Goal: Contribute content: Contribute content

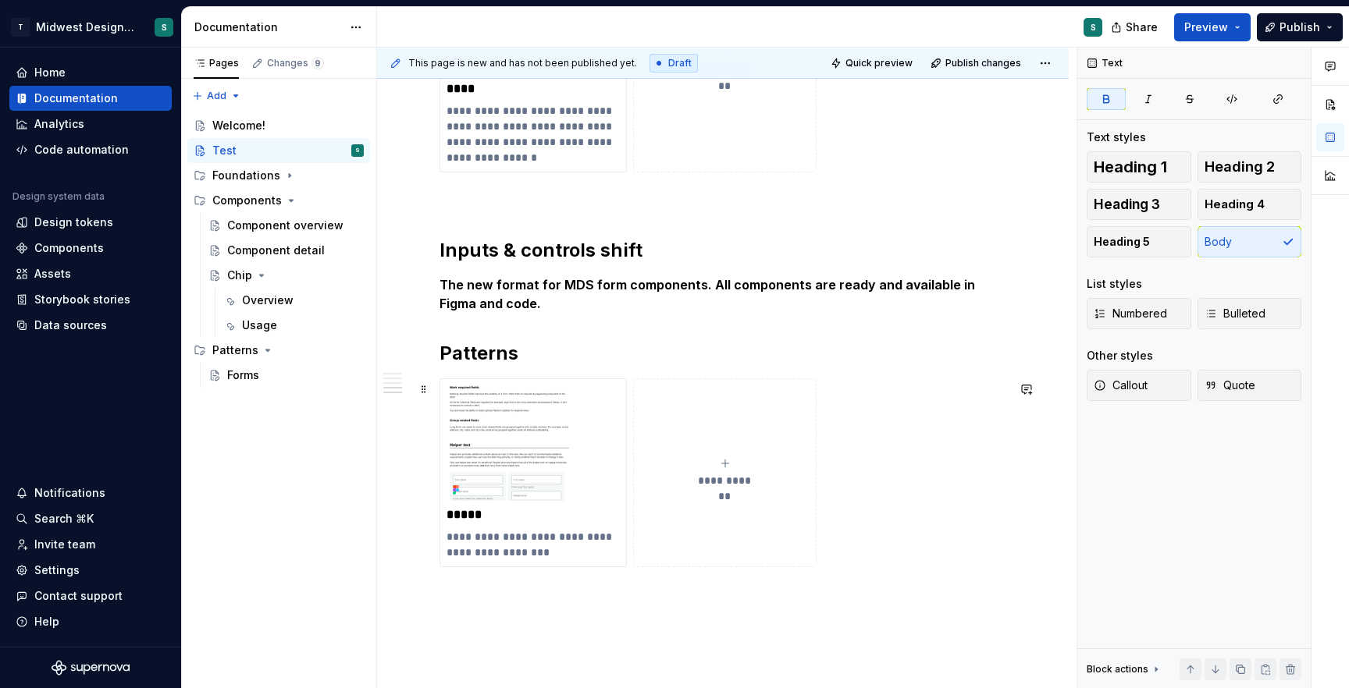
scroll to position [1274, 0]
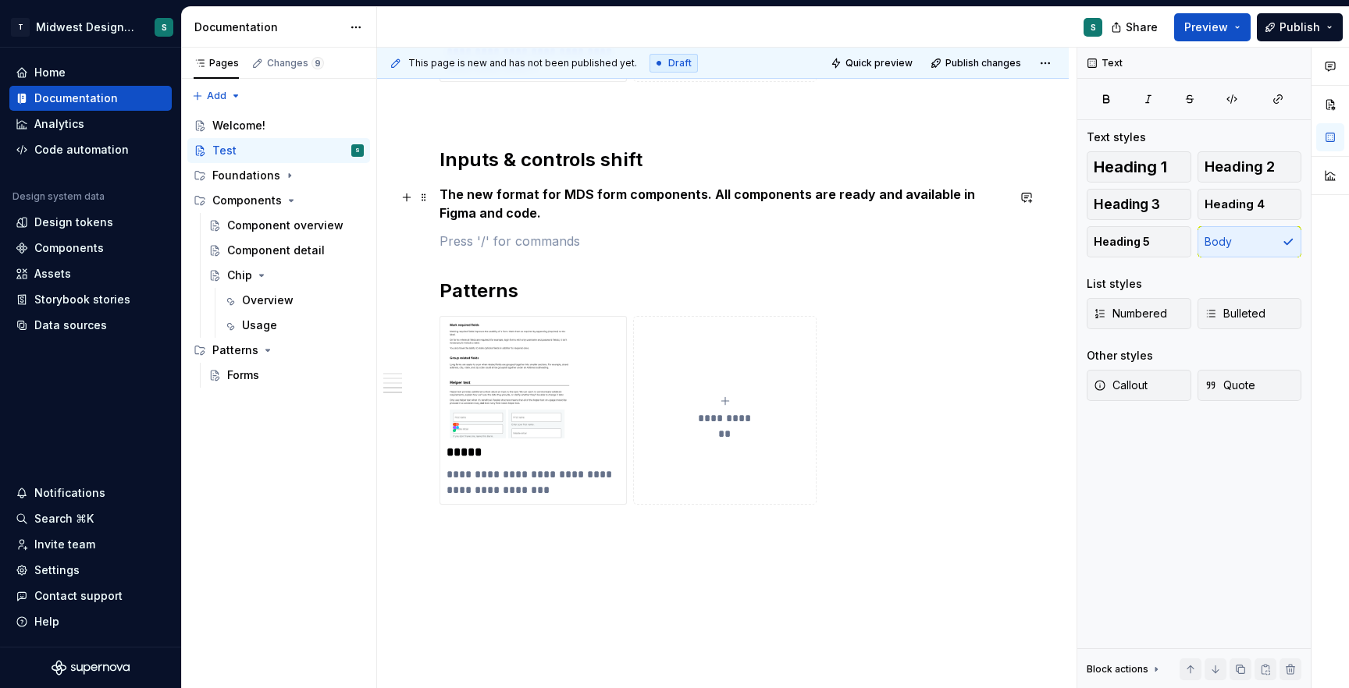
scroll to position [1244, 0]
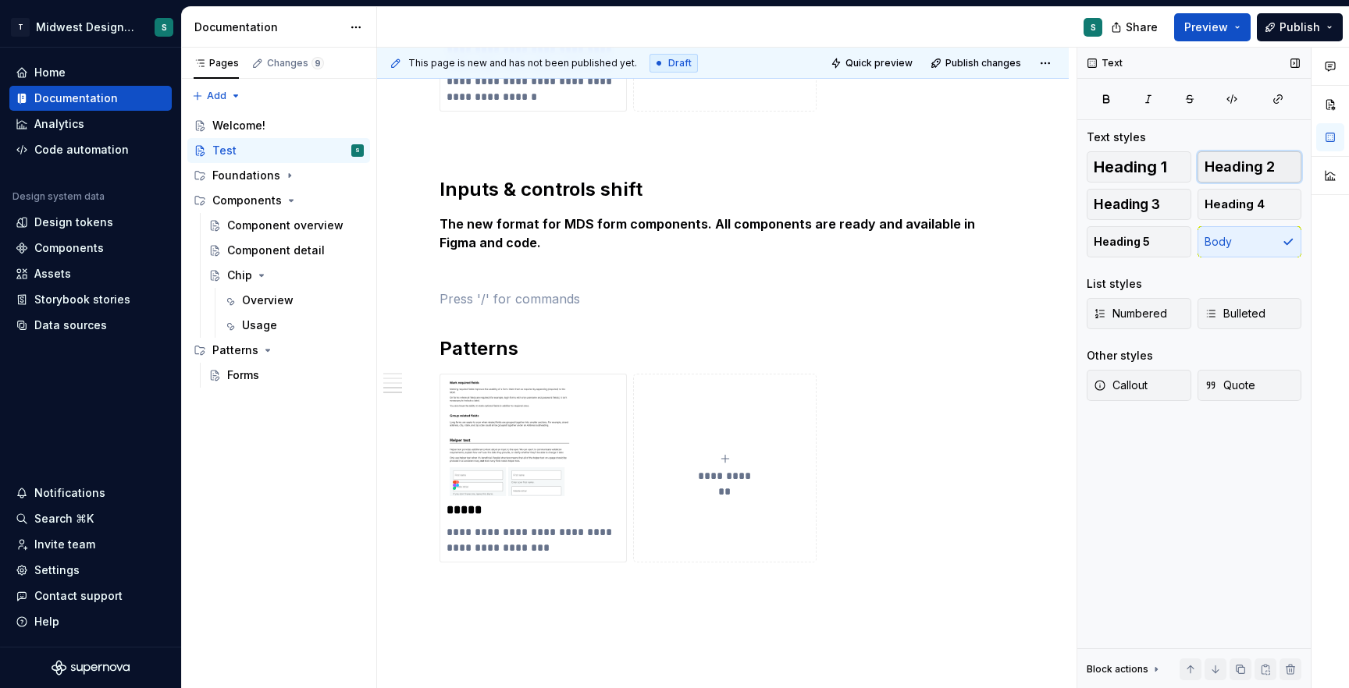
click at [1266, 163] on span "Heading 2" at bounding box center [1239, 167] width 70 height 16
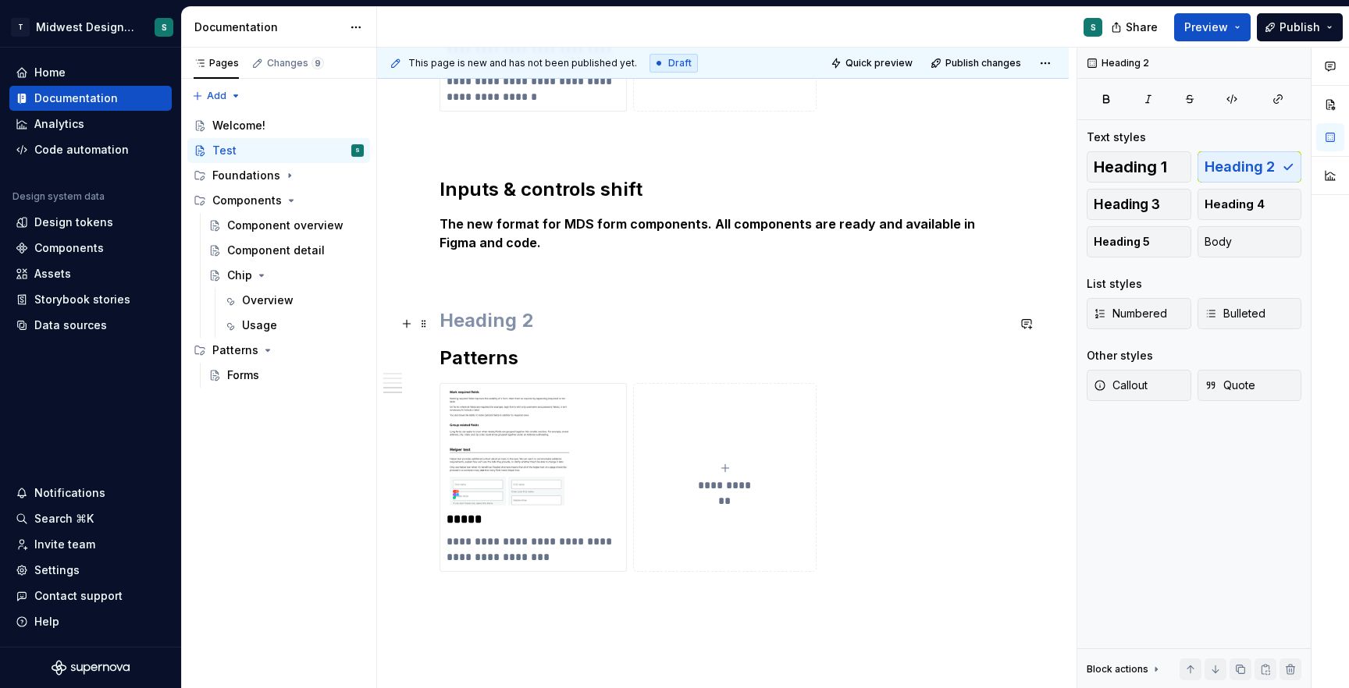
click at [545, 330] on h2 at bounding box center [722, 320] width 567 height 25
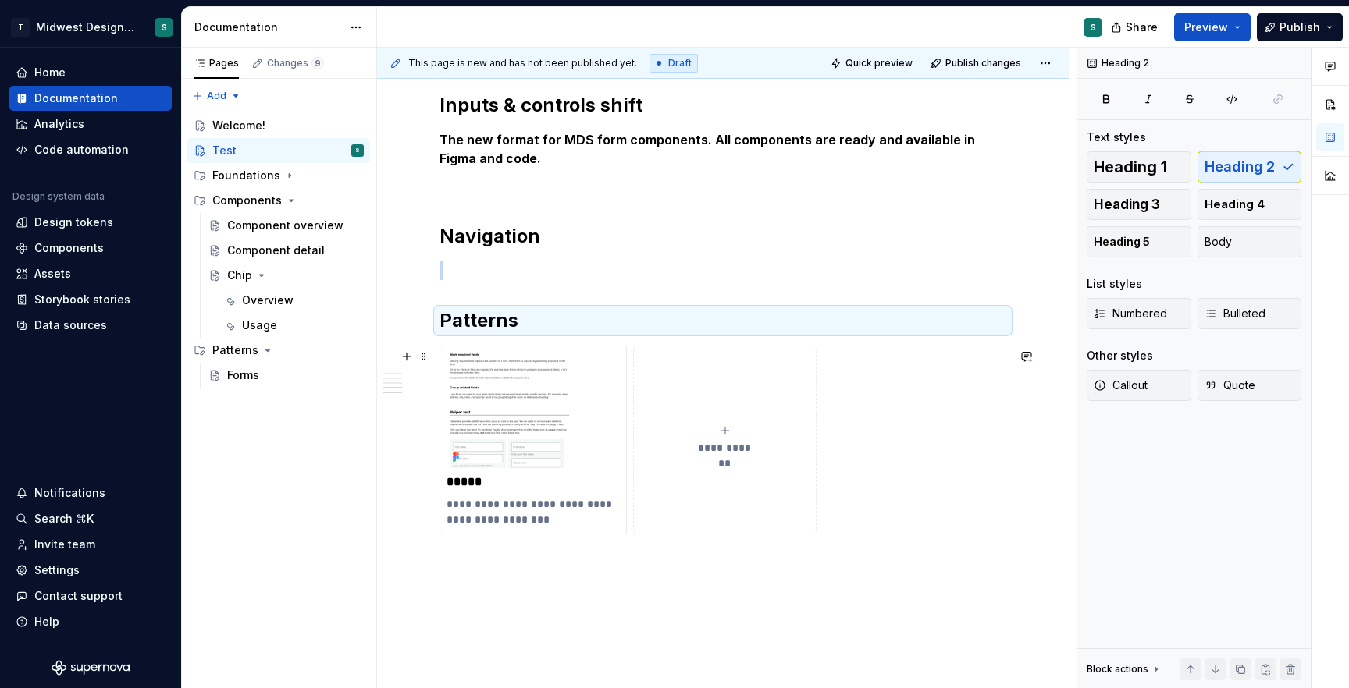
scroll to position [1375, 0]
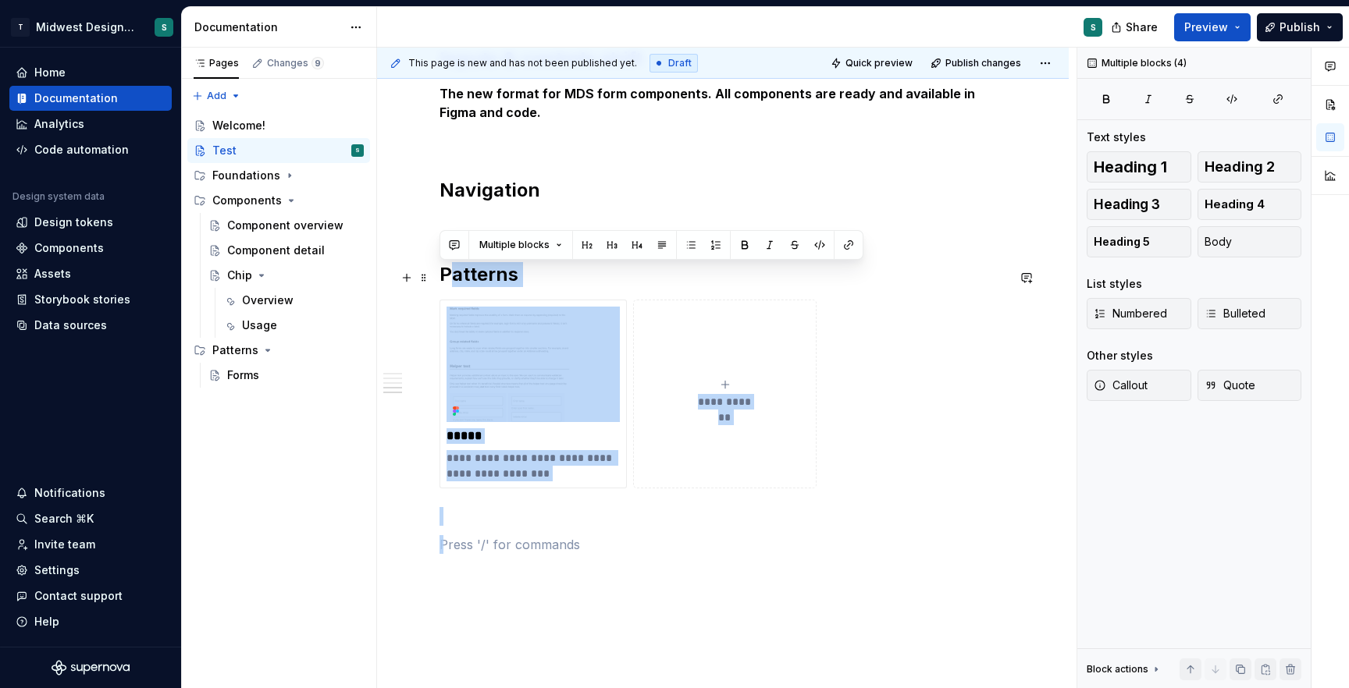
drag, startPoint x: 891, startPoint y: 551, endPoint x: 447, endPoint y: 269, distance: 525.7
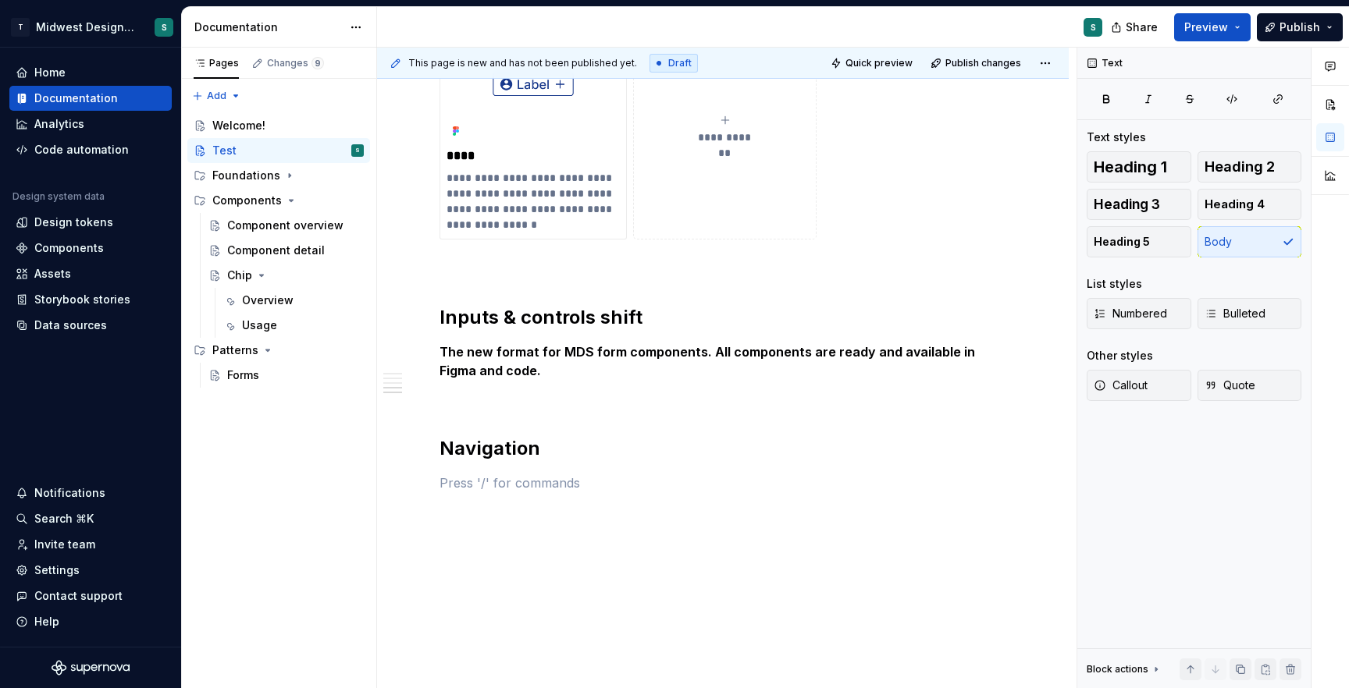
scroll to position [1147, 0]
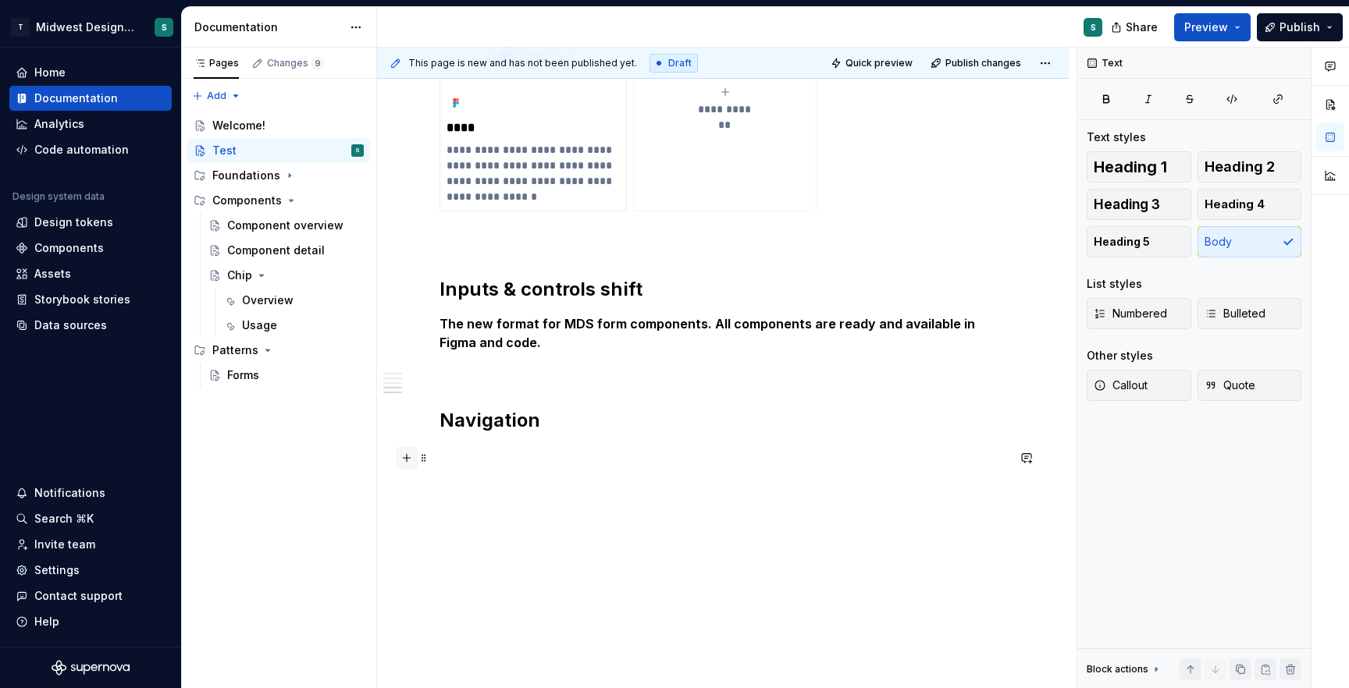
click at [406, 455] on button "button" at bounding box center [407, 458] width 22 height 22
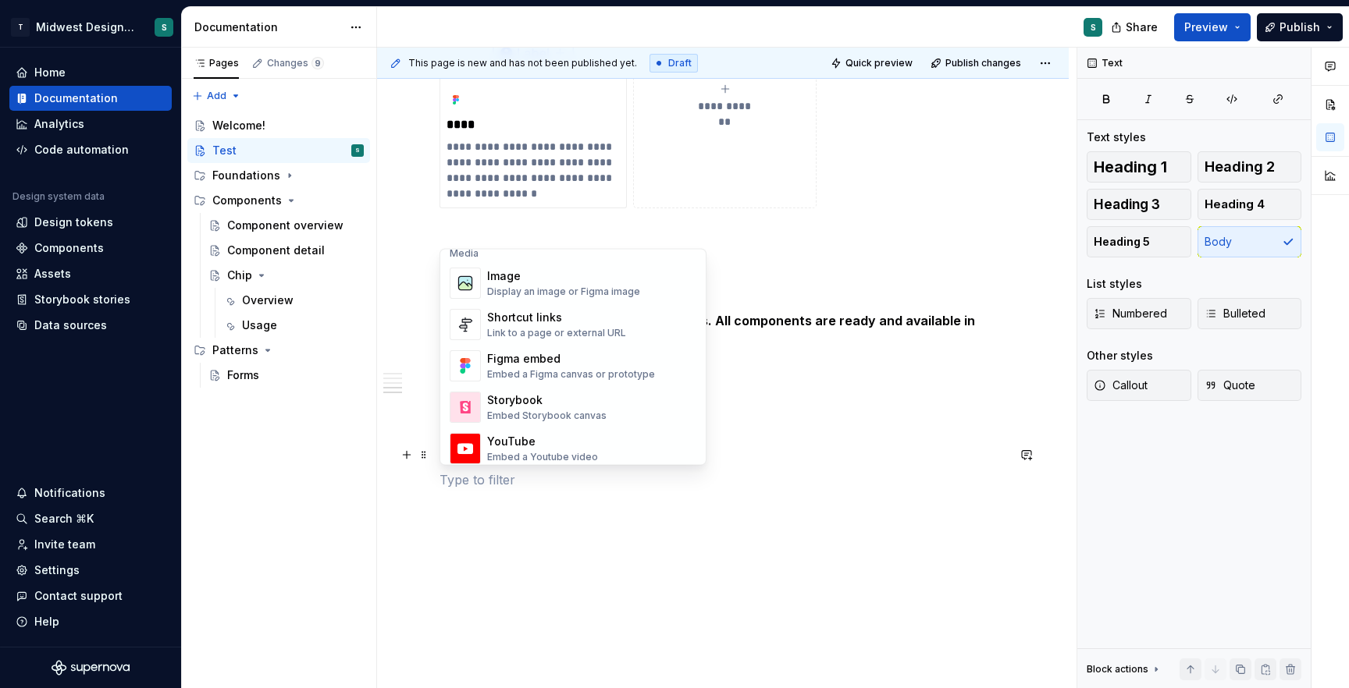
scroll to position [667, 0]
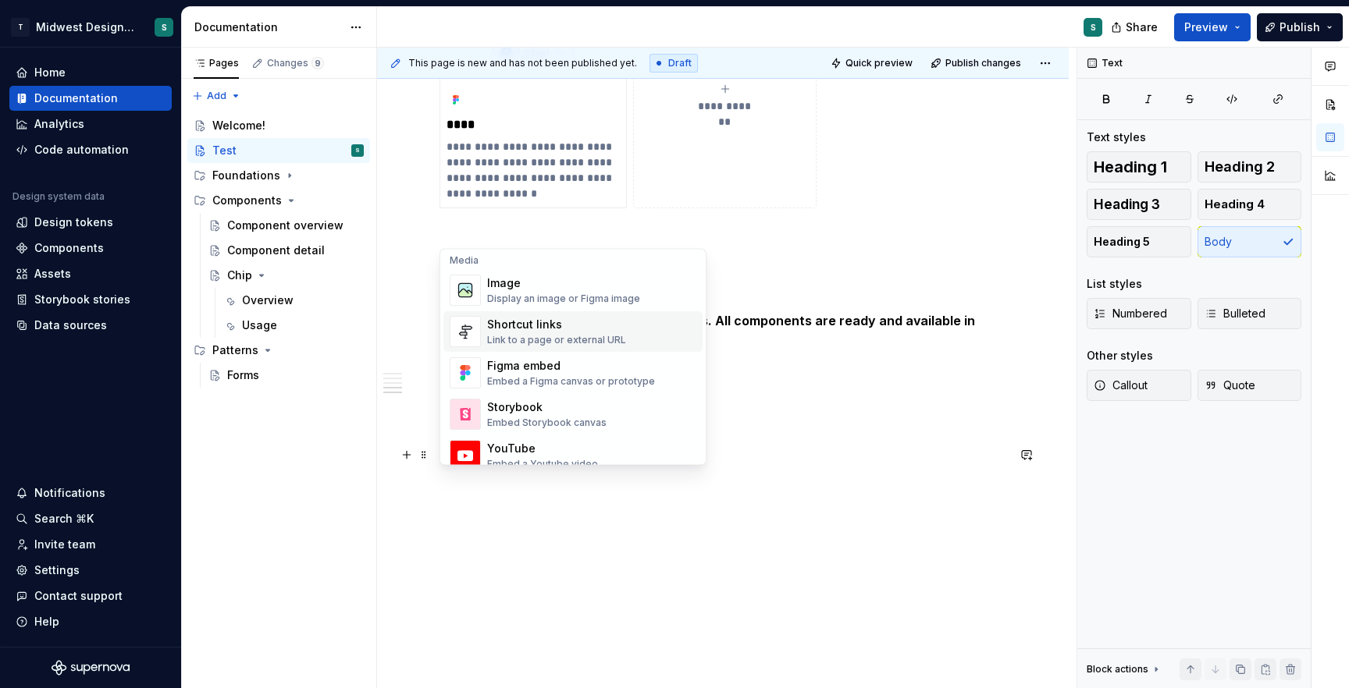
click at [553, 325] on div "Shortcut links" at bounding box center [556, 326] width 139 height 16
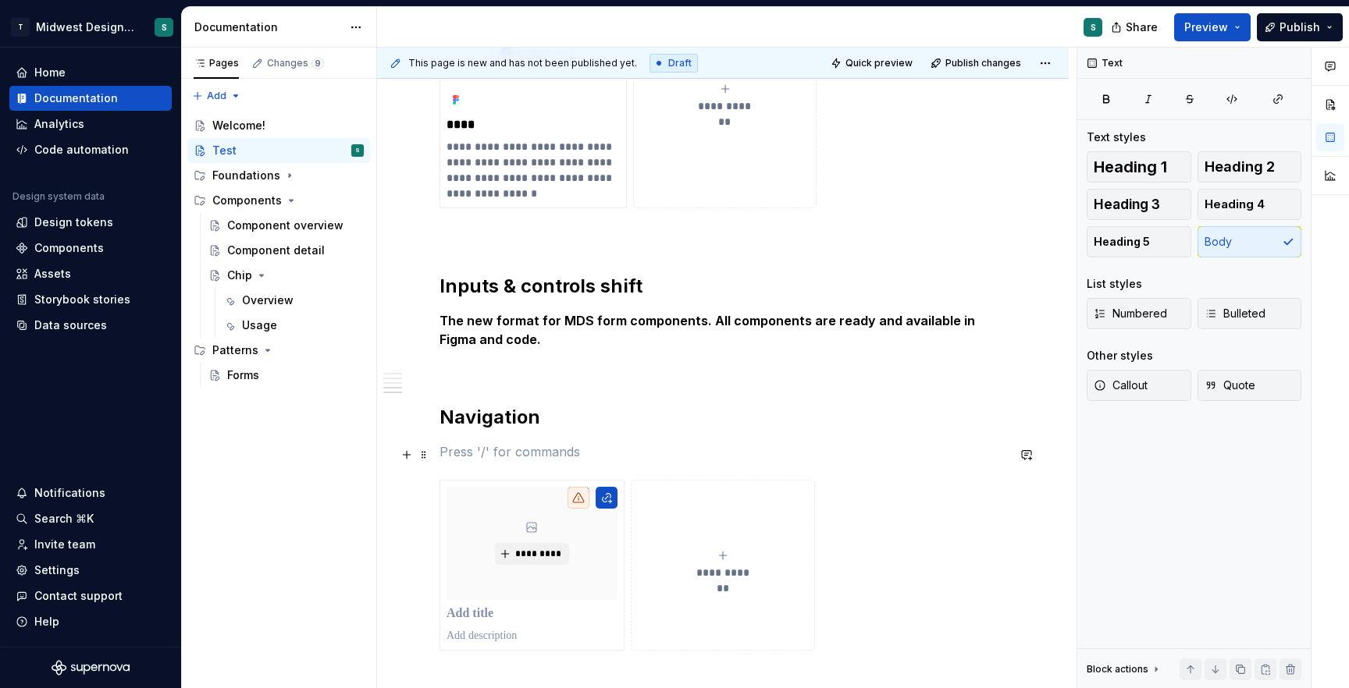
click at [533, 455] on p at bounding box center [722, 452] width 567 height 19
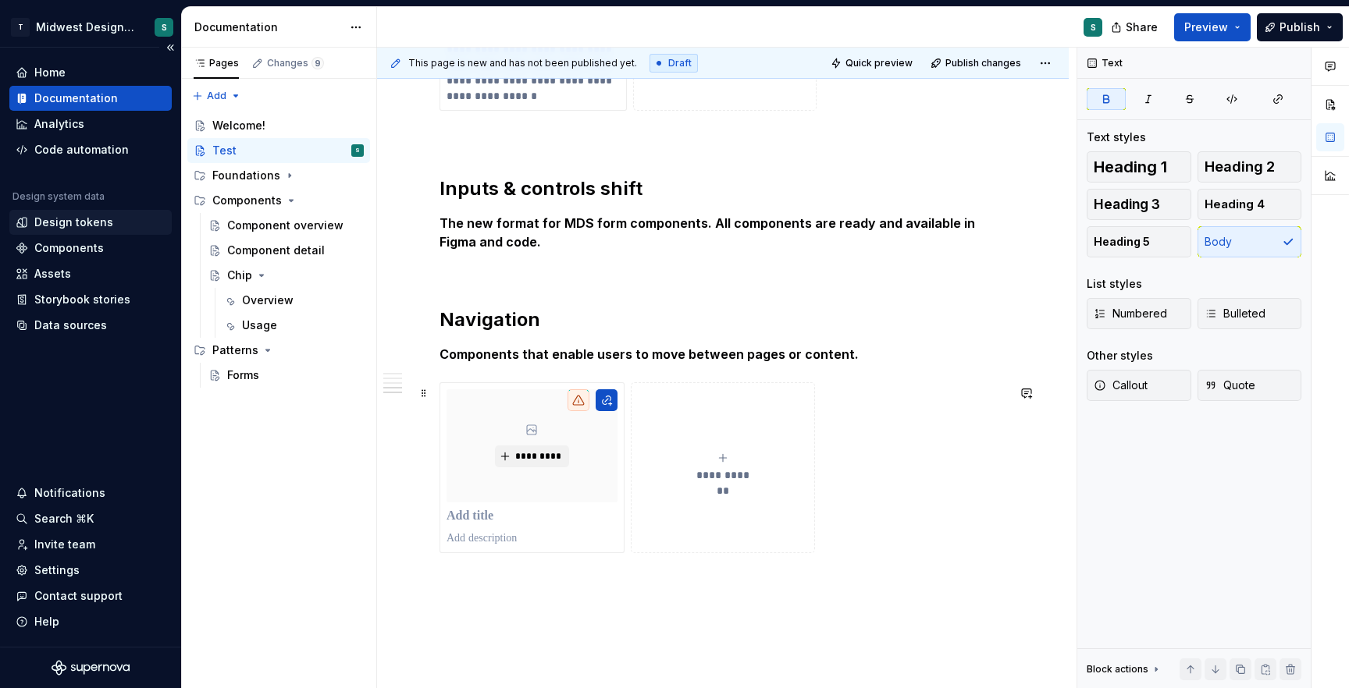
scroll to position [1339, 0]
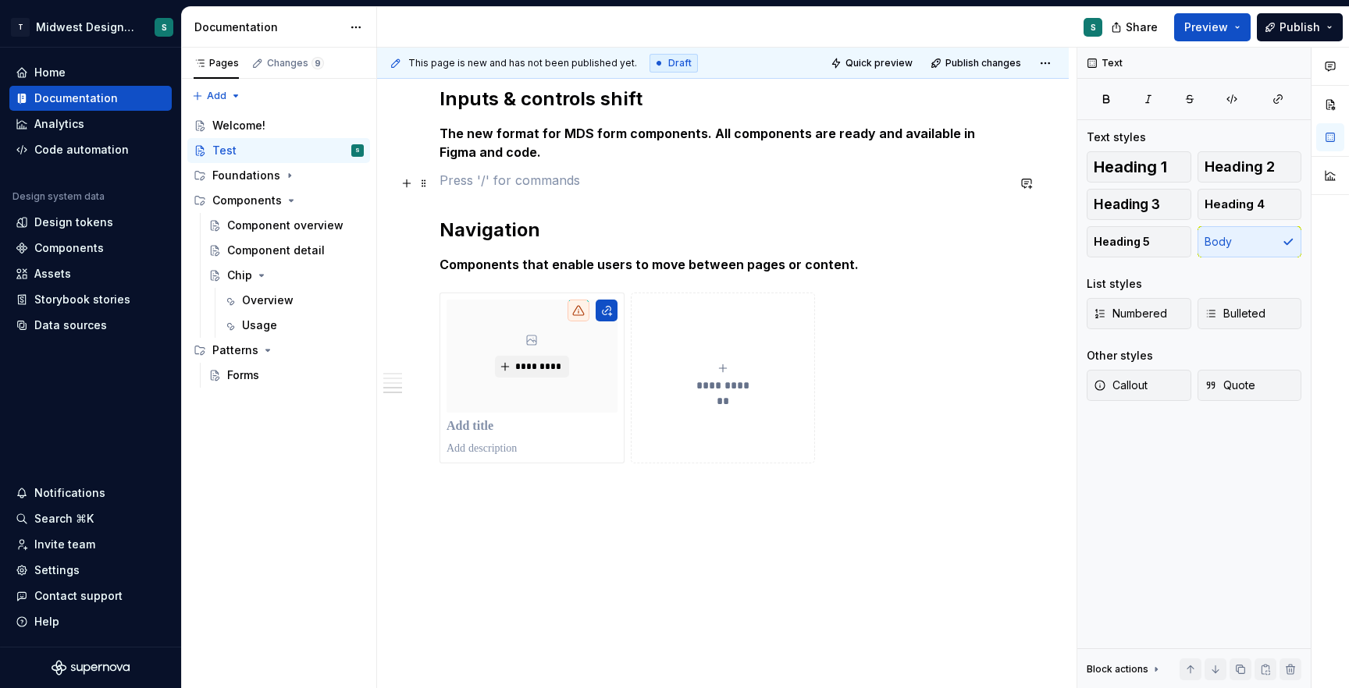
click at [495, 183] on p at bounding box center [722, 180] width 567 height 19
click at [396, 173] on button "button" at bounding box center [407, 184] width 22 height 22
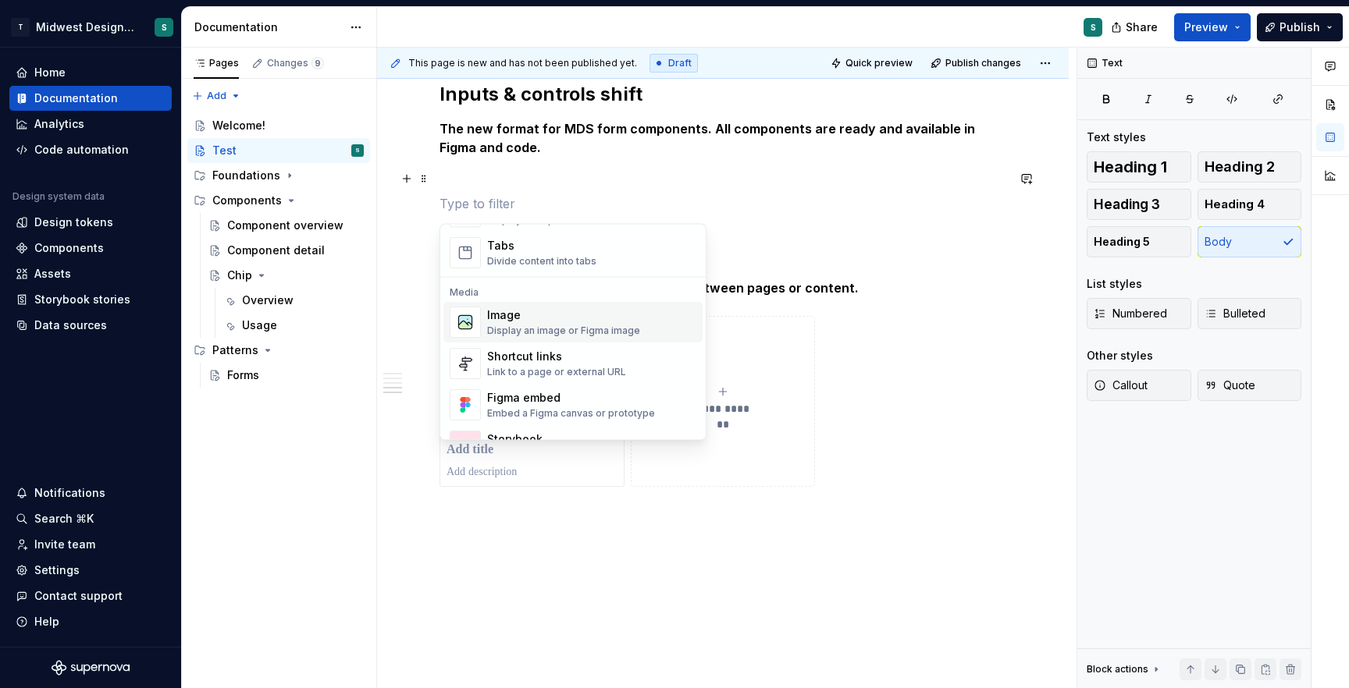
scroll to position [653, 0]
click at [579, 325] on div "Link to a page or external URL" at bounding box center [556, 331] width 139 height 12
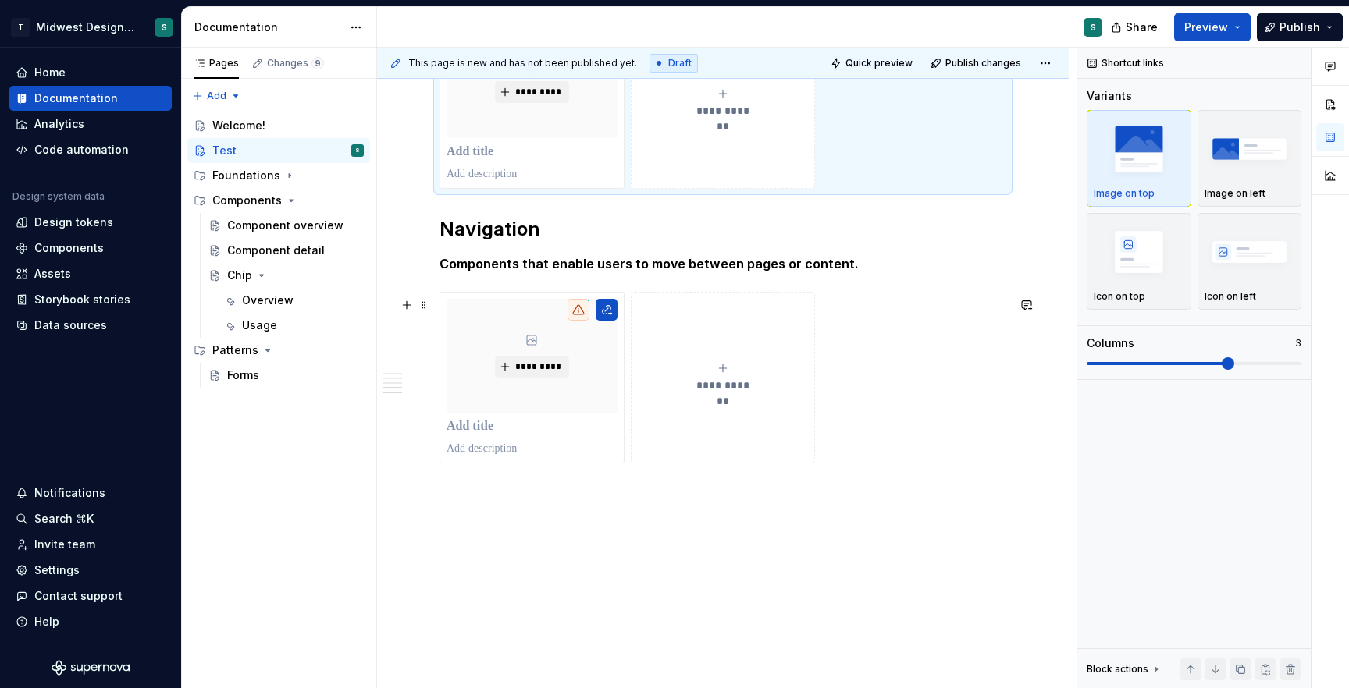
scroll to position [1531, 0]
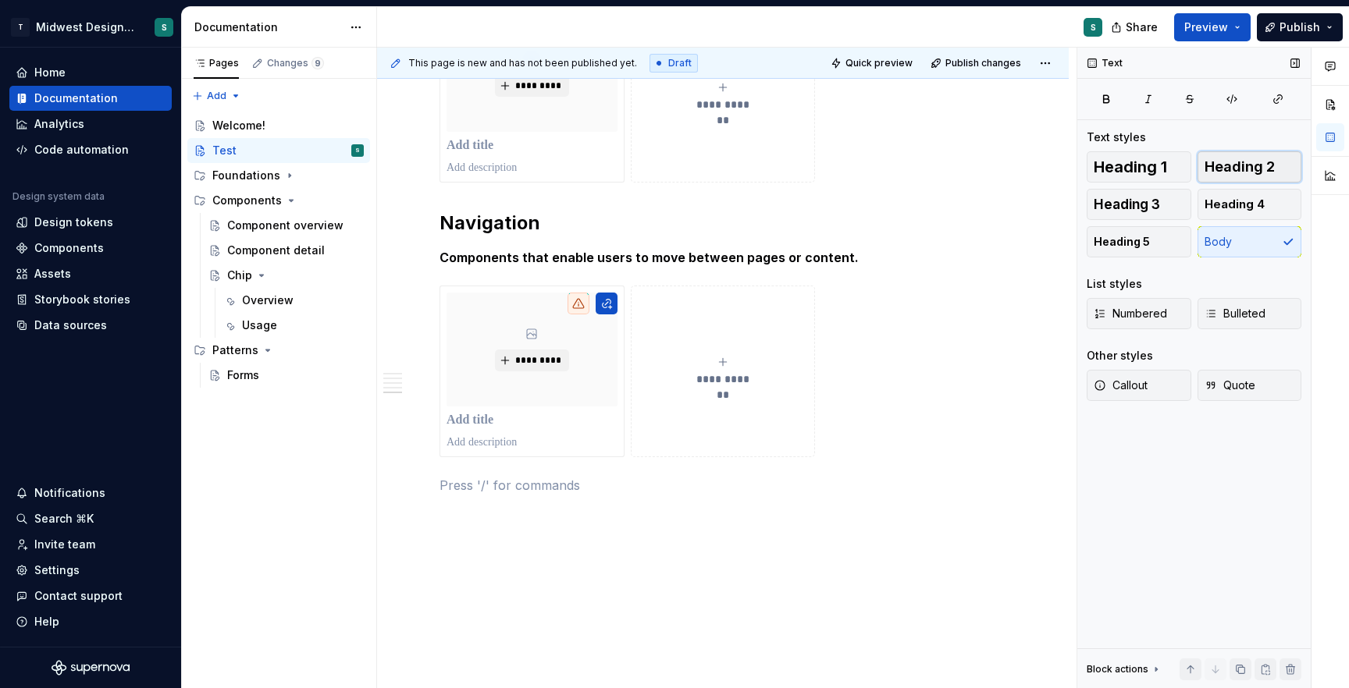
click at [1242, 171] on span "Heading 2" at bounding box center [1239, 167] width 70 height 16
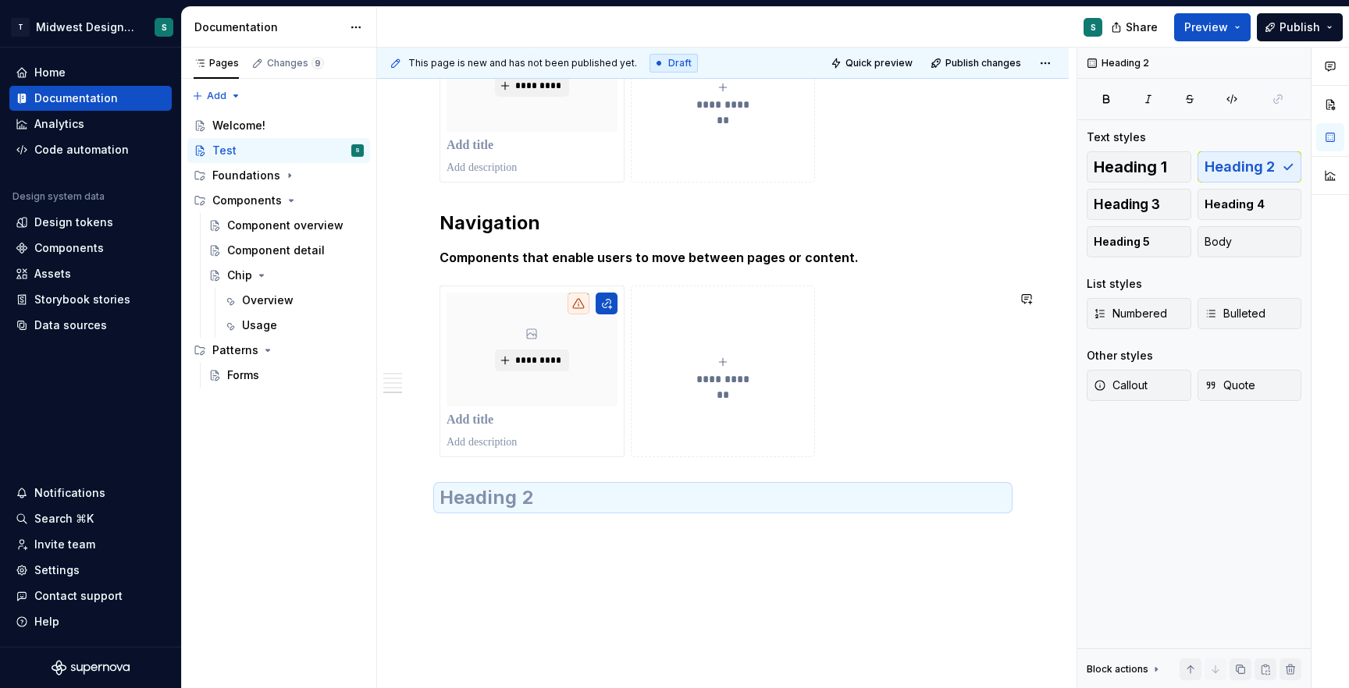
click at [779, 510] on h2 at bounding box center [722, 498] width 567 height 25
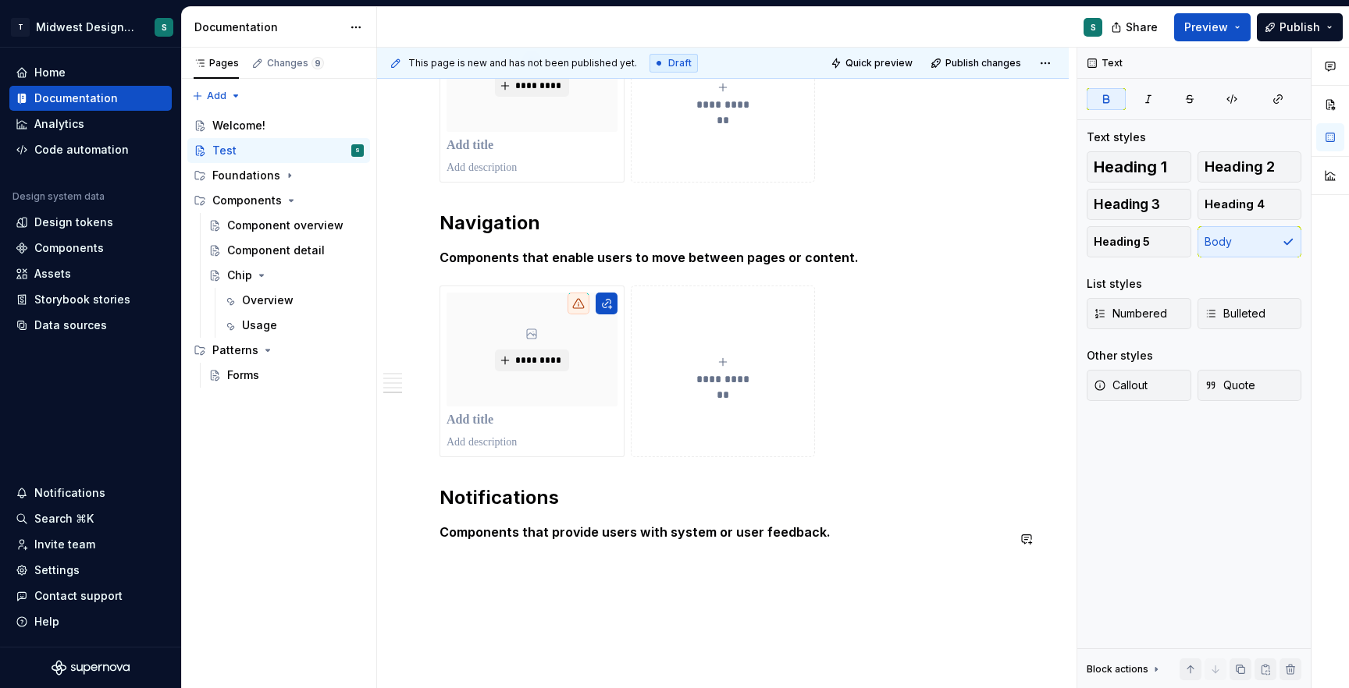
click at [494, 535] on strong "Components that provide users with system or user feedback." at bounding box center [634, 533] width 391 height 16
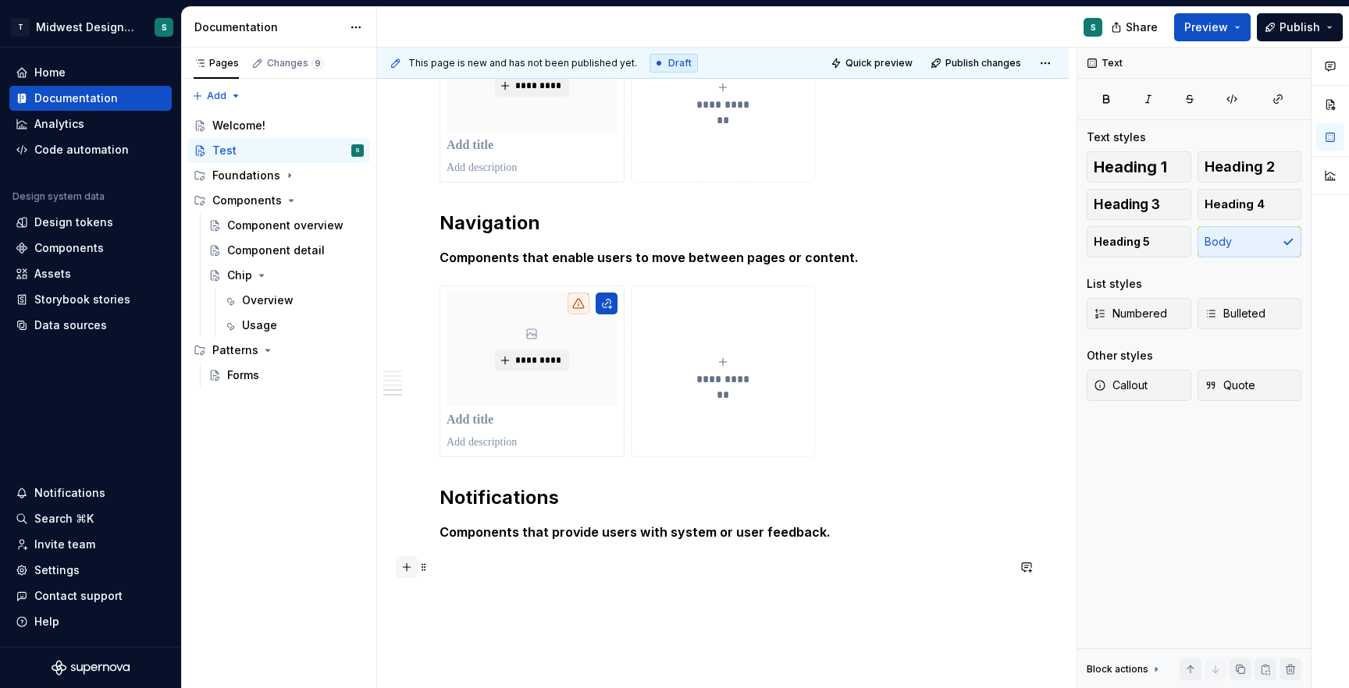
click at [411, 570] on button "button" at bounding box center [407, 568] width 22 height 22
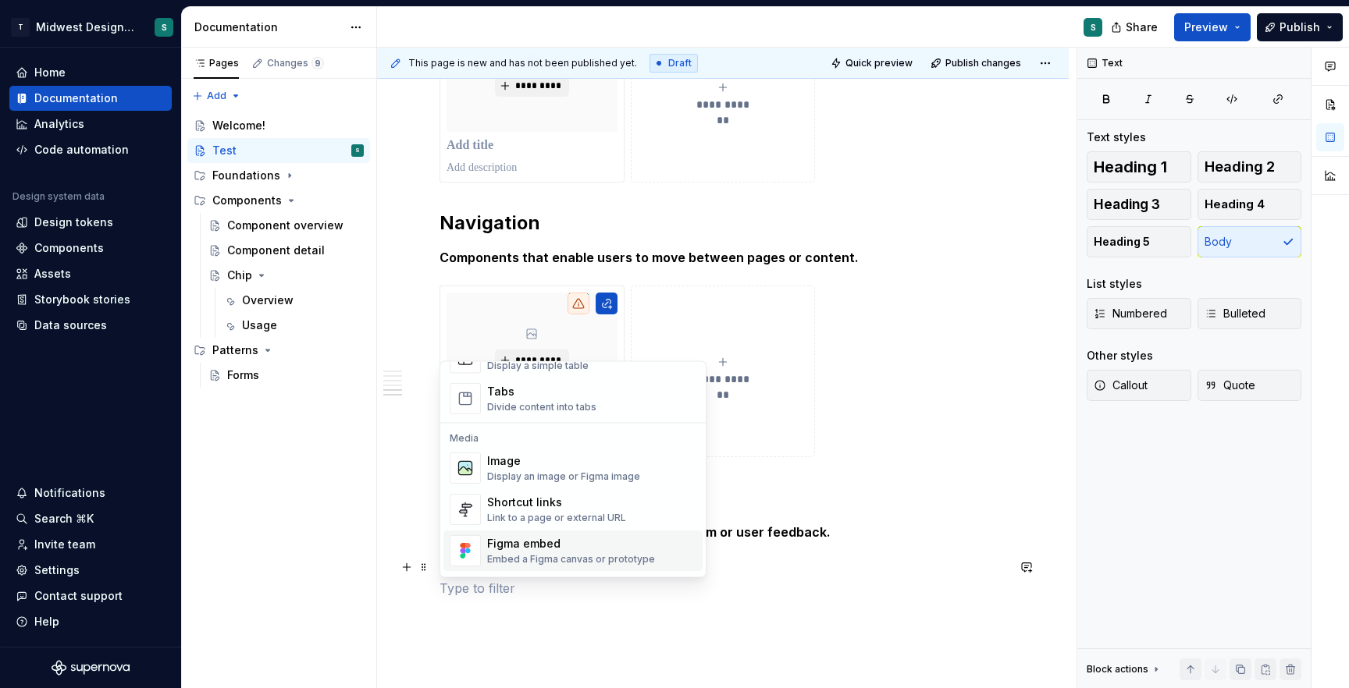
scroll to position [628, 0]
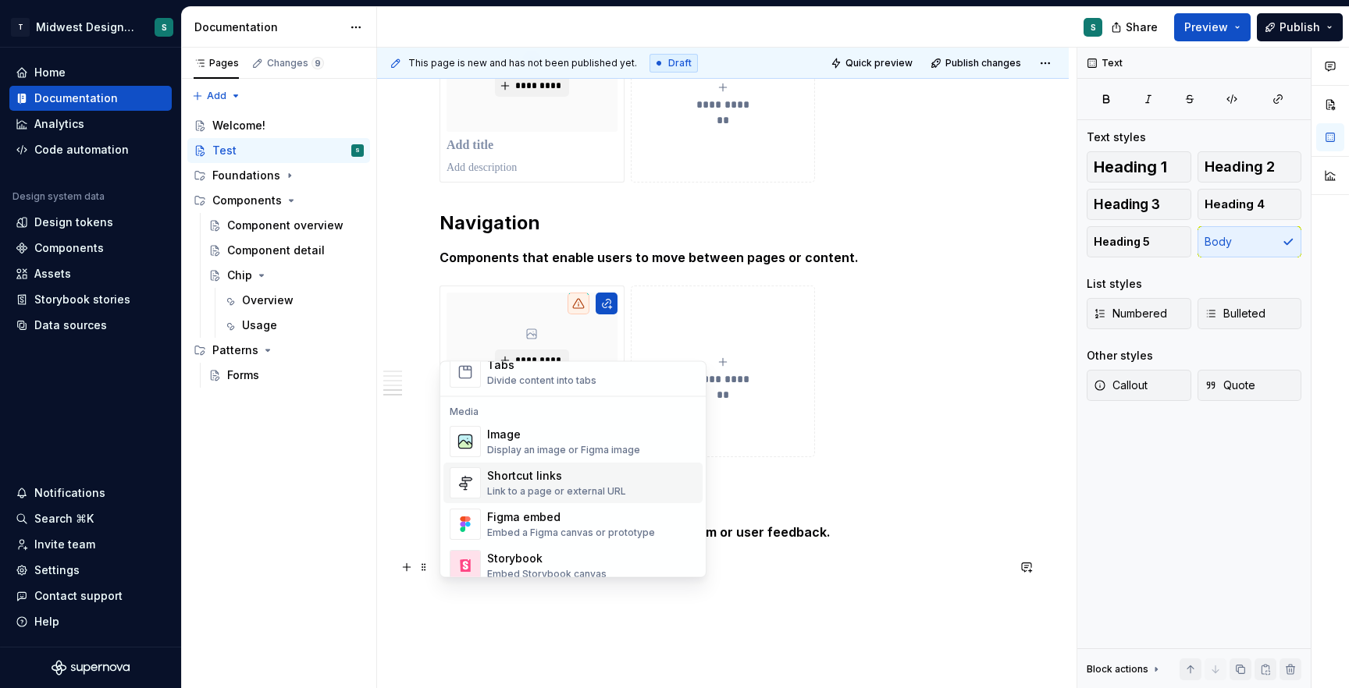
click at [556, 489] on div "Link to a page or external URL" at bounding box center [556, 492] width 139 height 12
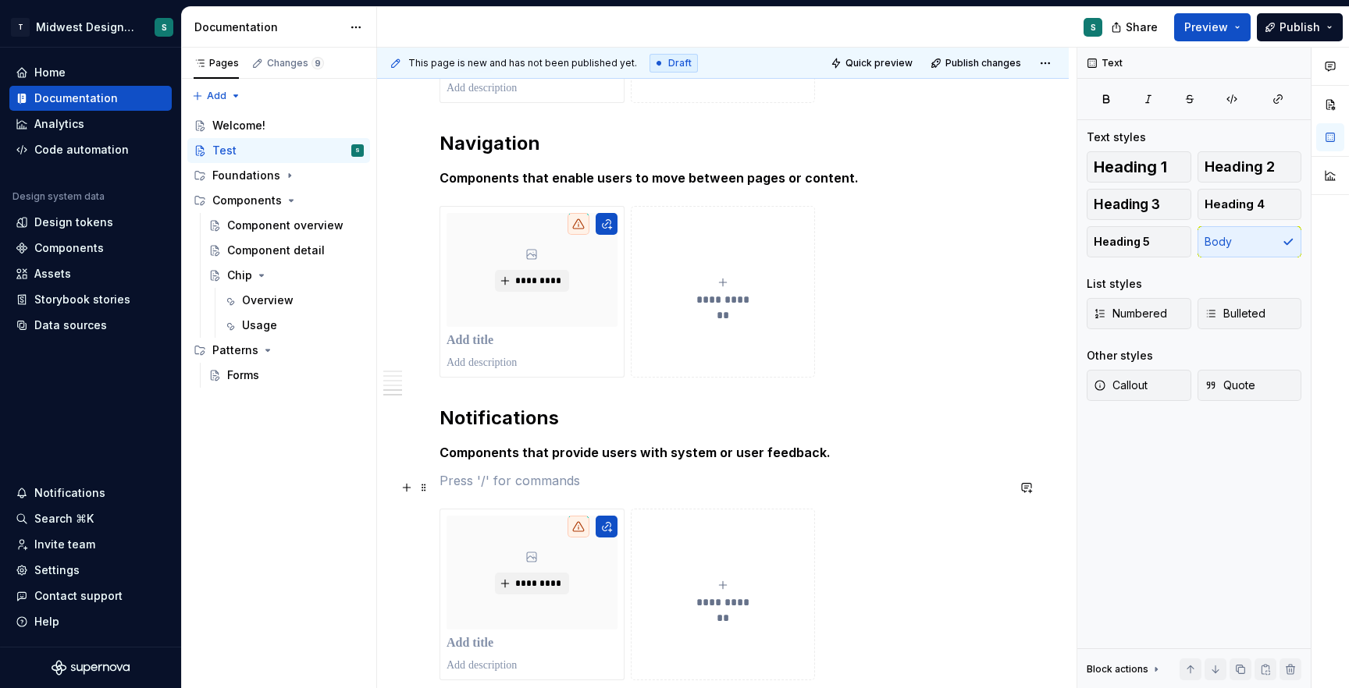
click at [681, 490] on p at bounding box center [722, 480] width 567 height 19
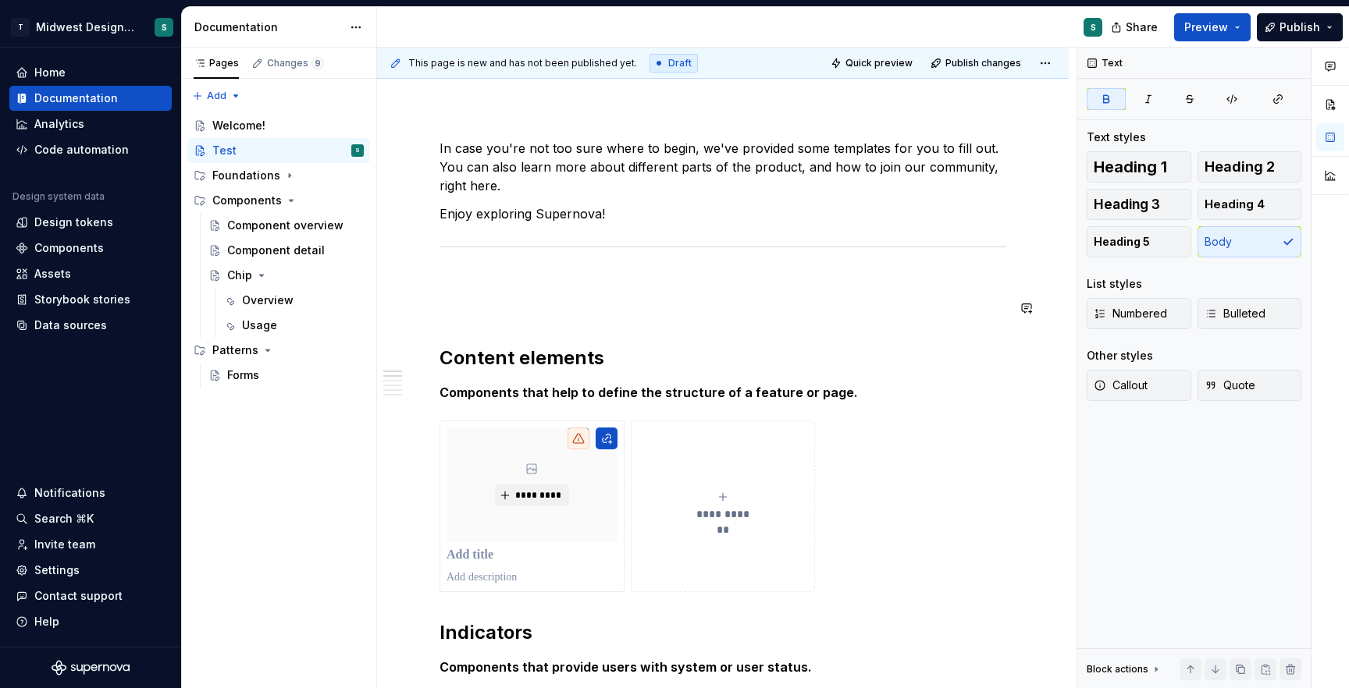
scroll to position [208, 0]
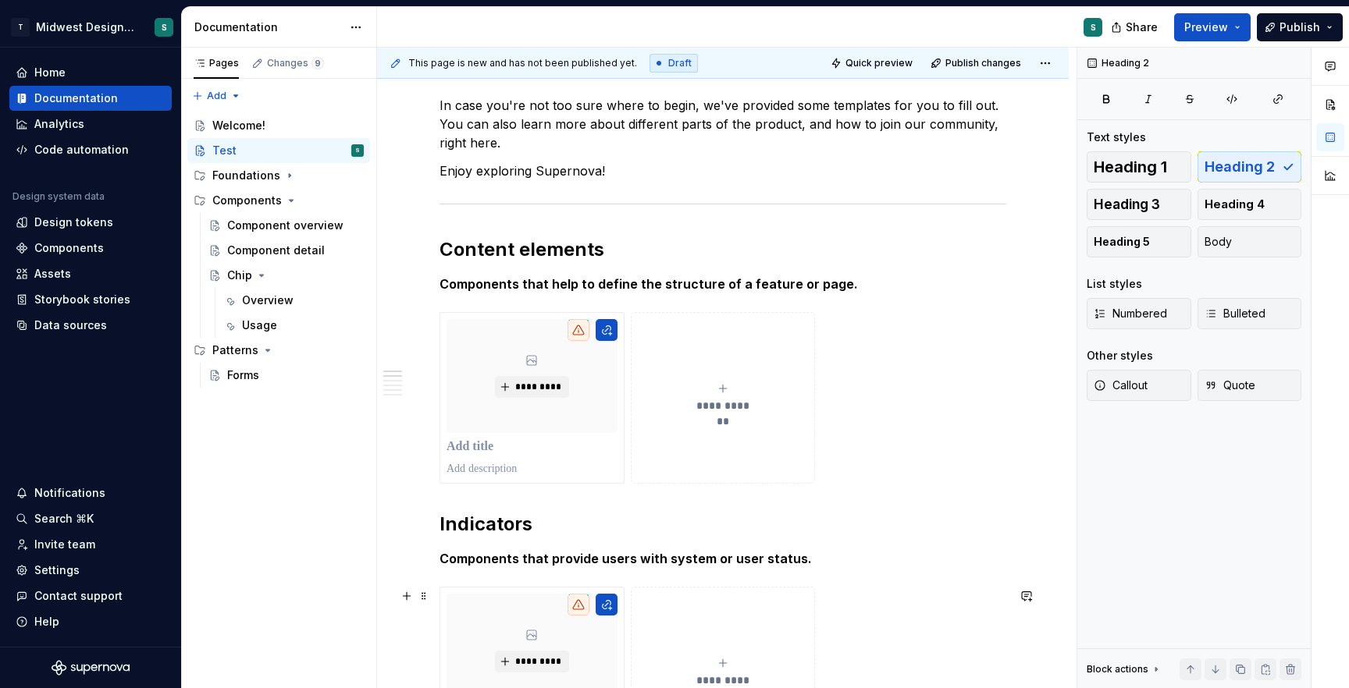
scroll to position [0, 0]
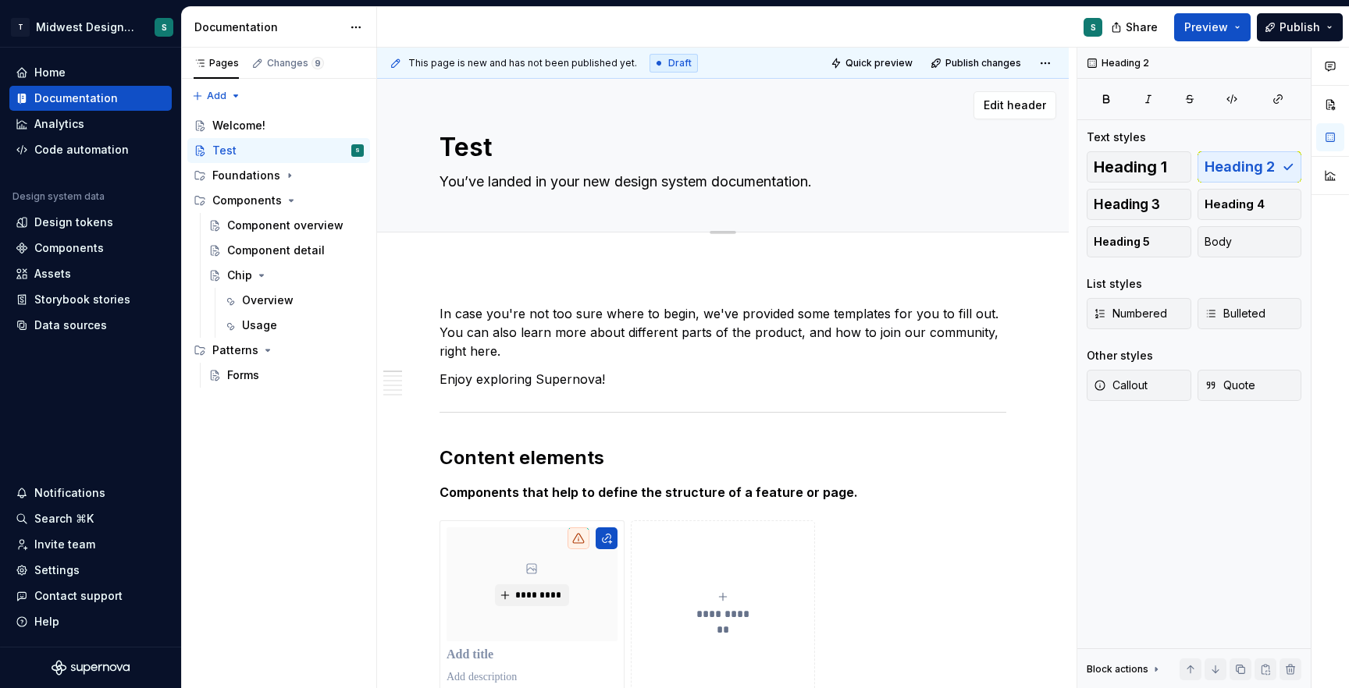
click at [548, 183] on textarea "You’ve landed in your new design system documentation." at bounding box center [719, 181] width 567 height 25
type textarea "*"
click at [548, 183] on textarea "You’ve landed in your new design system documentation." at bounding box center [719, 181] width 567 height 25
paste textarea "Components are the building blocks of the Midwest Design System"
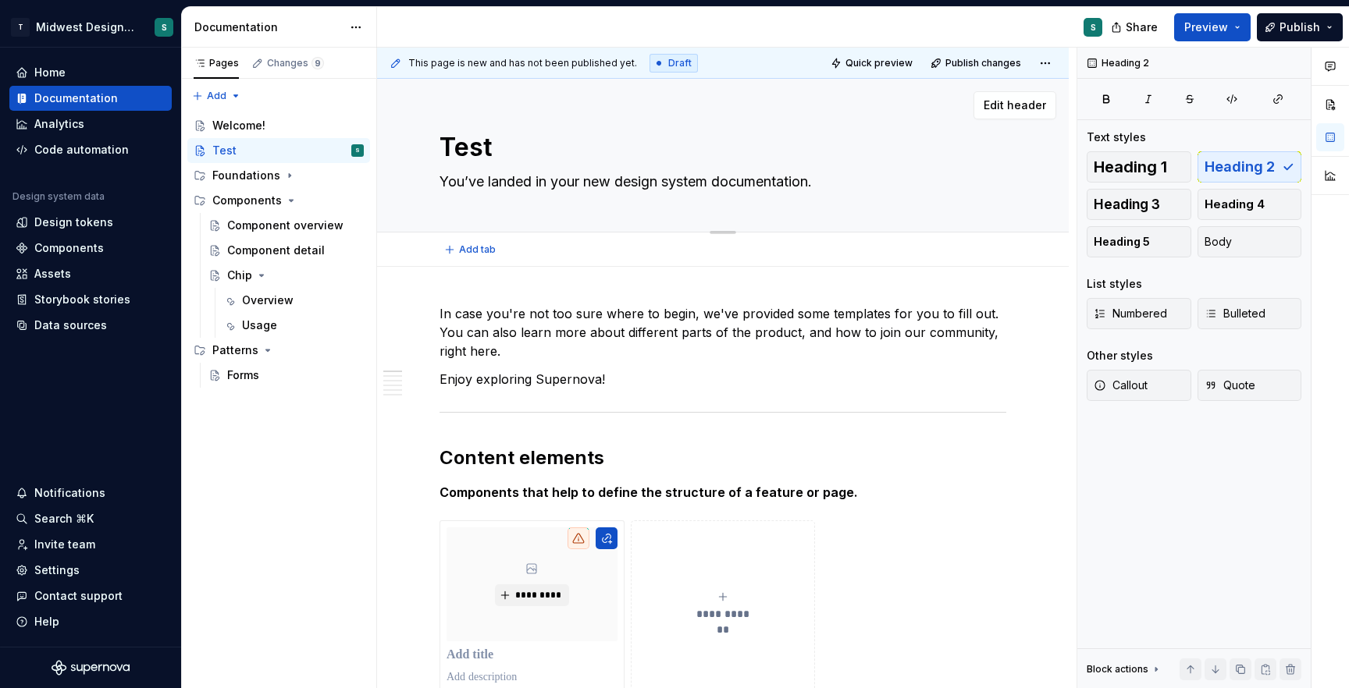
type textarea "Components are the building blocks of the Midwest Design System."
type textarea "*"
type textarea "Components are the building blocks of the Midwest Design System."
click at [482, 158] on textarea "Test" at bounding box center [719, 147] width 567 height 37
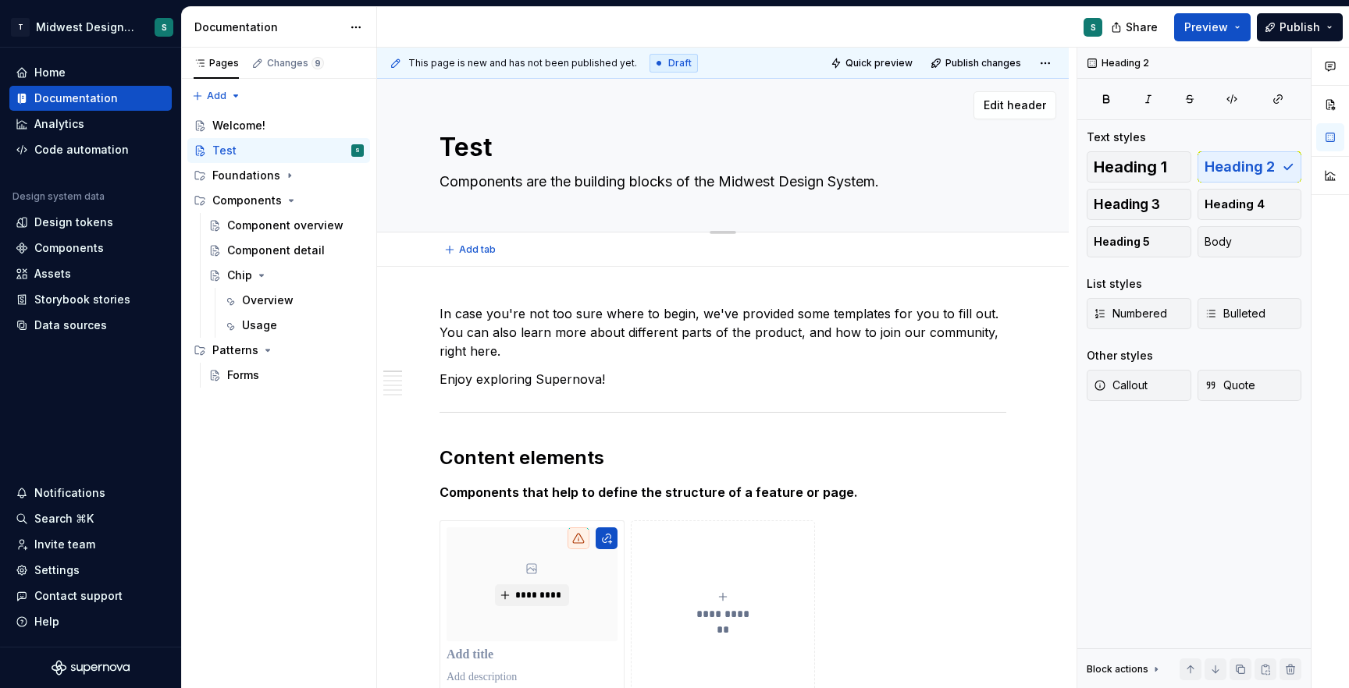
type textarea "*"
type textarea "C"
type textarea "*"
type textarea "Co"
type textarea "*"
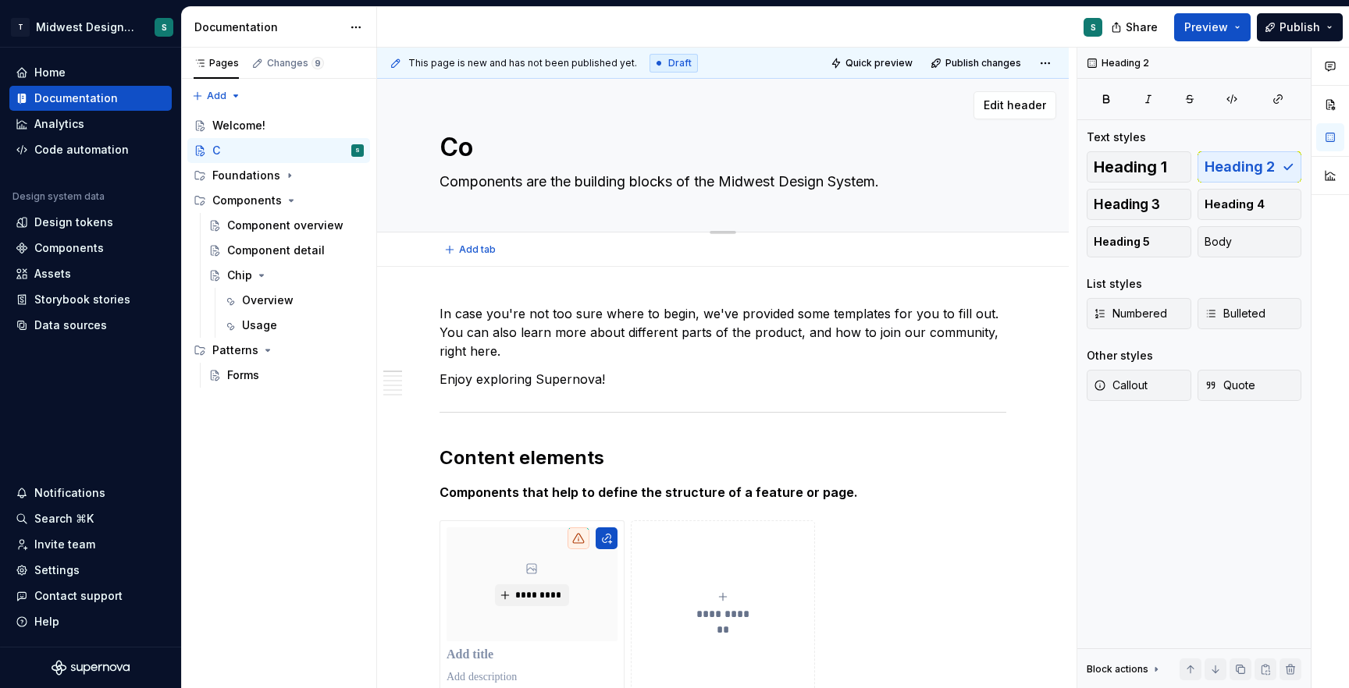
type textarea "Com"
type textarea "*"
type textarea "Comp"
type textarea "*"
type textarea "Compo"
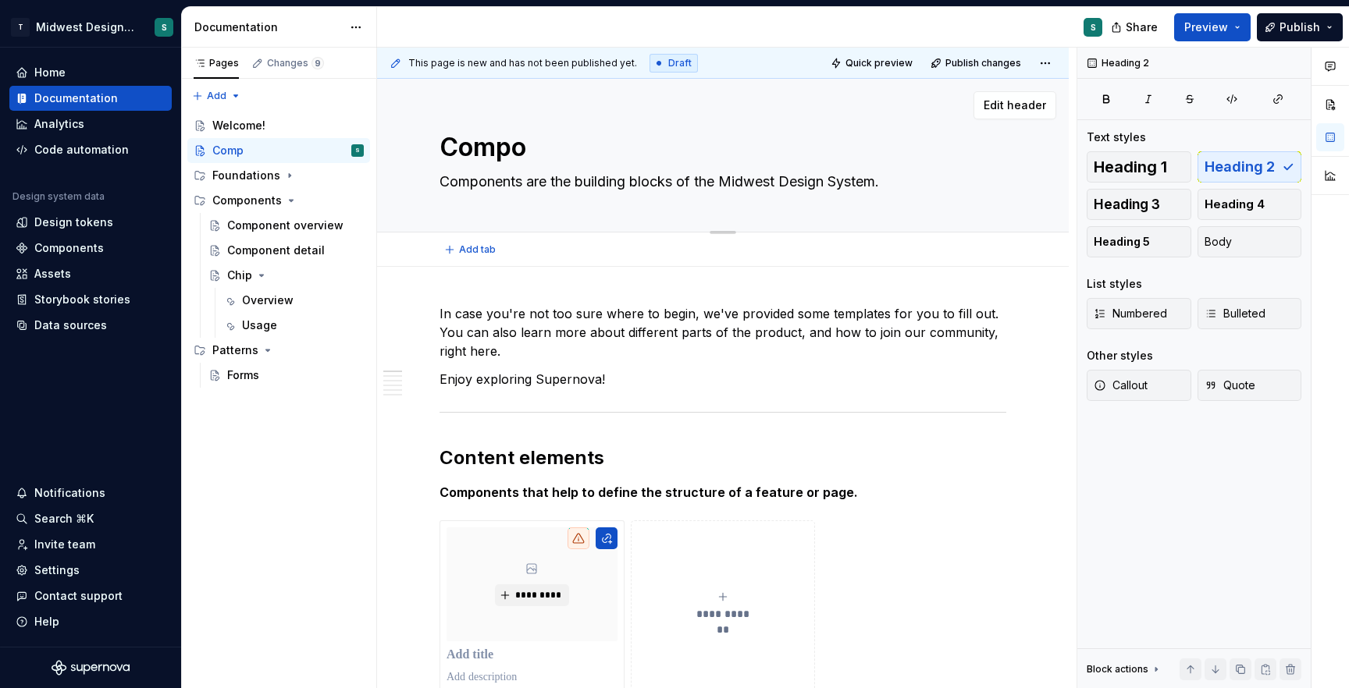
type textarea "*"
type textarea "Compon"
type textarea "*"
type textarea "Compone"
type textarea "*"
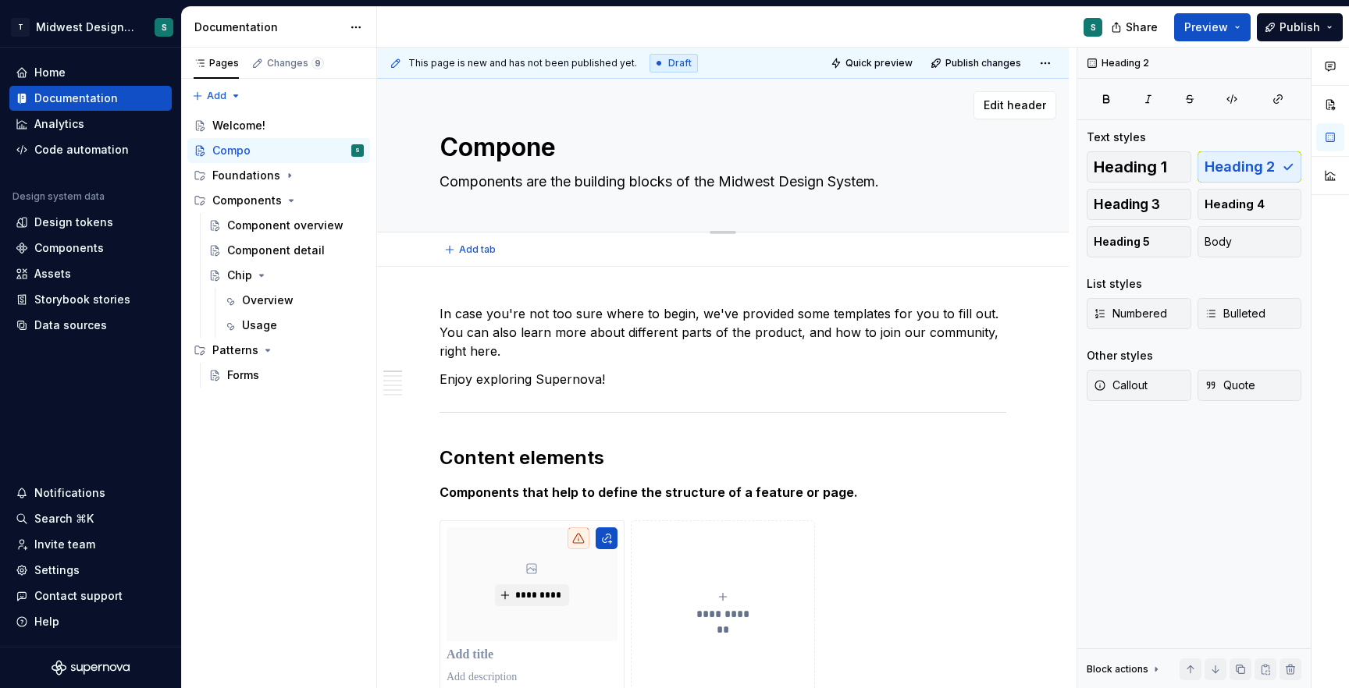
type textarea "Componen"
type textarea "*"
type textarea "Component"
type textarea "*"
type textarea "Components"
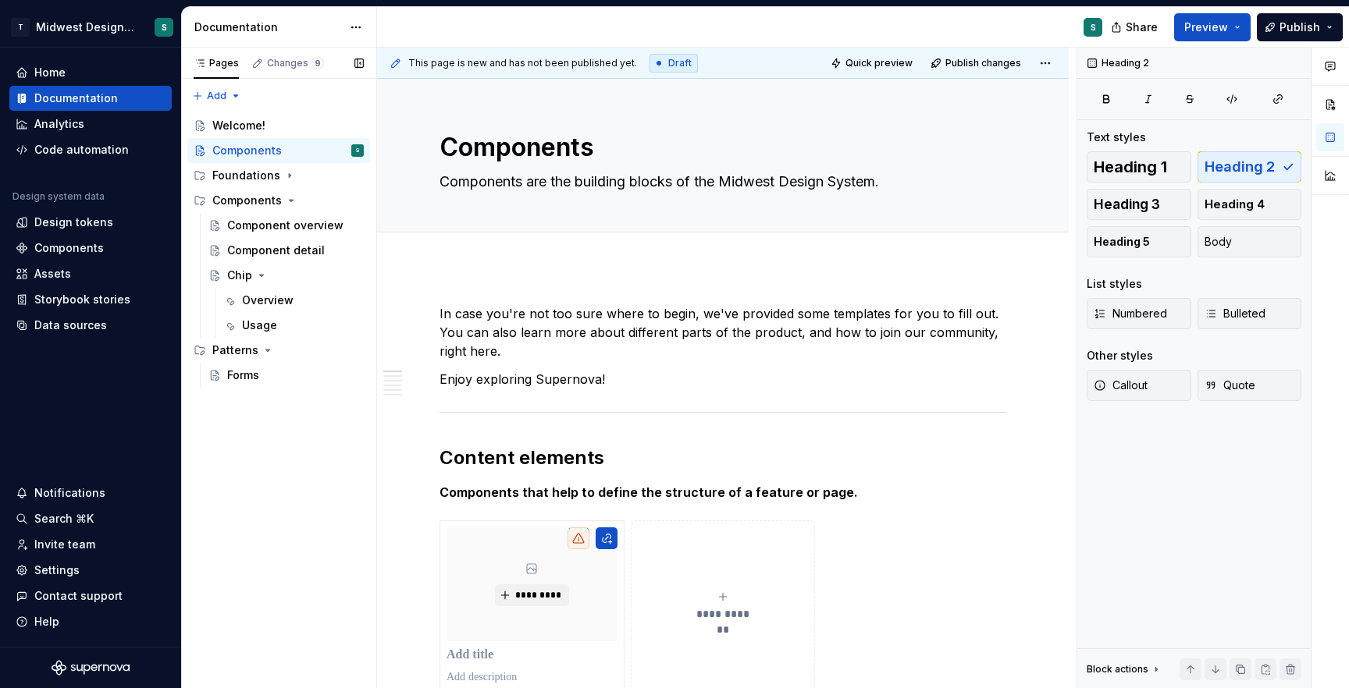
type textarea "*"
type textarea "Components"
click at [322, 461] on div "Pages Changes 9 Add Accessibility guide for tree Page tree. Navigate the tree w…" at bounding box center [278, 369] width 195 height 642
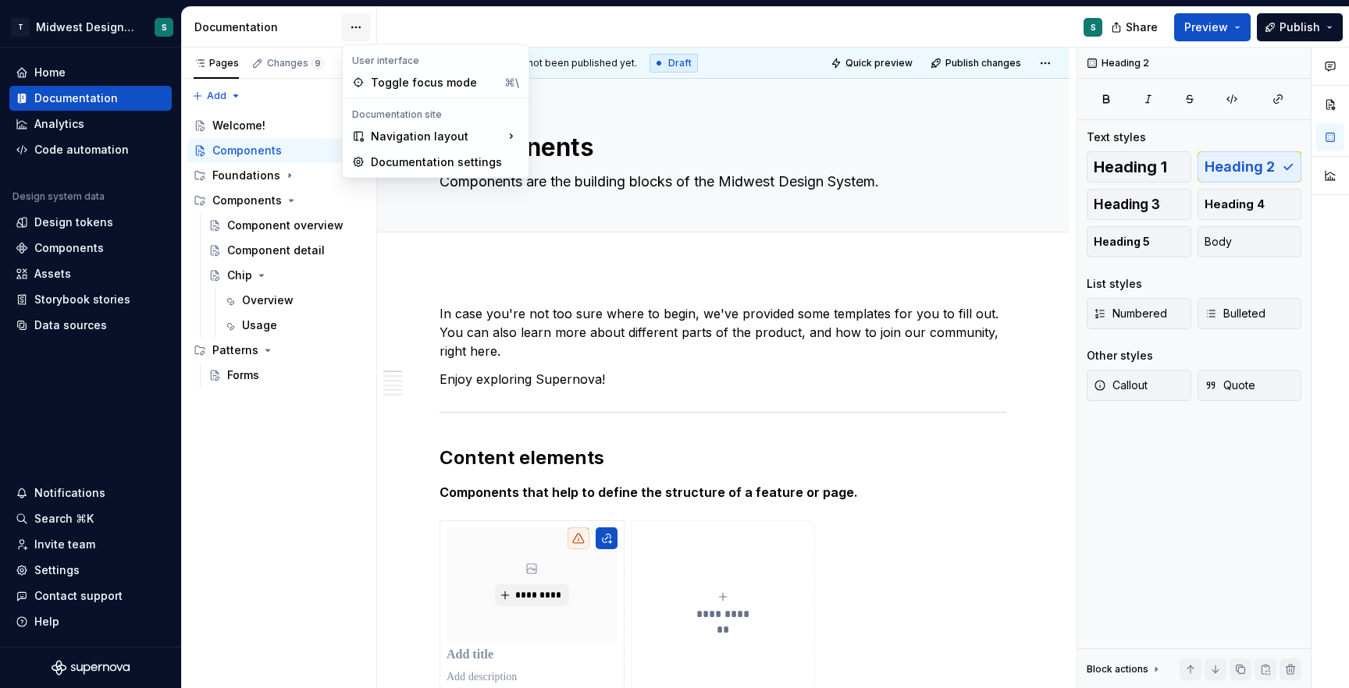
click at [360, 17] on html "T Midwest Design System S Home Documentation Analytics Code automation Design s…" at bounding box center [674, 344] width 1349 height 688
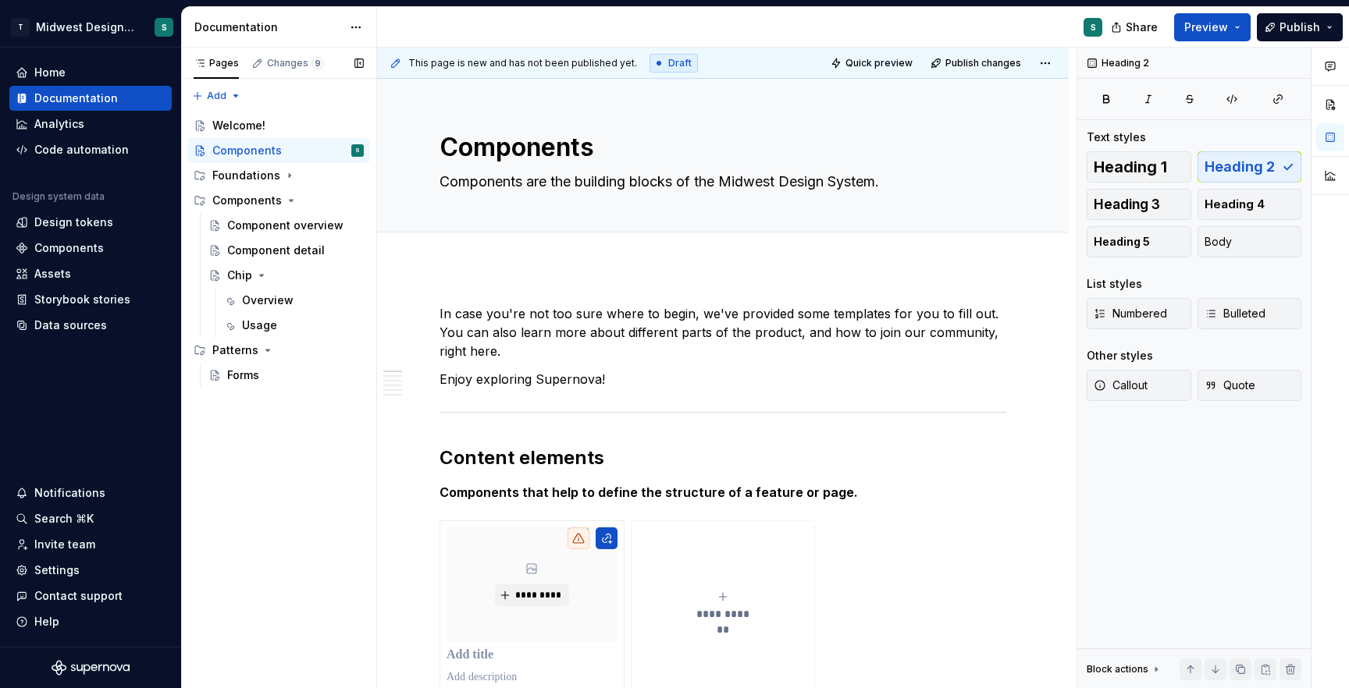
click at [259, 514] on div "Pages Changes 9 Add Accessibility guide for tree Page tree. Navigate the tree w…" at bounding box center [278, 369] width 195 height 642
click at [261, 171] on div "Foundations" at bounding box center [246, 176] width 68 height 16
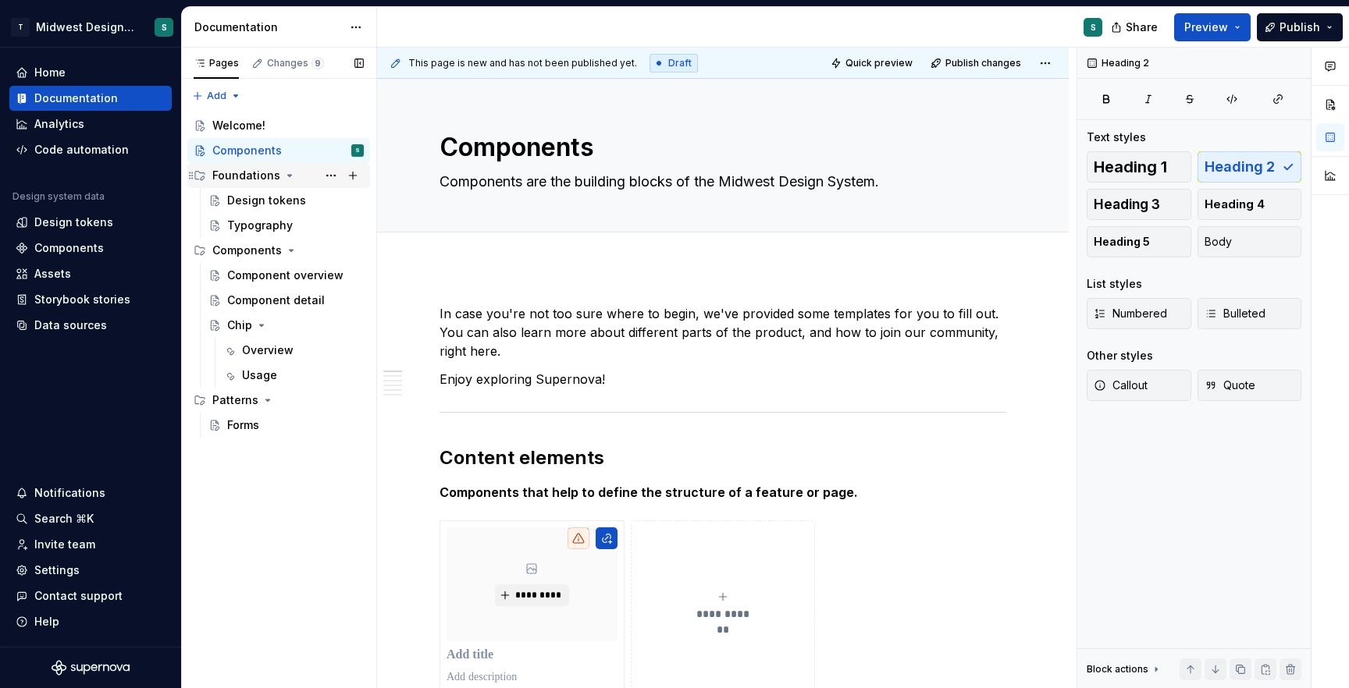
click at [197, 176] on icon "Page tree" at bounding box center [200, 175] width 12 height 12
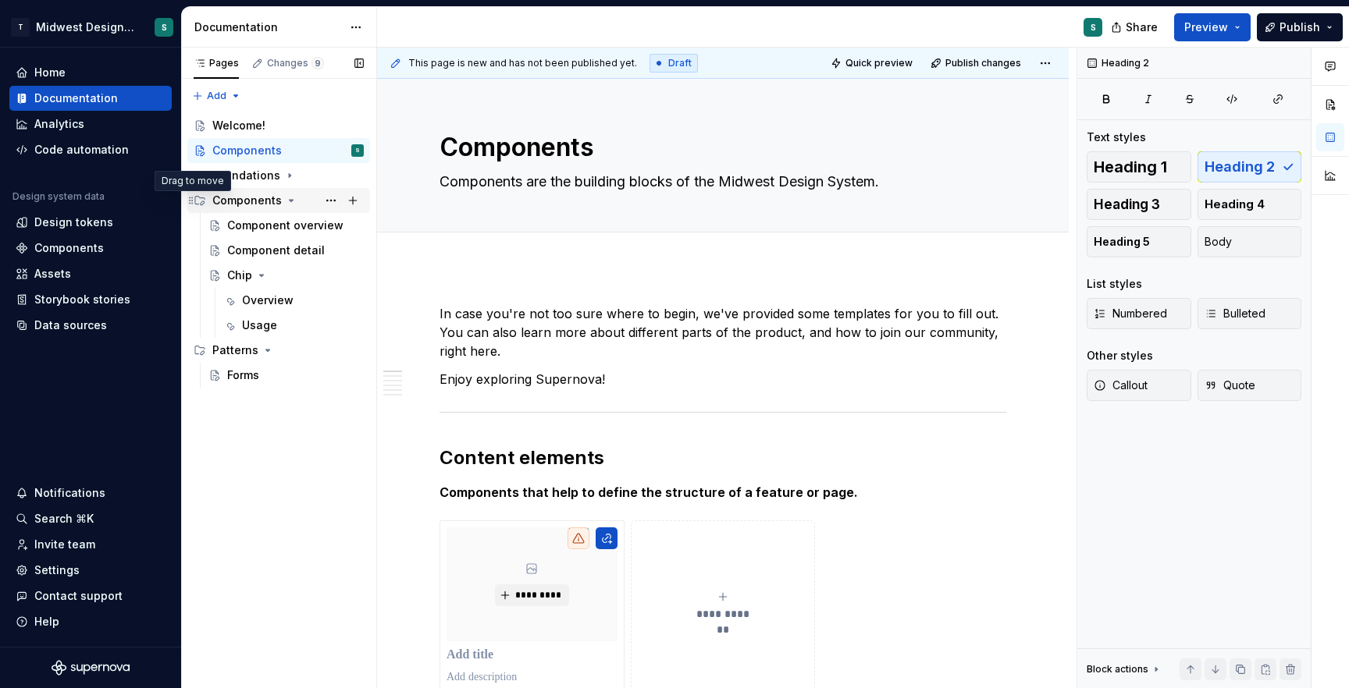
click at [193, 205] on icon "Page tree" at bounding box center [191, 200] width 12 height 12
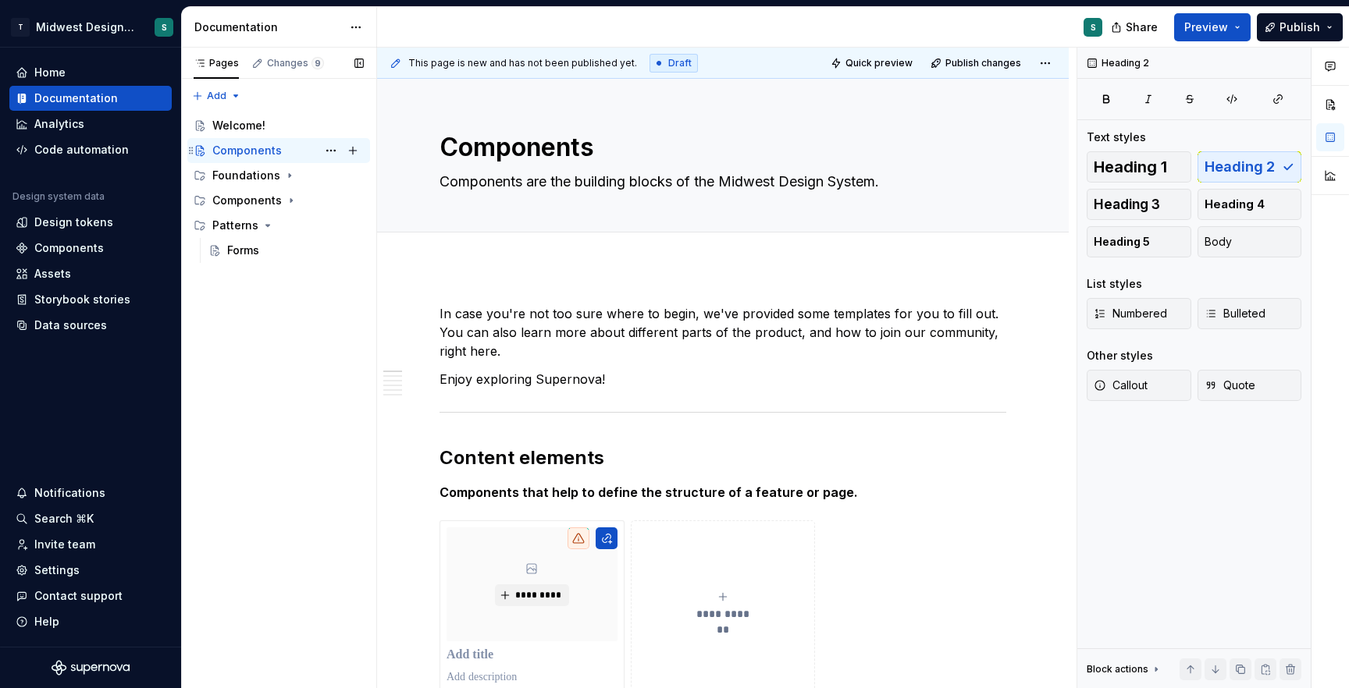
click at [199, 149] on icon "Page tree" at bounding box center [200, 150] width 12 height 12
click at [229, 125] on div "Welcome!" at bounding box center [238, 126] width 53 height 16
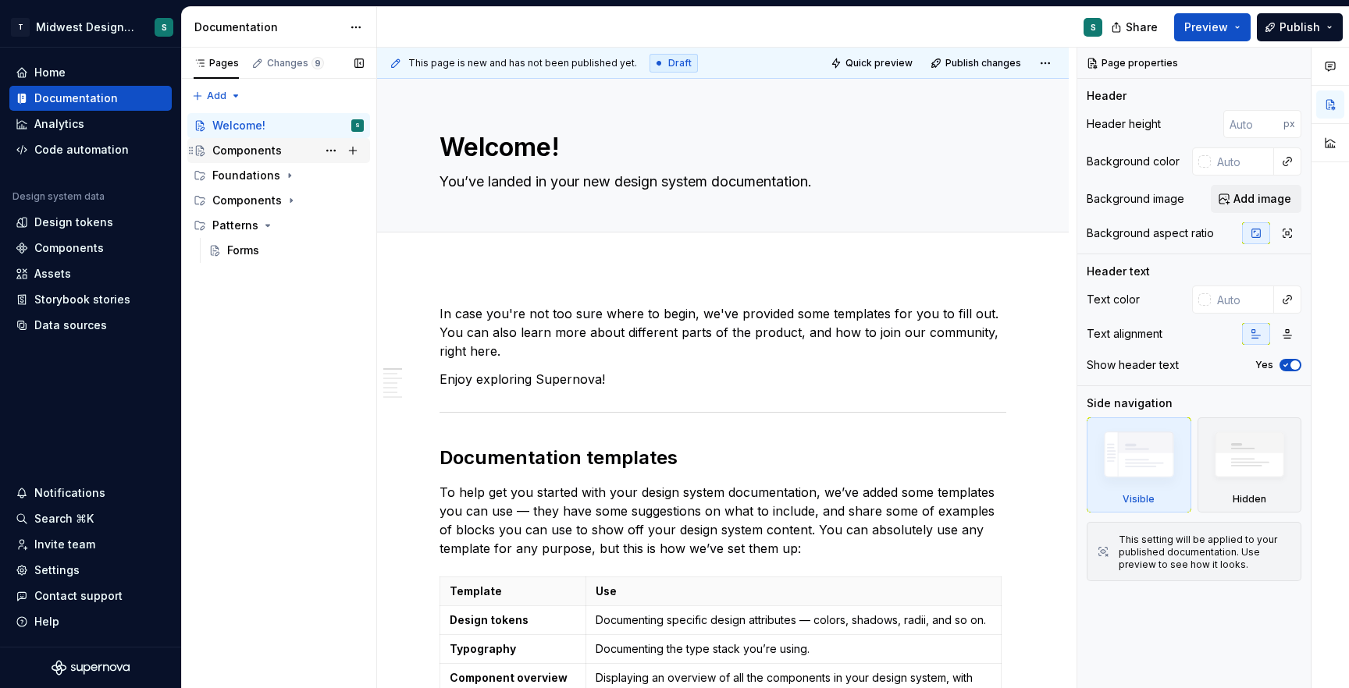
click at [238, 149] on div "Components" at bounding box center [246, 151] width 69 height 16
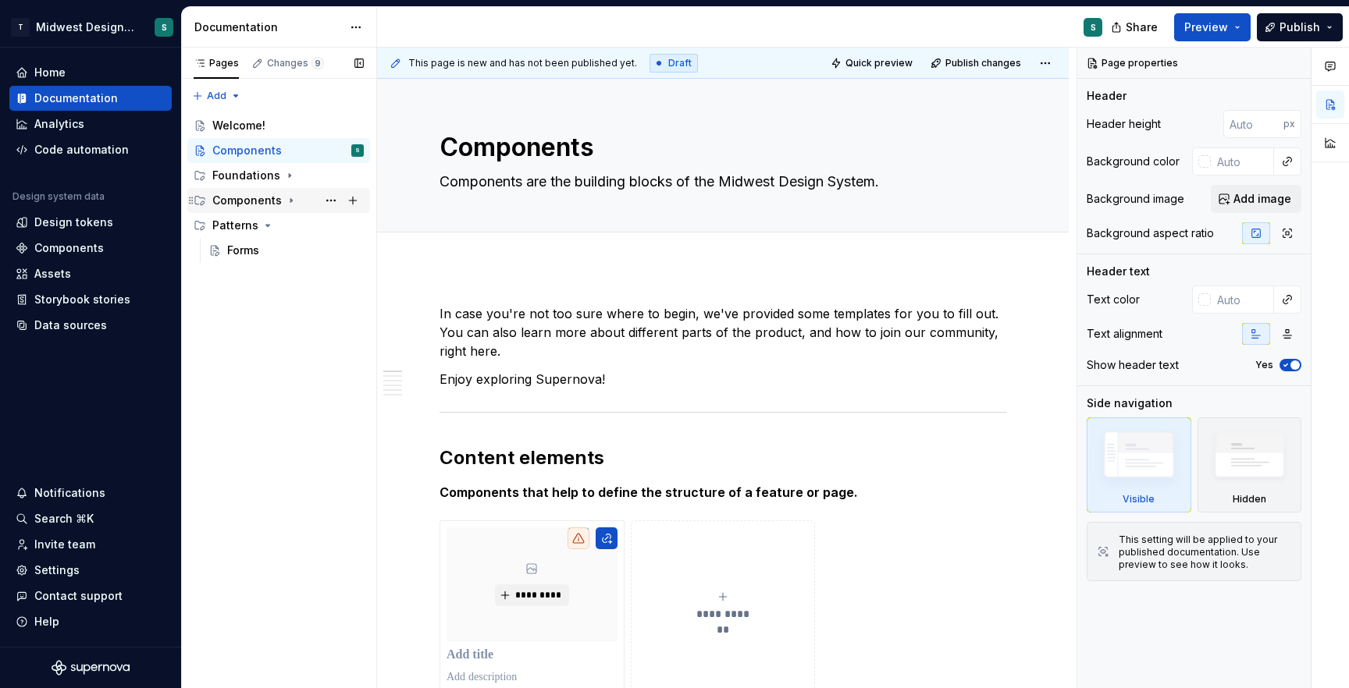
click at [254, 196] on div "Components" at bounding box center [246, 201] width 69 height 16
click at [327, 150] on button "Page tree" at bounding box center [331, 151] width 22 height 22
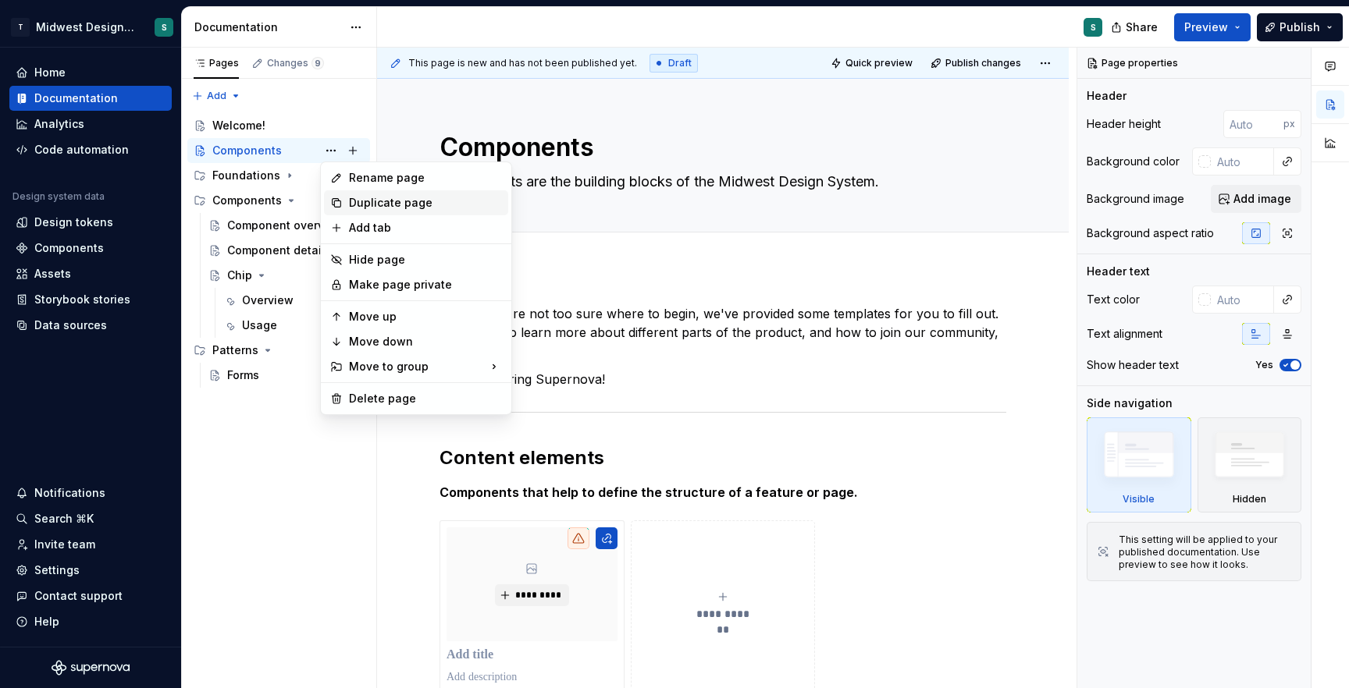
click at [368, 205] on div "Duplicate page" at bounding box center [425, 203] width 153 height 16
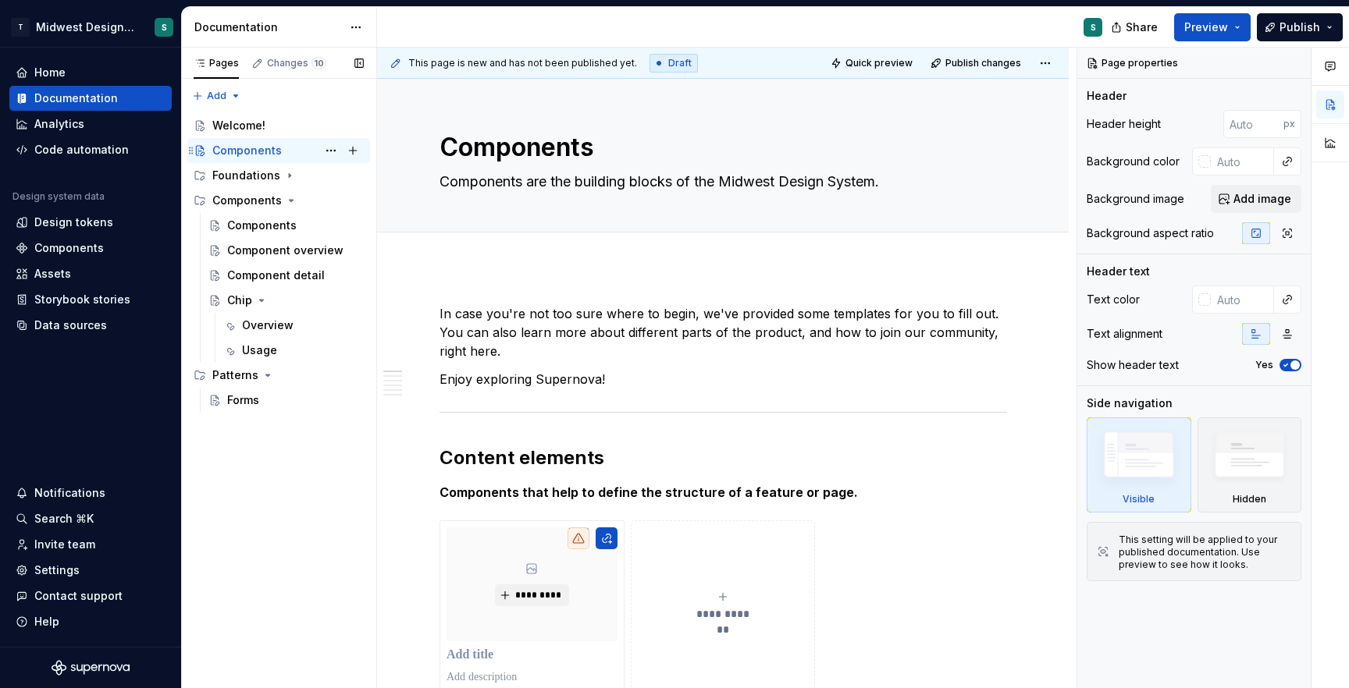
click at [238, 151] on div "Components" at bounding box center [246, 151] width 69 height 16
click at [329, 148] on button "Page tree" at bounding box center [331, 151] width 22 height 22
type textarea "*"
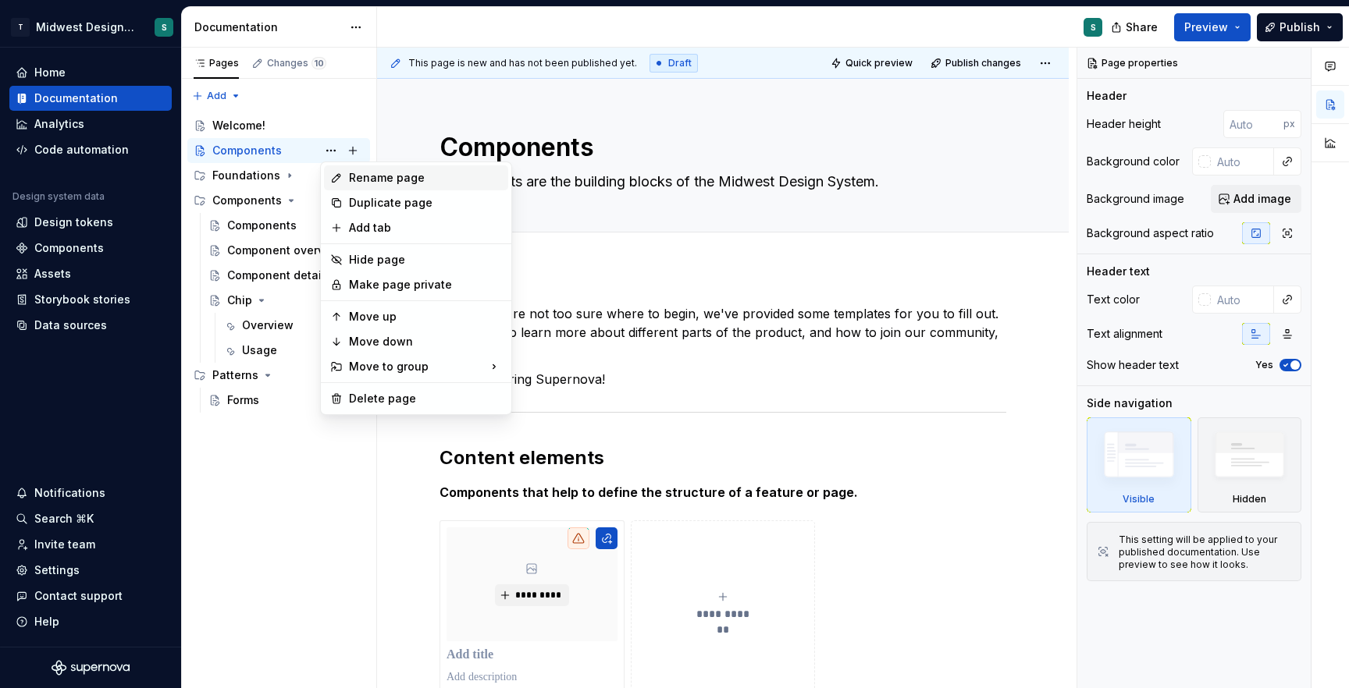
click at [408, 175] on div "Rename page" at bounding box center [425, 178] width 153 height 16
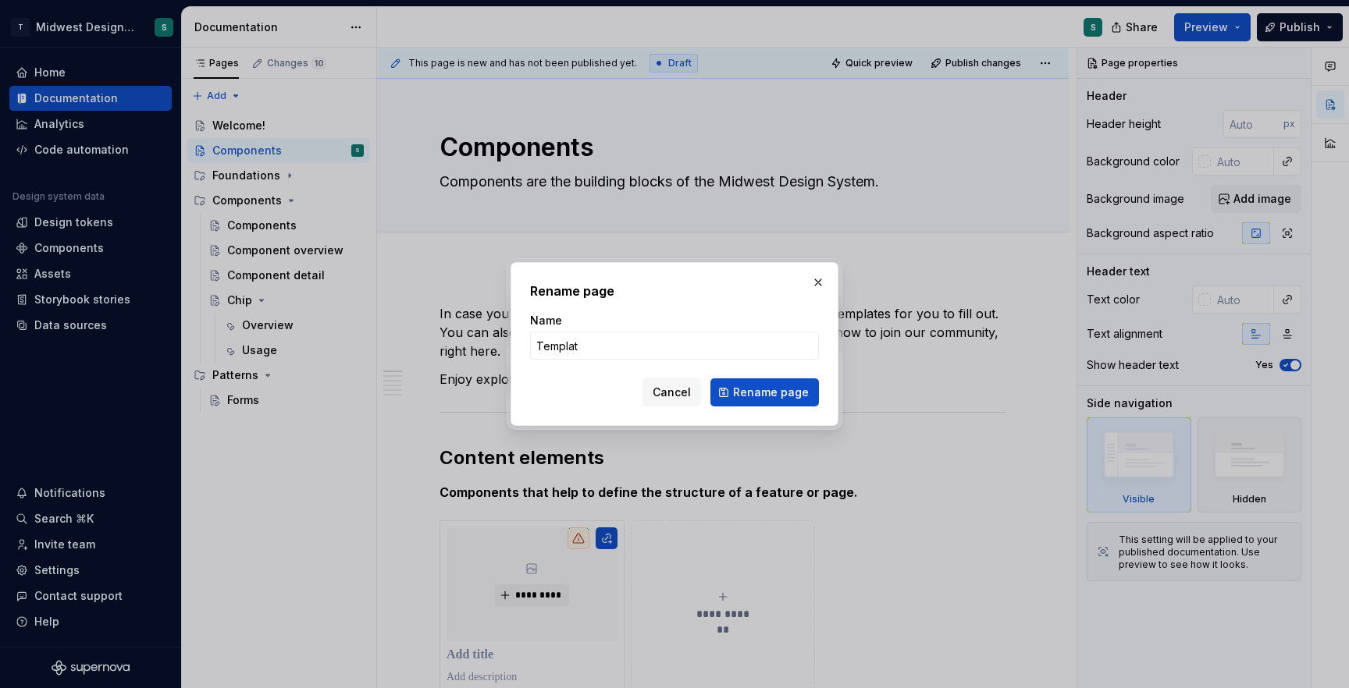
type input "Template"
click button "Rename page" at bounding box center [764, 393] width 108 height 28
type textarea "*"
type textarea "Template"
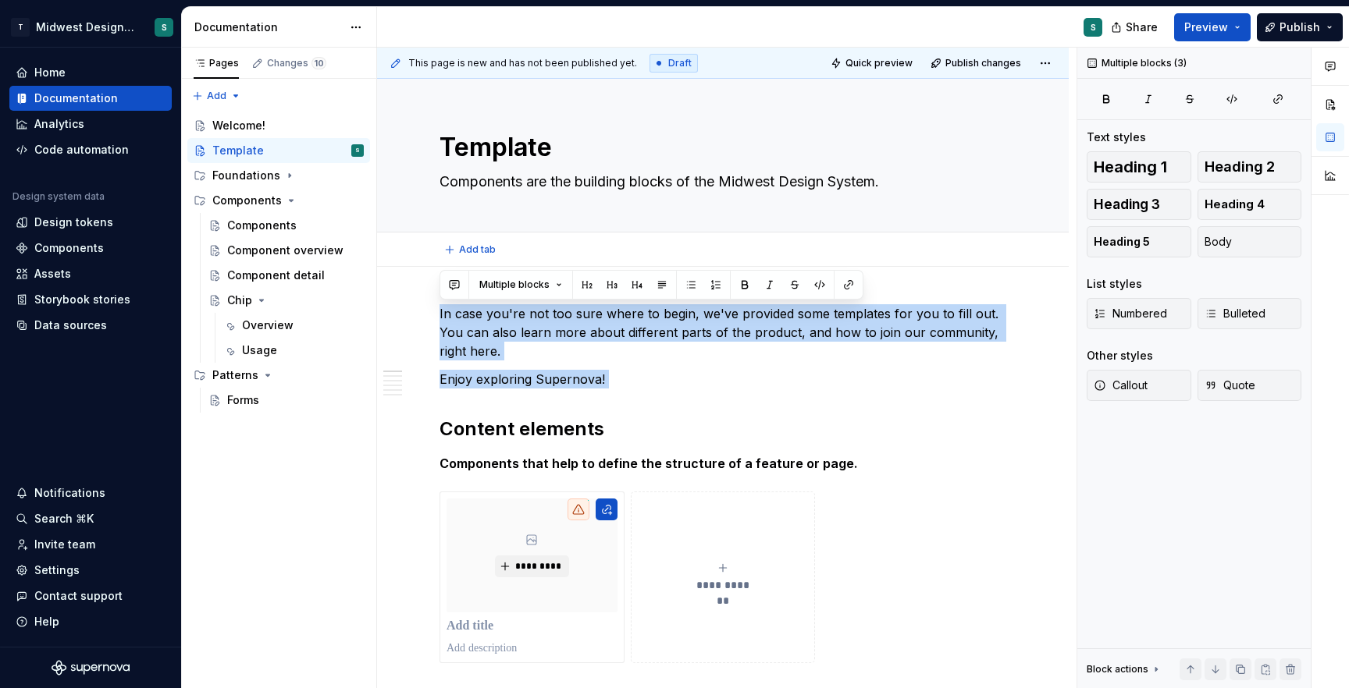
drag, startPoint x: 505, startPoint y: 408, endPoint x: 405, endPoint y: 258, distance: 180.8
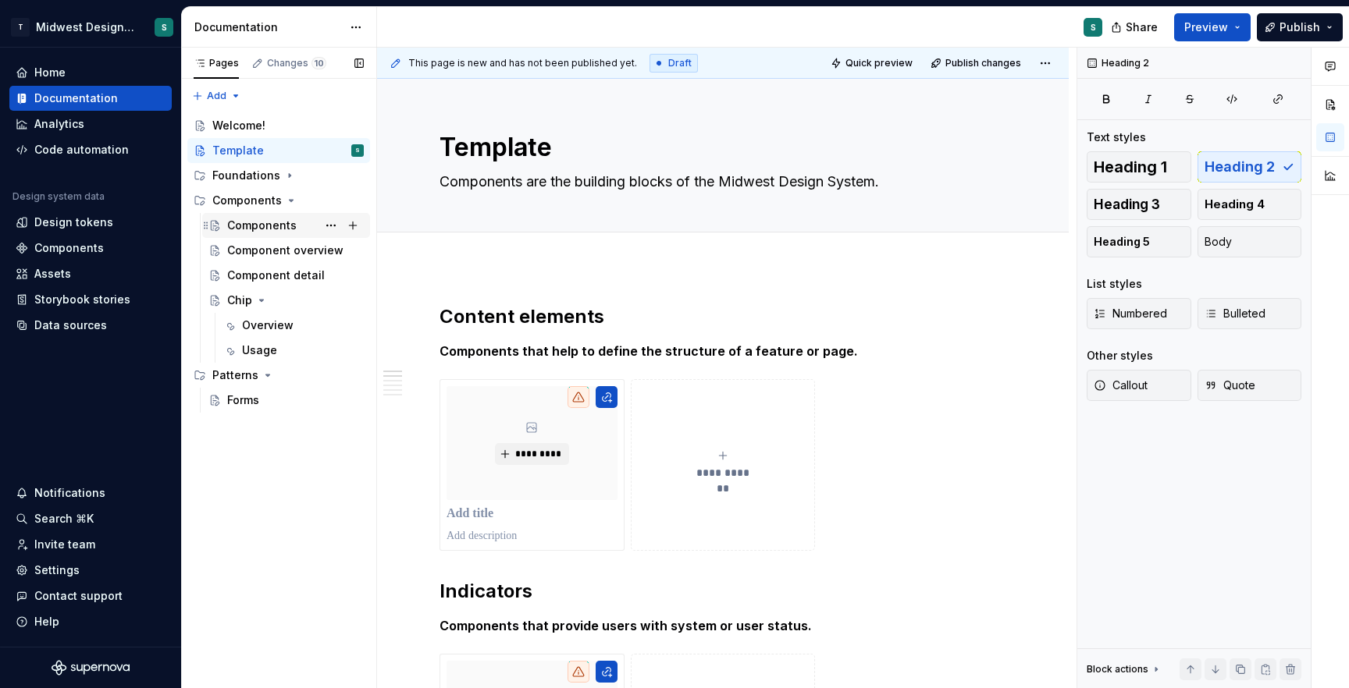
click at [255, 221] on div "Components" at bounding box center [261, 226] width 69 height 16
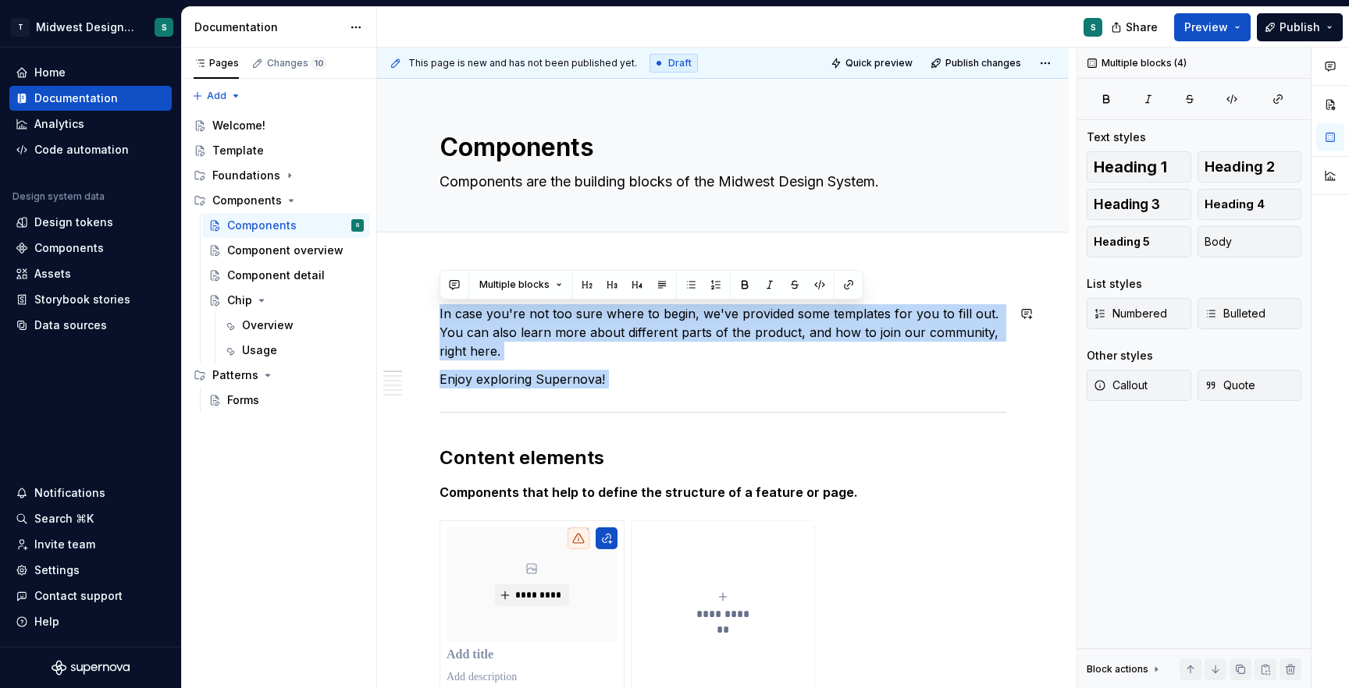
drag, startPoint x: 443, startPoint y: 438, endPoint x: 429, endPoint y: 283, distance: 155.2
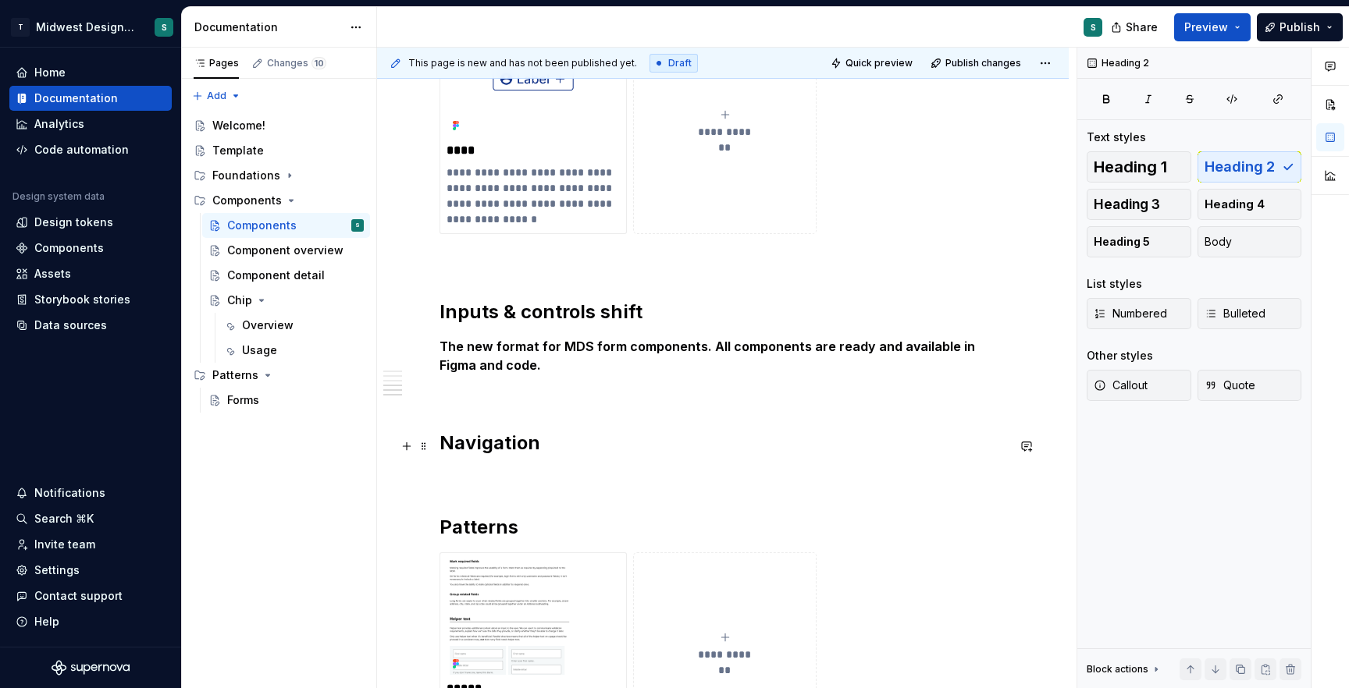
scroll to position [901, 0]
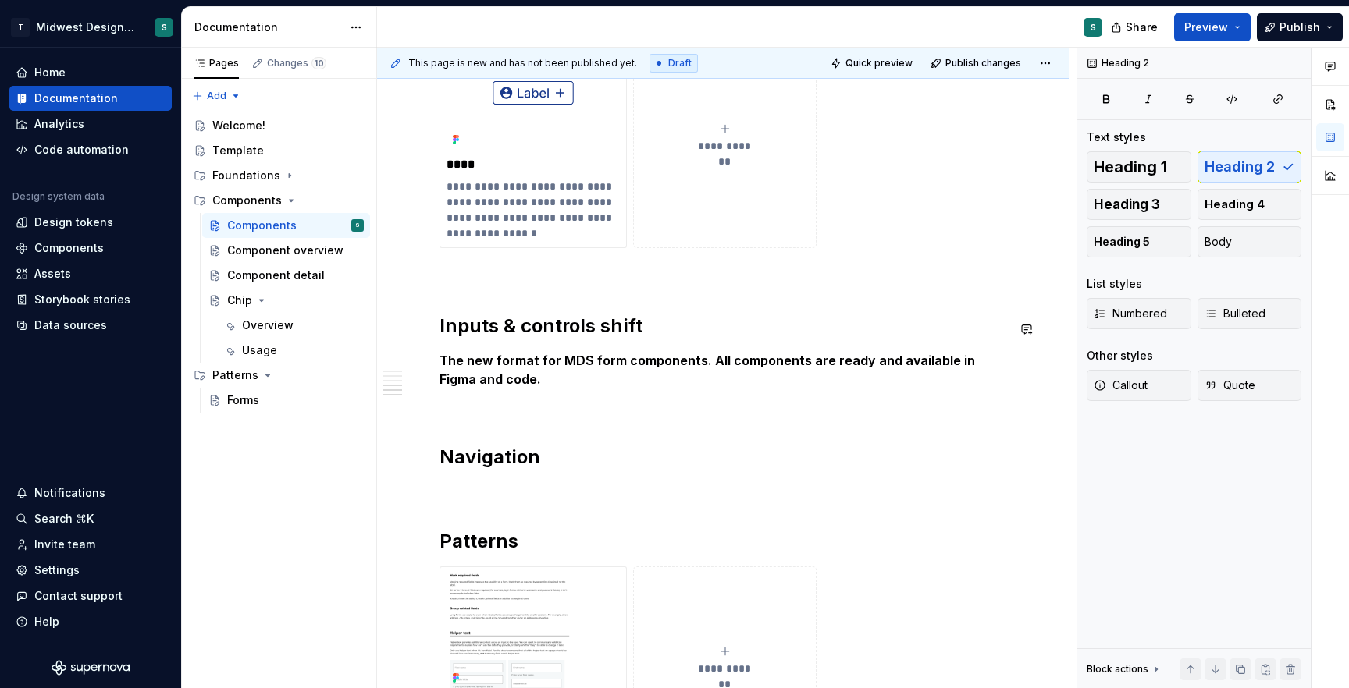
click at [480, 304] on div "**********" at bounding box center [722, 113] width 567 height 1418
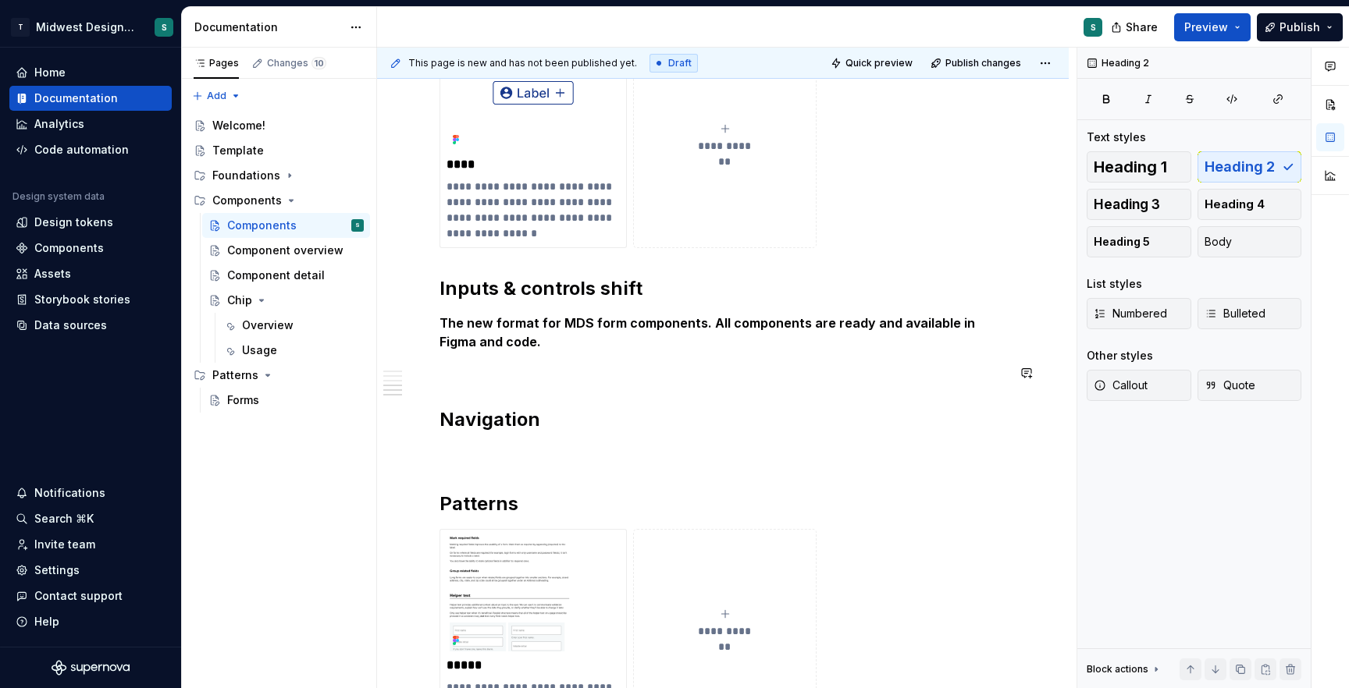
click at [471, 389] on div "**********" at bounding box center [722, 94] width 567 height 1380
click at [457, 366] on p at bounding box center [722, 370] width 567 height 19
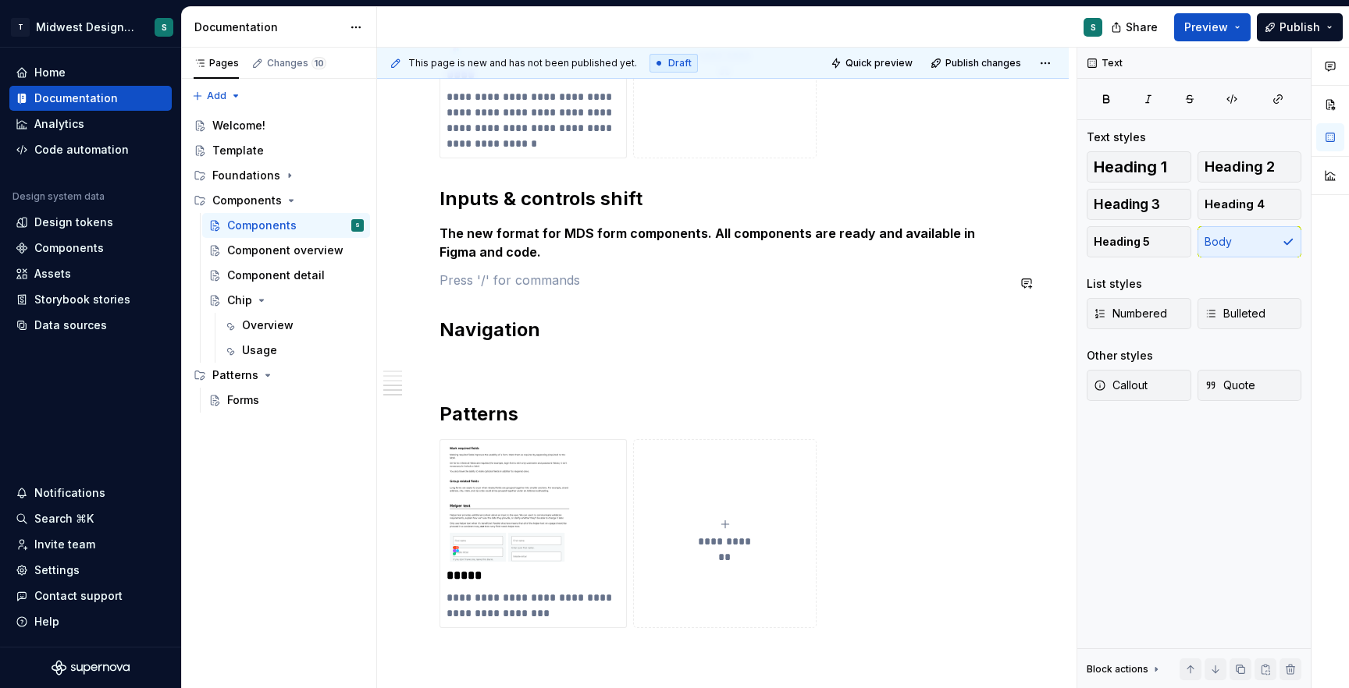
scroll to position [1085, 0]
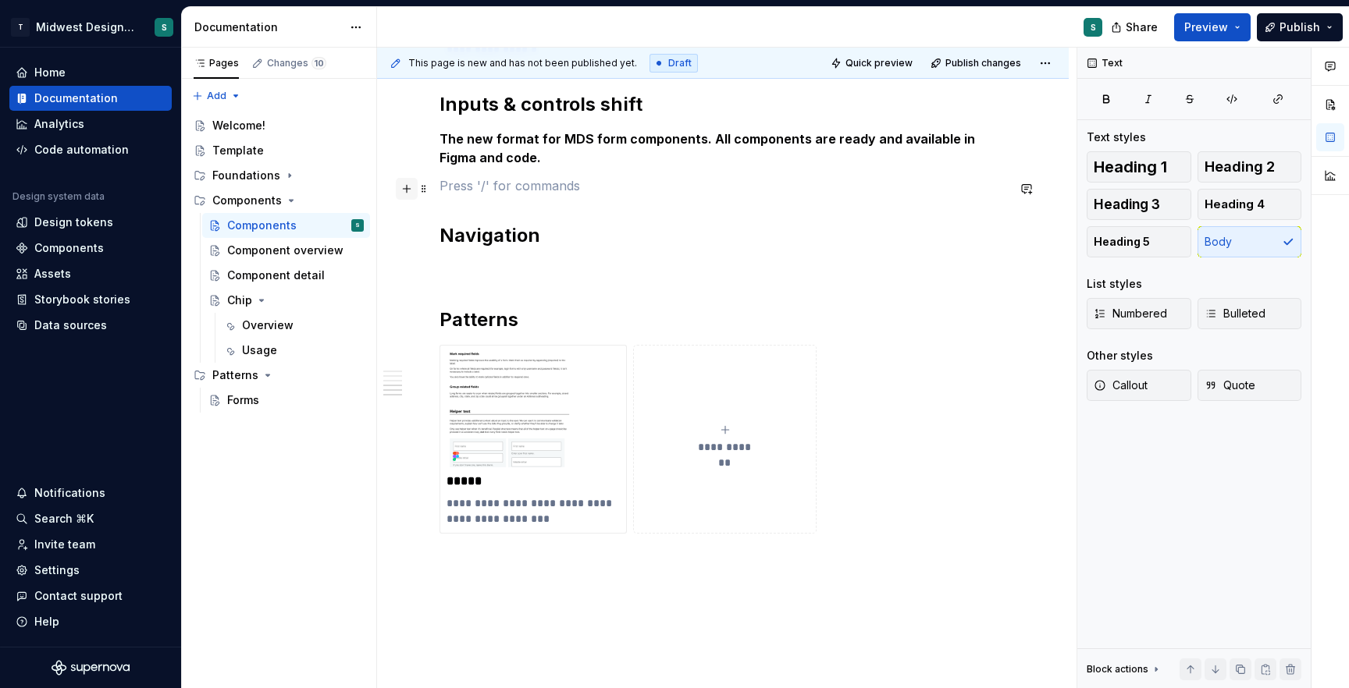
click at [411, 191] on button "button" at bounding box center [407, 189] width 22 height 22
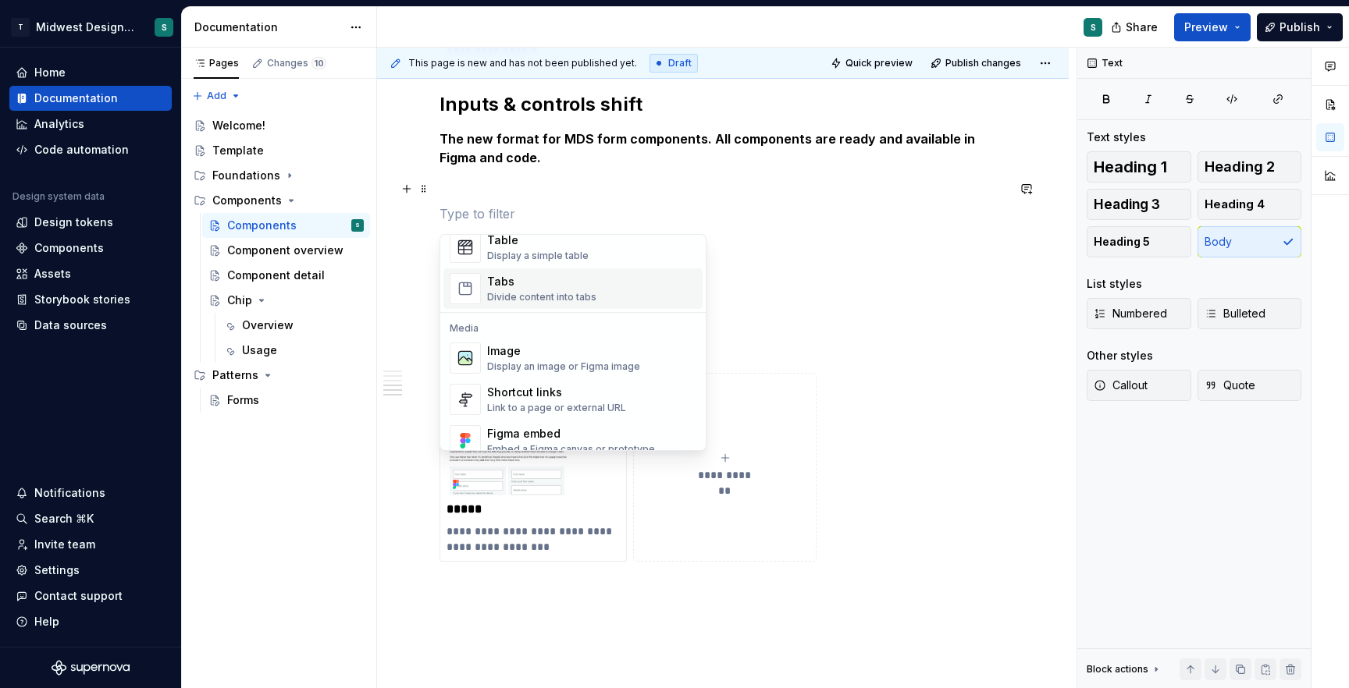
scroll to position [590, 0]
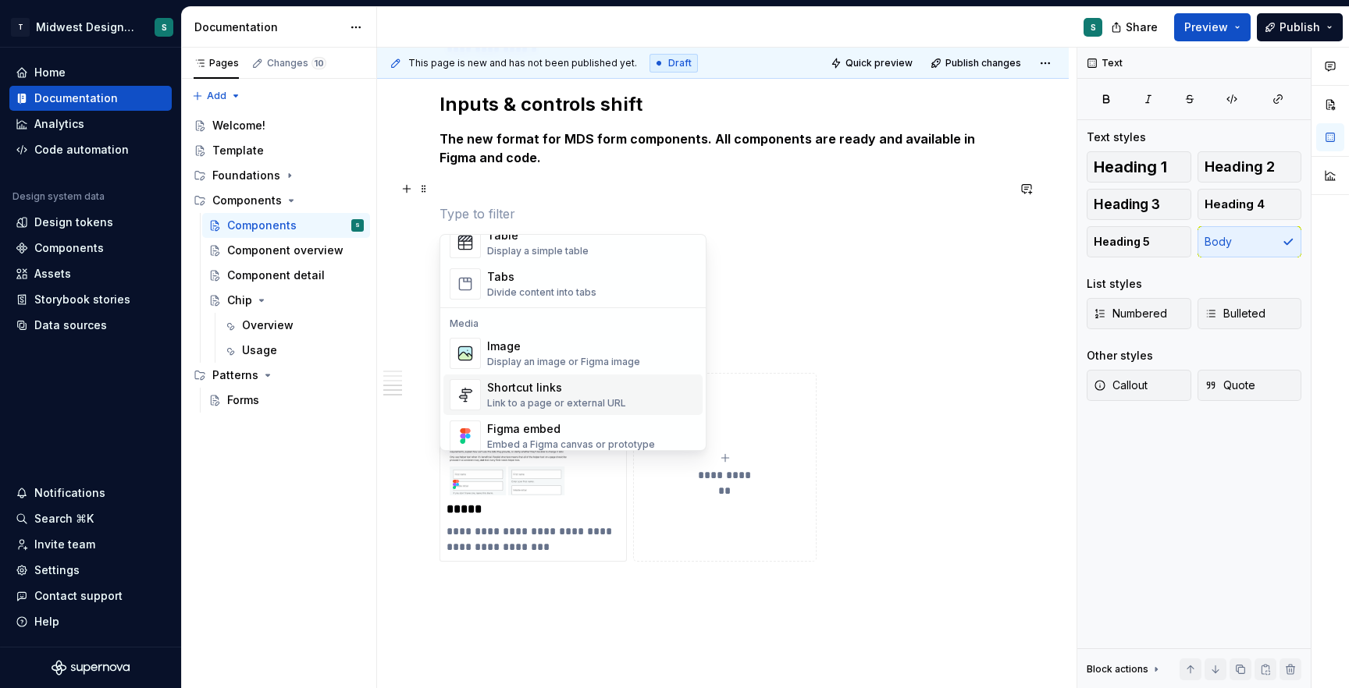
click at [548, 390] on div "Shortcut links" at bounding box center [556, 388] width 139 height 16
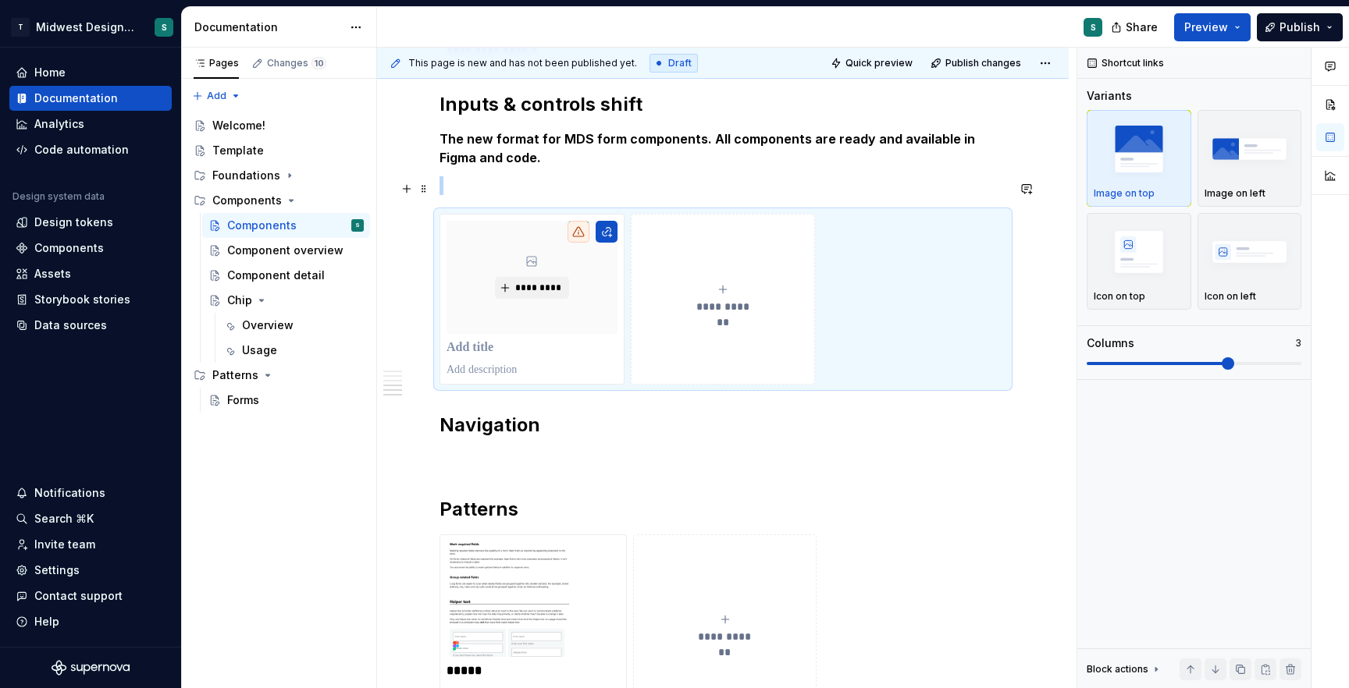
click at [501, 194] on p at bounding box center [722, 185] width 567 height 19
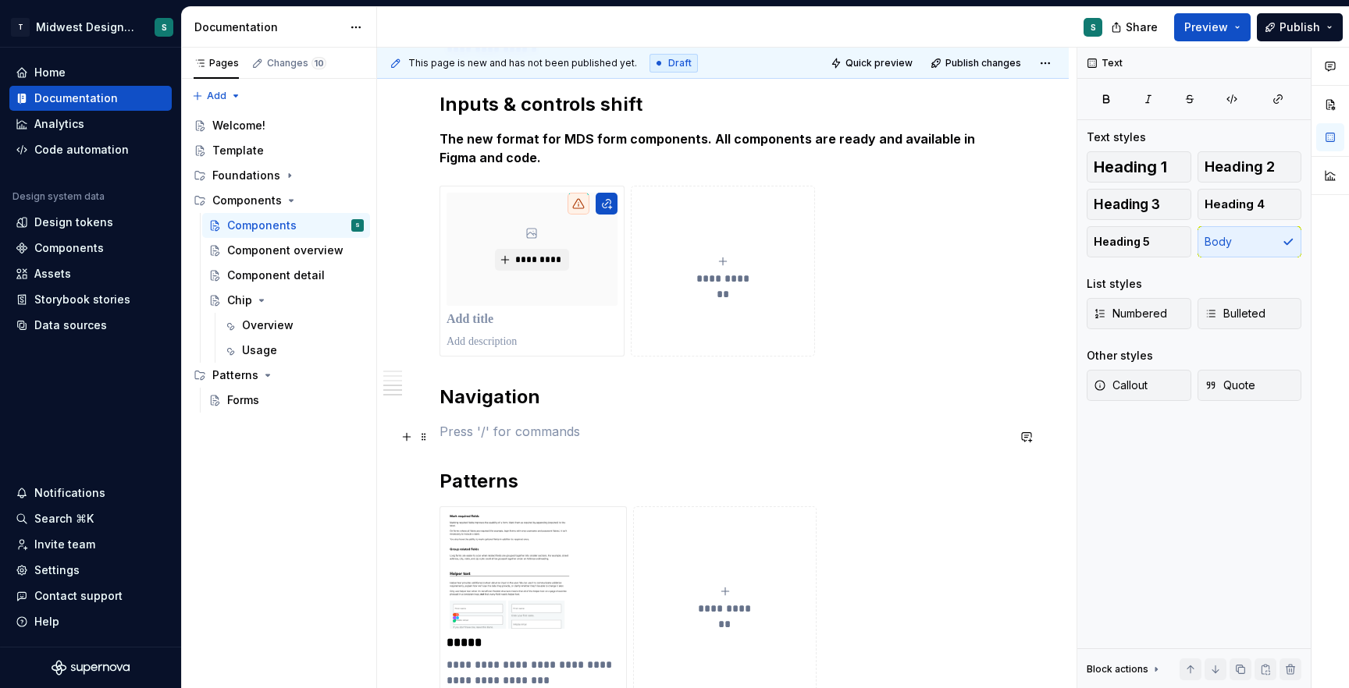
click at [489, 432] on p at bounding box center [722, 431] width 567 height 19
click at [406, 442] on button "button" at bounding box center [407, 437] width 22 height 22
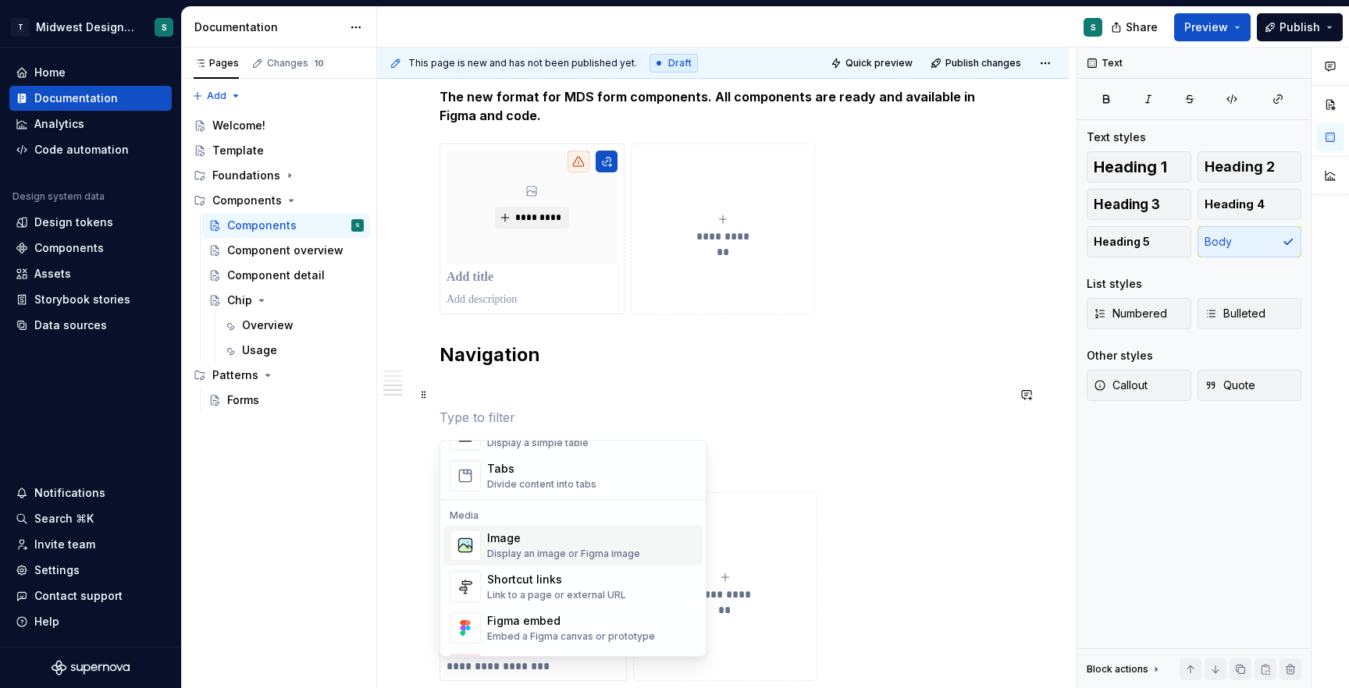
scroll to position [606, 0]
click at [571, 587] on div "Link to a page or external URL" at bounding box center [556, 593] width 139 height 12
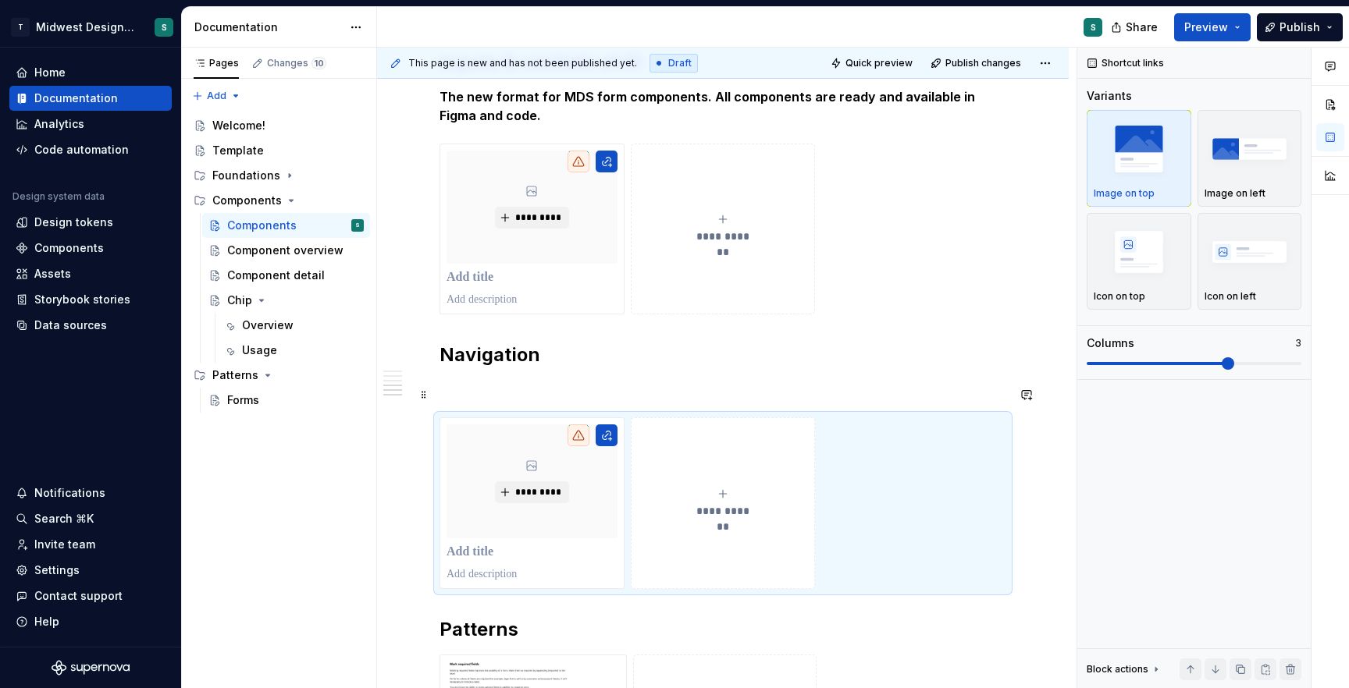
click at [628, 394] on p at bounding box center [722, 389] width 567 height 19
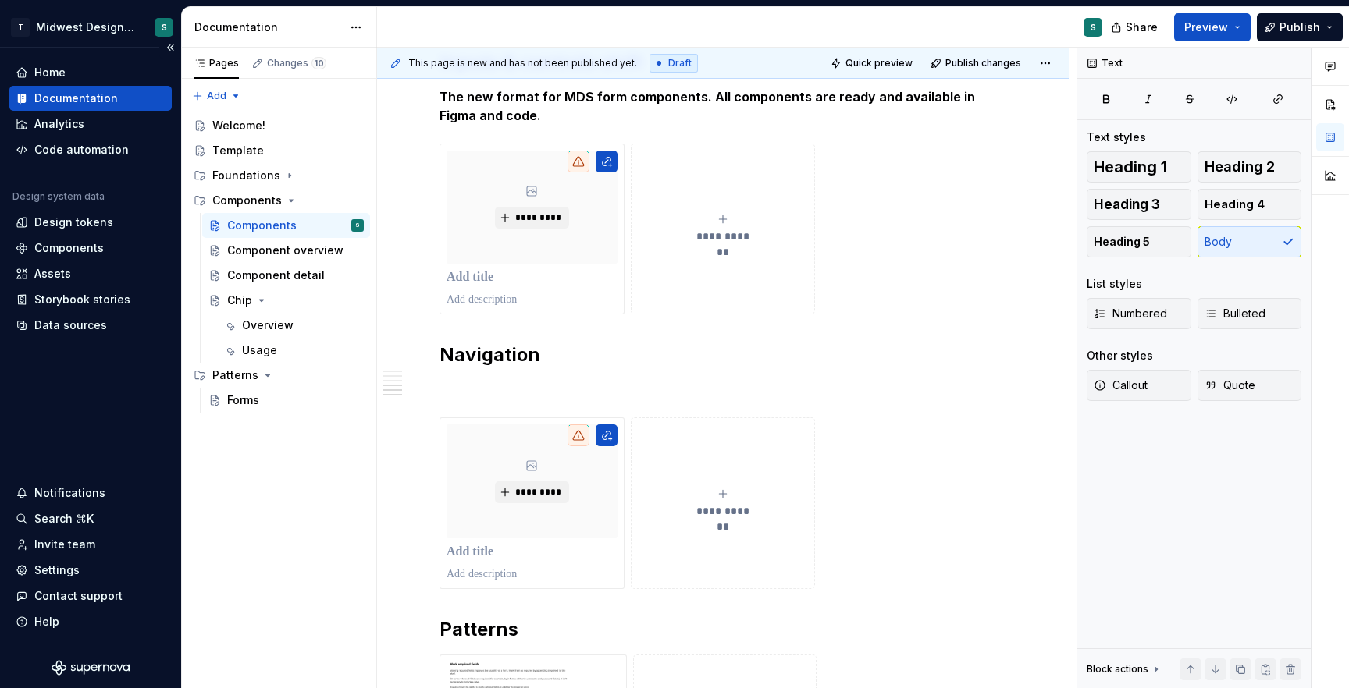
type textarea "*"
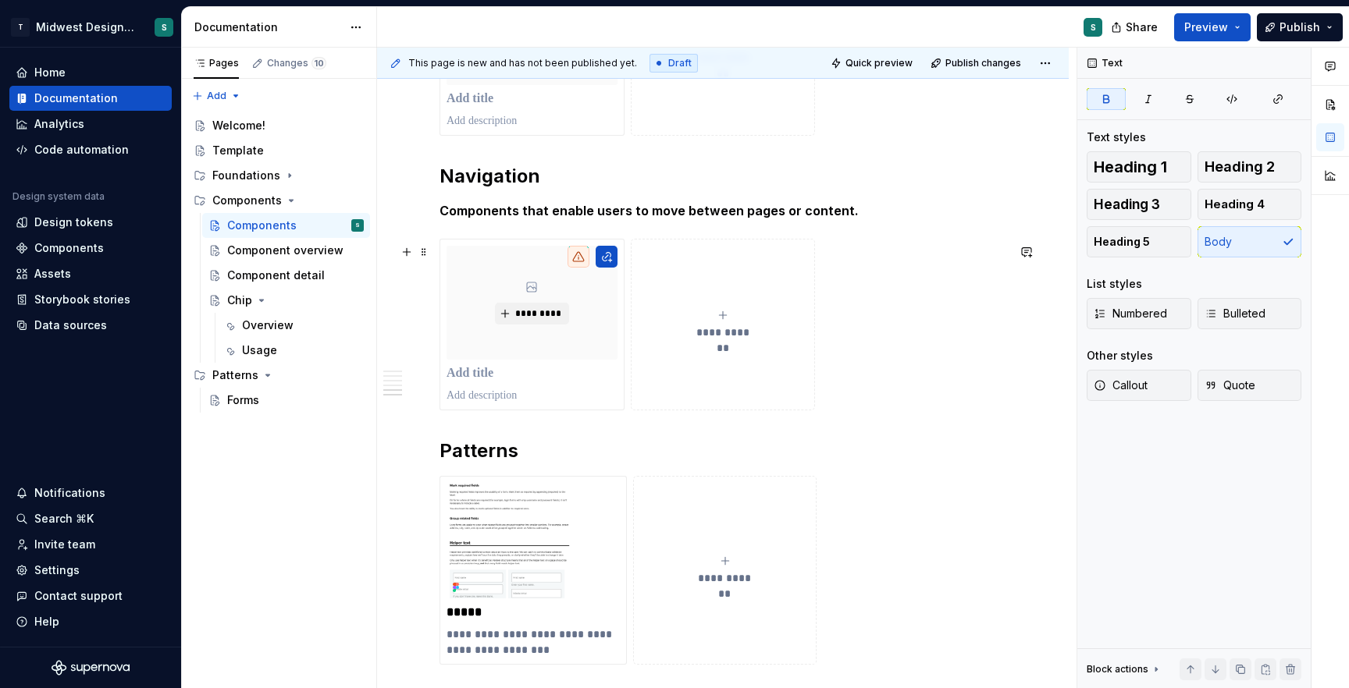
scroll to position [1300, 0]
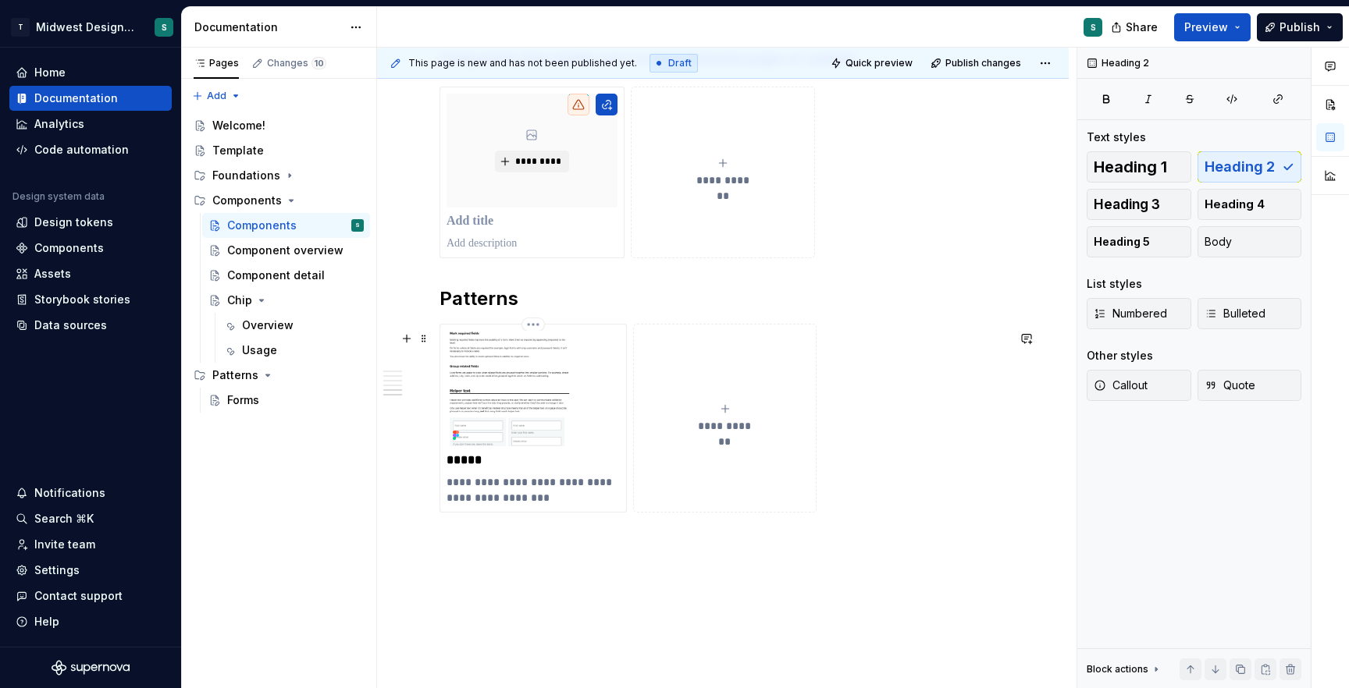
scroll to position [1462, 0]
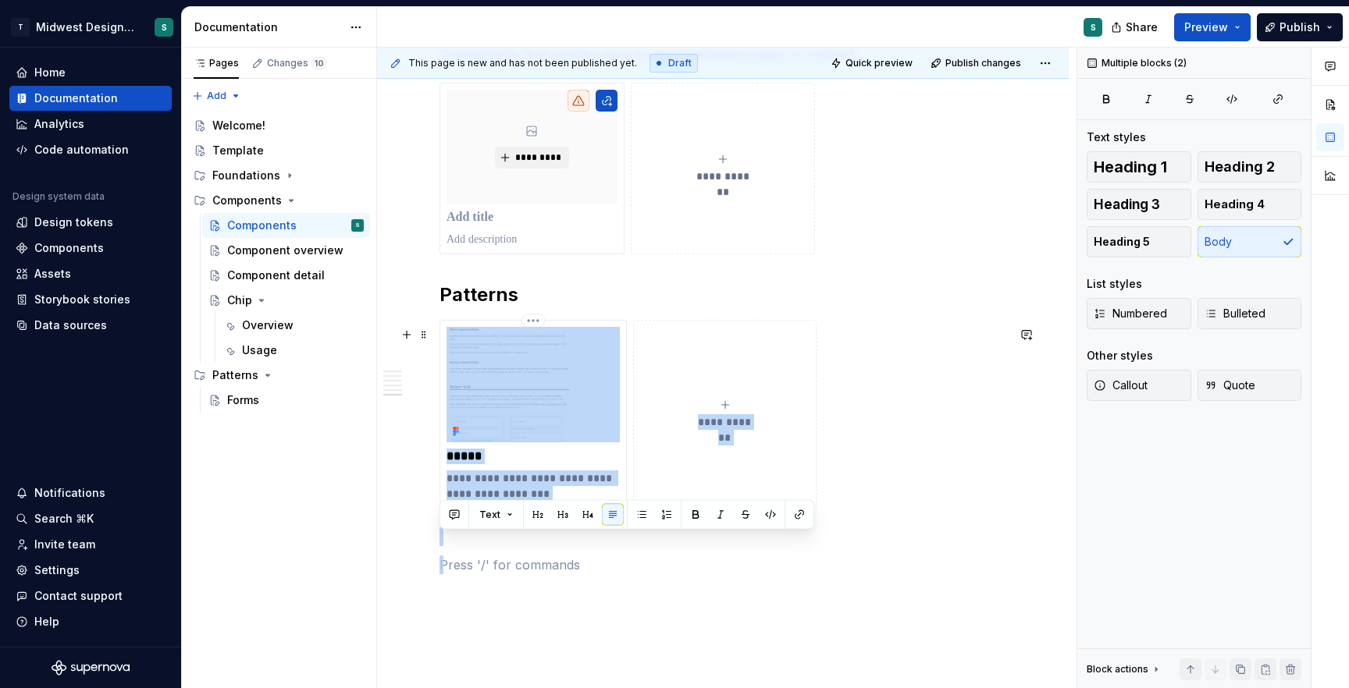
drag, startPoint x: 859, startPoint y: 573, endPoint x: 467, endPoint y: 315, distance: 470.0
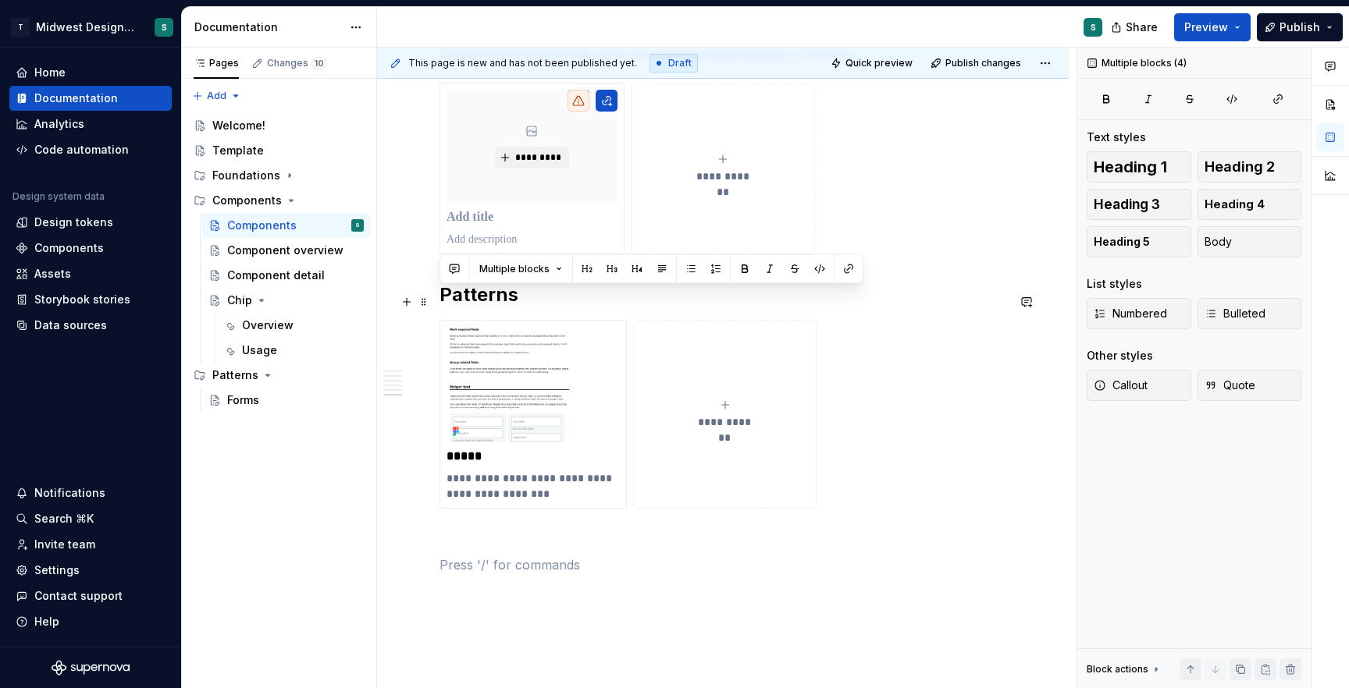
scroll to position [1312, 0]
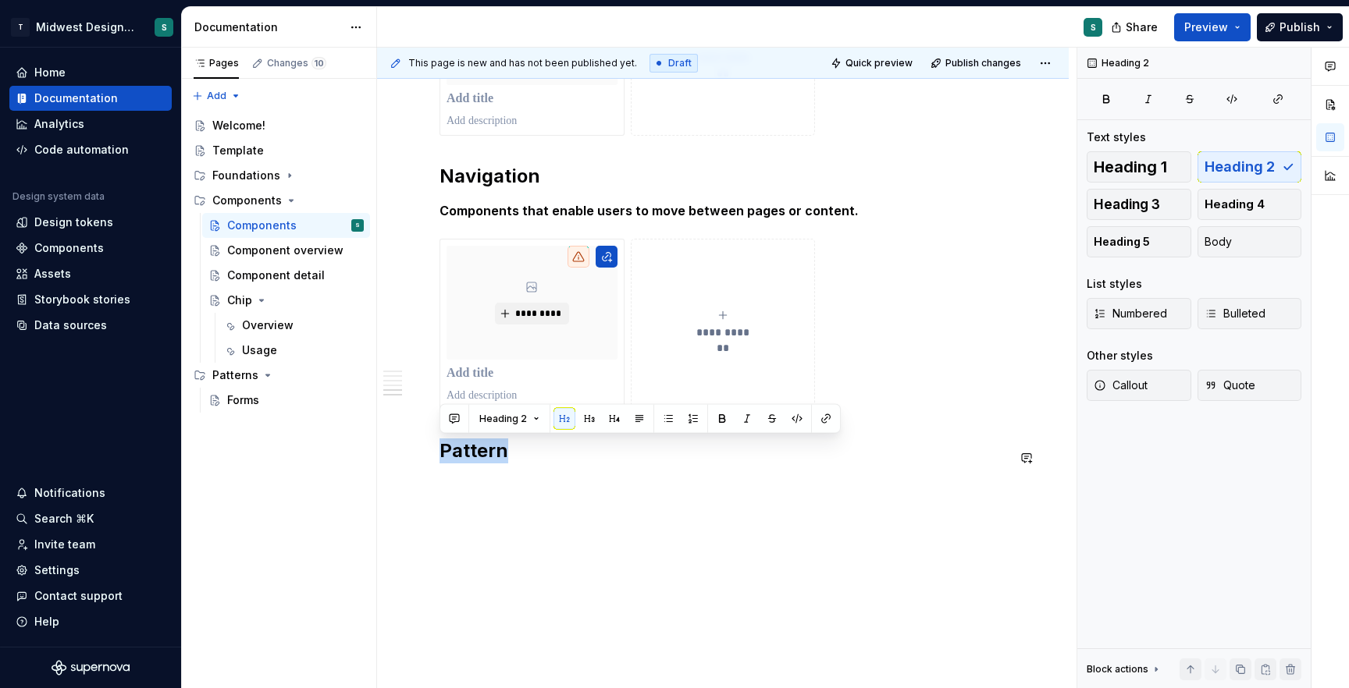
drag, startPoint x: 528, startPoint y: 449, endPoint x: 431, endPoint y: 427, distance: 99.2
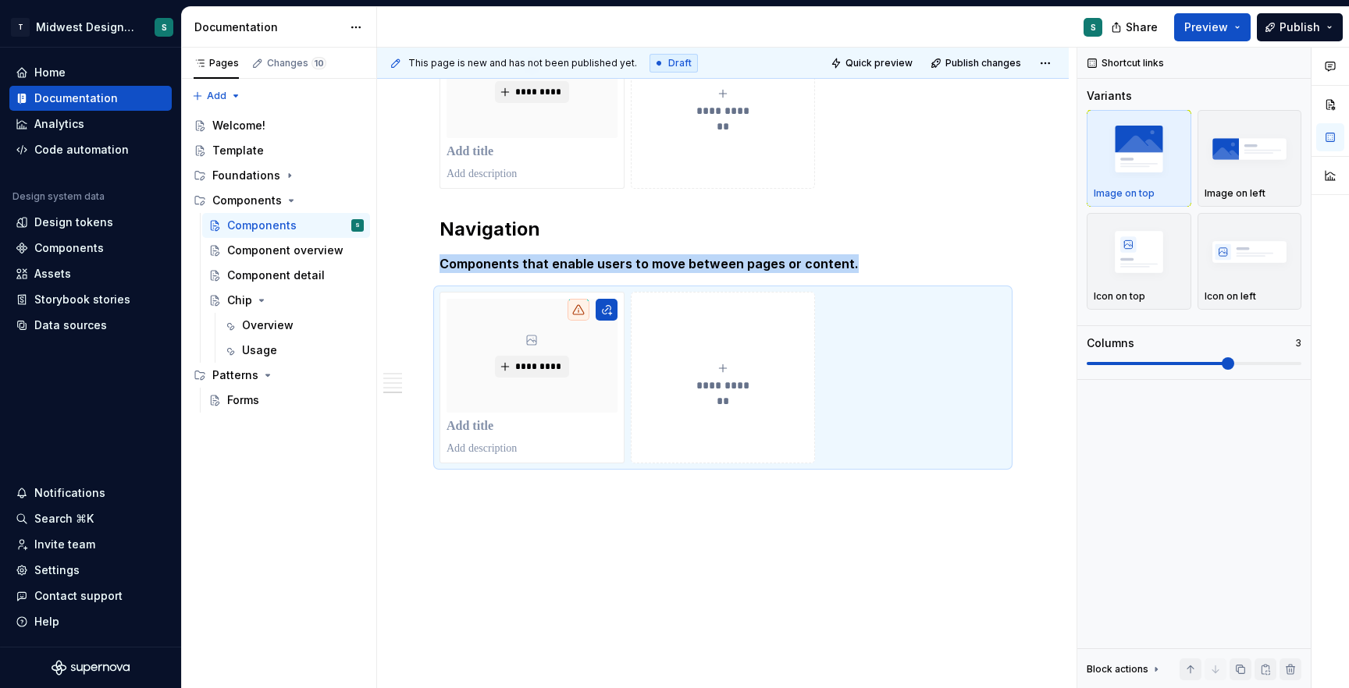
scroll to position [1259, 0]
click at [258, 318] on div "Overview" at bounding box center [268, 326] width 52 height 16
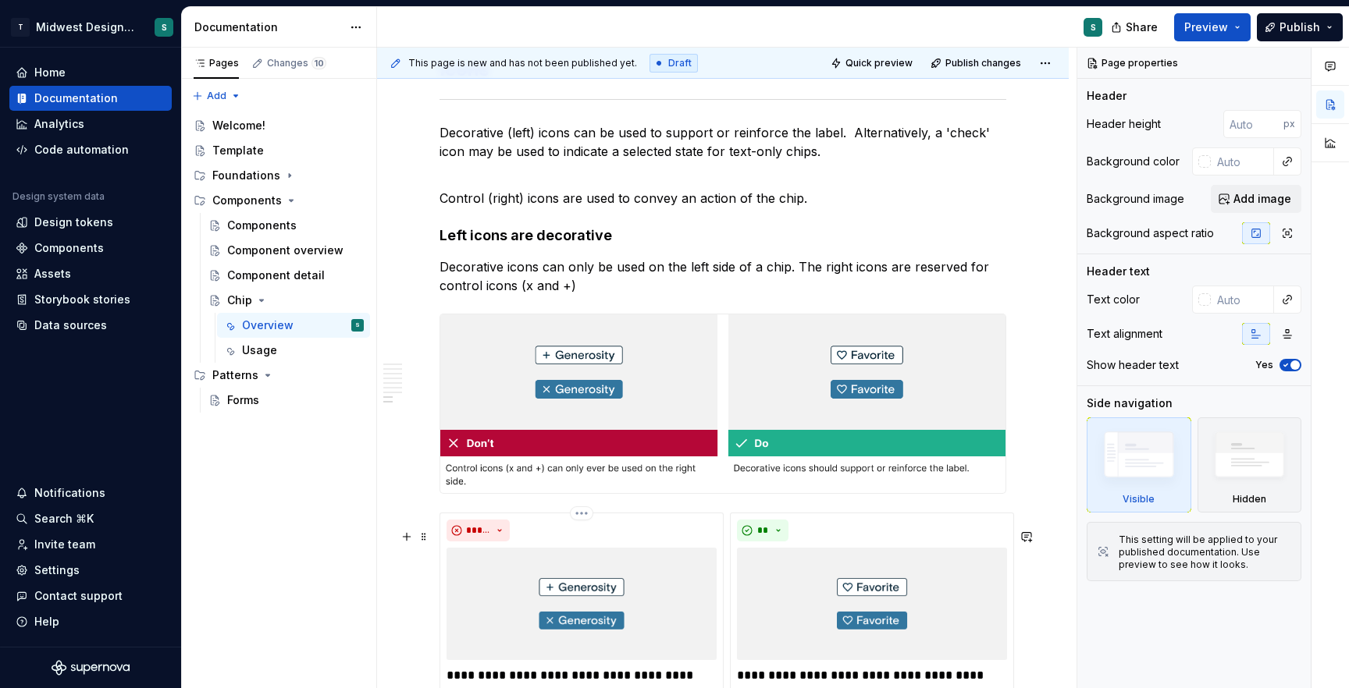
scroll to position [2542, 0]
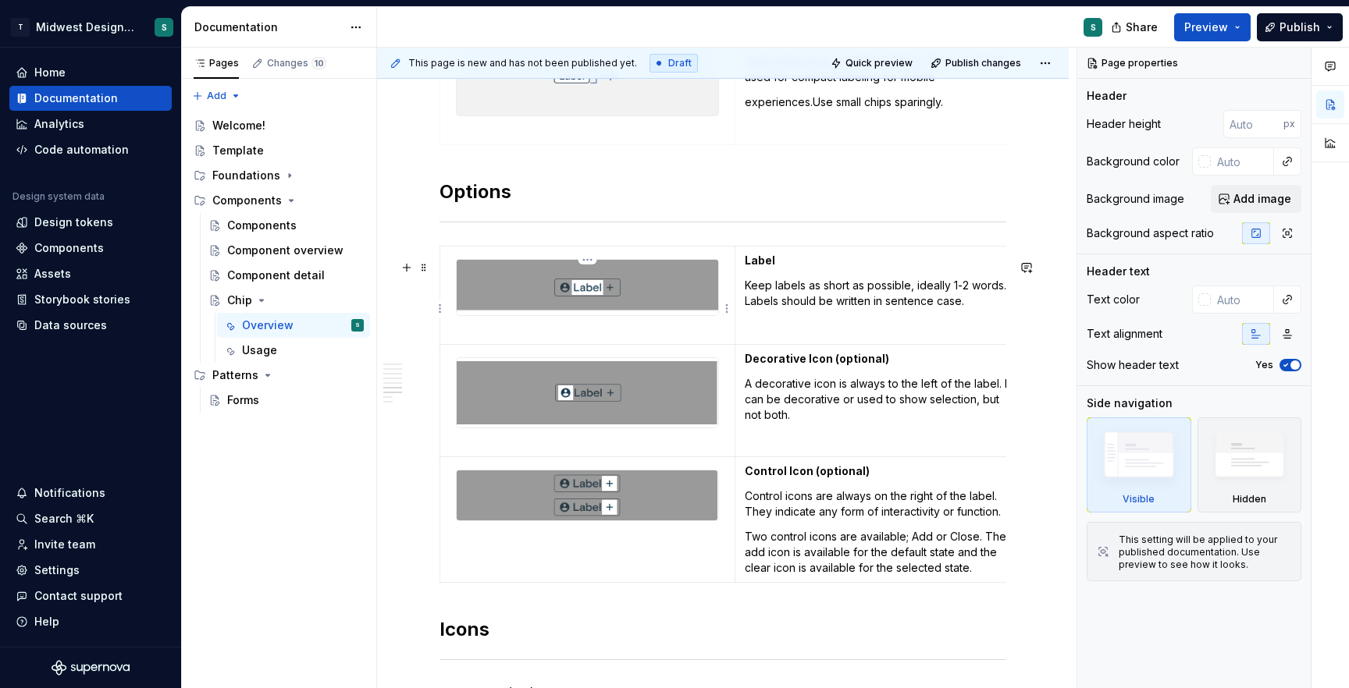
type textarea "*"
click at [697, 338] on p at bounding box center [588, 330] width 276 height 16
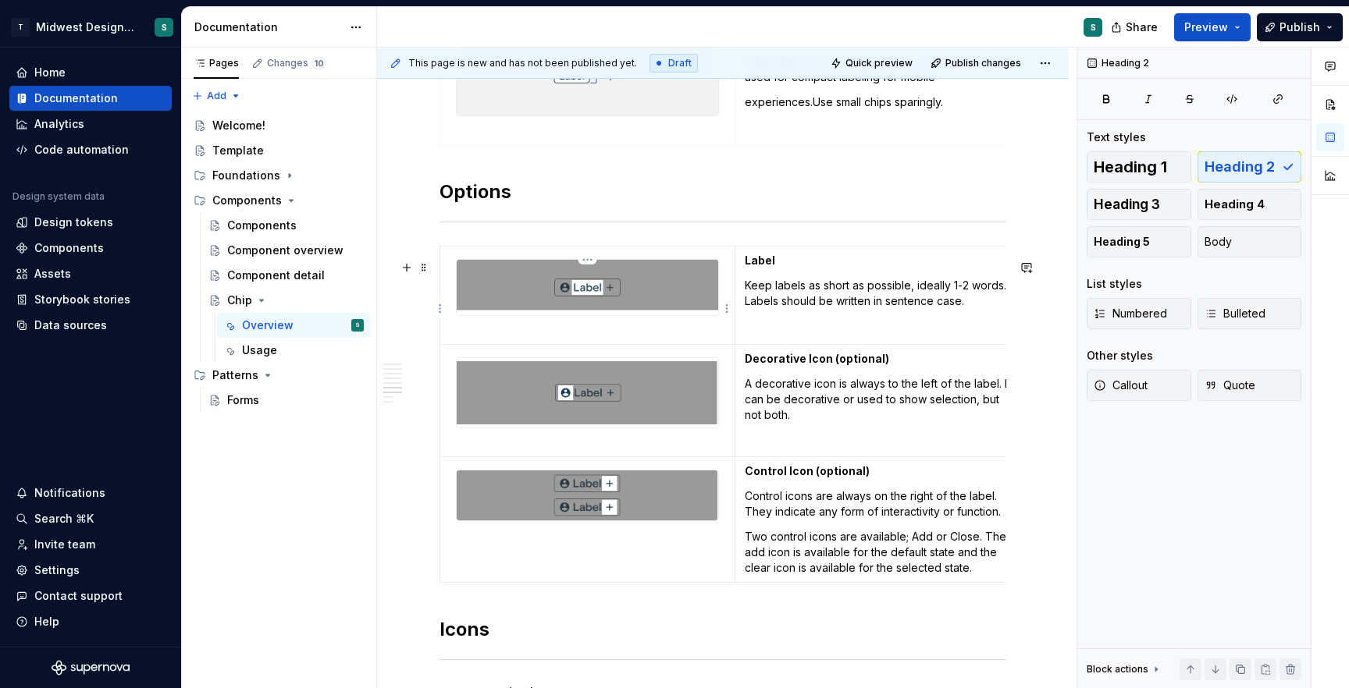
click at [633, 344] on td at bounding box center [587, 296] width 295 height 98
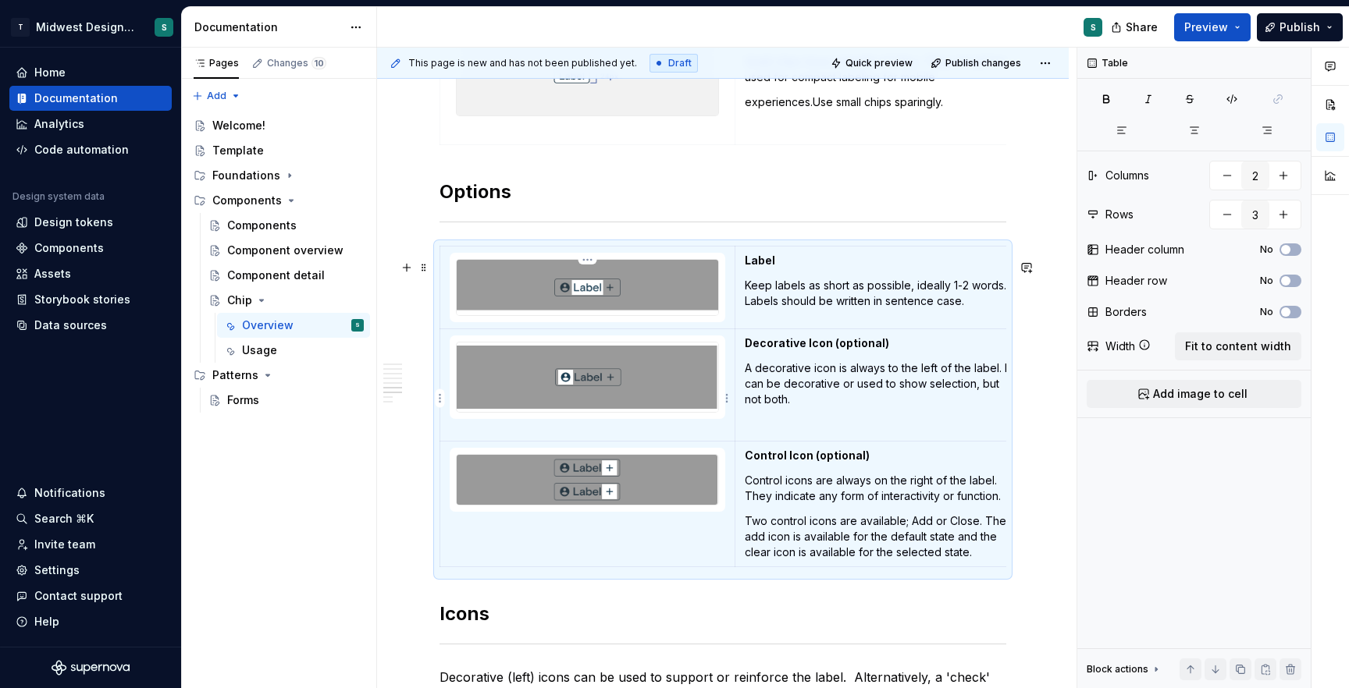
click at [560, 435] on p at bounding box center [588, 427] width 276 height 16
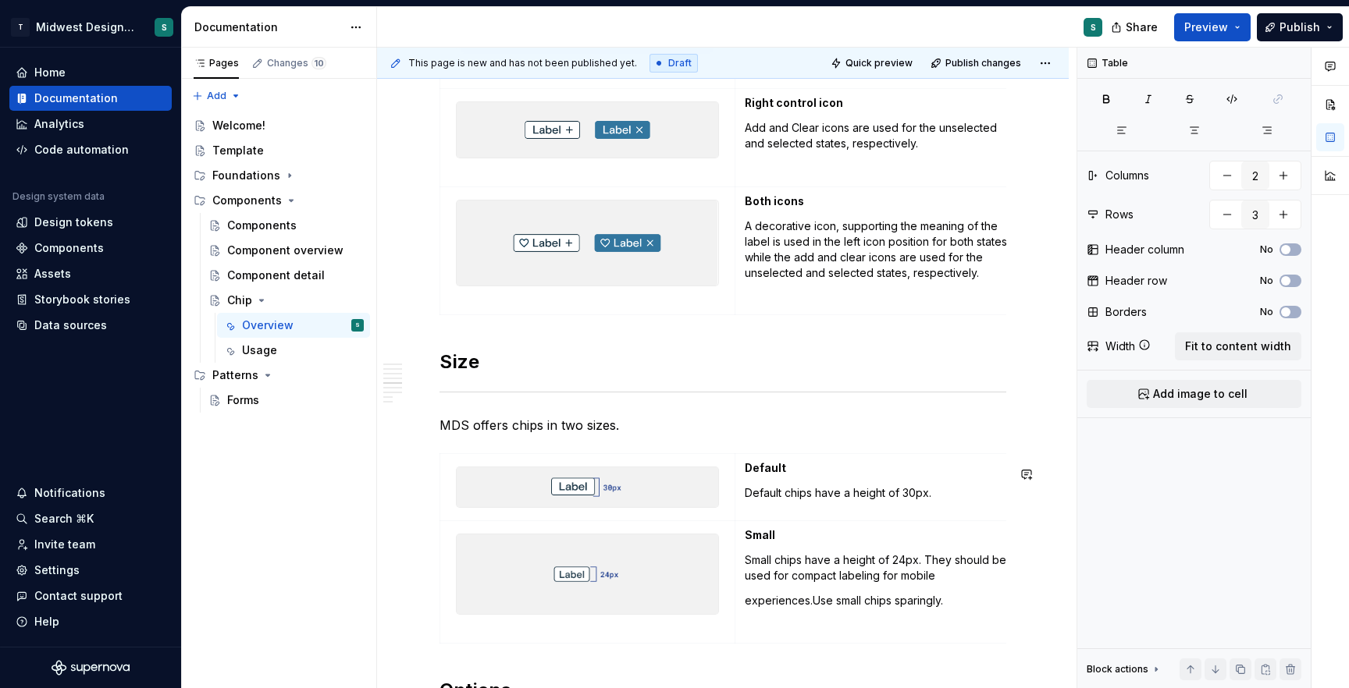
scroll to position [2034, 0]
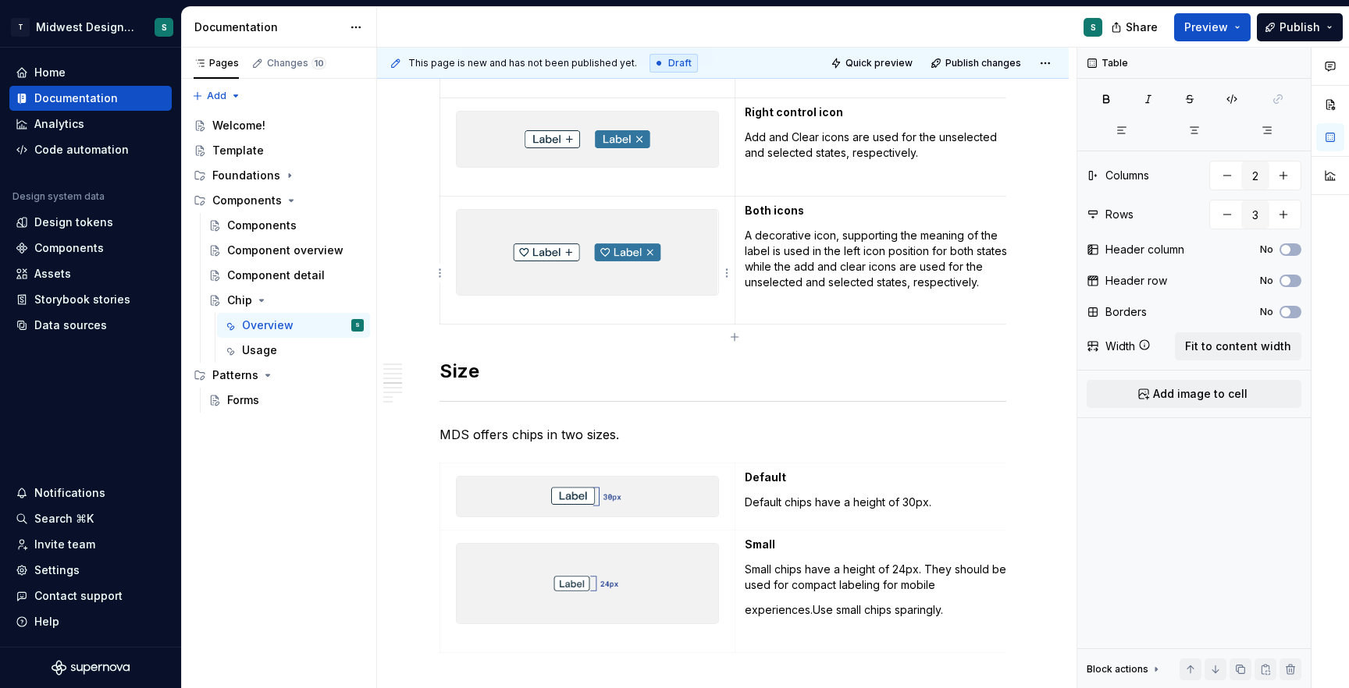
type input "5"
click at [541, 318] on p at bounding box center [588, 310] width 276 height 16
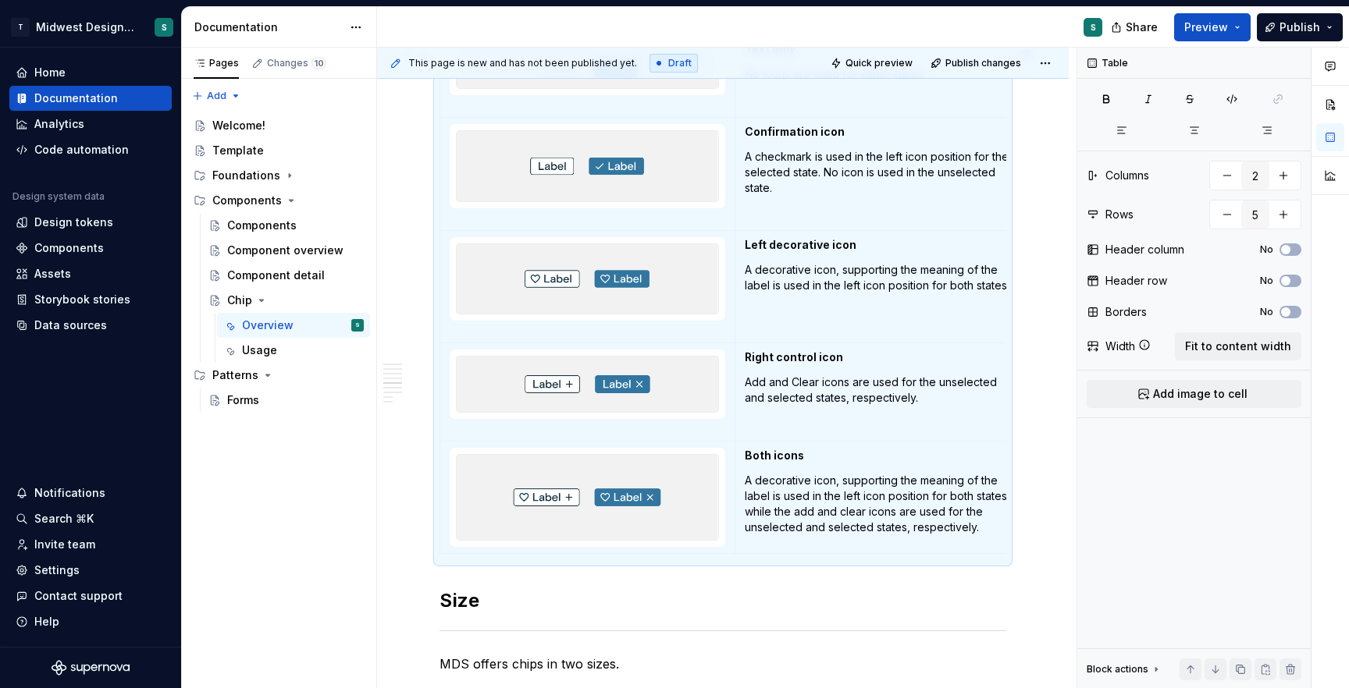
scroll to position [1763, 0]
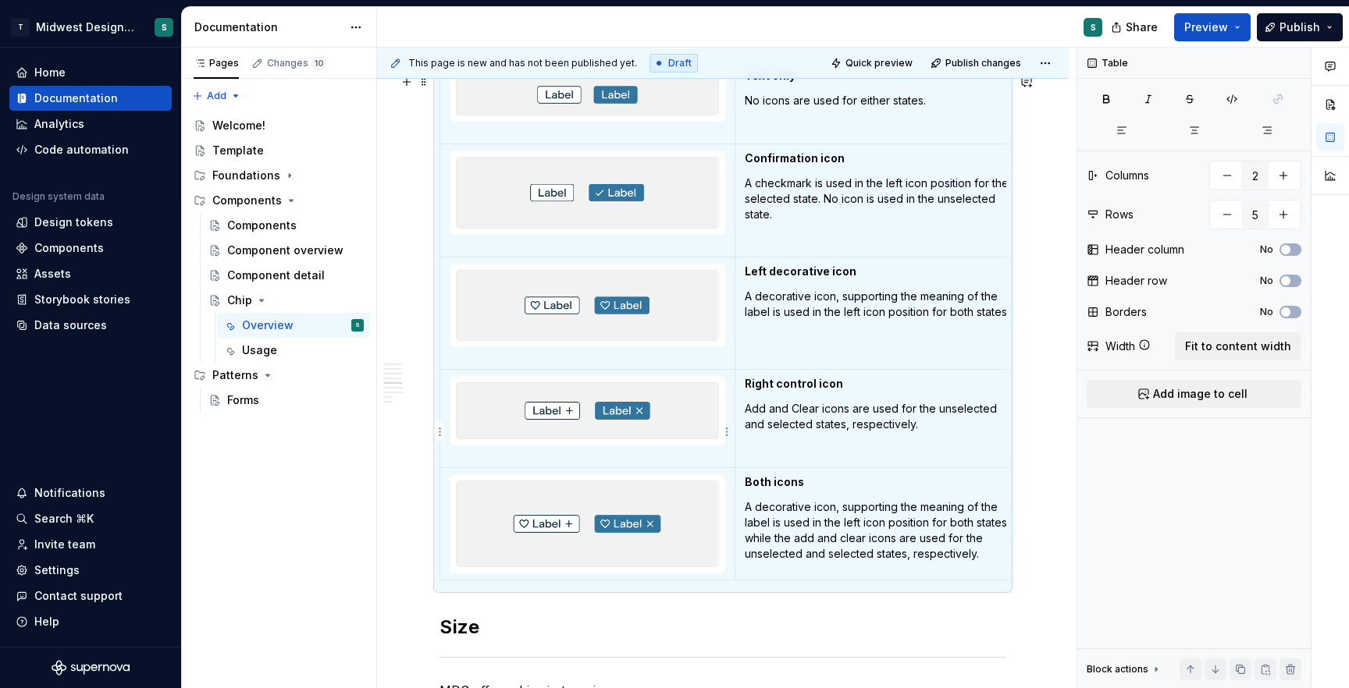
click at [486, 468] on td at bounding box center [587, 419] width 295 height 98
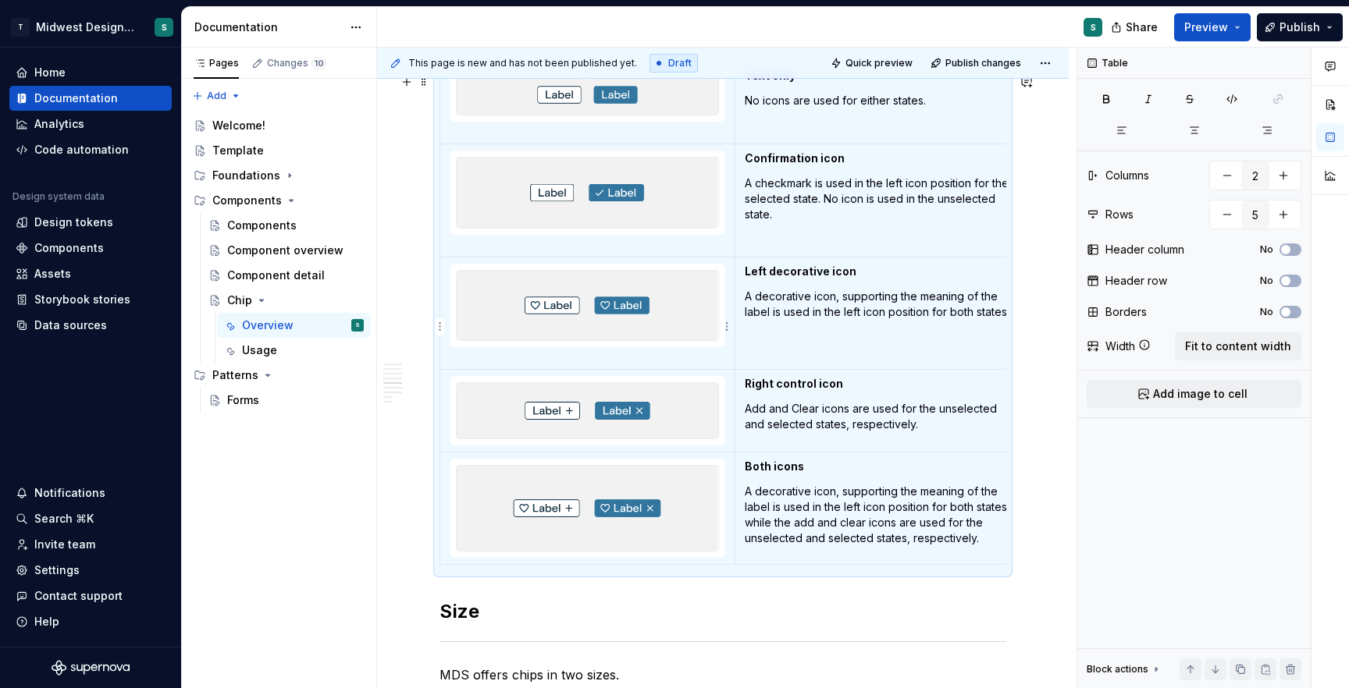
click at [481, 363] on p at bounding box center [588, 355] width 276 height 16
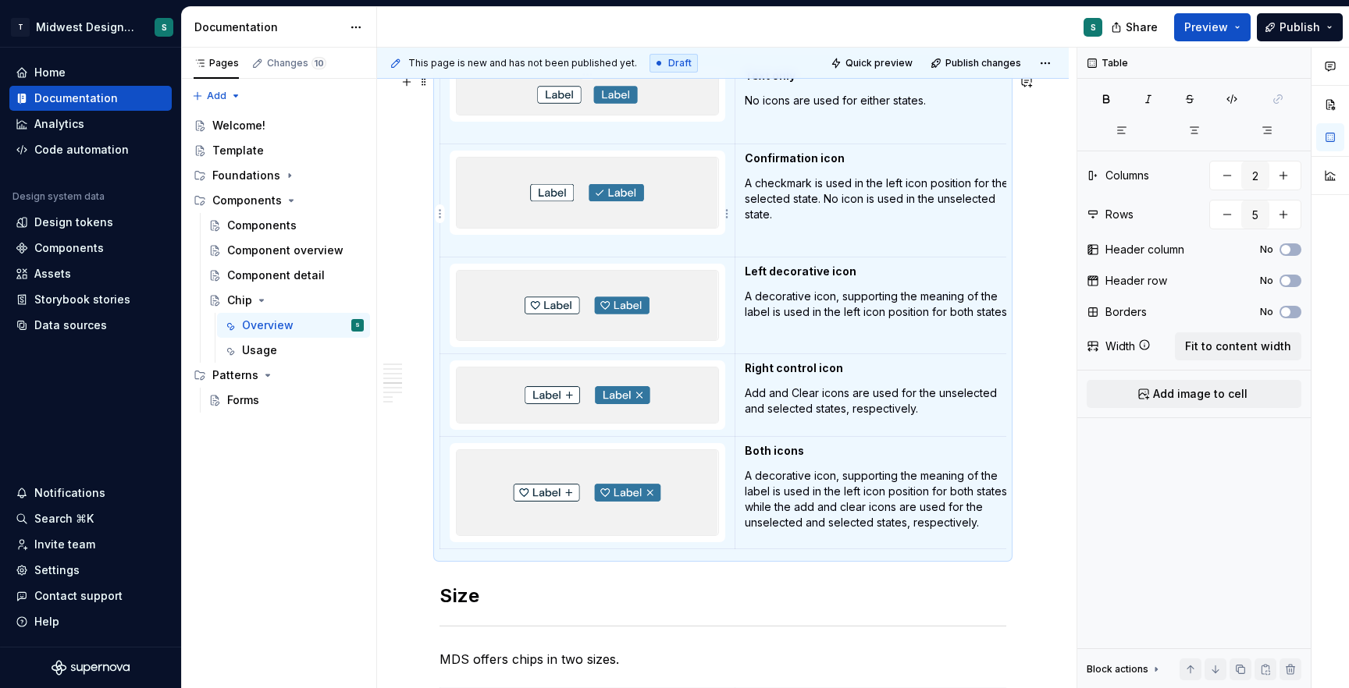
click at [470, 251] on p at bounding box center [588, 243] width 276 height 16
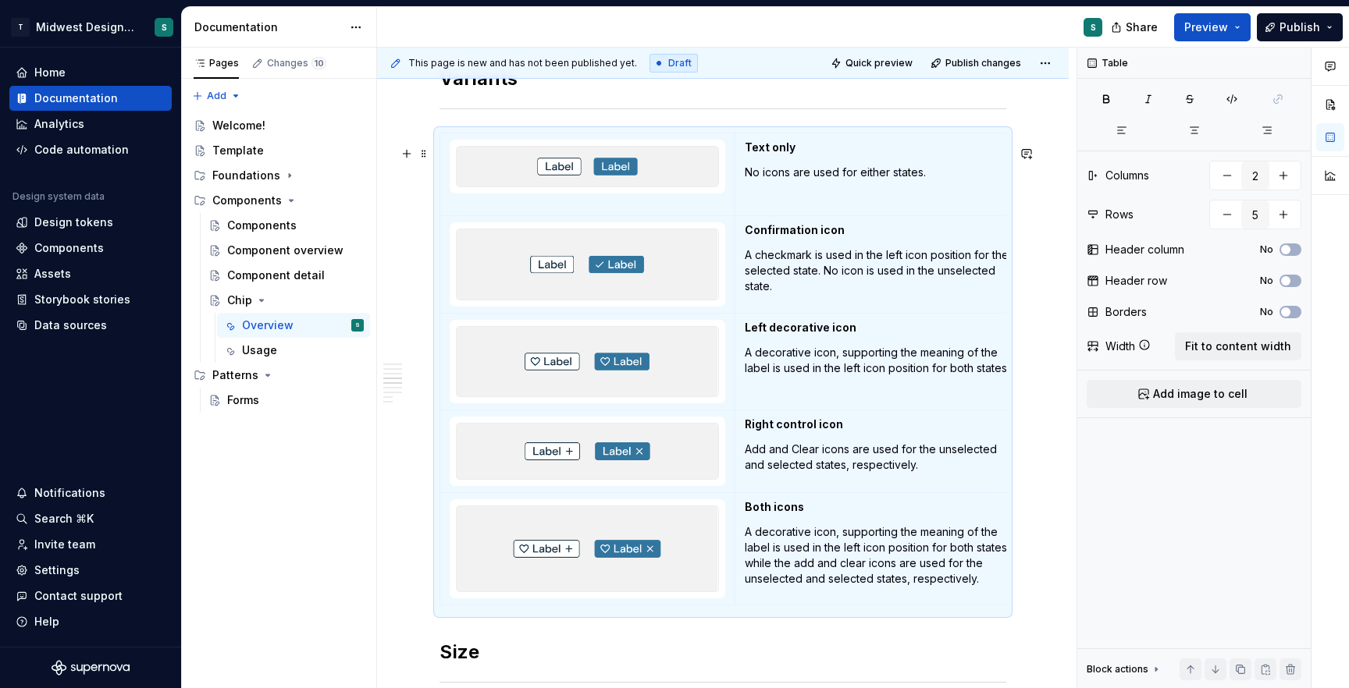
scroll to position [1660, 0]
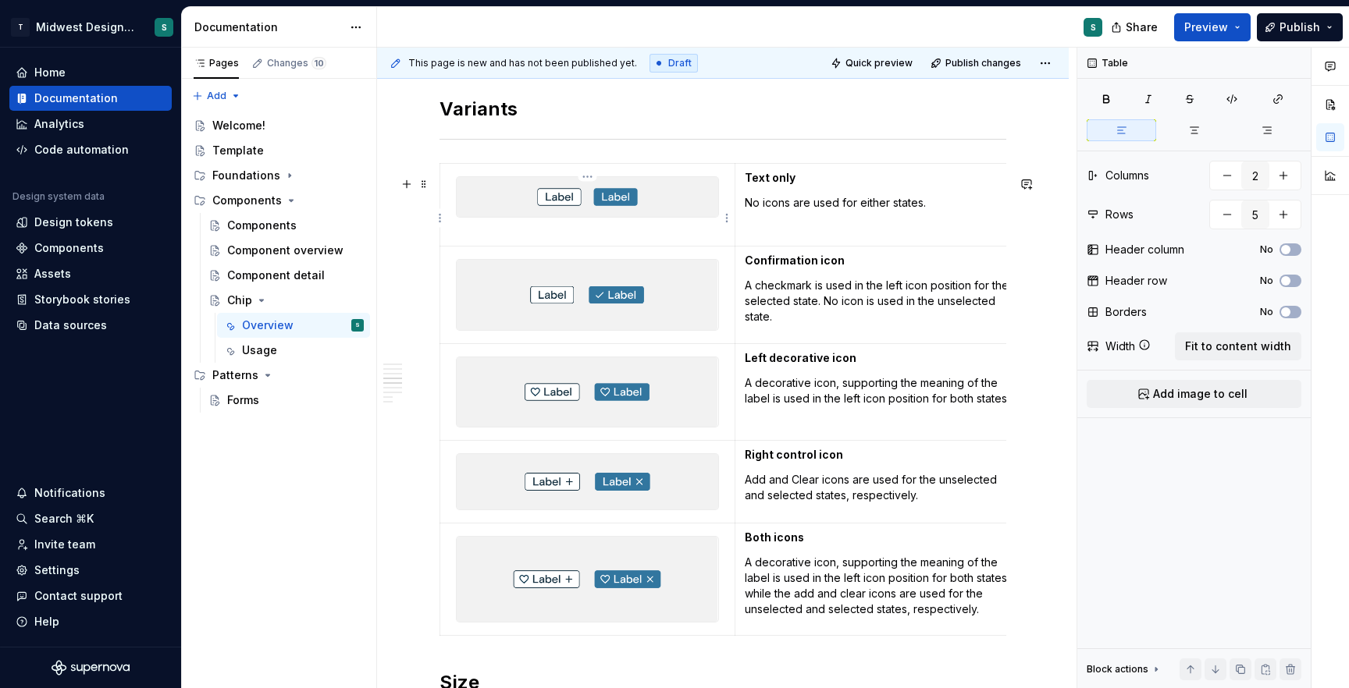
click at [462, 240] on p at bounding box center [588, 232] width 276 height 16
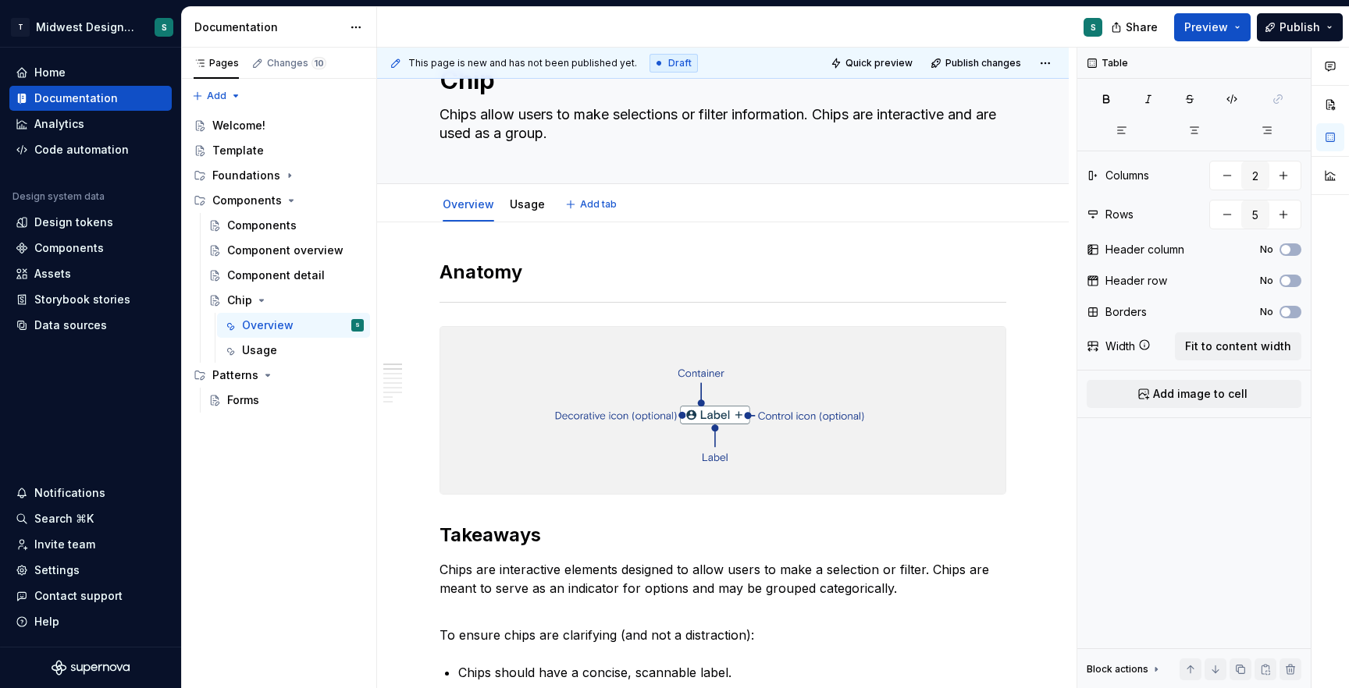
scroll to position [0, 0]
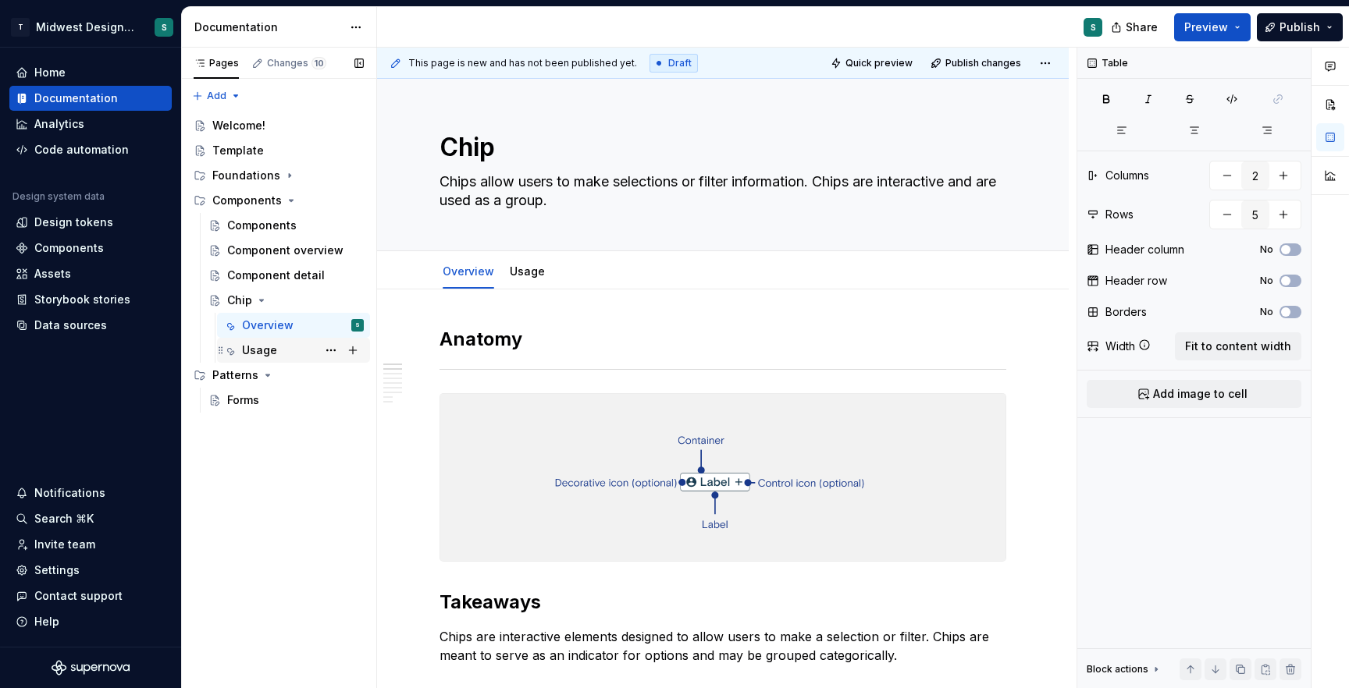
click at [251, 354] on div "Usage" at bounding box center [259, 351] width 35 height 16
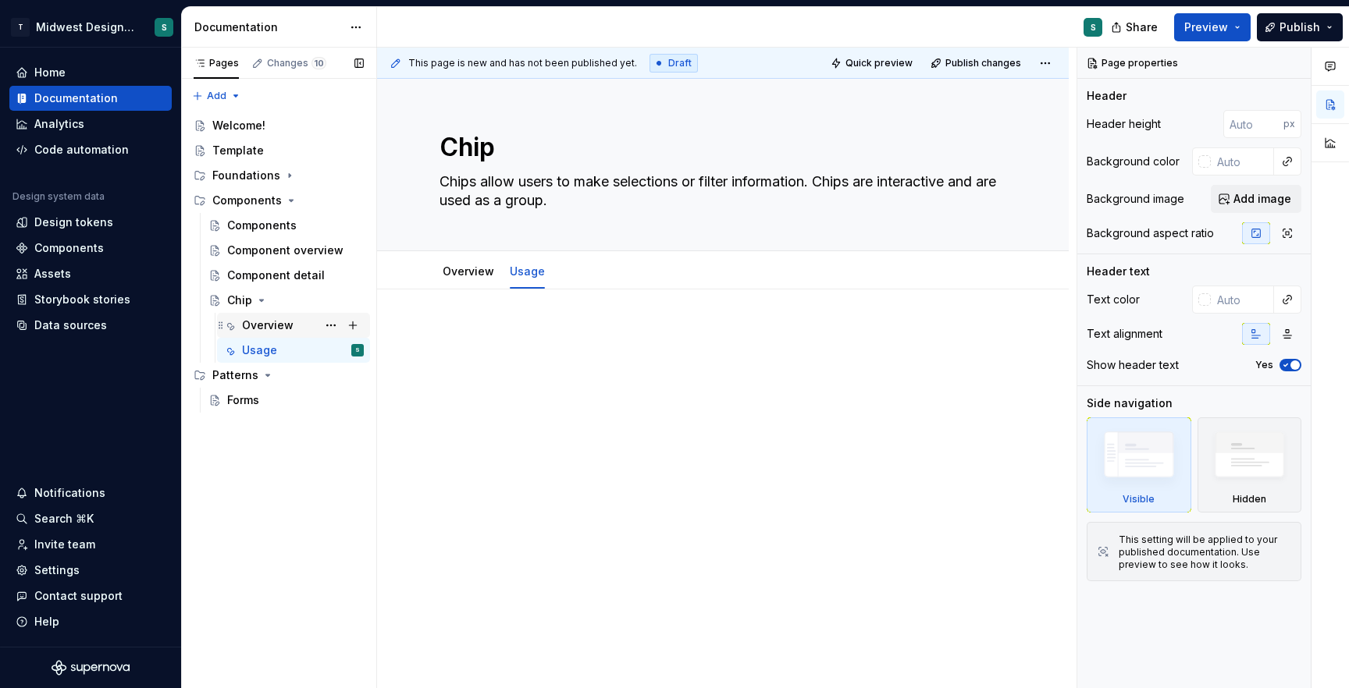
click at [248, 329] on div "Overview" at bounding box center [268, 326] width 52 height 16
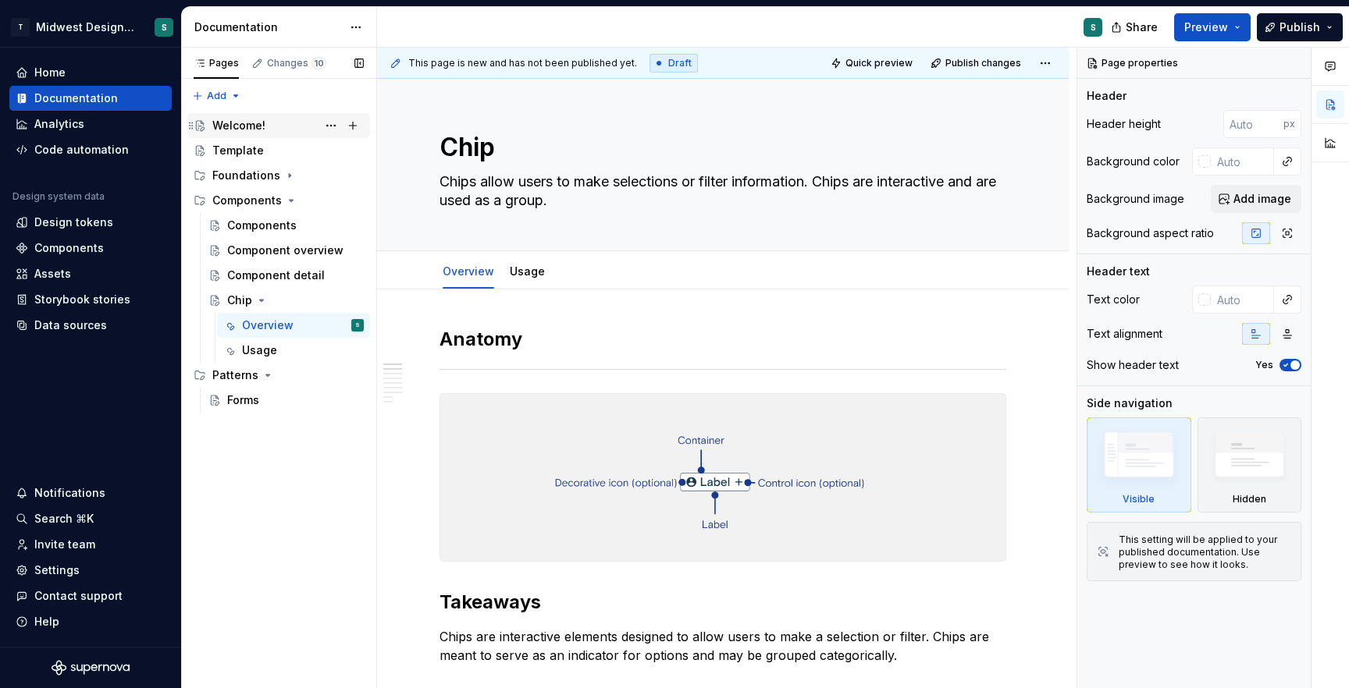
click at [240, 129] on div "Welcome!" at bounding box center [238, 126] width 53 height 16
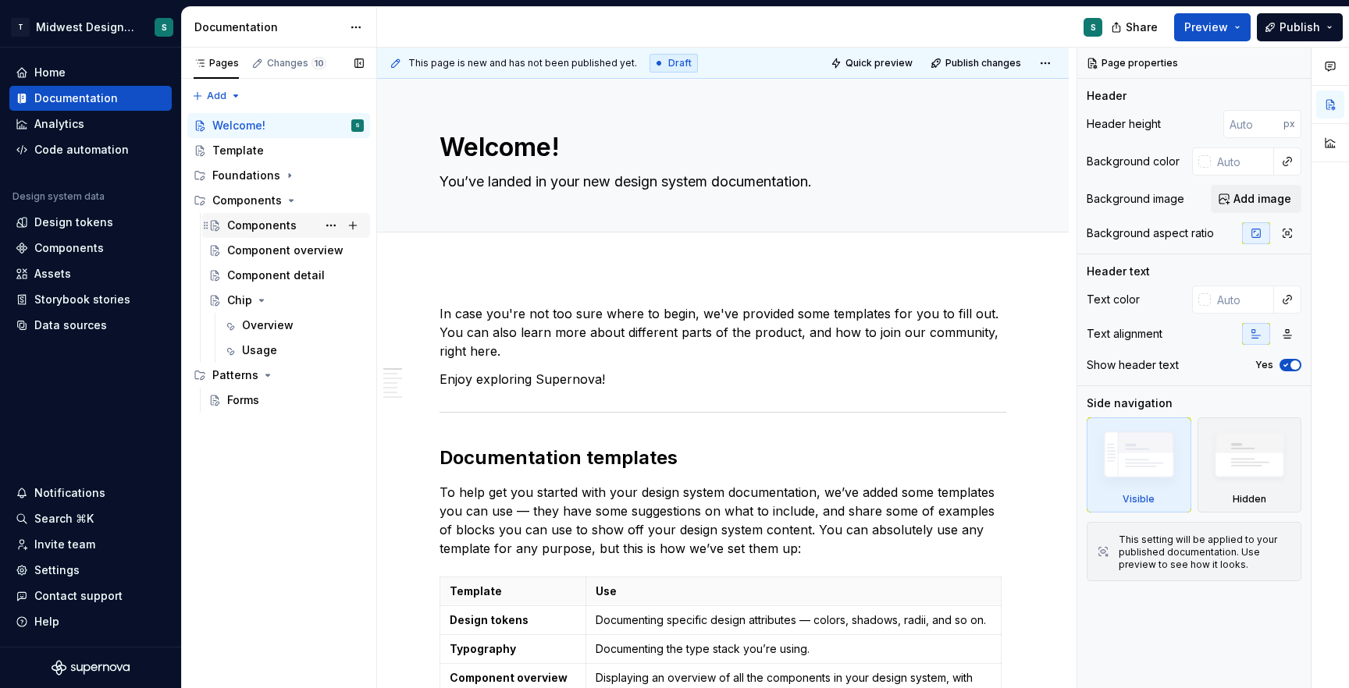
click at [252, 222] on div "Components" at bounding box center [261, 226] width 69 height 16
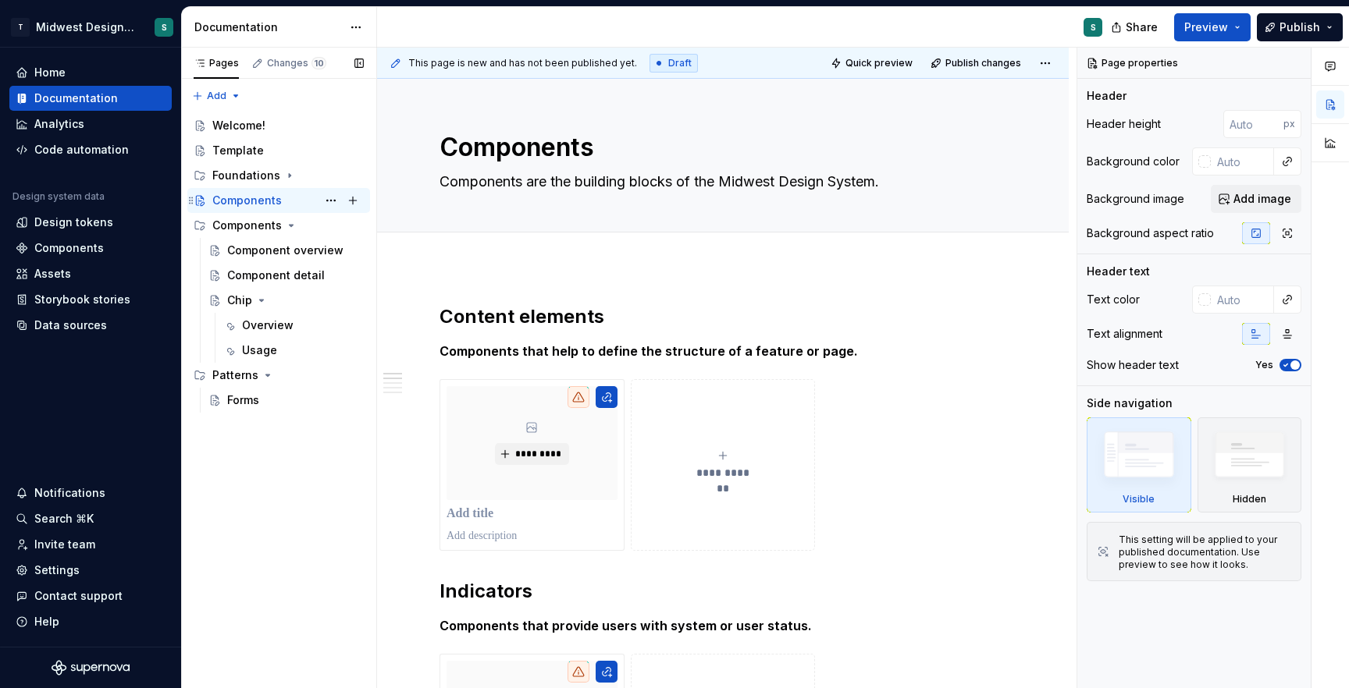
click at [261, 197] on div "Components" at bounding box center [246, 201] width 69 height 16
click at [330, 203] on button "Page tree" at bounding box center [331, 201] width 22 height 22
click at [279, 194] on div "Pages Changes 10 Add Accessibility guide for tree Page tree. Navigate the tree …" at bounding box center [278, 369] width 195 height 642
click at [334, 202] on button "Page tree" at bounding box center [331, 201] width 22 height 22
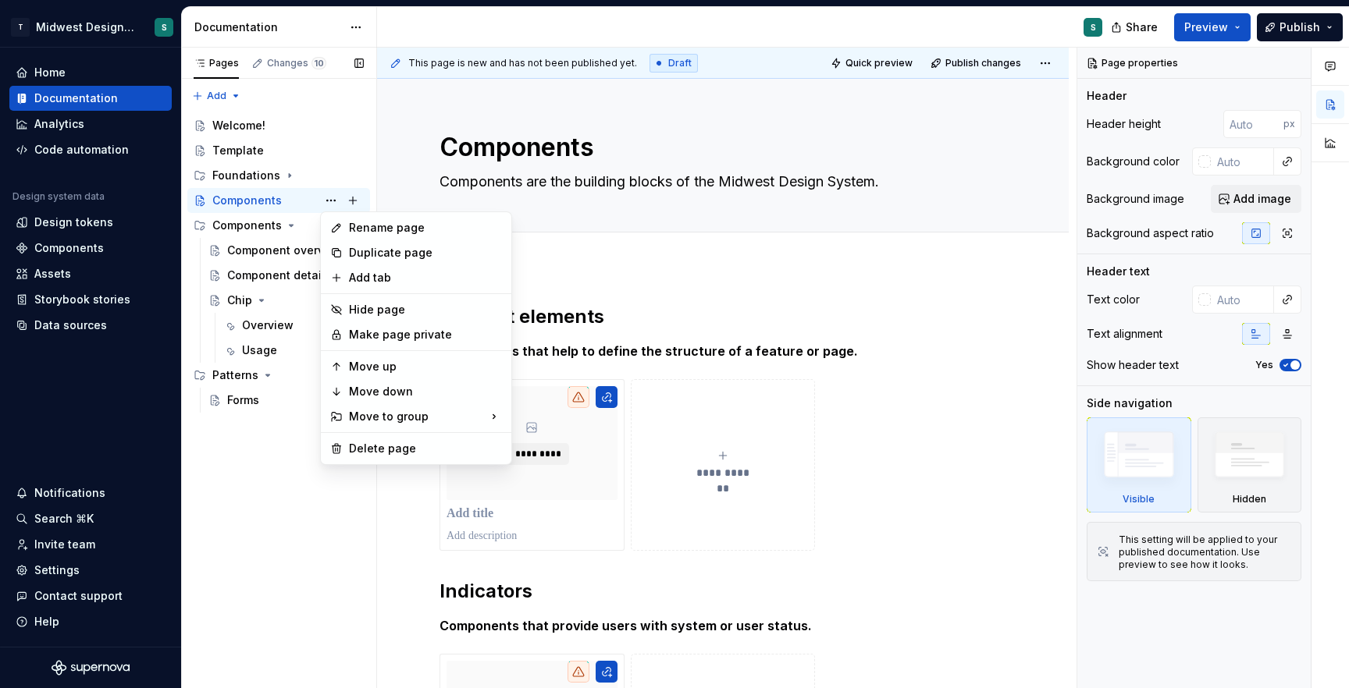
click at [275, 201] on div "Pages Changes 10 Add Accessibility guide for tree Page tree. Navigate the tree …" at bounding box center [278, 369] width 195 height 642
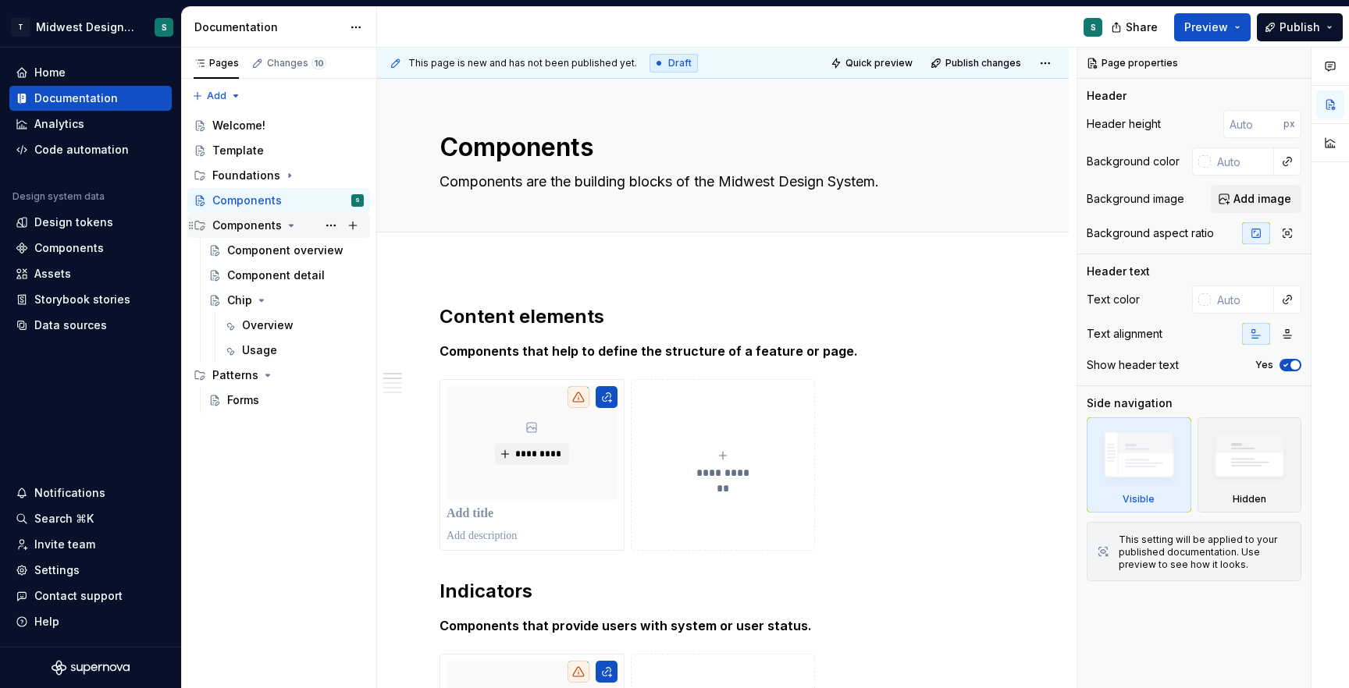
click at [252, 226] on div "Components" at bounding box center [246, 226] width 69 height 16
click at [331, 226] on button "Page tree" at bounding box center [331, 226] width 22 height 22
click at [331, 226] on div "Pages Changes 10 Add Accessibility guide for tree Page tree. Navigate the tree …" at bounding box center [278, 369] width 195 height 642
click at [1215, 30] on span "Preview" at bounding box center [1206, 28] width 44 height 16
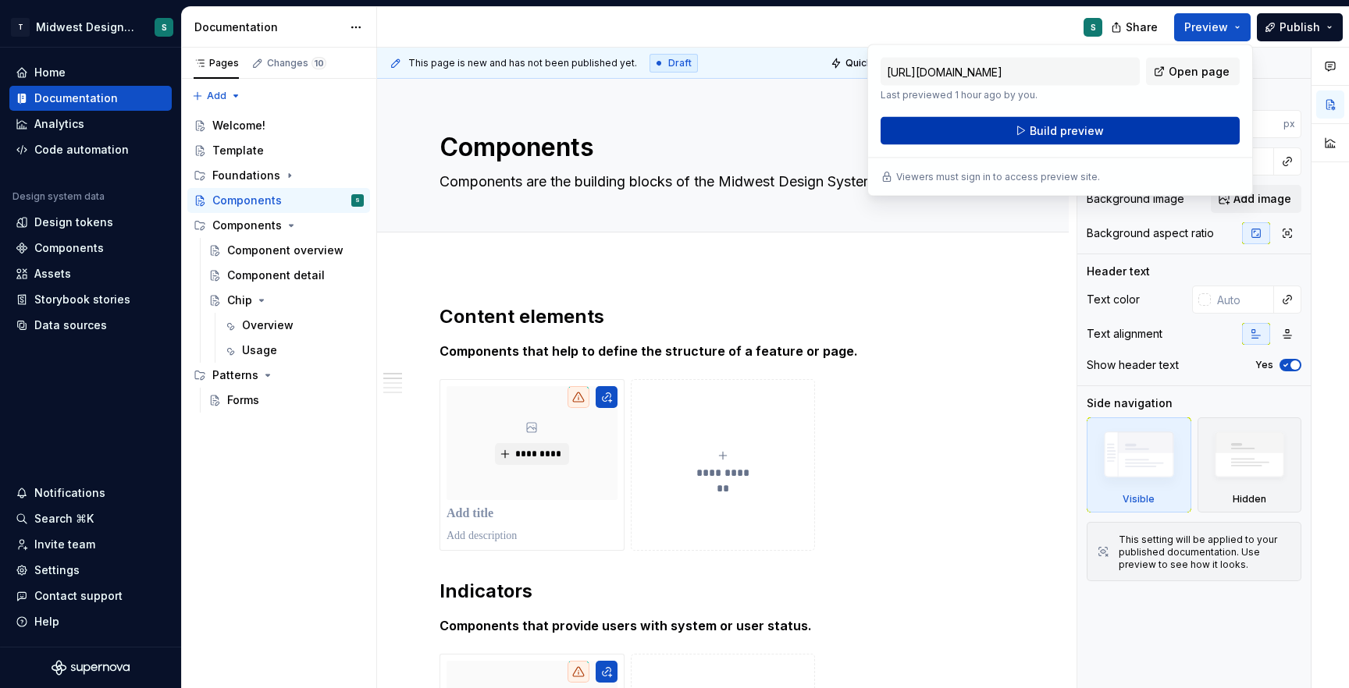
click at [1080, 134] on span "Build preview" at bounding box center [1067, 131] width 74 height 16
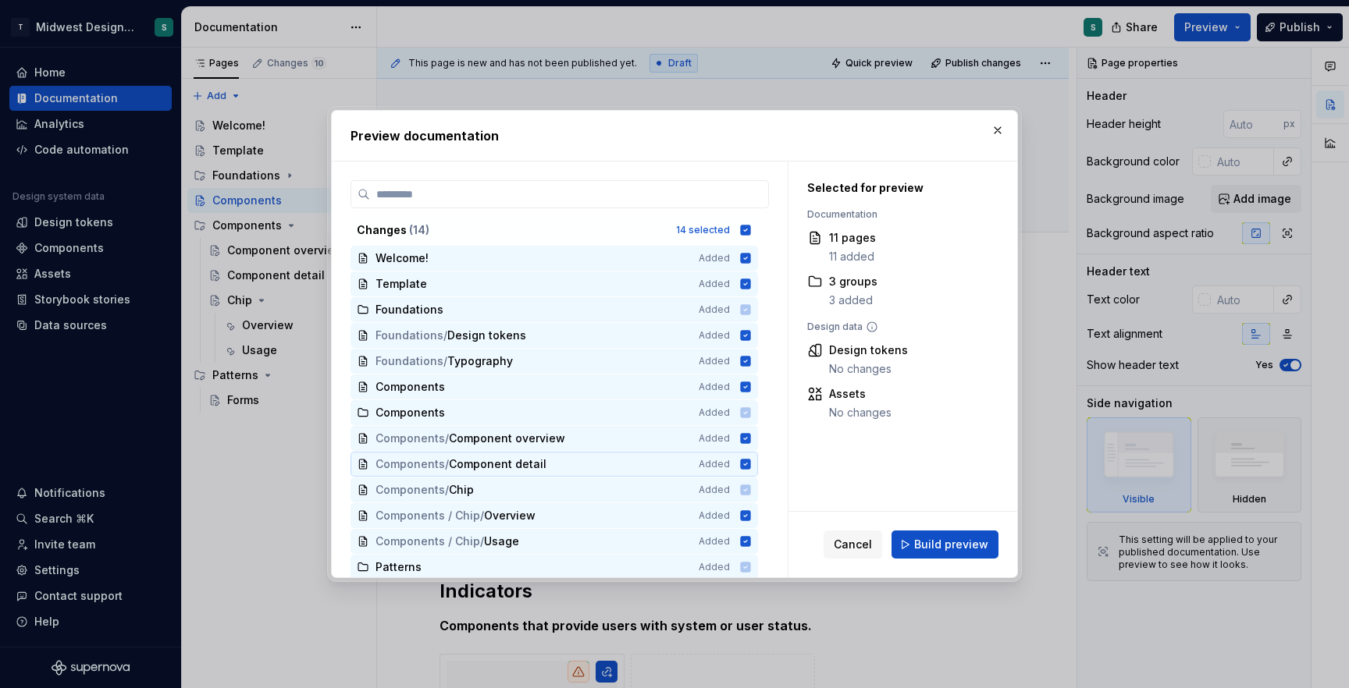
scroll to position [29, 0]
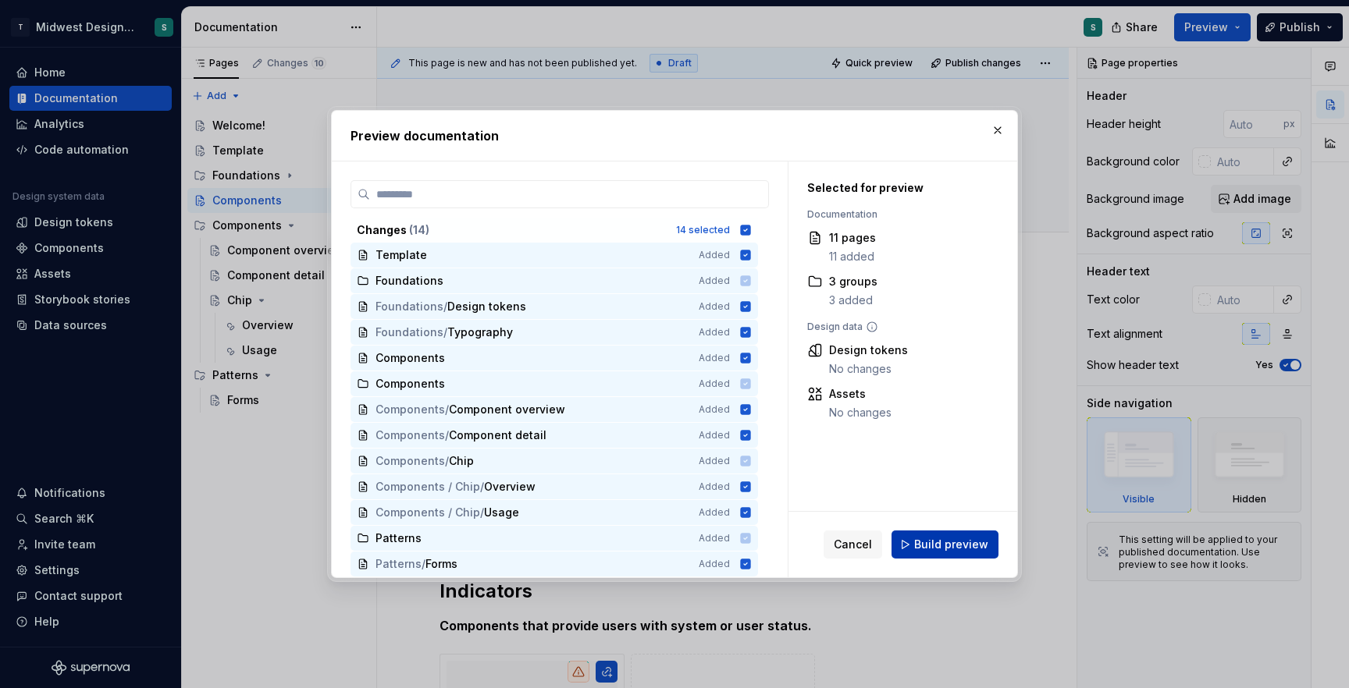
click at [948, 550] on span "Build preview" at bounding box center [951, 545] width 74 height 16
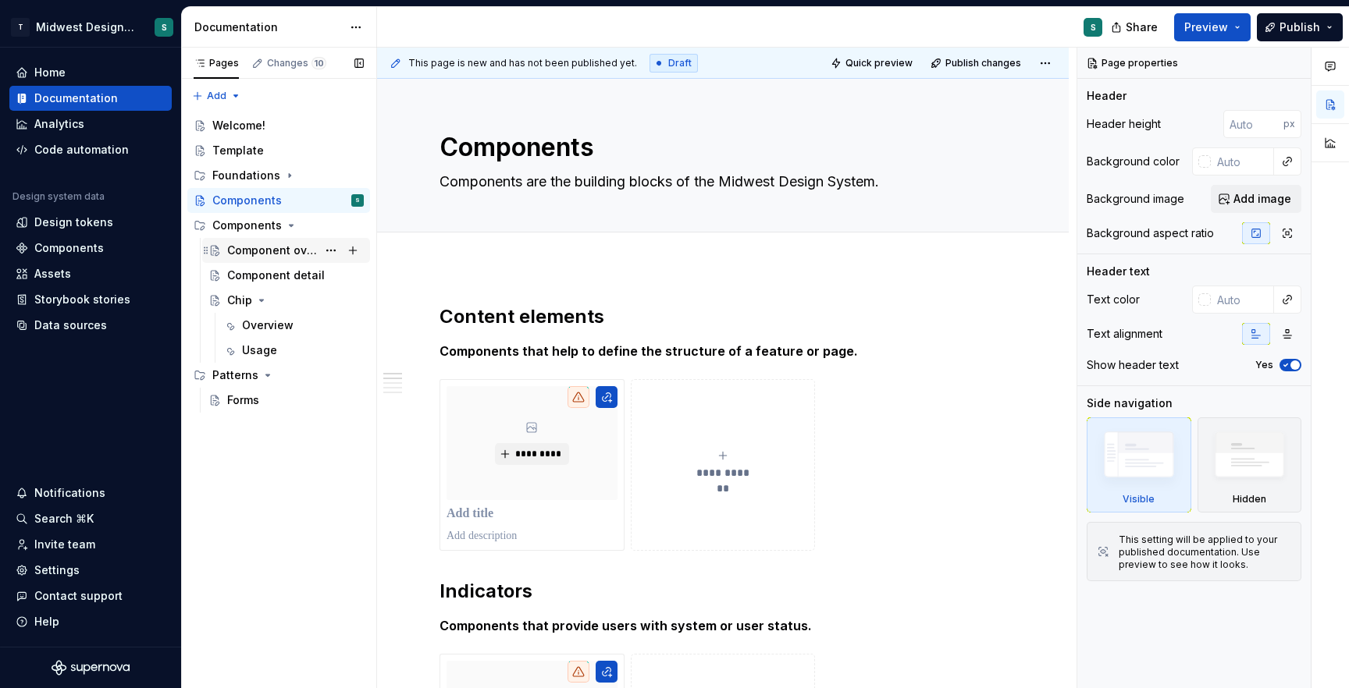
click at [257, 246] on div "Component overview" at bounding box center [272, 251] width 90 height 16
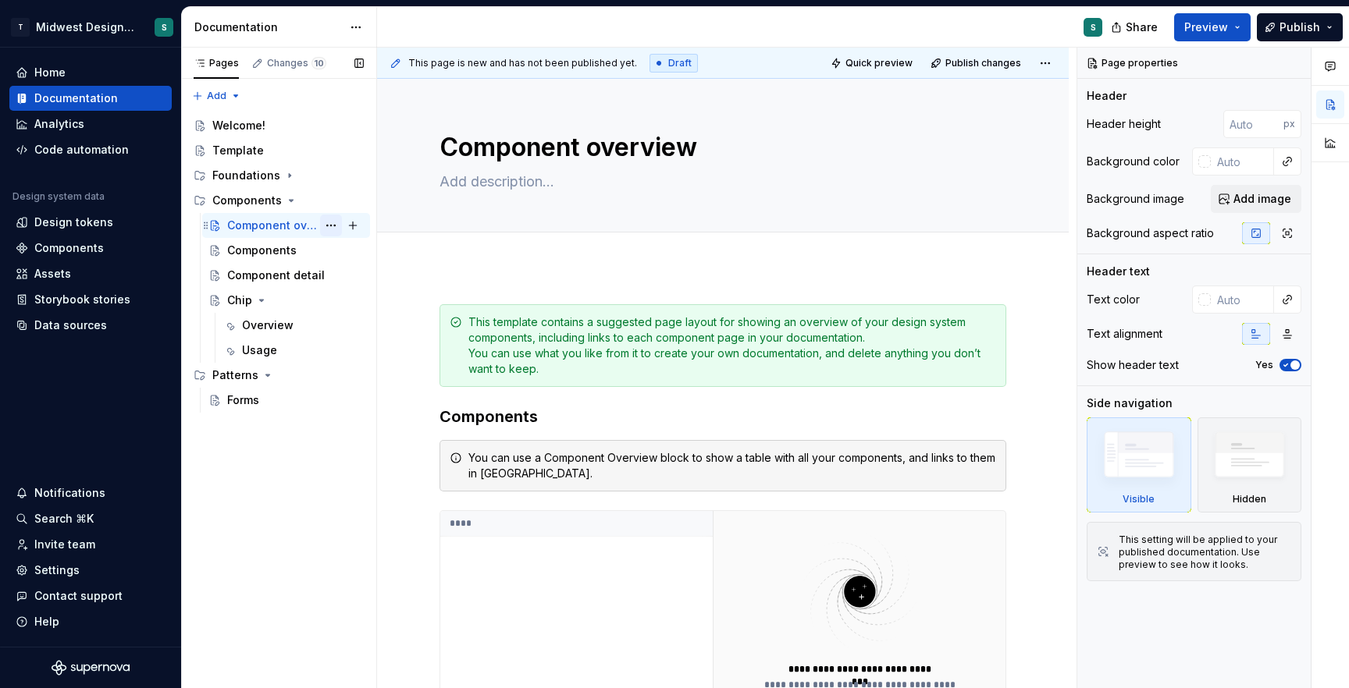
click at [335, 224] on button "Page tree" at bounding box center [331, 226] width 22 height 22
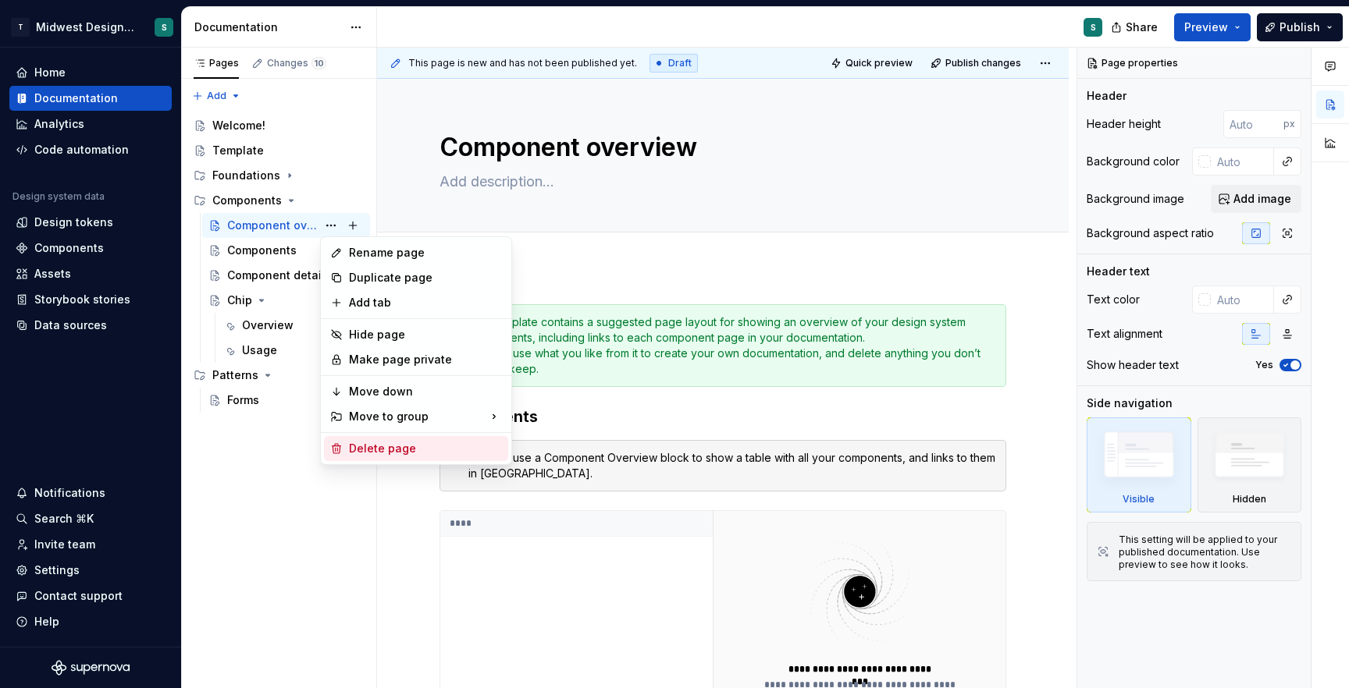
click at [383, 450] on div "Delete page" at bounding box center [425, 449] width 153 height 16
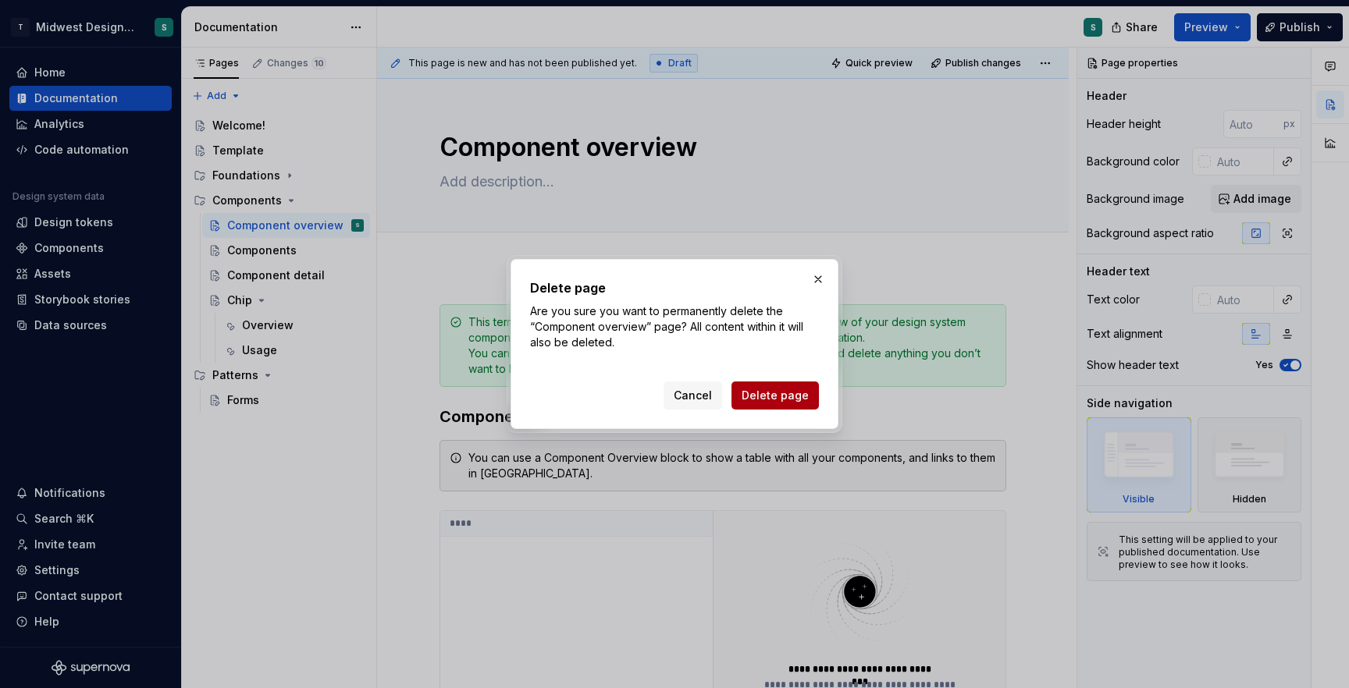
click at [762, 390] on span "Delete page" at bounding box center [775, 396] width 67 height 16
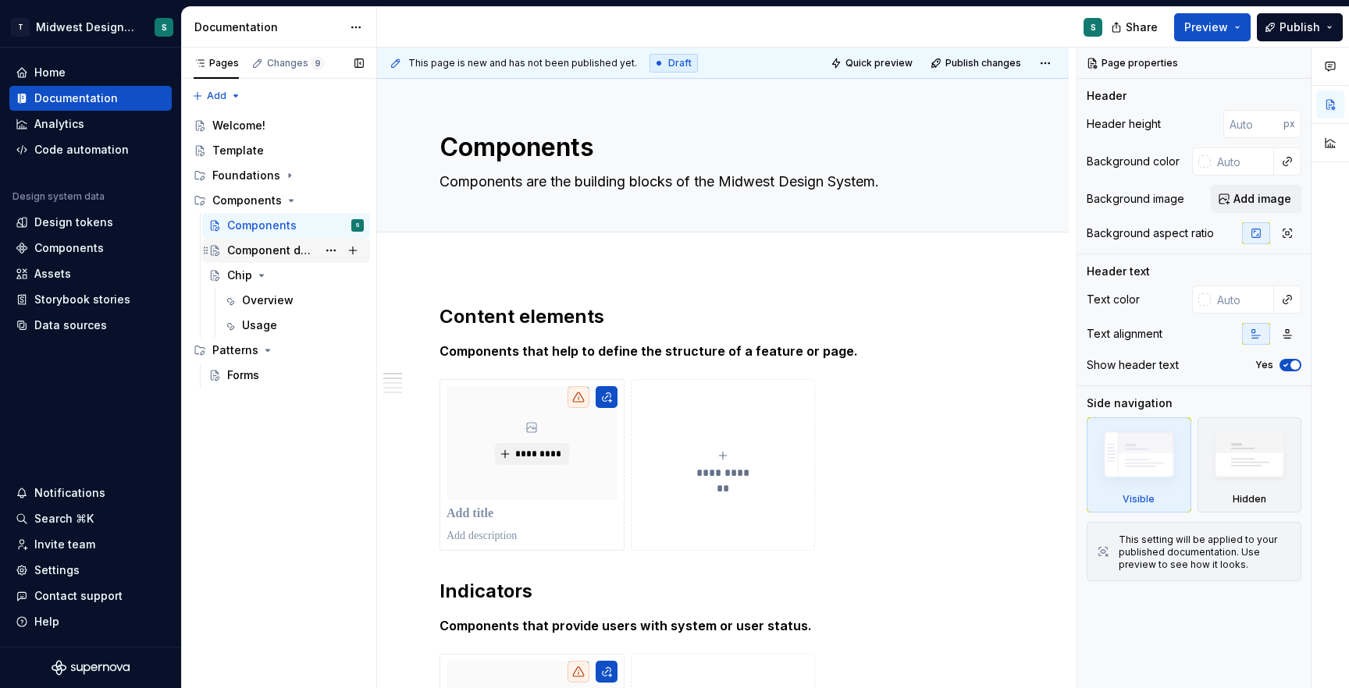
click at [279, 244] on div "Component detail" at bounding box center [272, 251] width 90 height 16
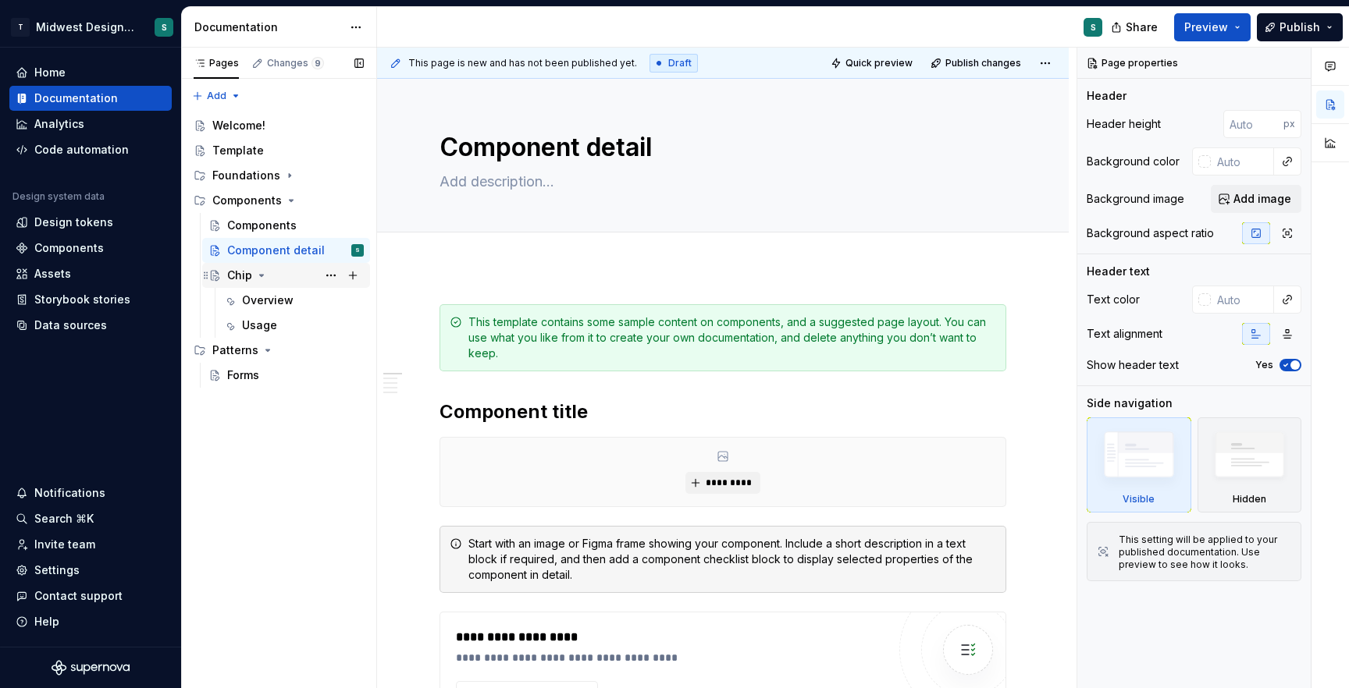
click at [260, 279] on icon "Page tree" at bounding box center [261, 275] width 12 height 12
click at [331, 275] on button "Page tree" at bounding box center [331, 276] width 22 height 22
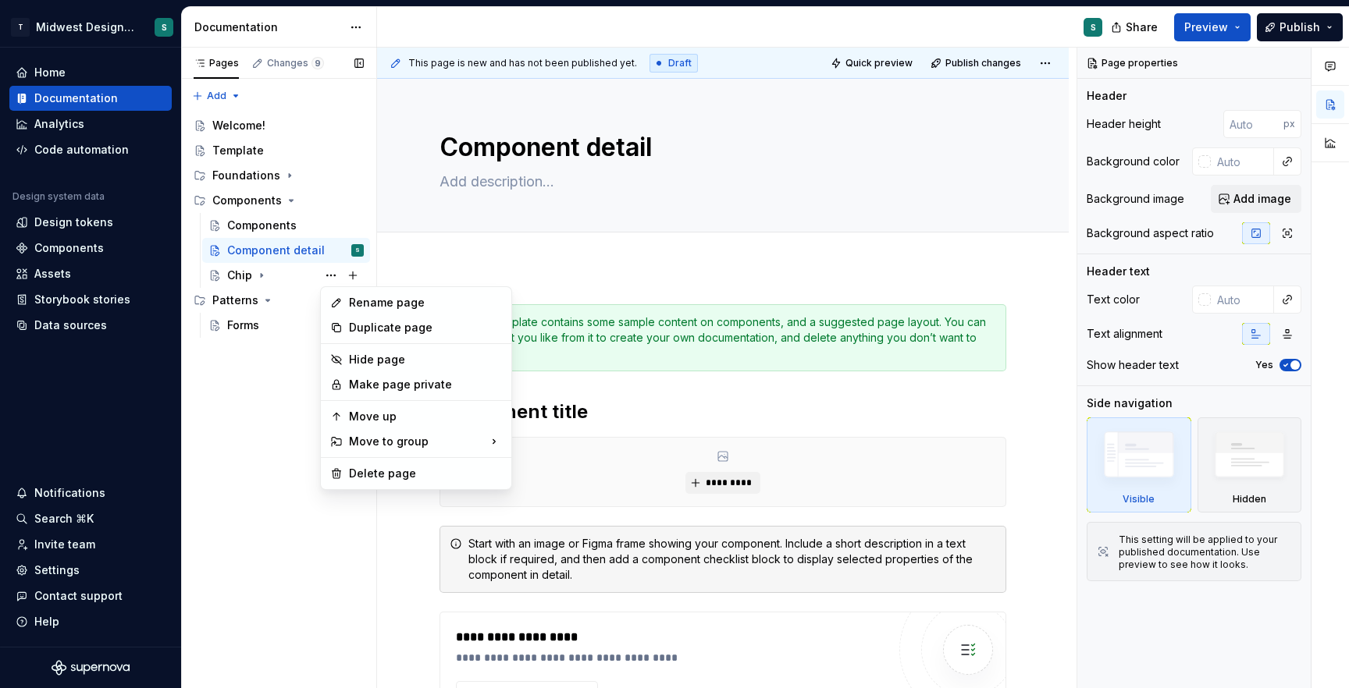
click at [286, 506] on div "Pages Changes 9 Add Accessibility guide for tree Page tree. Navigate the tree w…" at bounding box center [278, 369] width 195 height 642
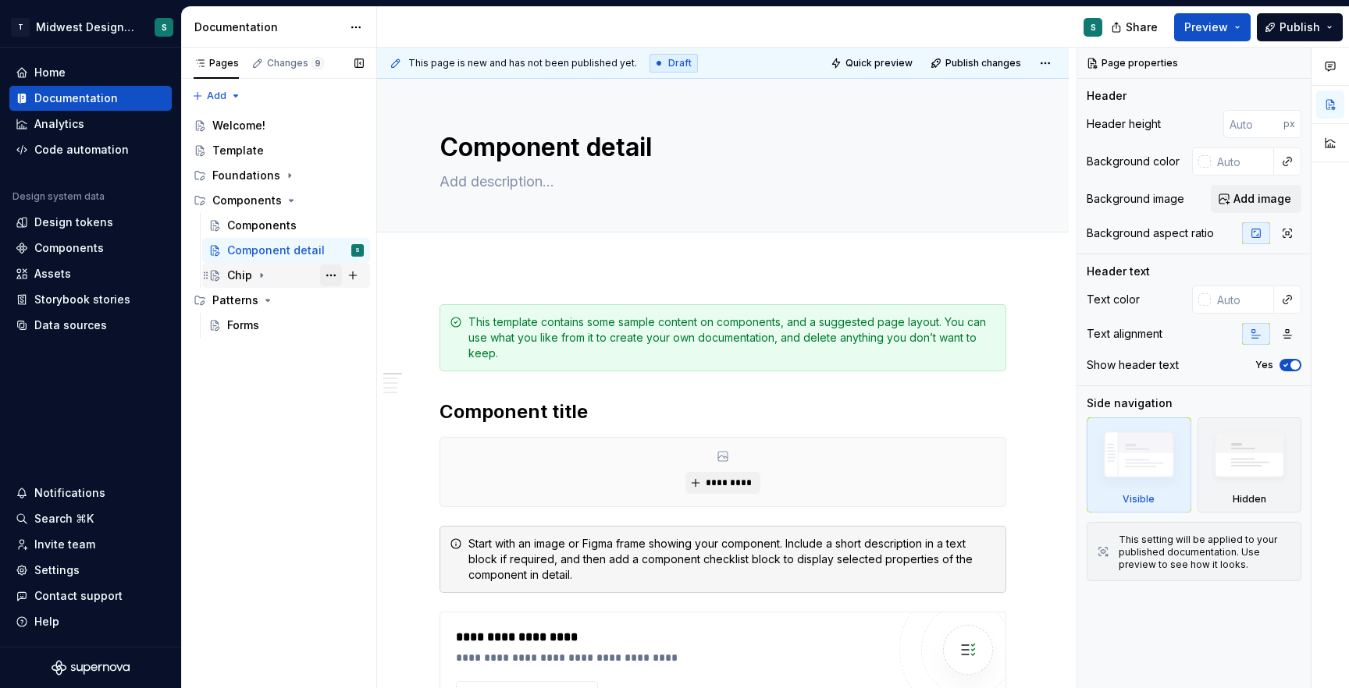
click at [335, 276] on button "Page tree" at bounding box center [331, 276] width 22 height 22
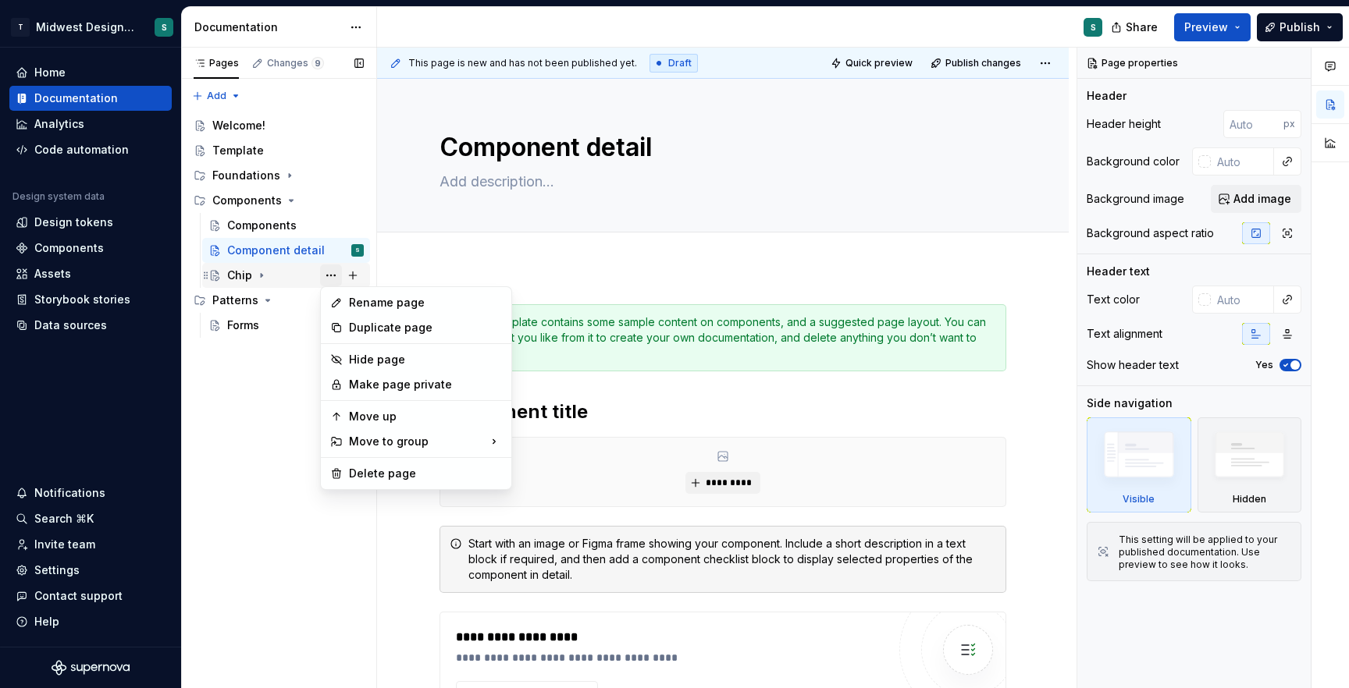
click at [335, 276] on div "Pages Changes 9 Add Accessibility guide for tree Page tree. Navigate the tree w…" at bounding box center [278, 369] width 195 height 642
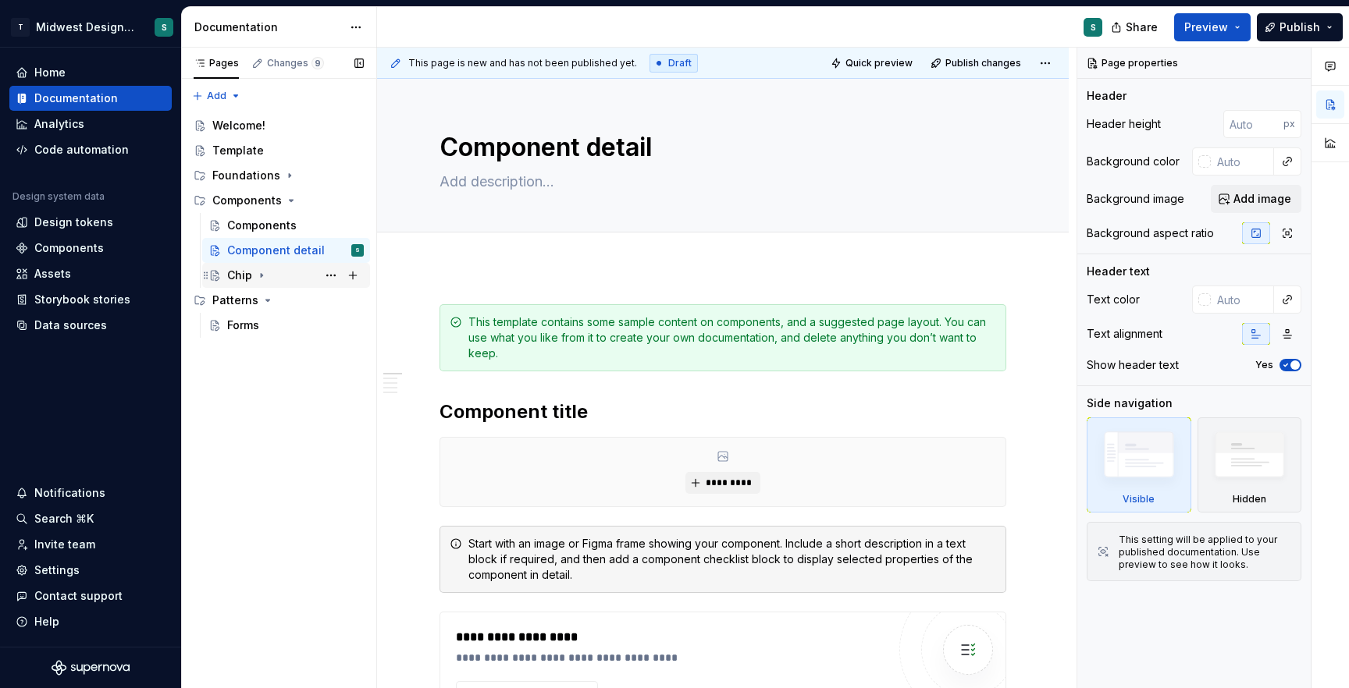
click at [235, 279] on div "Chip" at bounding box center [239, 276] width 25 height 16
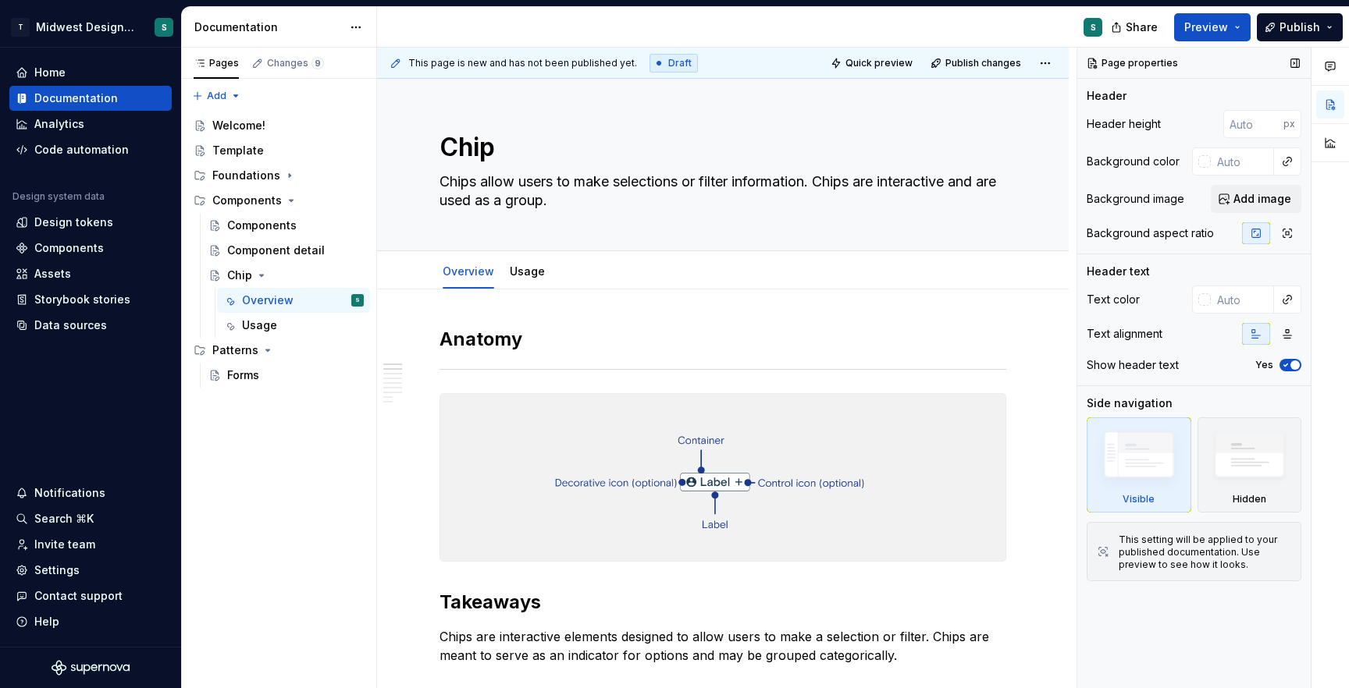
click at [1288, 369] on icon "button" at bounding box center [1285, 365] width 12 height 9
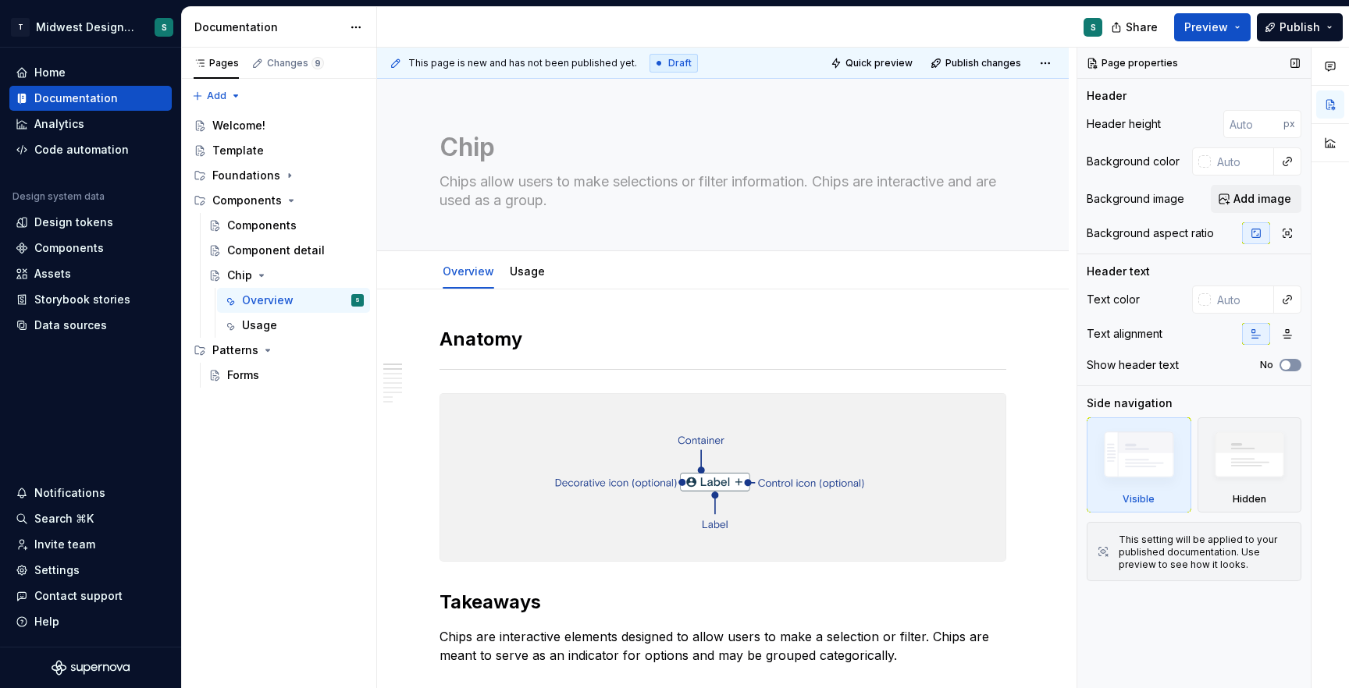
click at [1289, 370] on button "No" at bounding box center [1290, 365] width 22 height 12
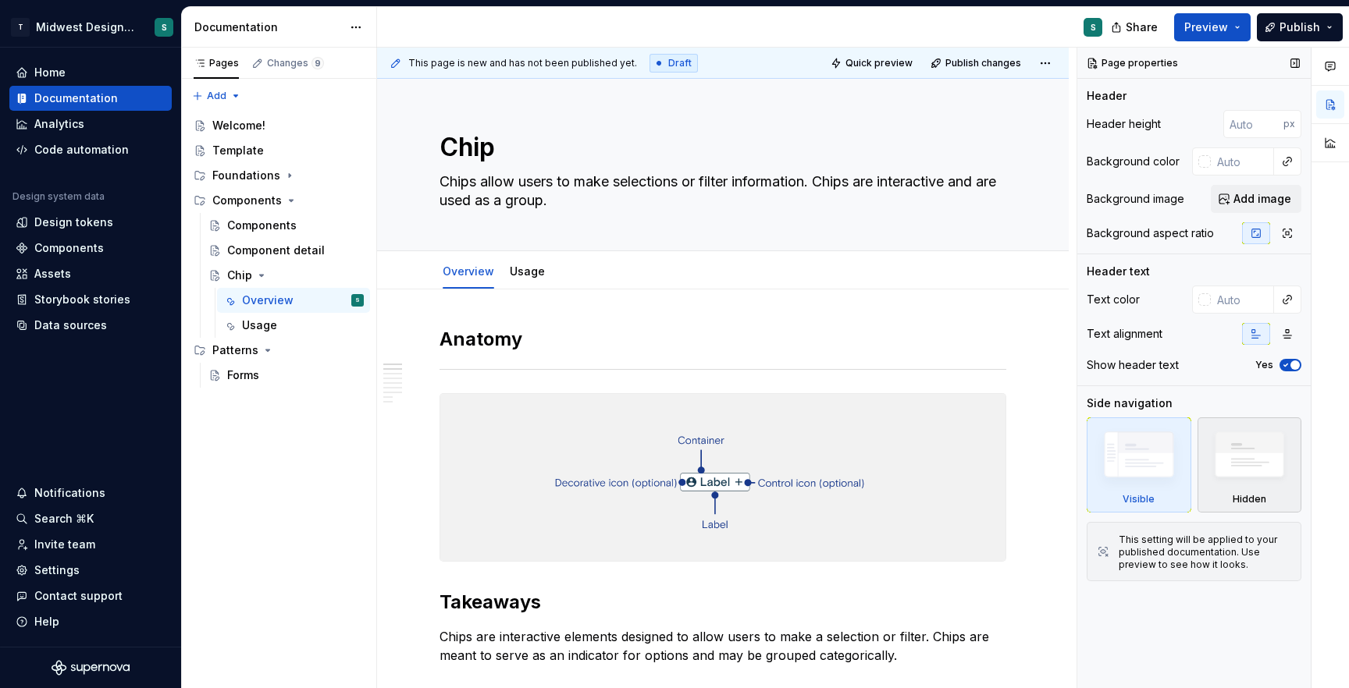
click at [1231, 464] on img at bounding box center [1249, 459] width 91 height 69
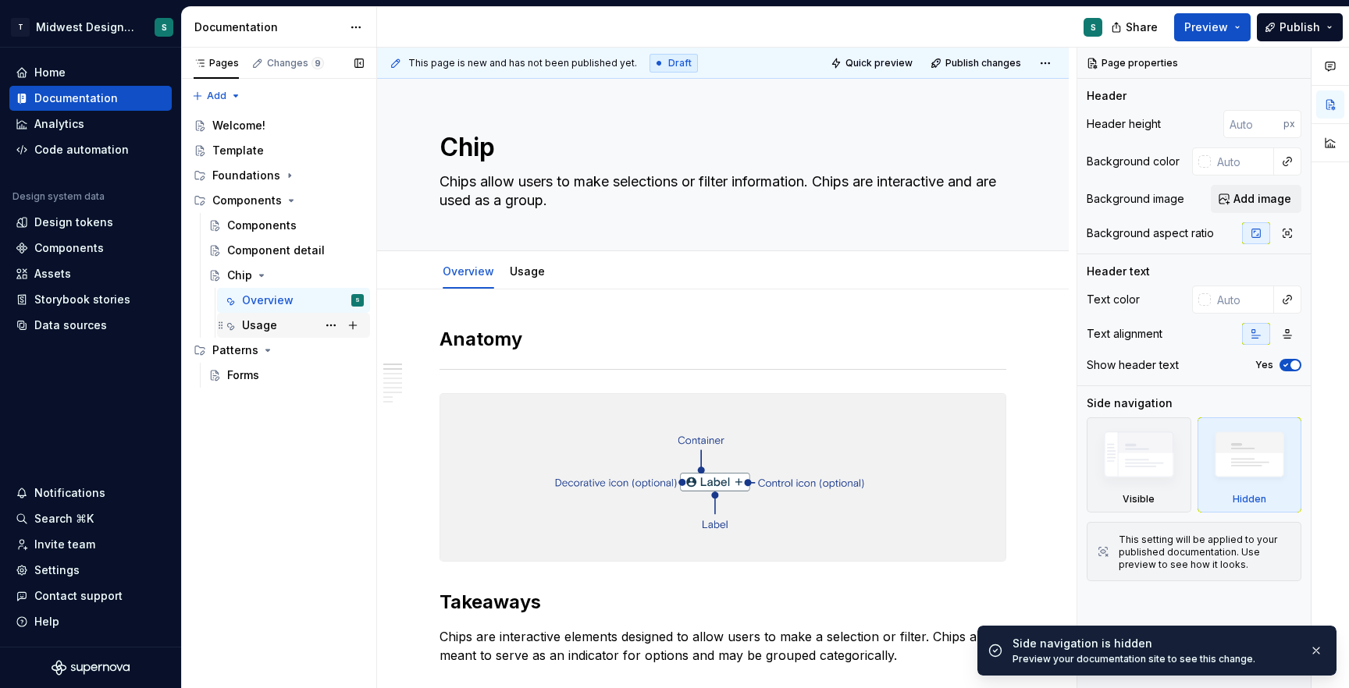
click at [277, 322] on div "Usage" at bounding box center [303, 326] width 122 height 22
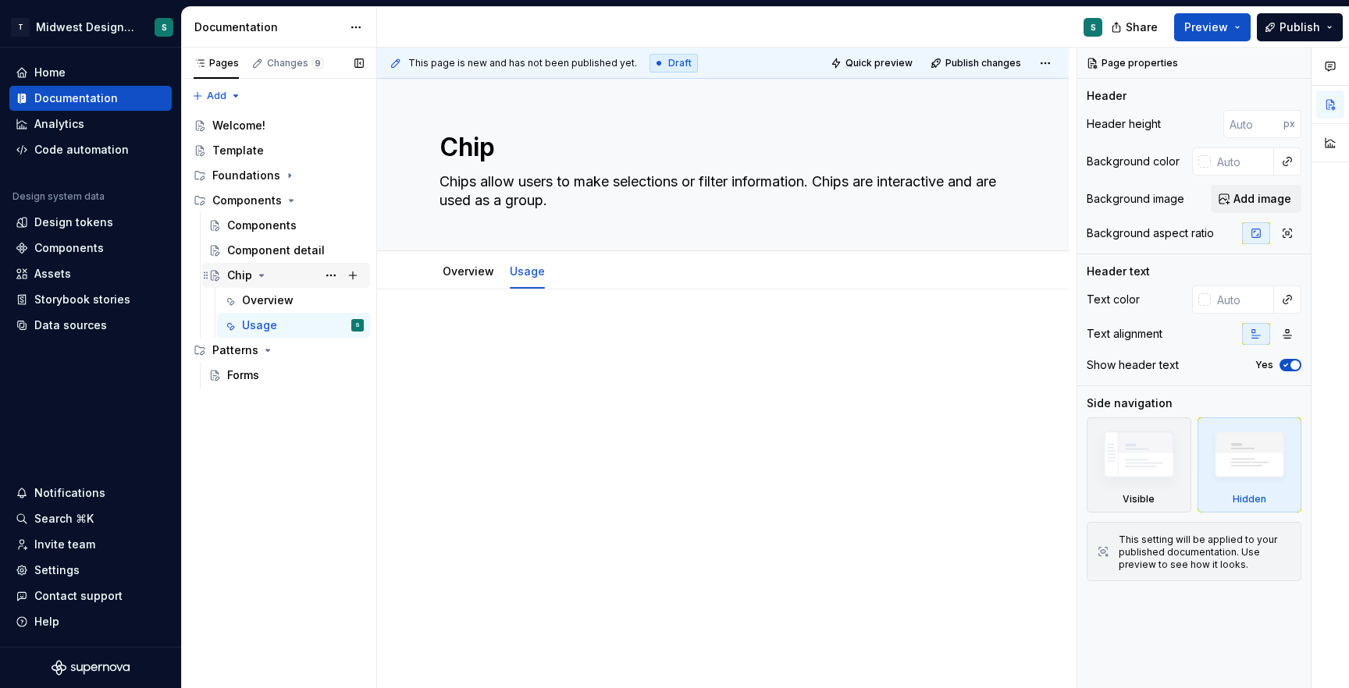
click at [244, 276] on div "Chip" at bounding box center [239, 276] width 25 height 16
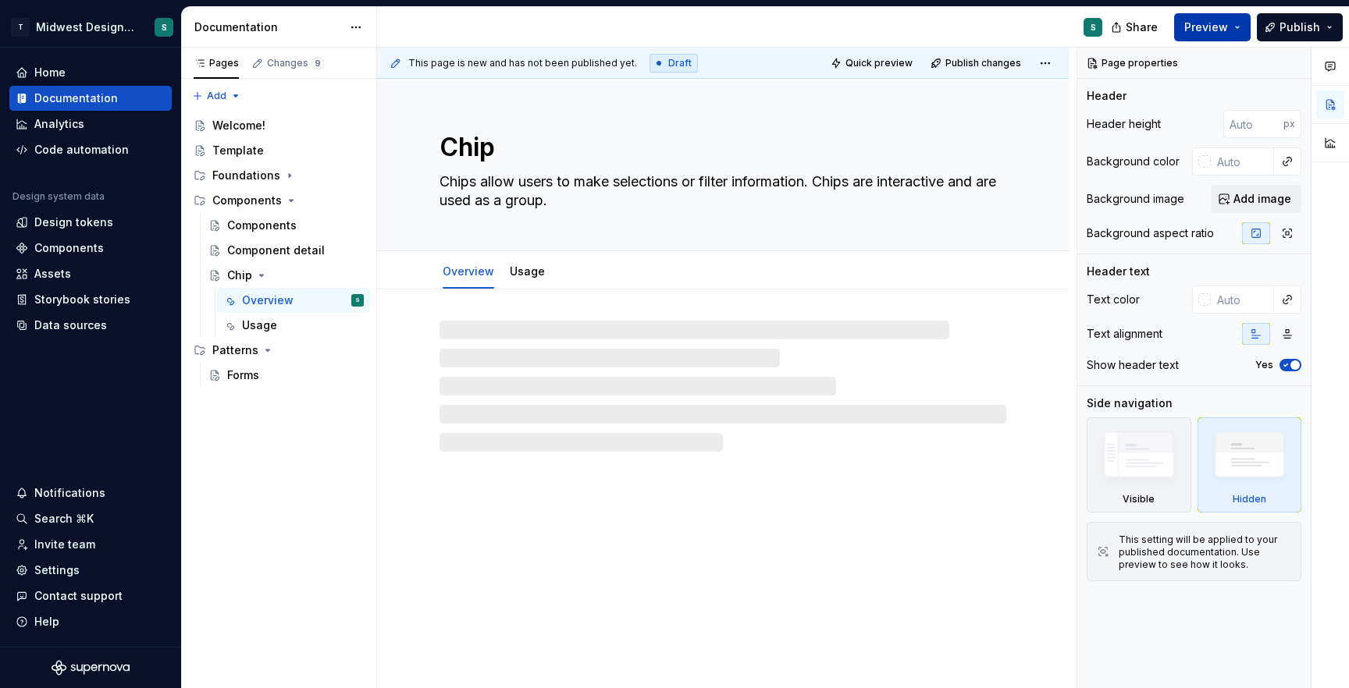
click at [1190, 32] on span "Preview" at bounding box center [1206, 28] width 44 height 16
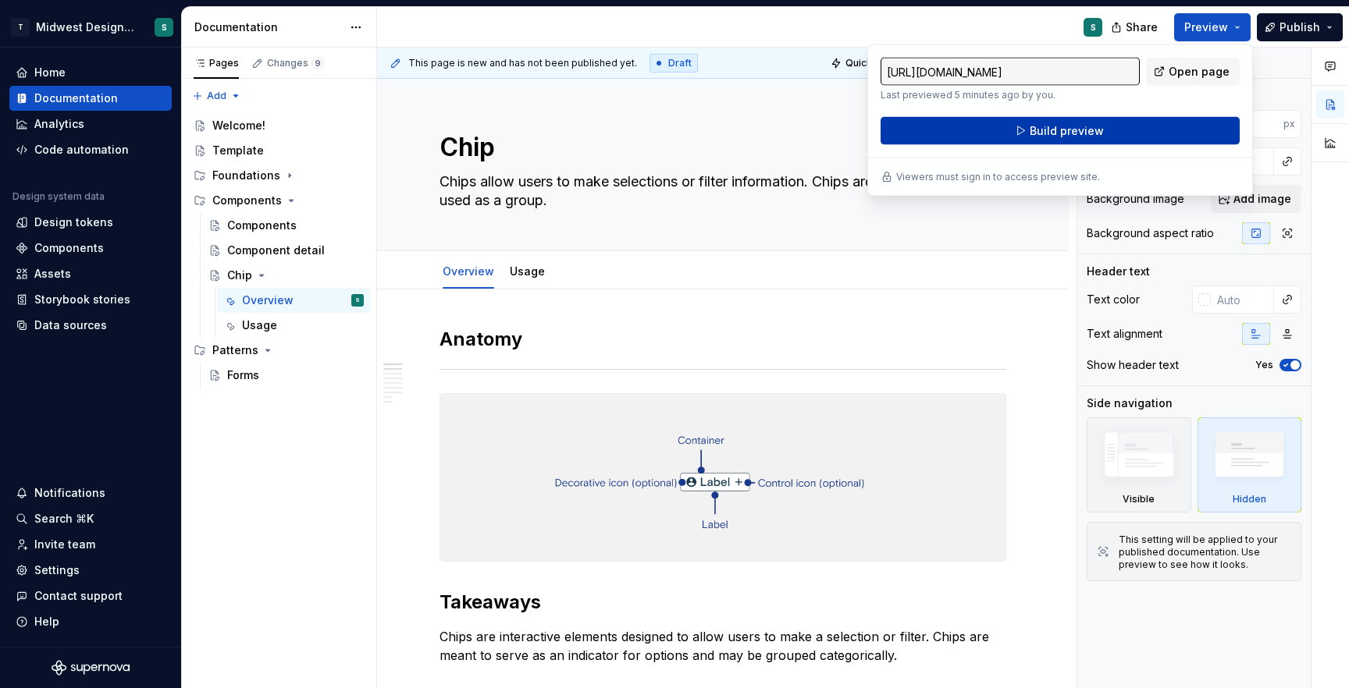
click at [1088, 133] on span "Build preview" at bounding box center [1067, 131] width 74 height 16
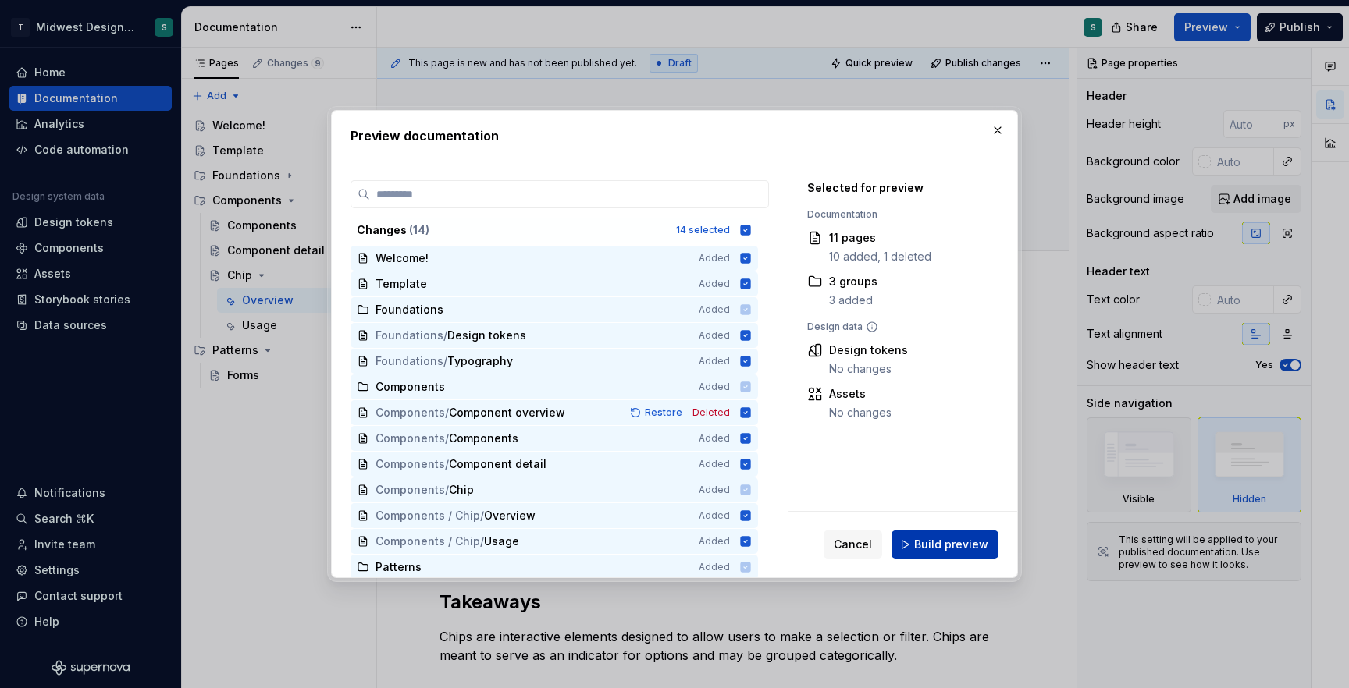
click at [948, 541] on span "Build preview" at bounding box center [951, 545] width 74 height 16
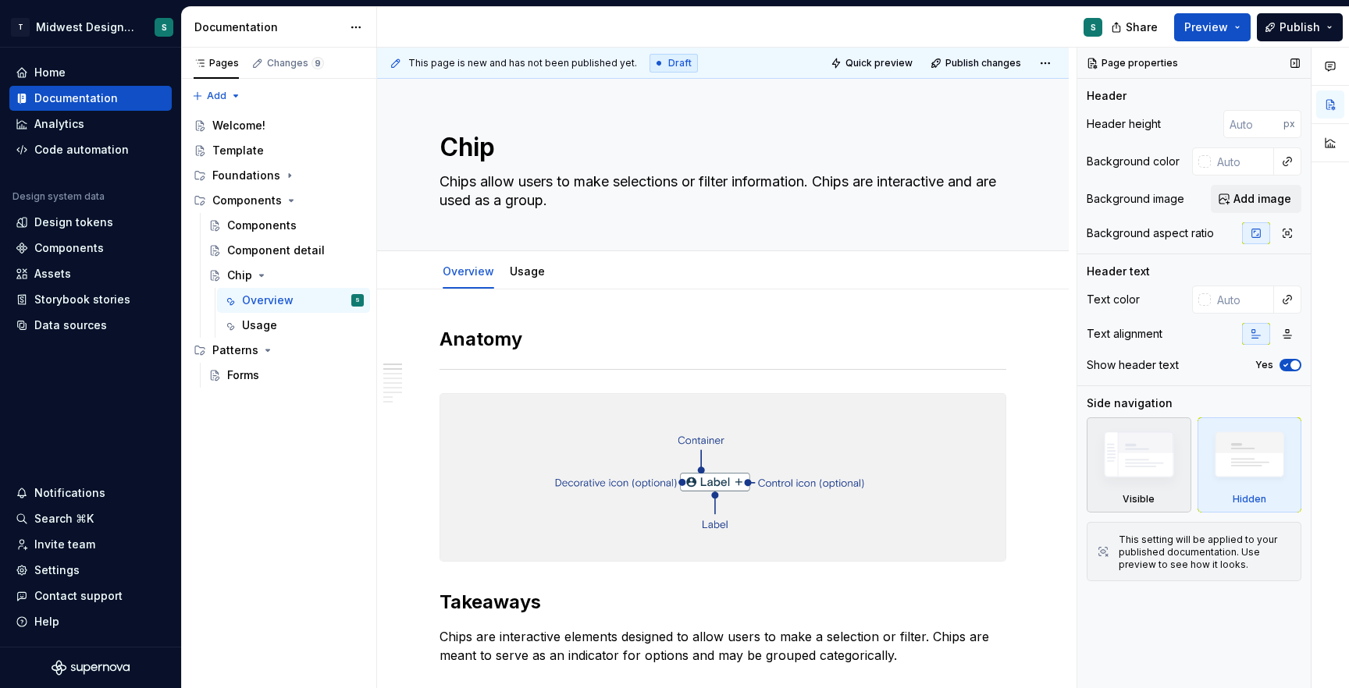
click at [1134, 461] on img at bounding box center [1139, 459] width 91 height 68
click at [1186, 560] on div "This setting will be applied to your published documentation. Use preview to se…" at bounding box center [1205, 552] width 173 height 37
click at [276, 328] on div "Usage" at bounding box center [303, 326] width 122 height 22
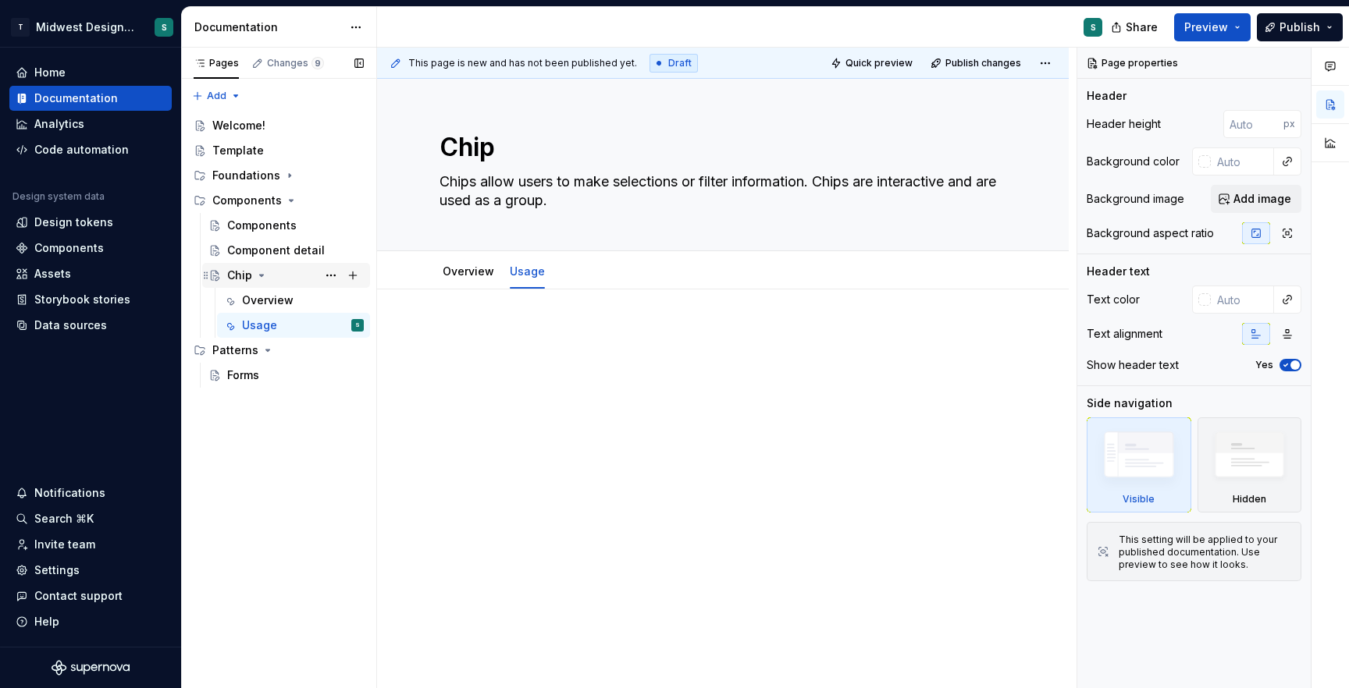
click at [242, 275] on div "Chip" at bounding box center [239, 276] width 25 height 16
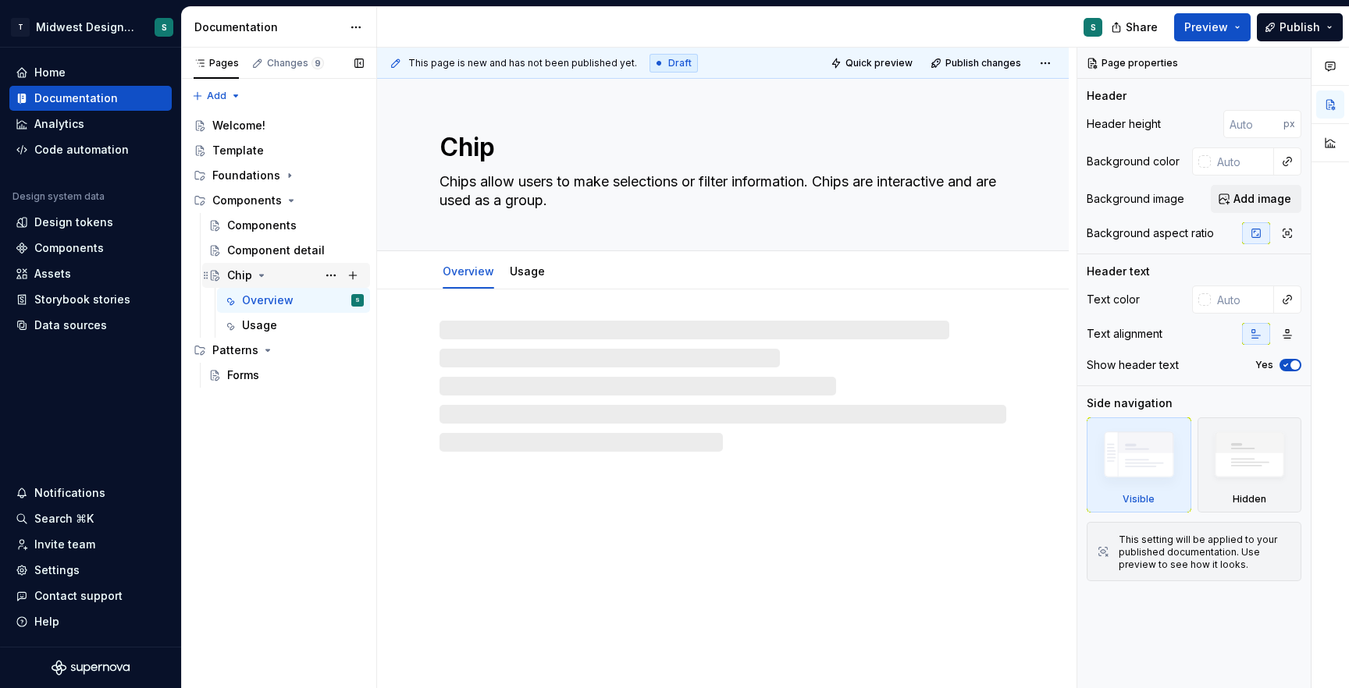
click at [291, 272] on div "Chip" at bounding box center [295, 276] width 137 height 22
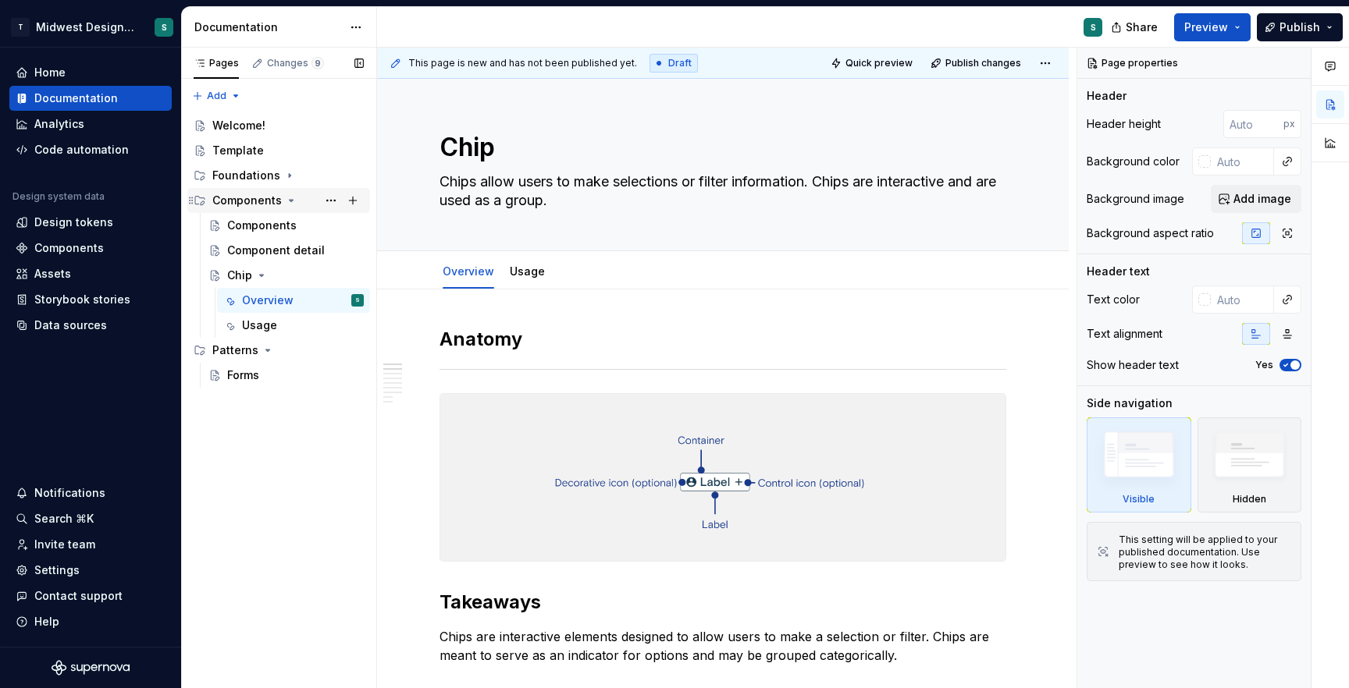
click at [258, 196] on div "Components" at bounding box center [246, 201] width 69 height 16
click at [246, 201] on div "Components" at bounding box center [246, 201] width 69 height 16
click at [329, 206] on button "Page tree" at bounding box center [331, 201] width 22 height 22
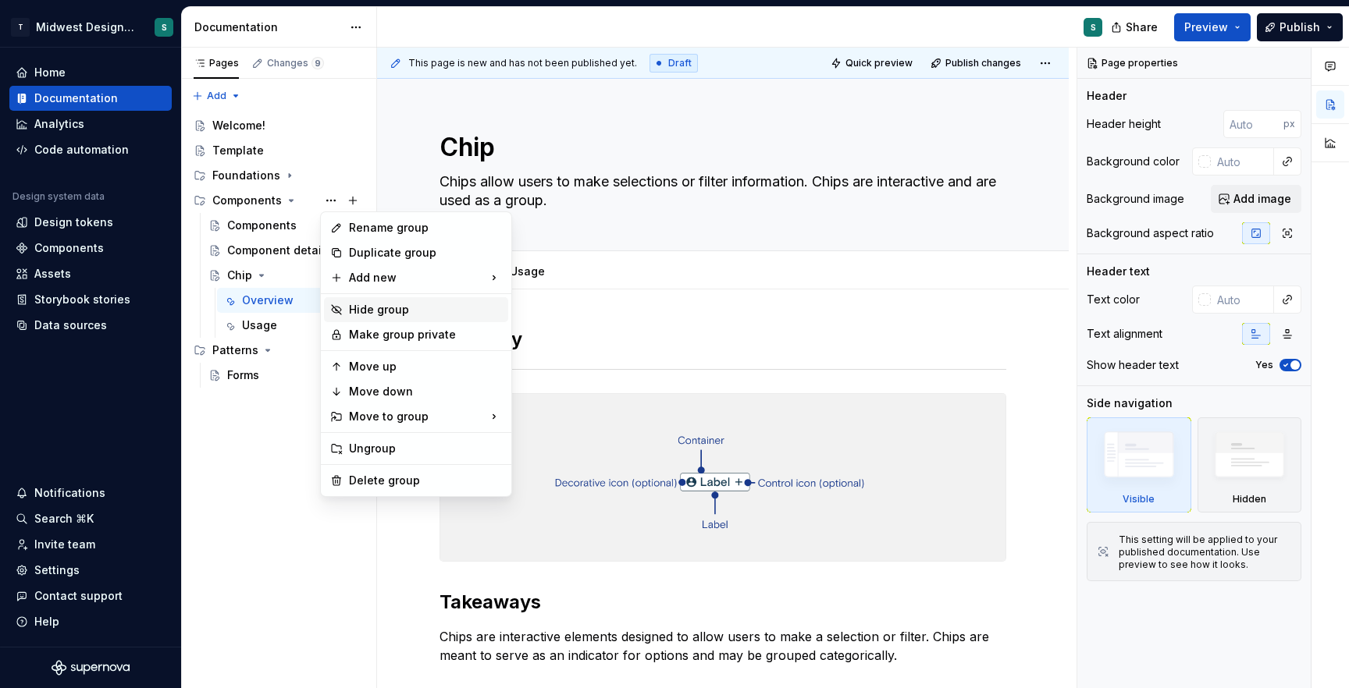
click at [402, 309] on div "Hide group" at bounding box center [425, 310] width 153 height 16
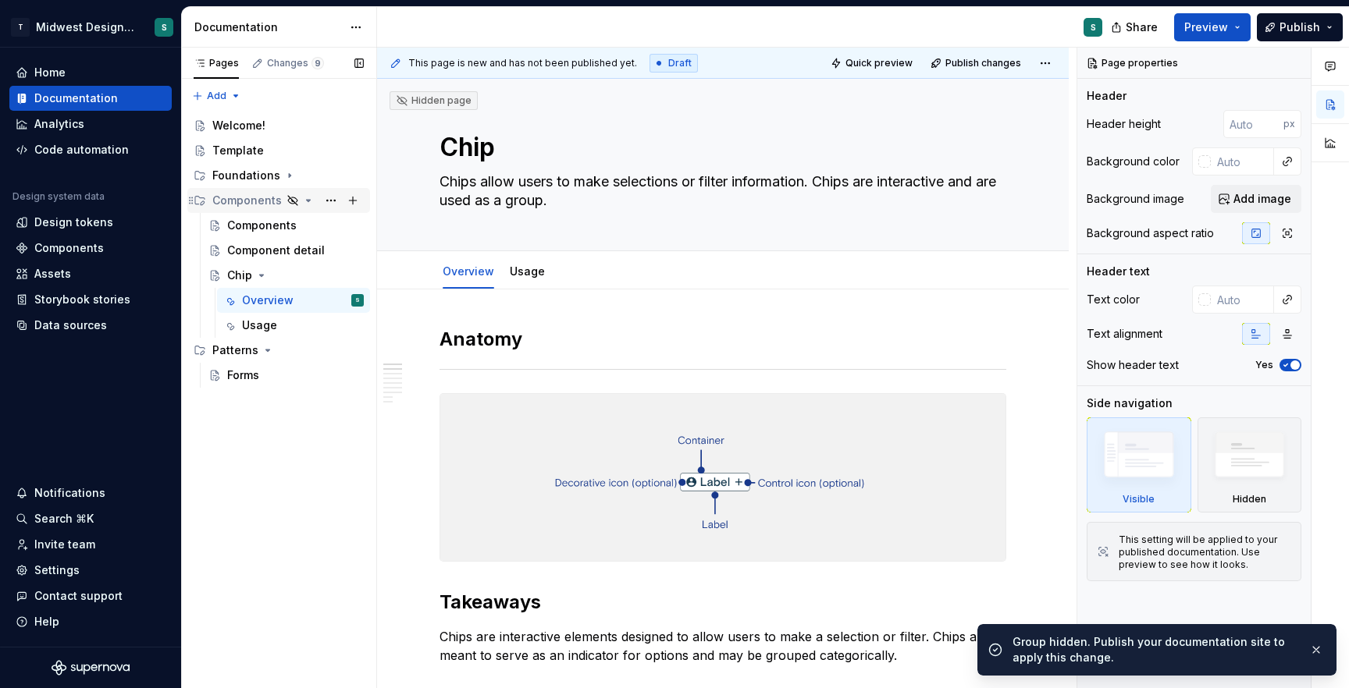
click at [286, 200] on icon "Page tree" at bounding box center [292, 200] width 12 height 12
click at [291, 201] on icon "Page tree" at bounding box center [292, 200] width 12 height 12
click at [327, 201] on button "Page tree" at bounding box center [331, 201] width 22 height 22
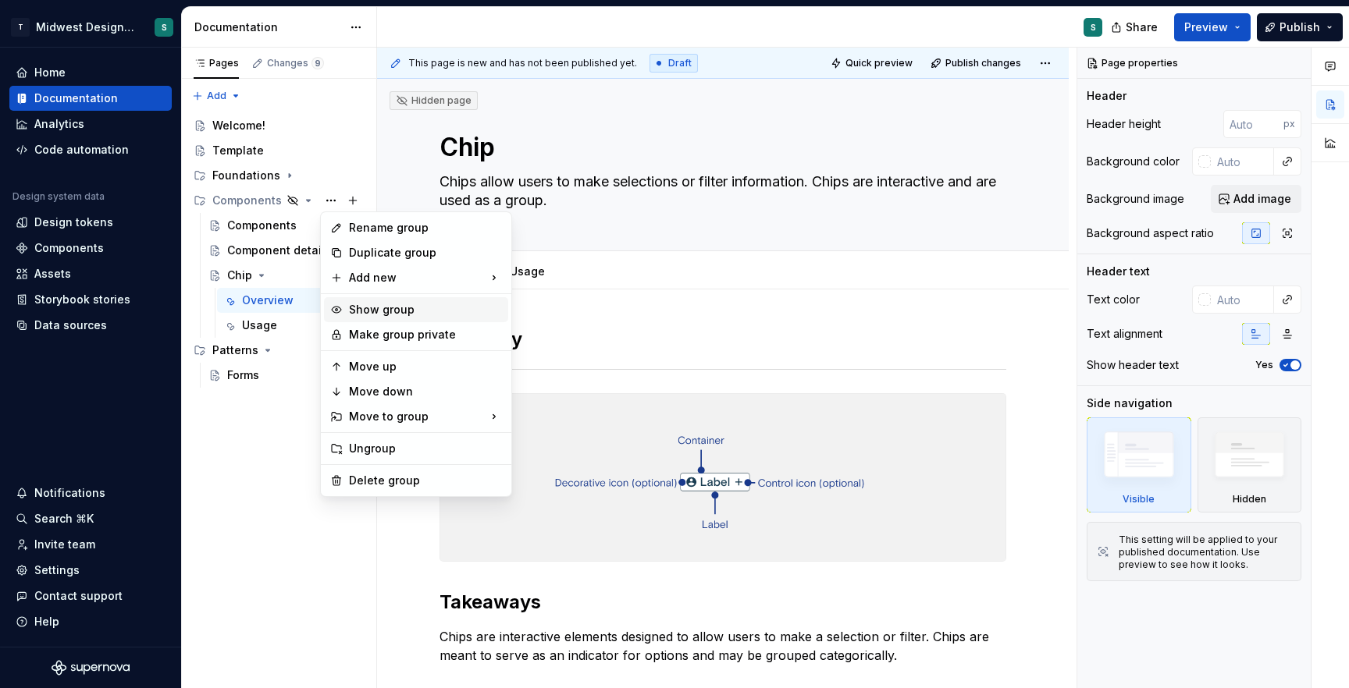
click at [409, 306] on div "Show group" at bounding box center [425, 310] width 153 height 16
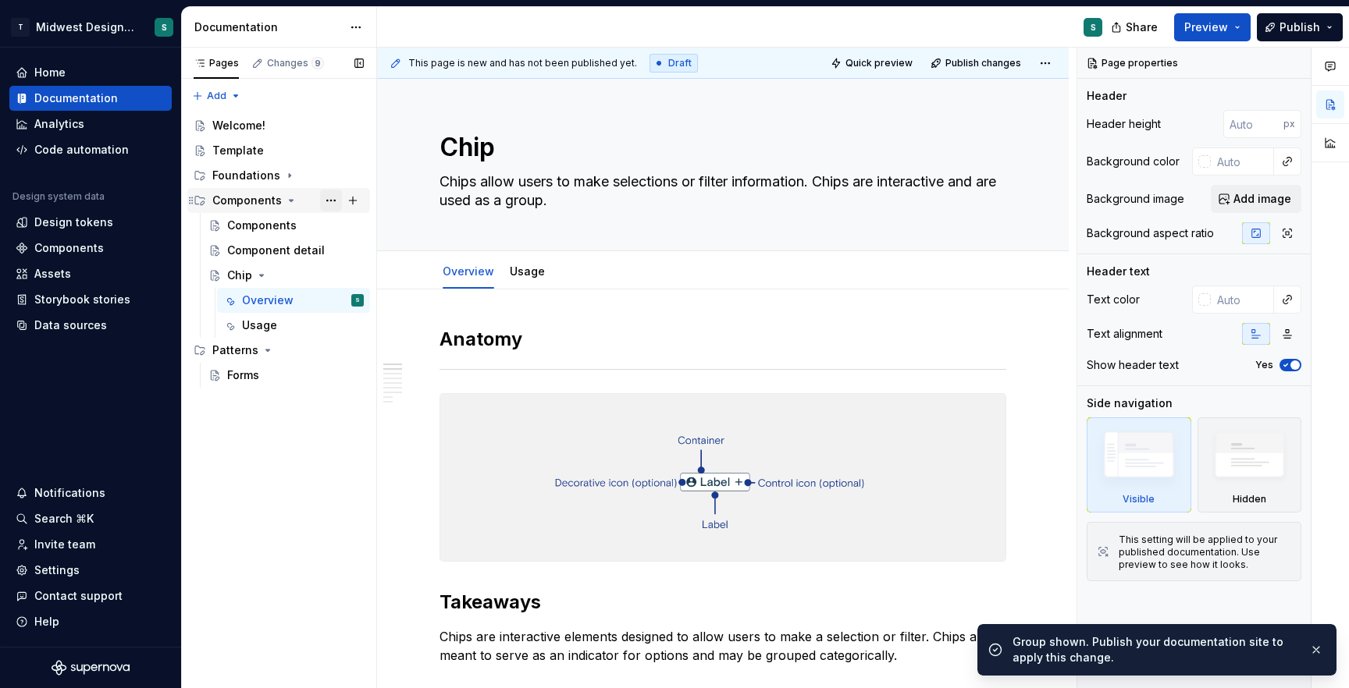
click at [331, 200] on button "Page tree" at bounding box center [331, 201] width 22 height 22
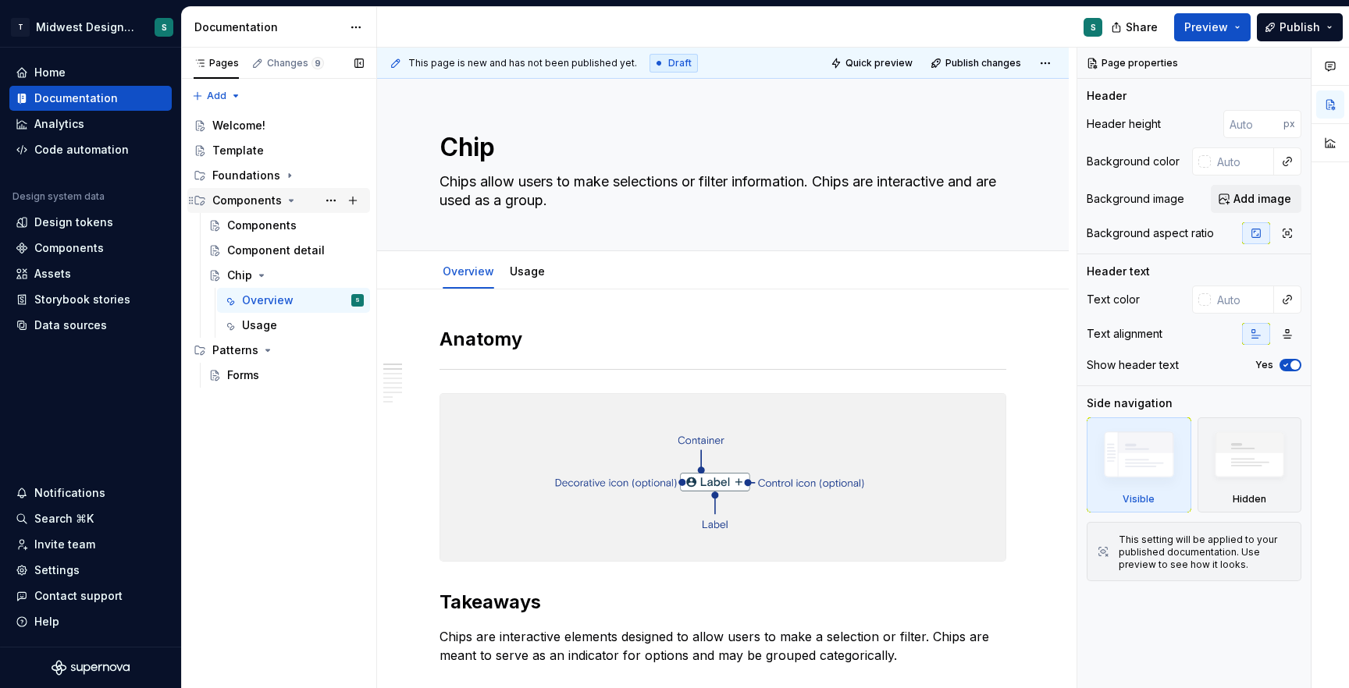
click at [236, 209] on div "Pages Changes 9 Add Accessibility guide for tree Page tree. Navigate the tree w…" at bounding box center [278, 369] width 195 height 642
click at [233, 205] on div "Components" at bounding box center [246, 201] width 69 height 16
click at [237, 205] on div "Components" at bounding box center [246, 201] width 69 height 16
click at [323, 200] on button "Page tree" at bounding box center [331, 201] width 22 height 22
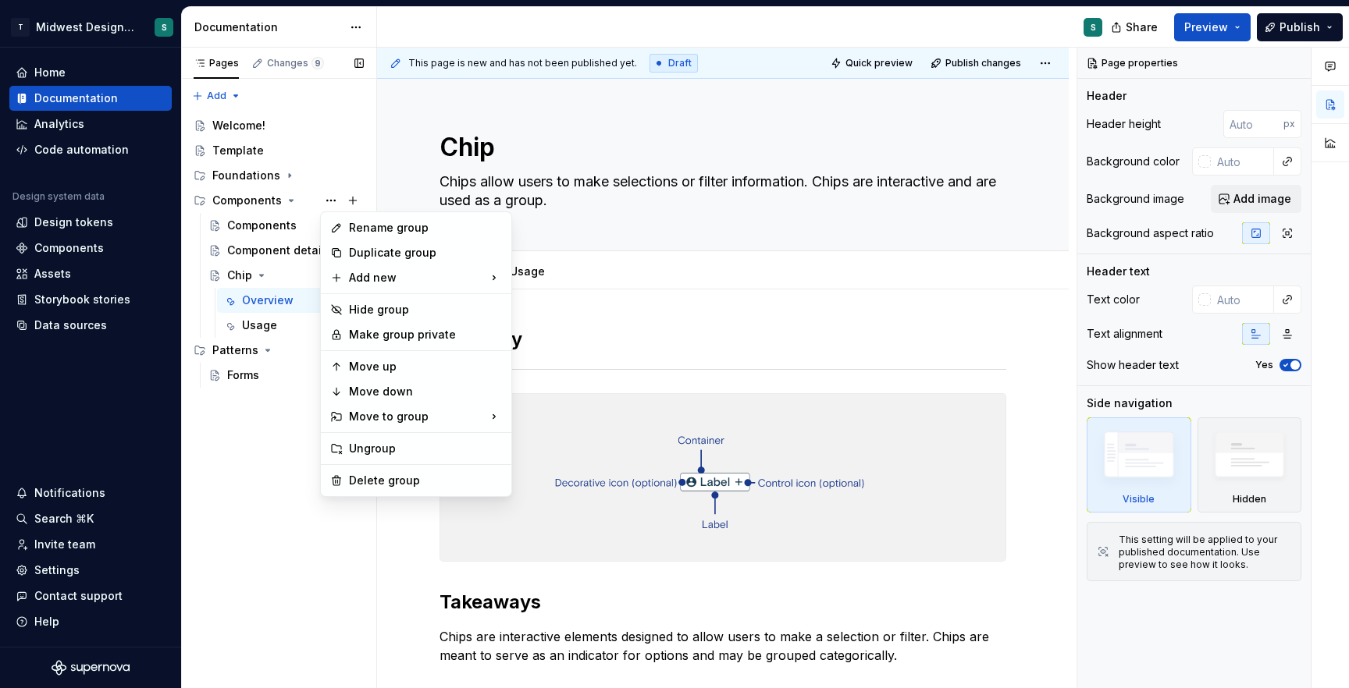
click at [258, 200] on div "Pages Changes 9 Add Accessibility guide for tree Page tree. Navigate the tree w…" at bounding box center [278, 369] width 195 height 642
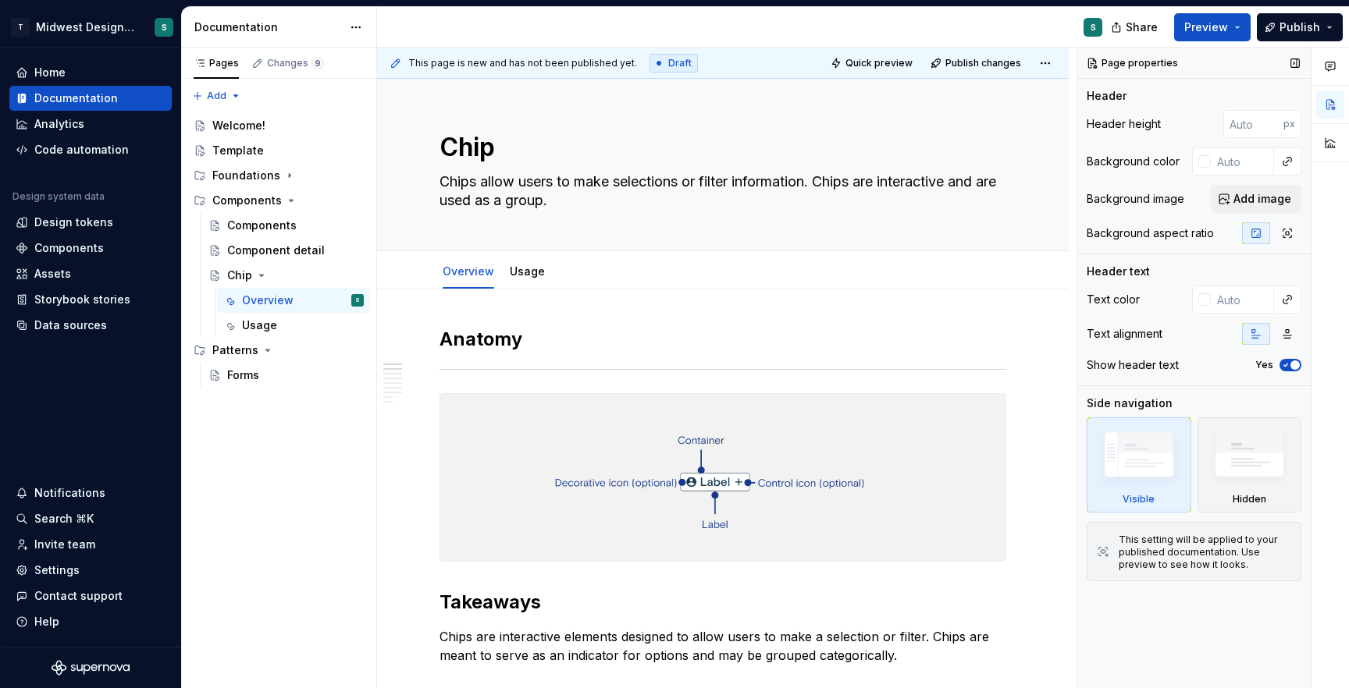
click at [1158, 72] on div "Page properties" at bounding box center [1133, 63] width 103 height 22
click at [1204, 30] on span "Preview" at bounding box center [1206, 28] width 44 height 16
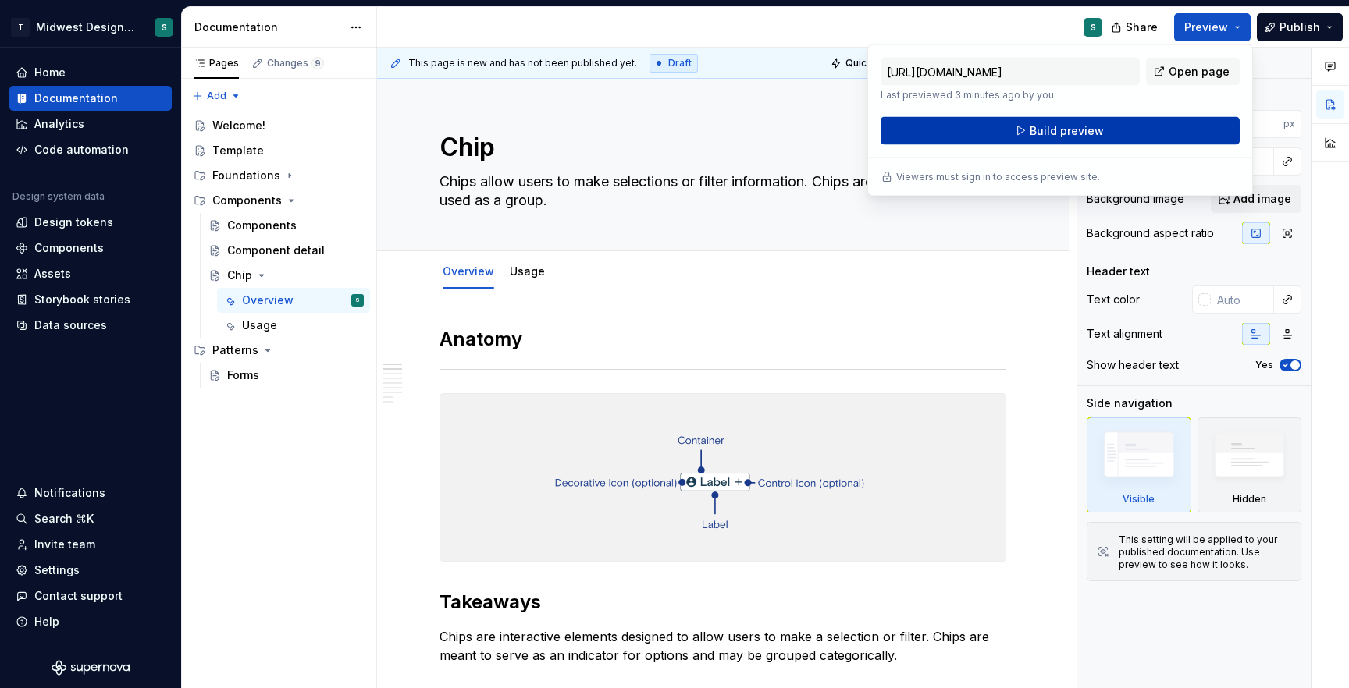
click at [1115, 130] on button "Build preview" at bounding box center [1059, 131] width 359 height 28
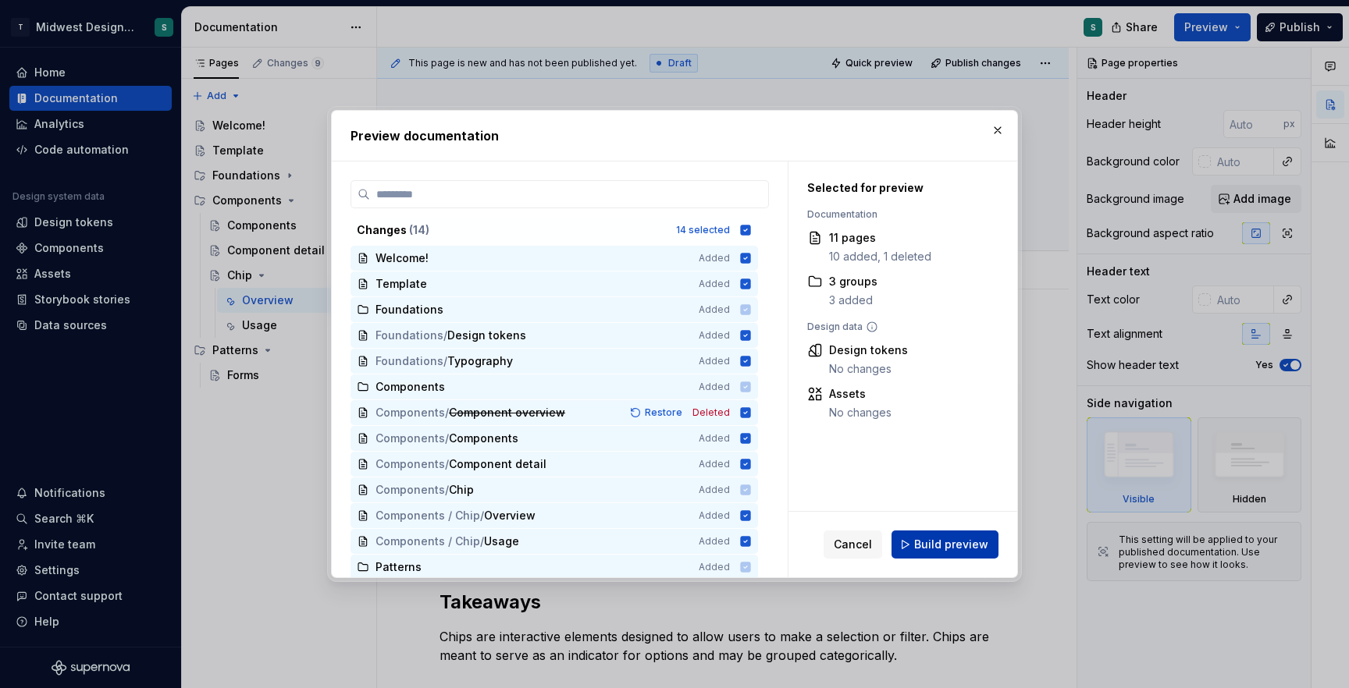
click at [941, 536] on button "Build preview" at bounding box center [944, 545] width 107 height 28
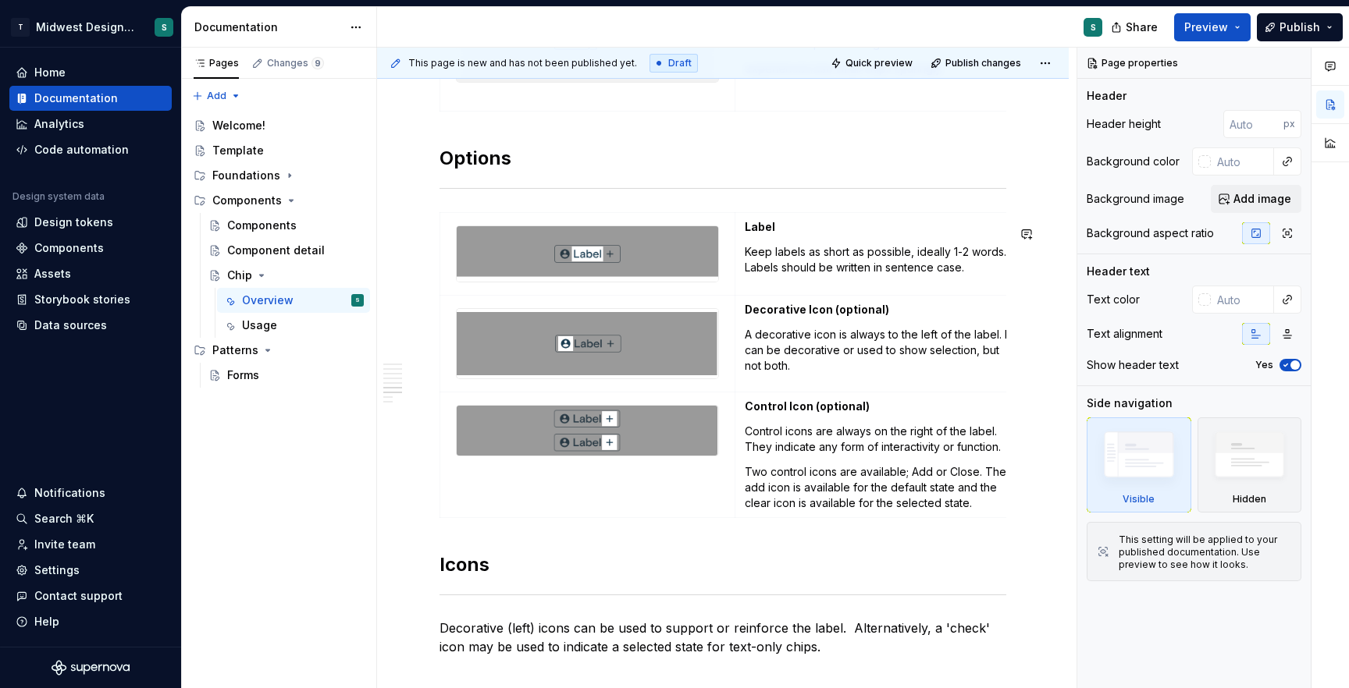
scroll to position [2111, 0]
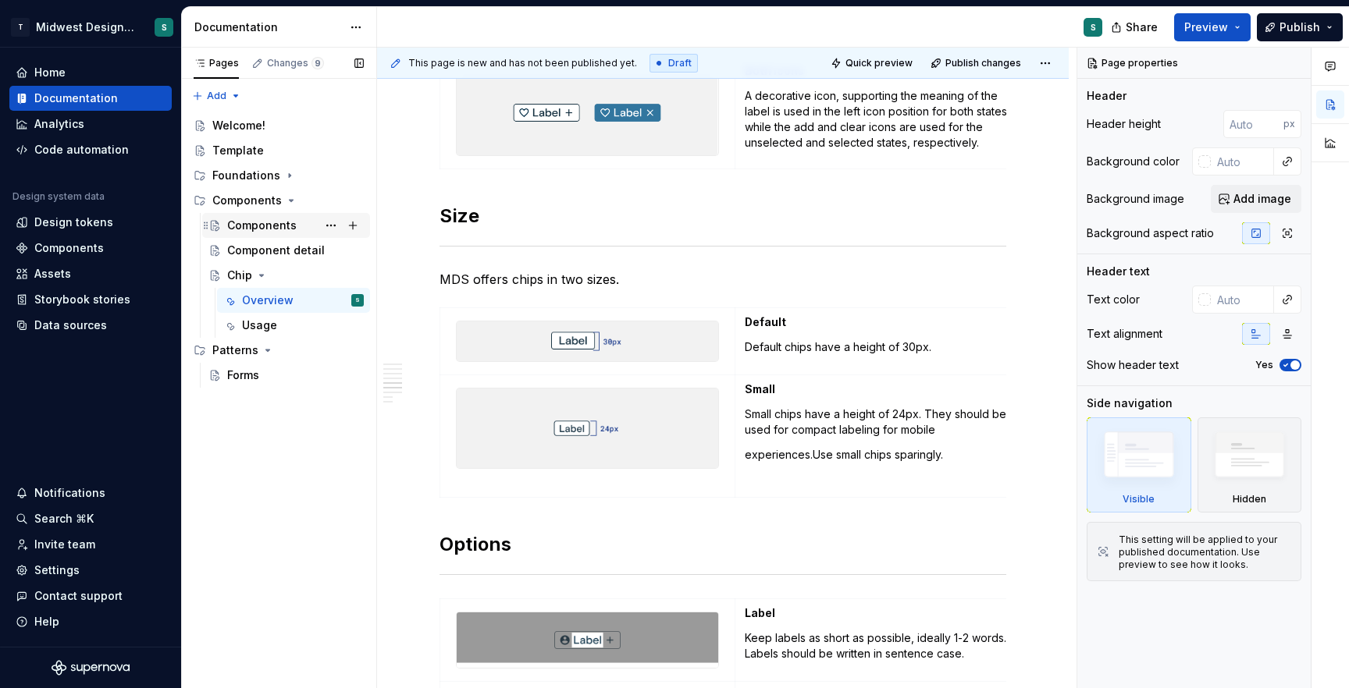
click at [255, 216] on div "Components" at bounding box center [295, 226] width 137 height 22
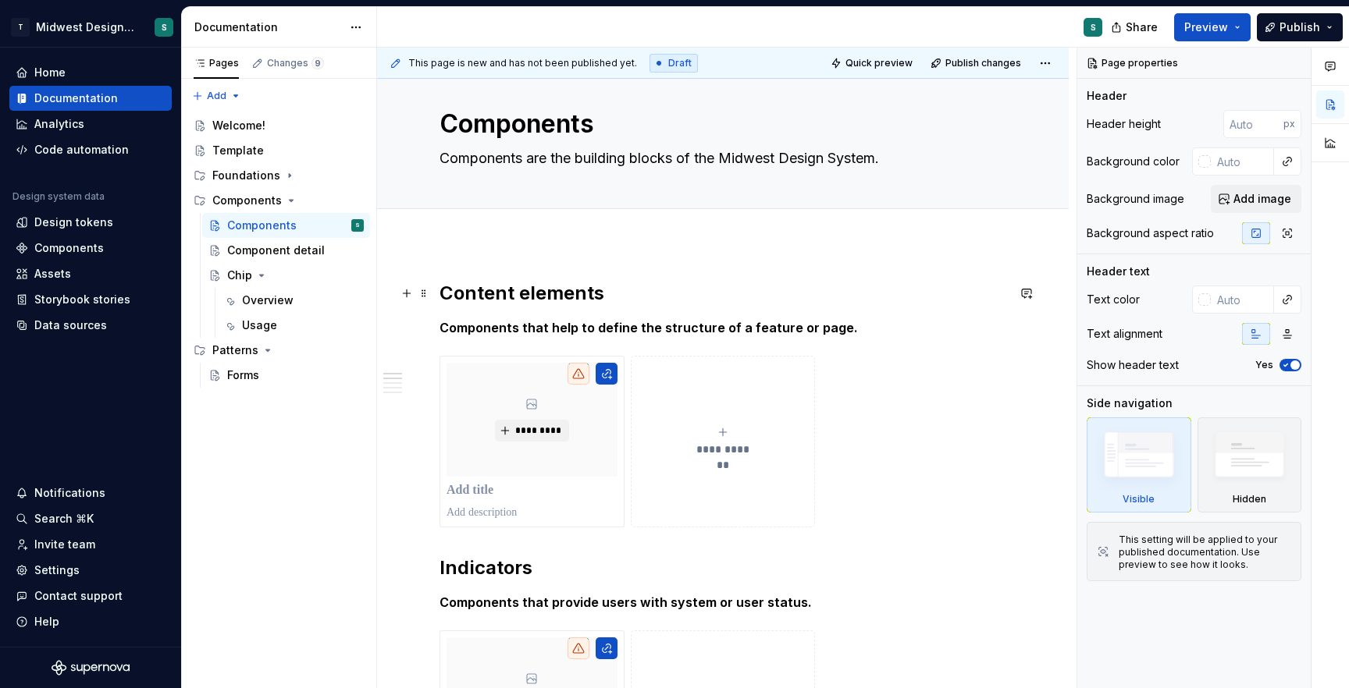
scroll to position [30, 0]
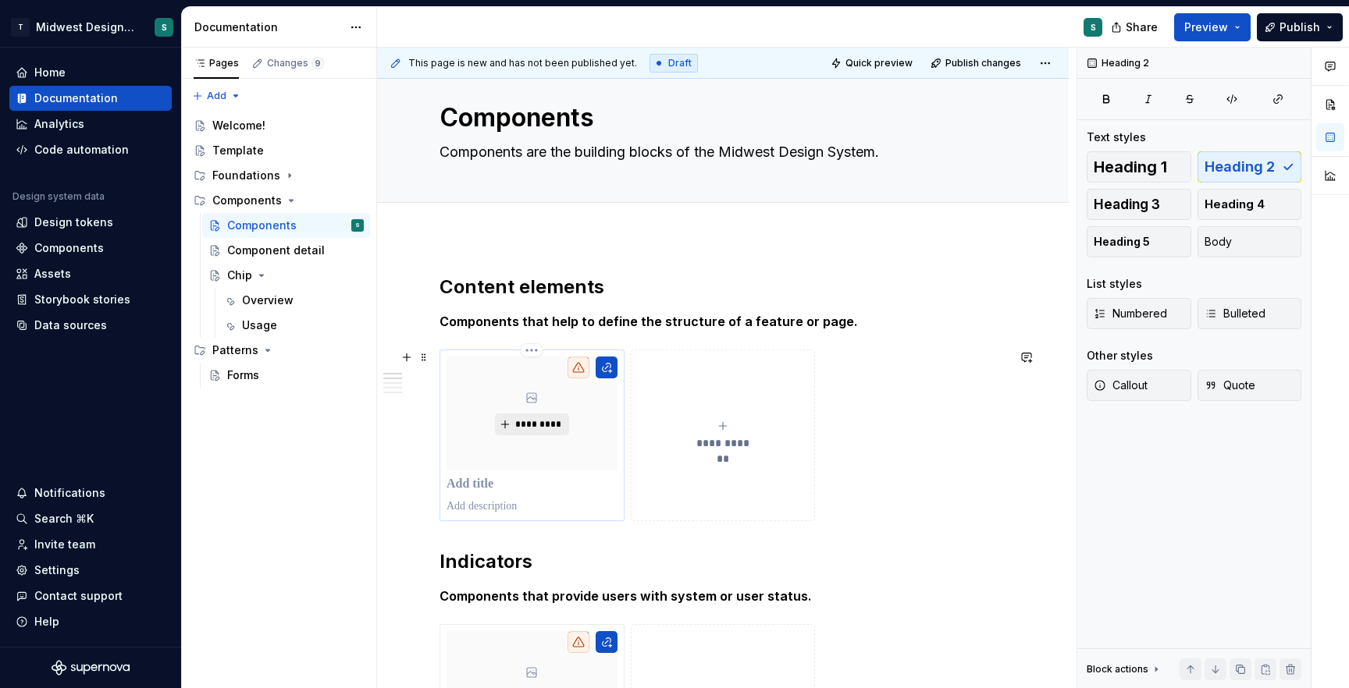
click at [534, 425] on span "*********" at bounding box center [538, 424] width 48 height 12
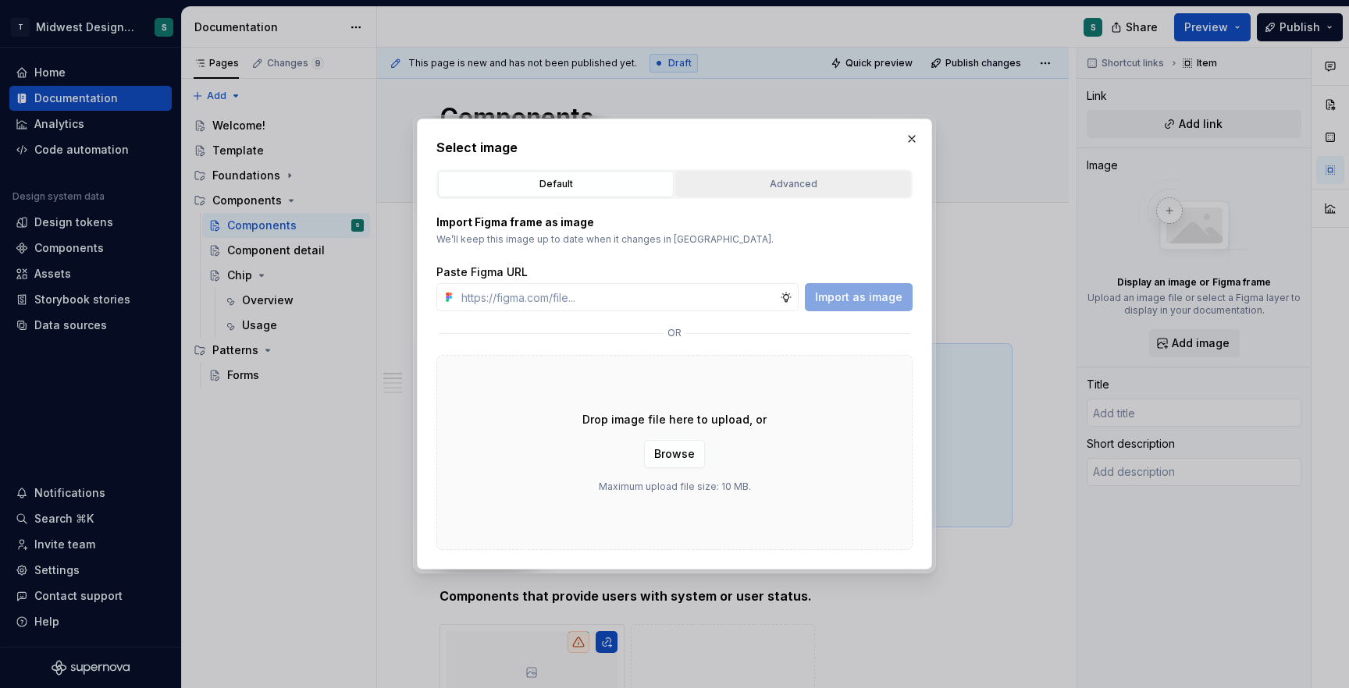
type textarea "*"
paste input "[URL][DOMAIN_NAME]"
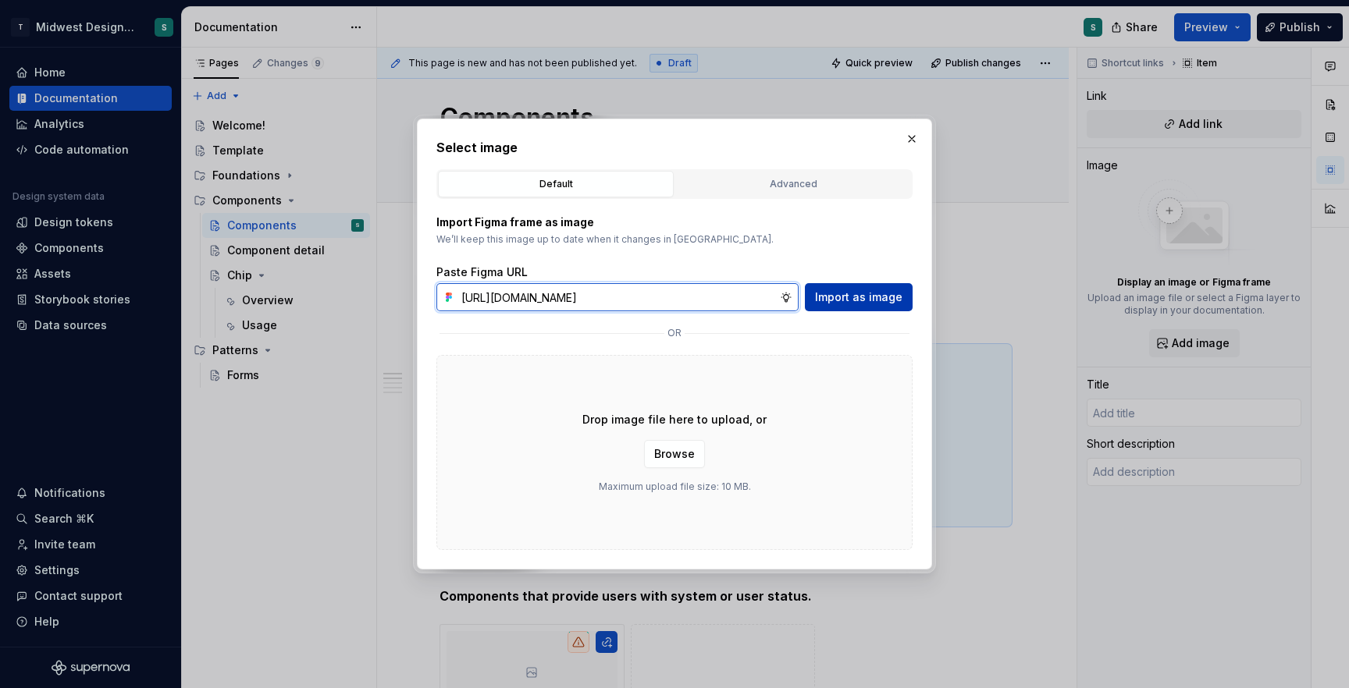
type input "[URL][DOMAIN_NAME]"
click at [849, 301] on span "Import as image" at bounding box center [858, 298] width 87 height 16
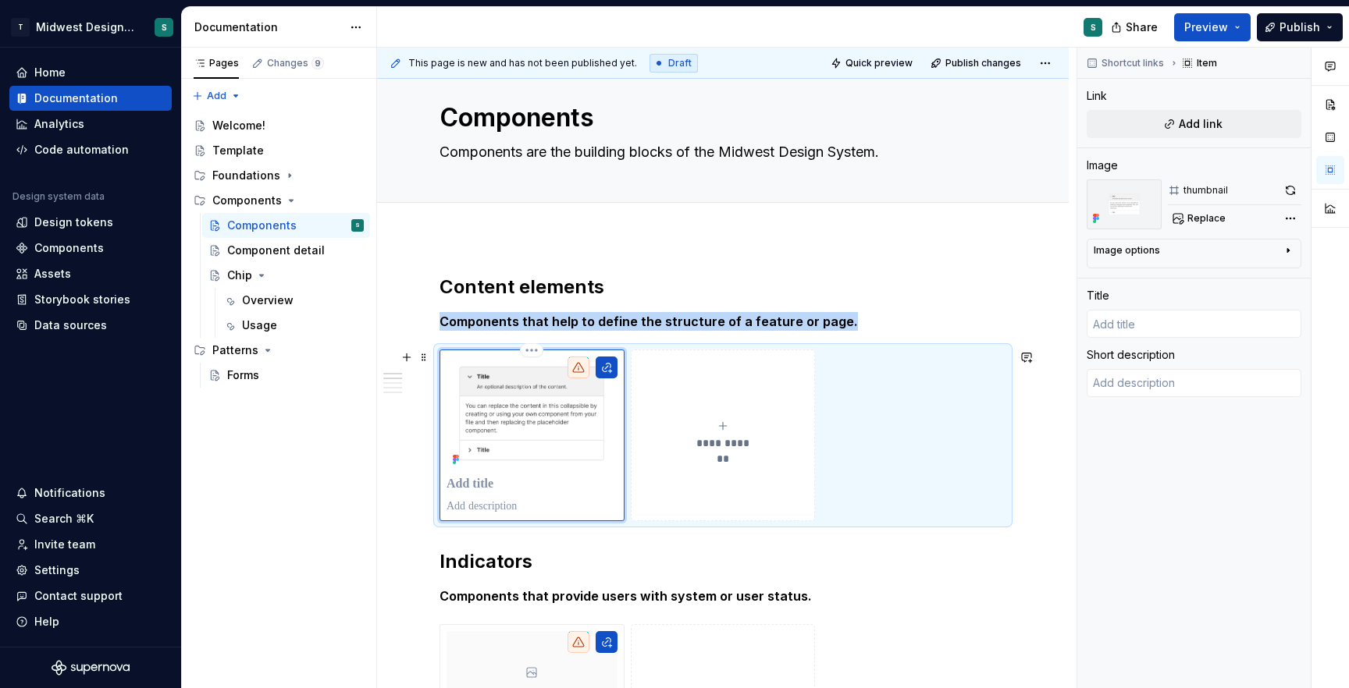
click at [472, 510] on p at bounding box center [531, 507] width 171 height 16
type textarea "*"
type textarea "An accordion groups content in a scannable format, allowing users to expand and…"
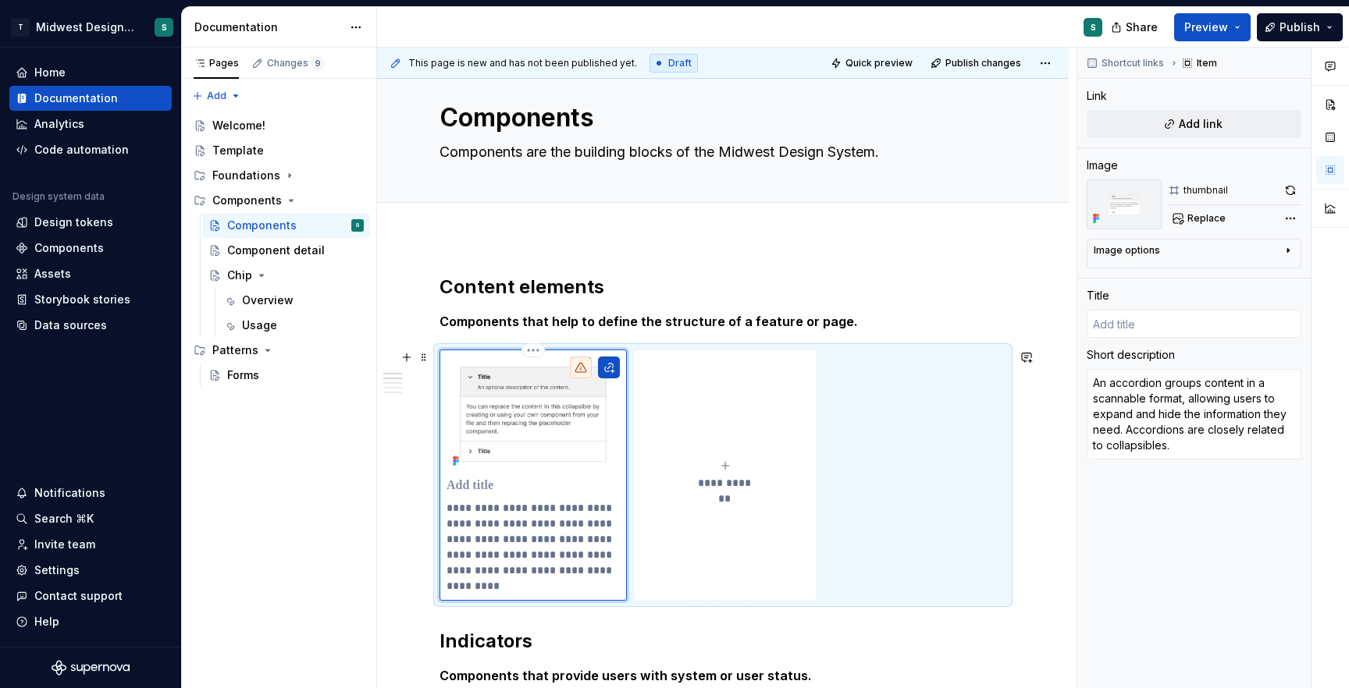
click at [494, 485] on p at bounding box center [532, 486] width 173 height 16
type textarea "*"
type input "A"
type textarea "*"
type input "Ac"
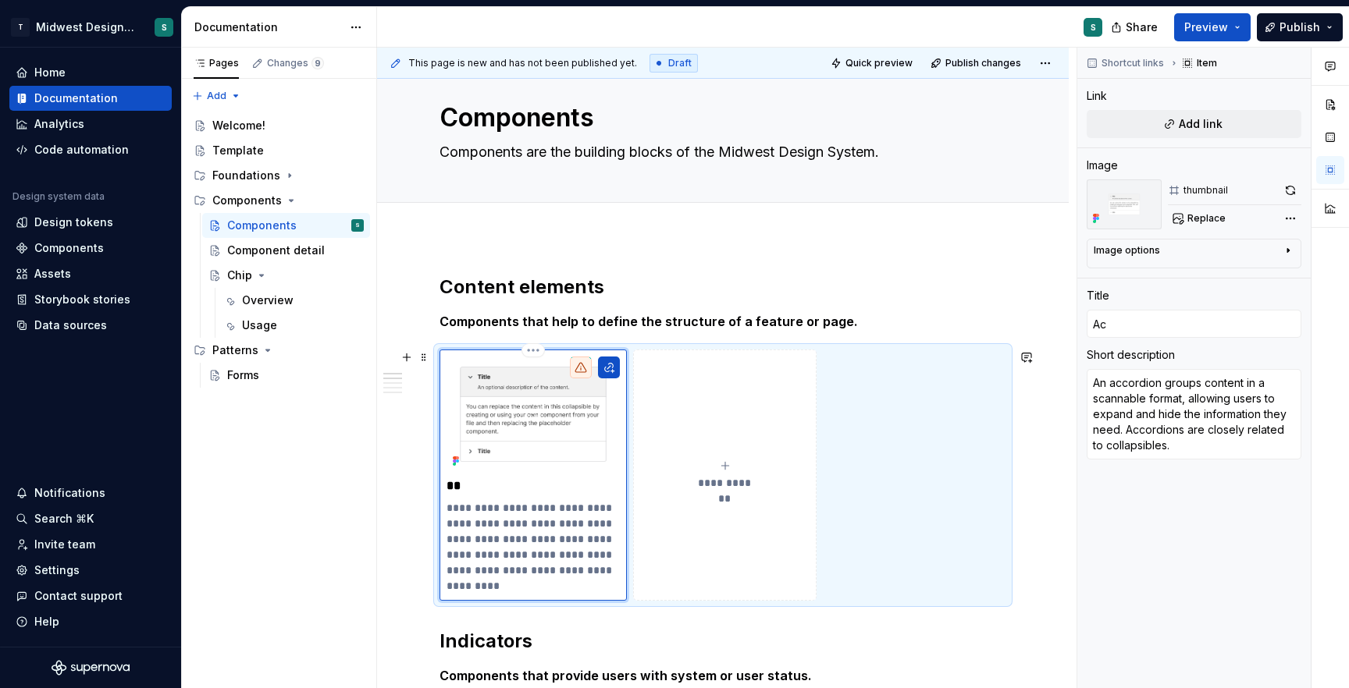
type textarea "*"
type input "Acc"
type textarea "*"
type input "Acco"
type textarea "*"
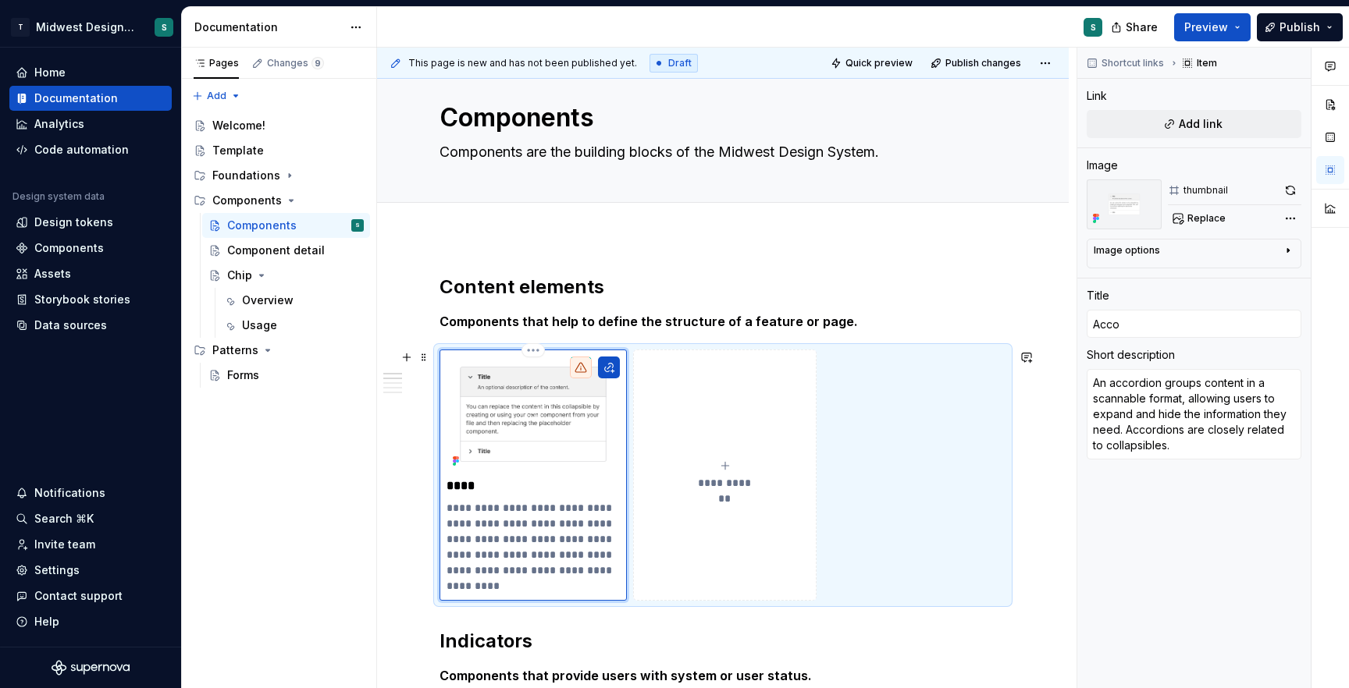
type input "Accor"
type textarea "*"
type input "Accord"
type textarea "*"
type input "Accordi"
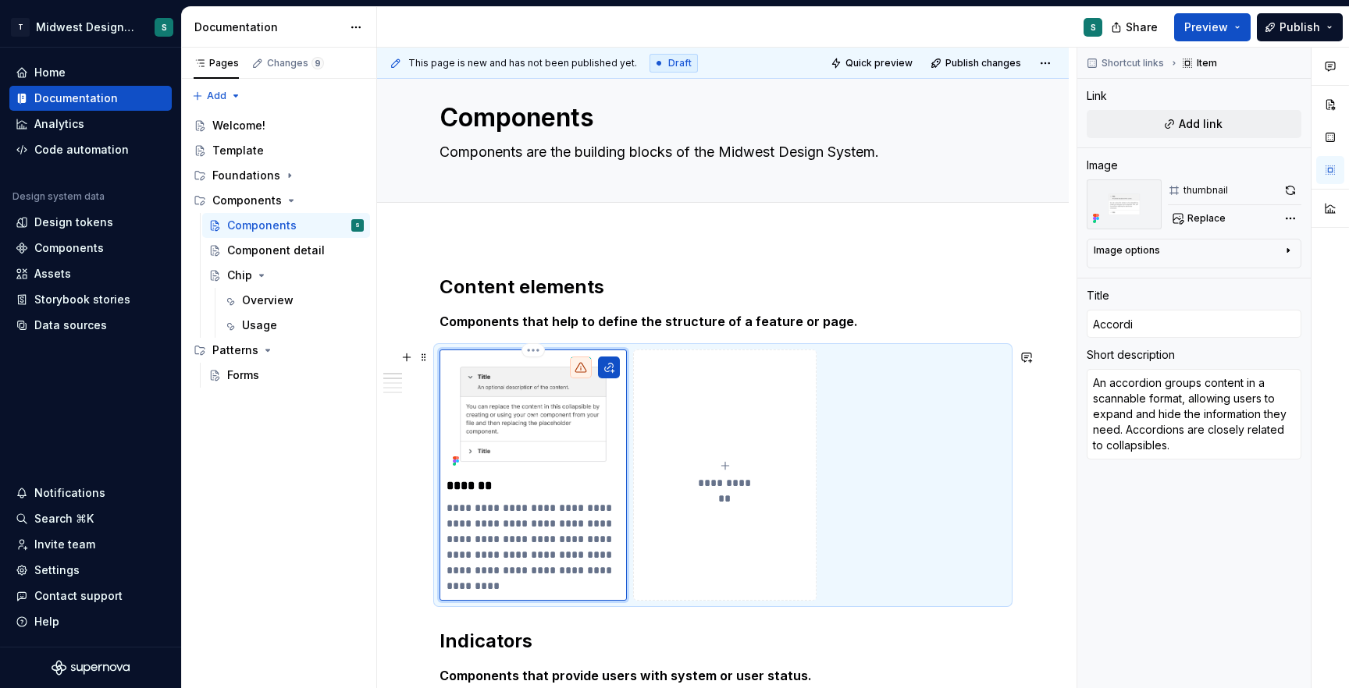
type textarea "*"
type input "Accordio"
type textarea "*"
type input "Accordion"
click at [474, 585] on p "**********" at bounding box center [532, 547] width 173 height 94
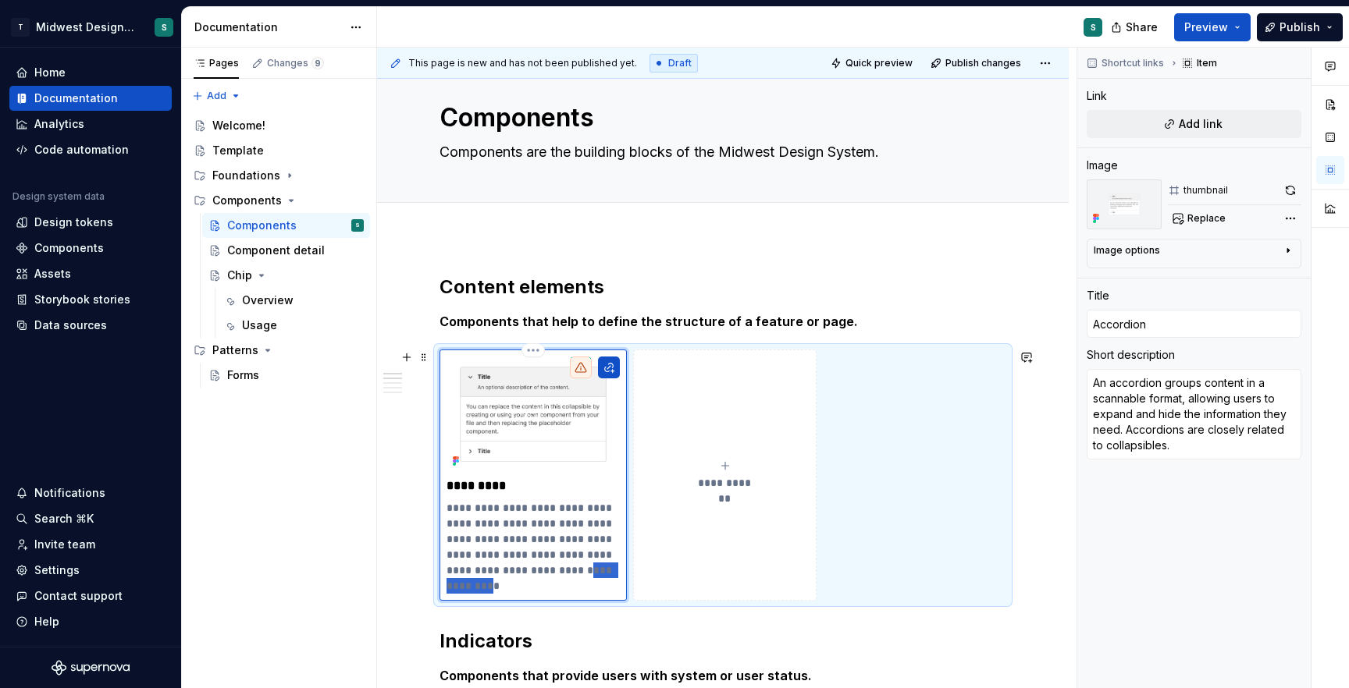
type textarea "*"
type textarea "An accordion groups content in a scannable format, allowing users to expand and…"
type textarea "*"
type textarea "An accordion groups content in a scannable format, allowing users to expand and…"
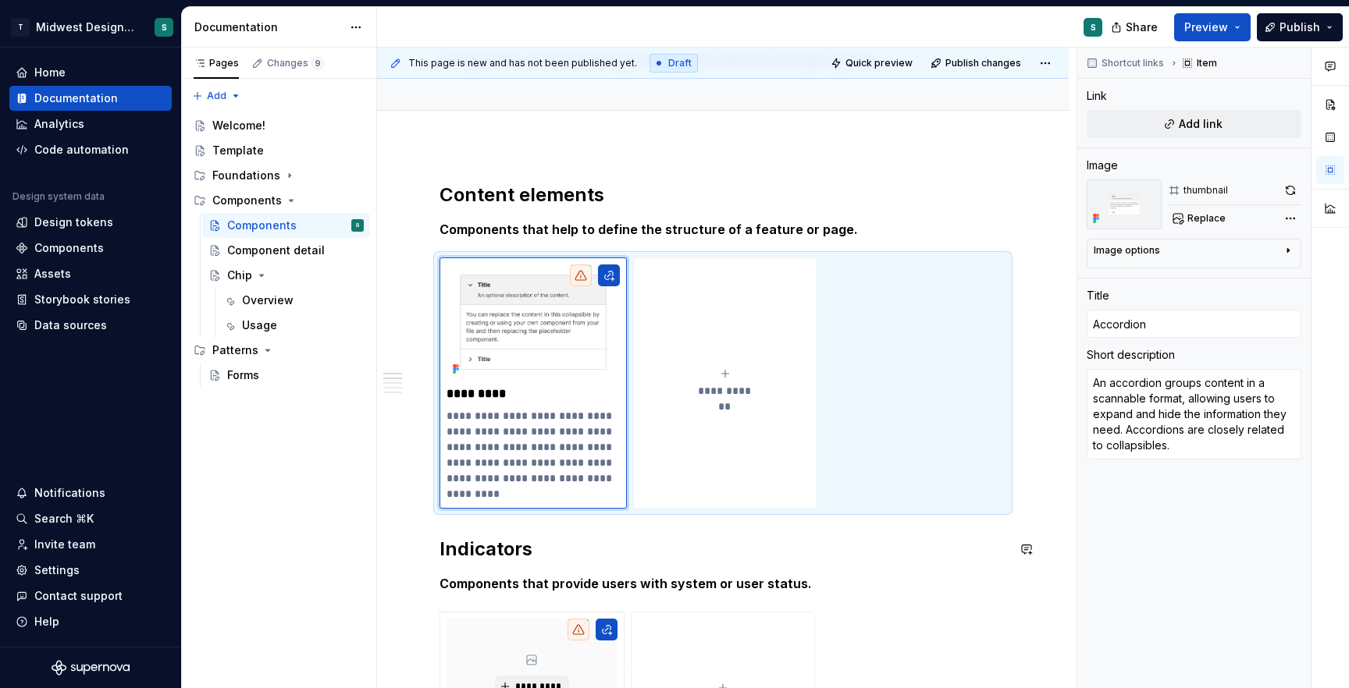
scroll to position [130, 0]
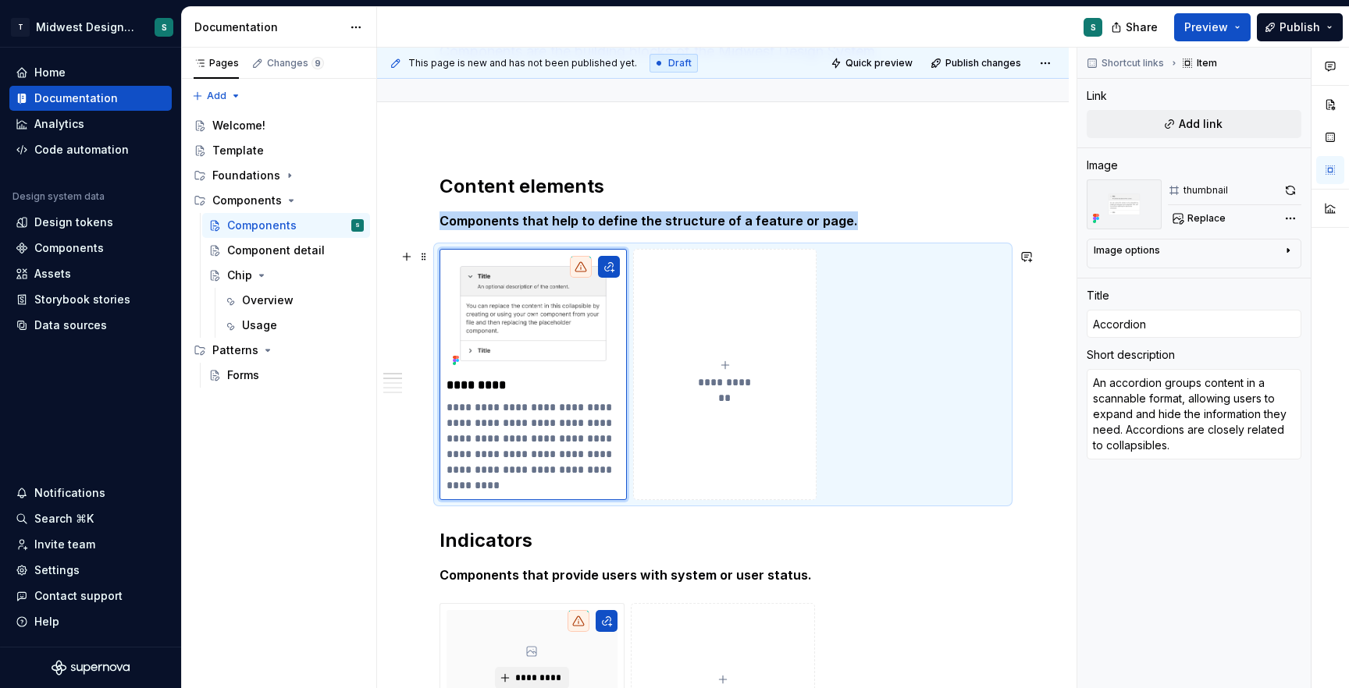
click at [729, 375] on span "**********" at bounding box center [725, 383] width 68 height 16
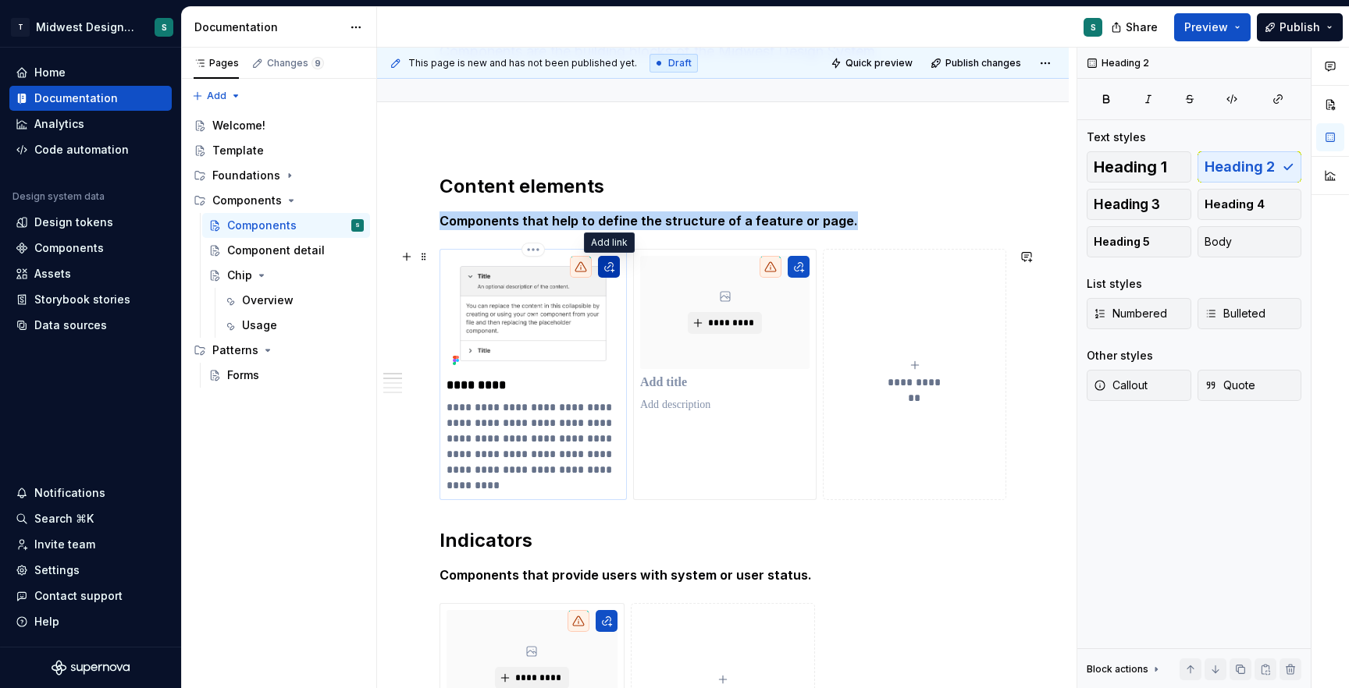
click at [613, 270] on button "button" at bounding box center [609, 267] width 22 height 22
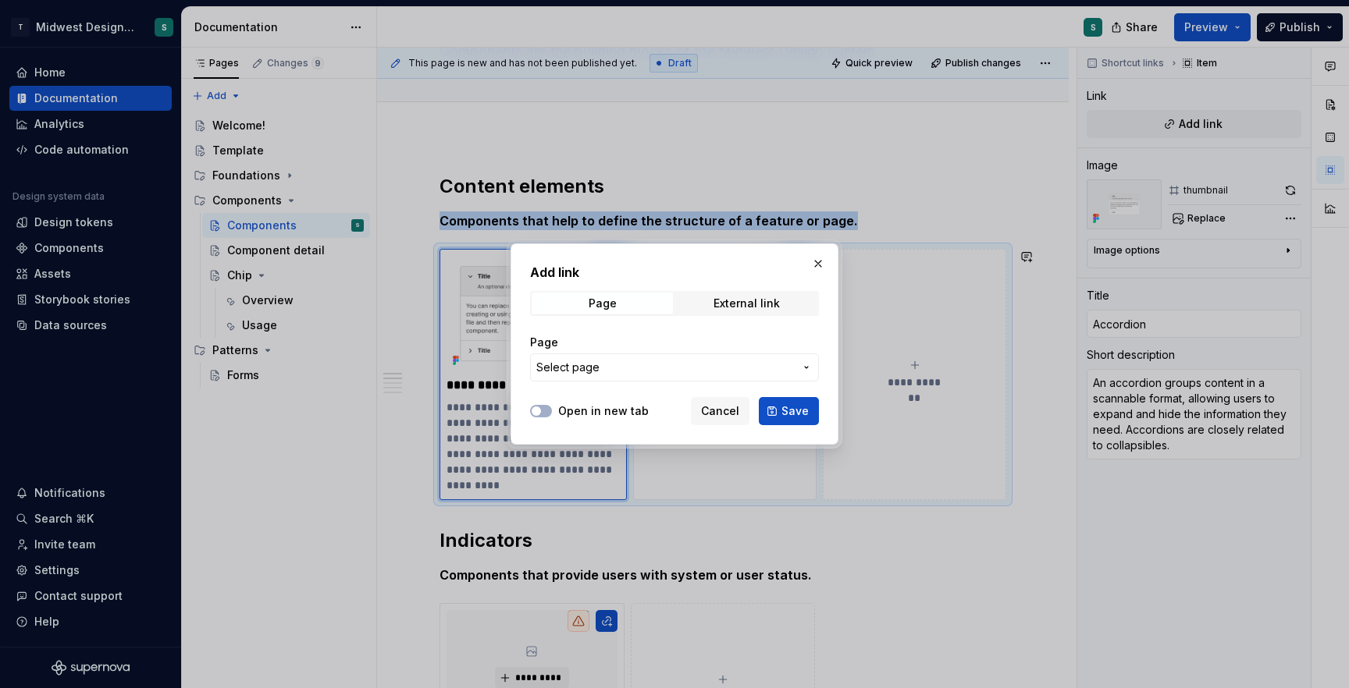
click at [629, 367] on span "Select page" at bounding box center [665, 368] width 258 height 16
click at [628, 372] on div "Add link Page External link Page Select page Open in new tab Cancel Save" at bounding box center [674, 344] width 1349 height 688
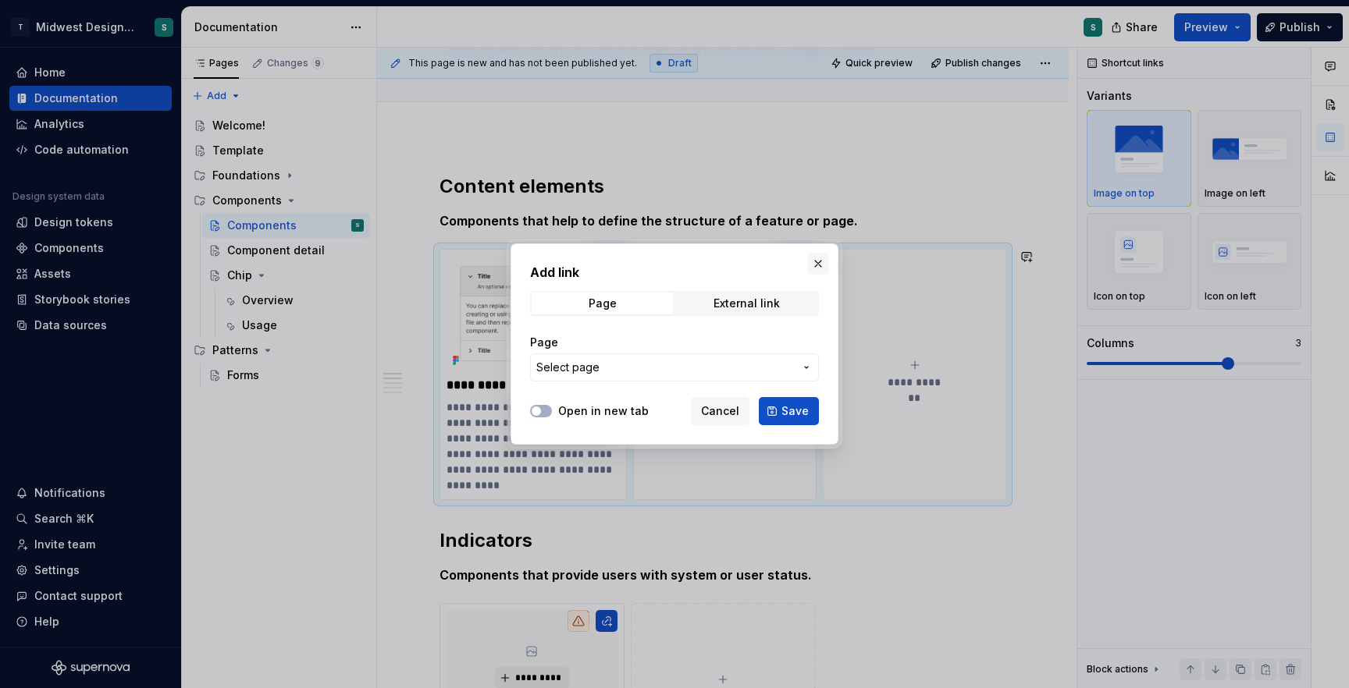
click at [817, 268] on button "button" at bounding box center [818, 264] width 22 height 22
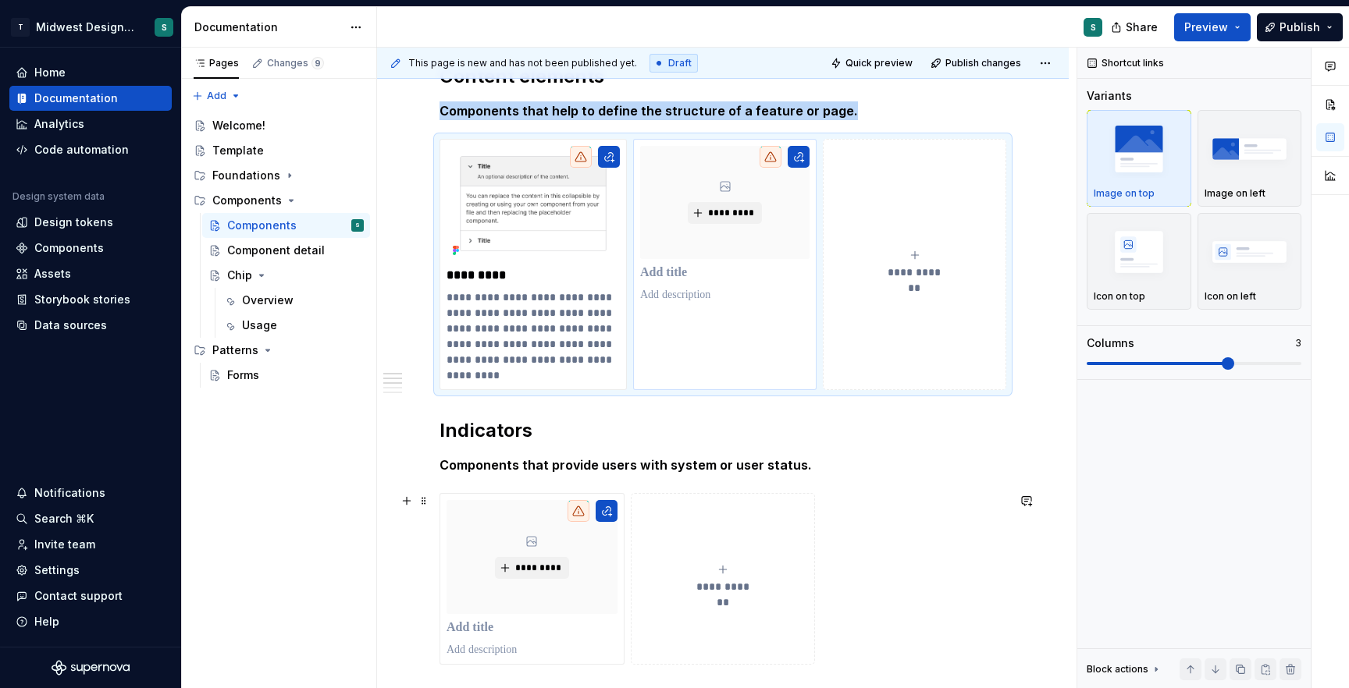
scroll to position [347, 0]
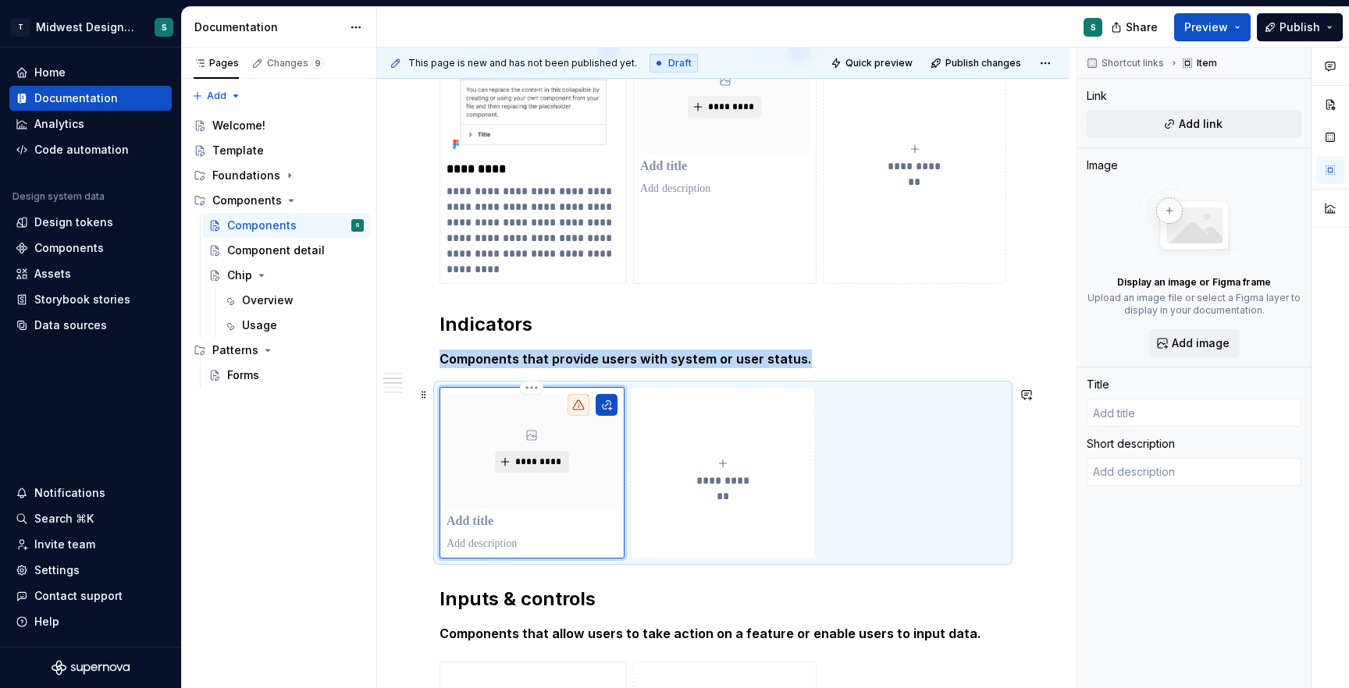
click at [537, 465] on span "*********" at bounding box center [538, 462] width 48 height 12
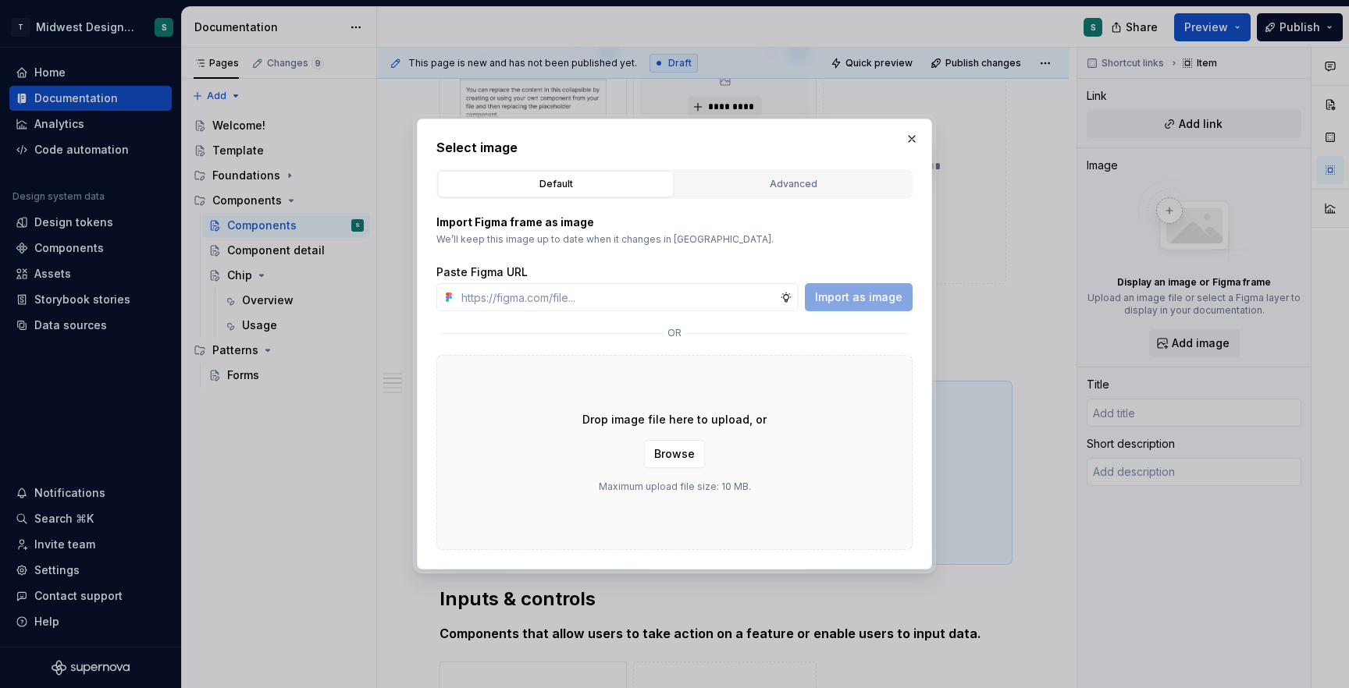
type textarea "*"
paste input "[URL][DOMAIN_NAME]"
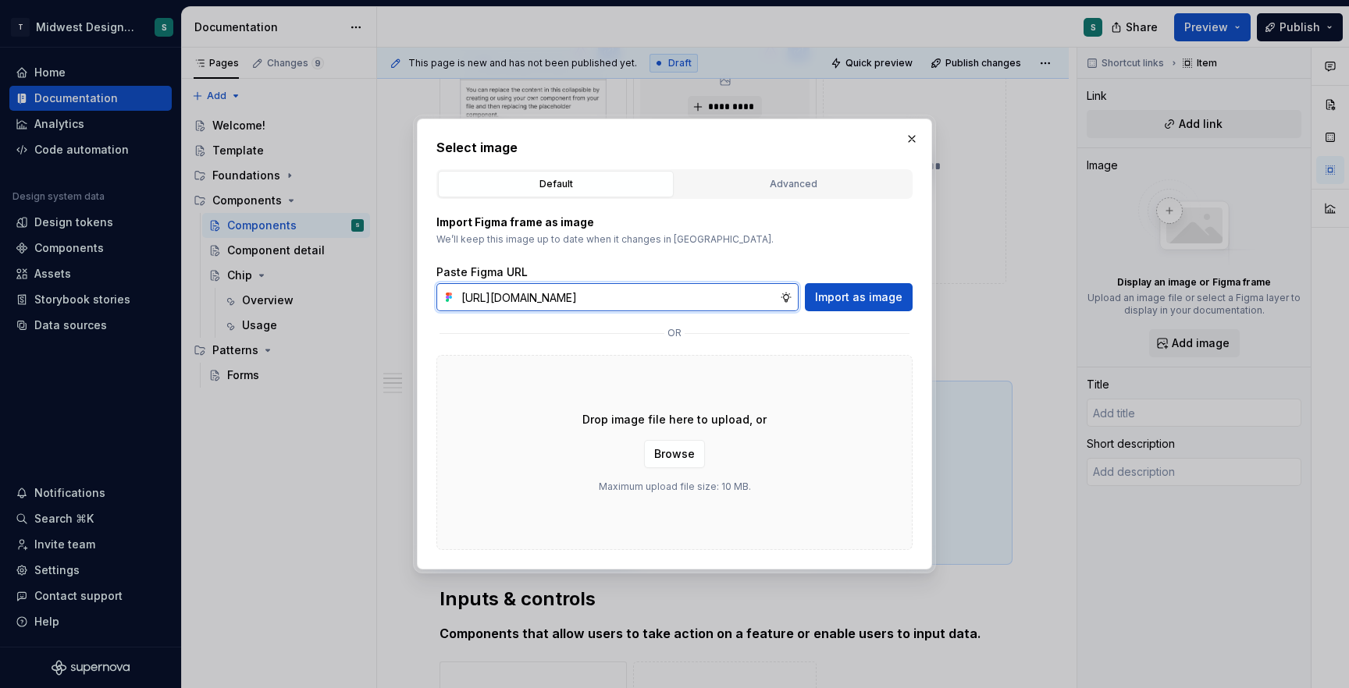
scroll to position [0, 613]
type input "[URL][DOMAIN_NAME]"
click at [823, 299] on span "Import as image" at bounding box center [858, 298] width 87 height 16
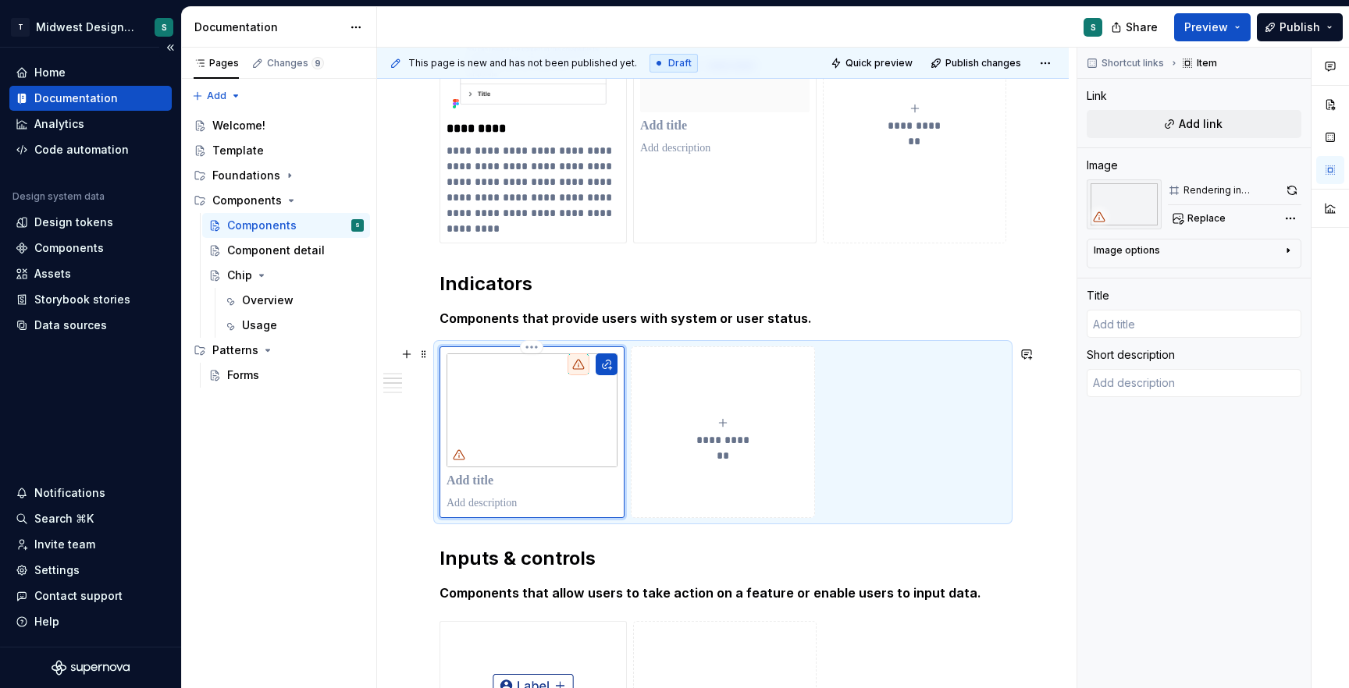
scroll to position [395, 0]
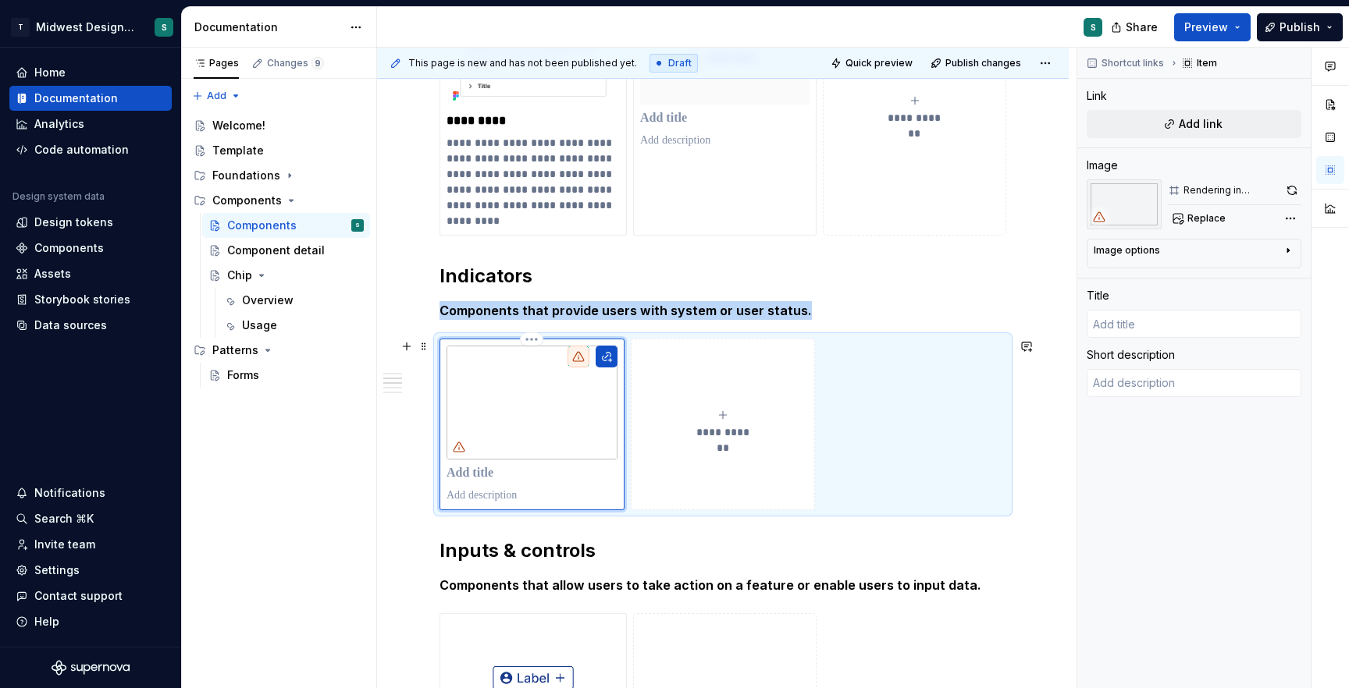
click at [542, 425] on img at bounding box center [531, 403] width 171 height 114
click at [614, 357] on button "button" at bounding box center [607, 357] width 22 height 22
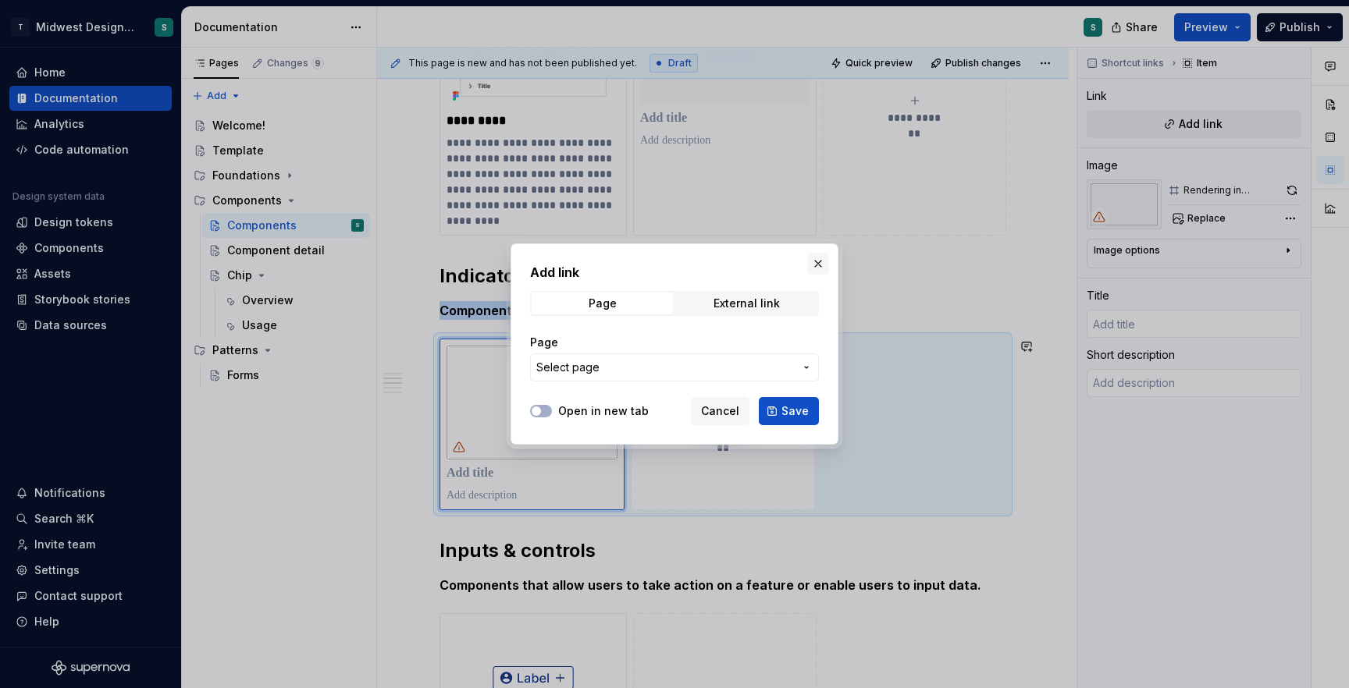
click at [821, 254] on button "button" at bounding box center [818, 264] width 22 height 22
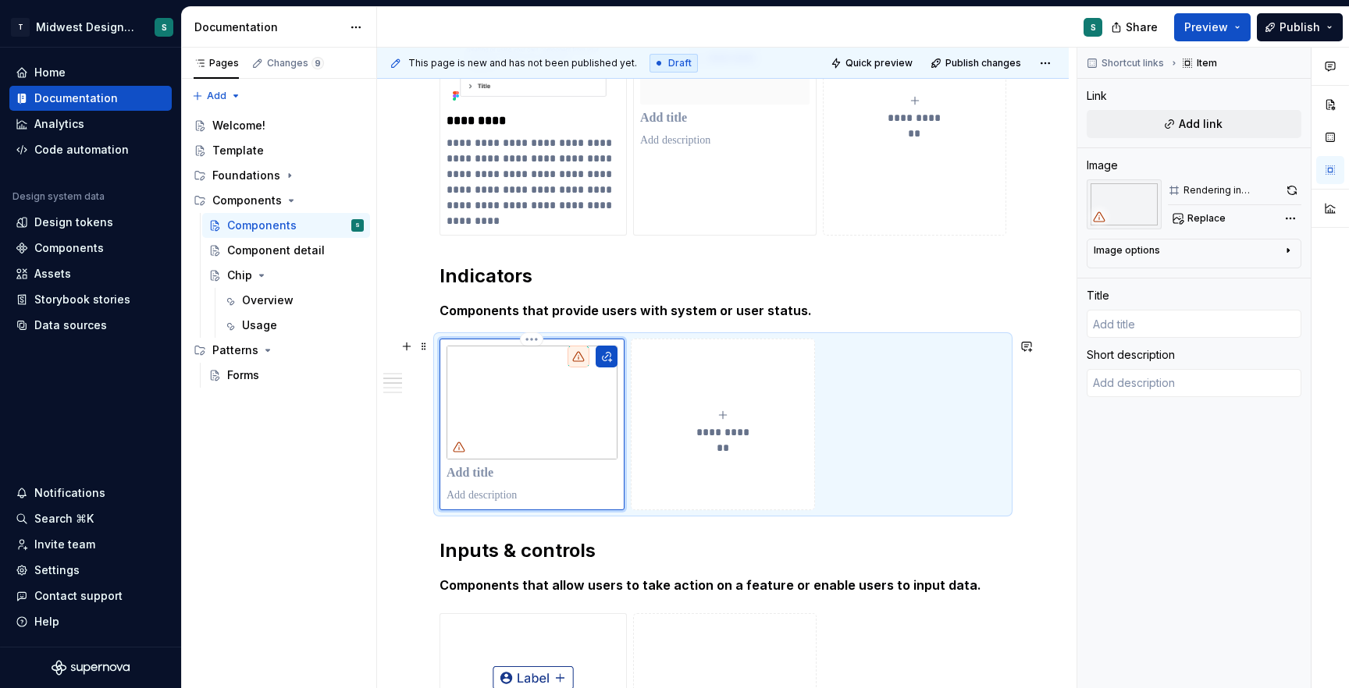
click at [580, 355] on icon at bounding box center [578, 356] width 12 height 12
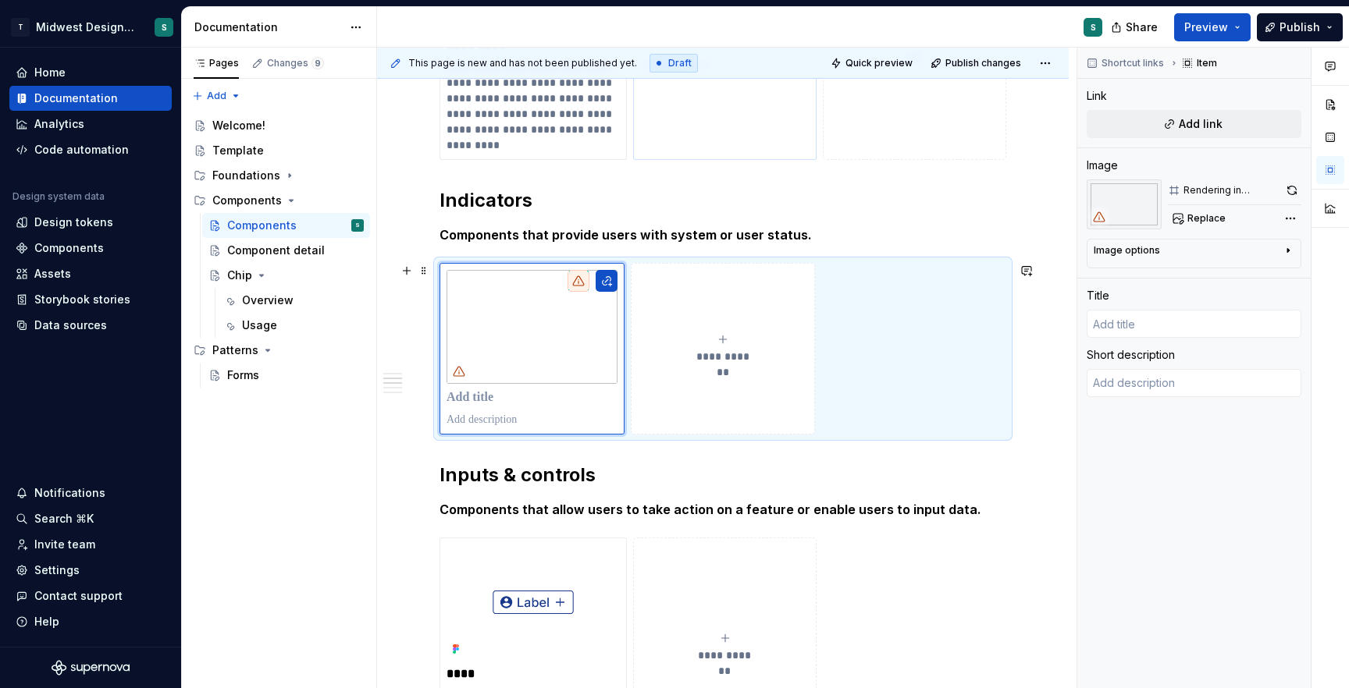
scroll to position [478, 0]
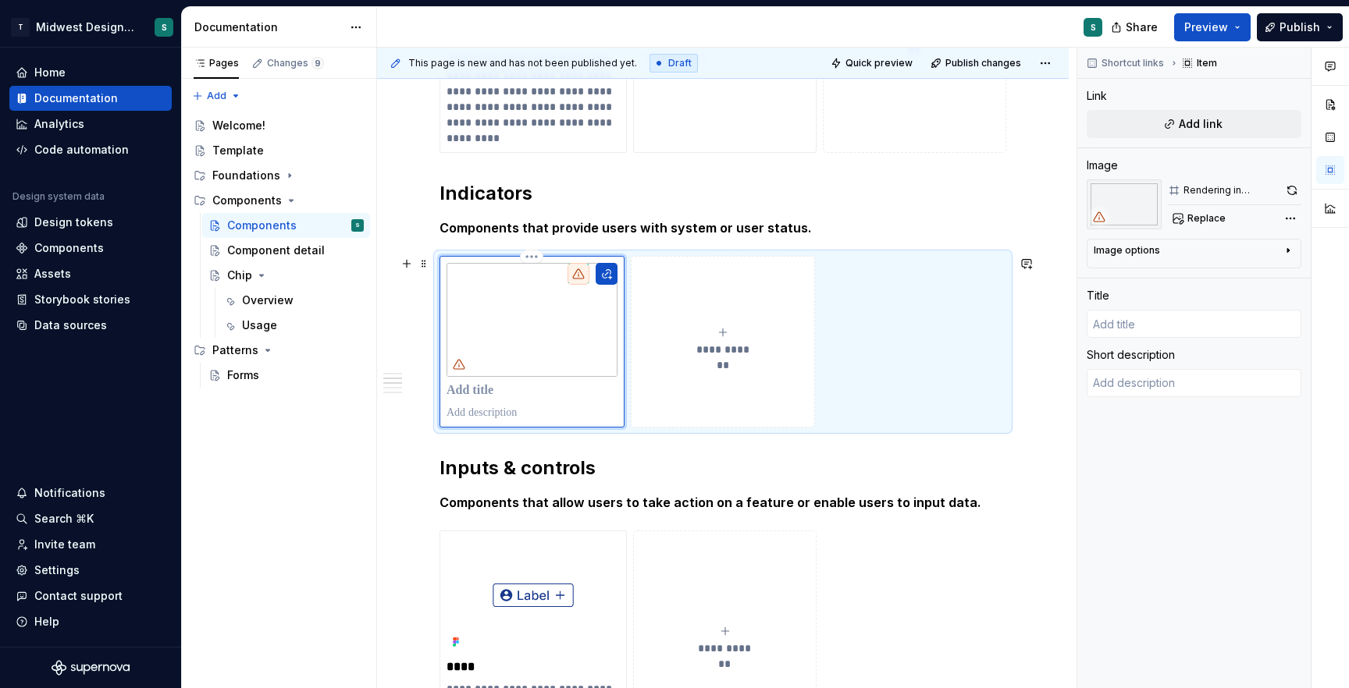
click at [475, 413] on p at bounding box center [531, 413] width 171 height 16
type textarea "*"
type textarea "A badge is a read-only visual indicator that conveys the status, category or im…"
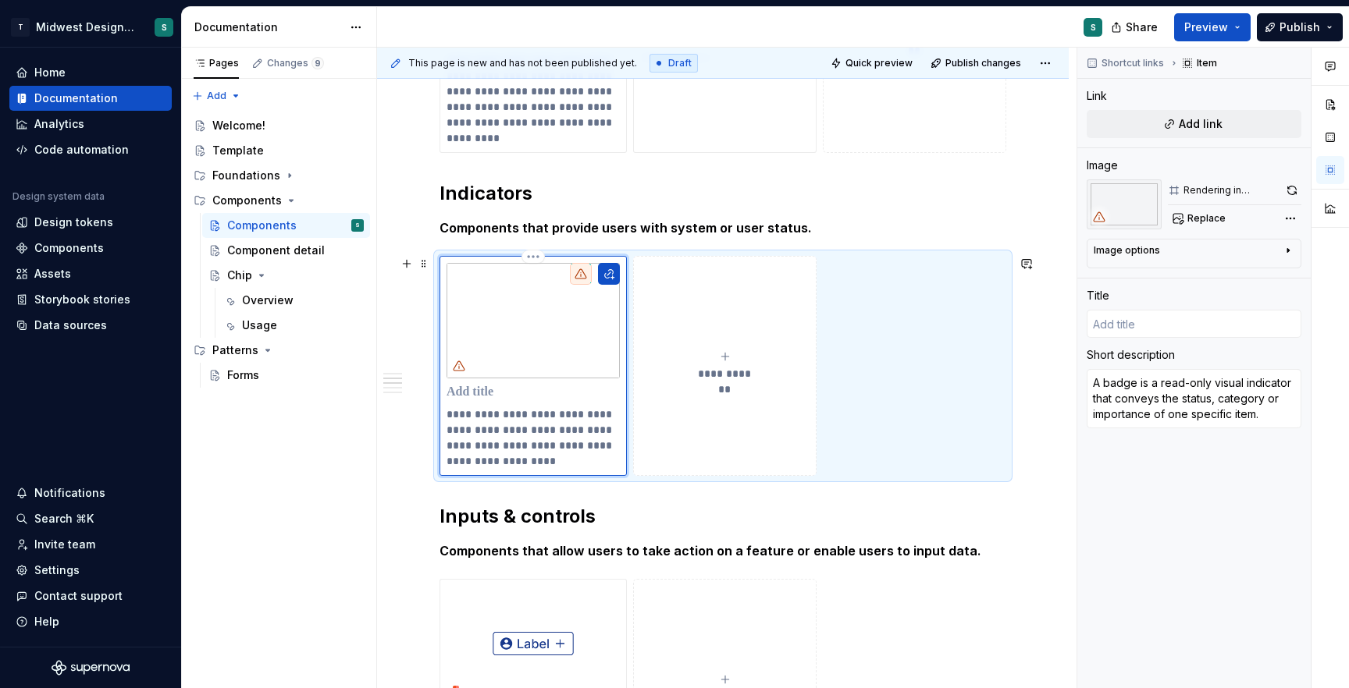
click at [477, 394] on p at bounding box center [532, 393] width 173 height 16
type textarea "*"
type input "B"
type textarea "*"
type input "Ba"
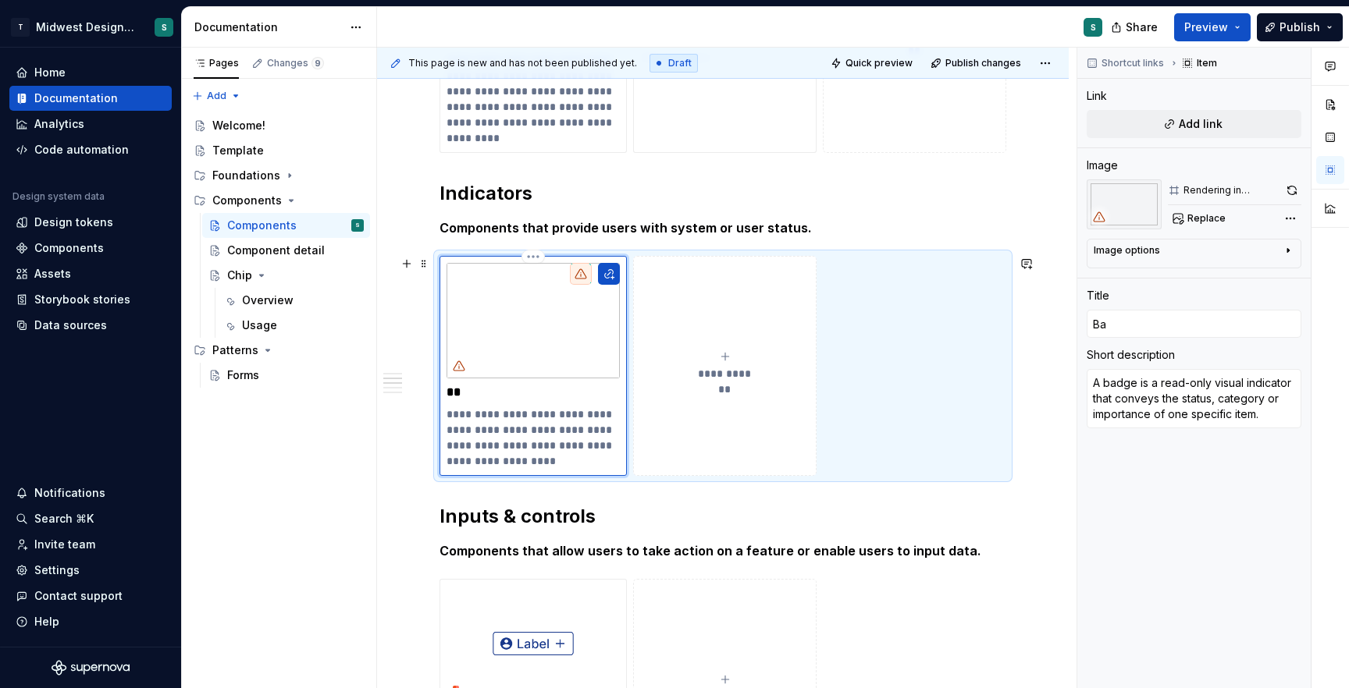
type textarea "*"
type input "Bad"
type textarea "*"
type input "Badg"
type textarea "*"
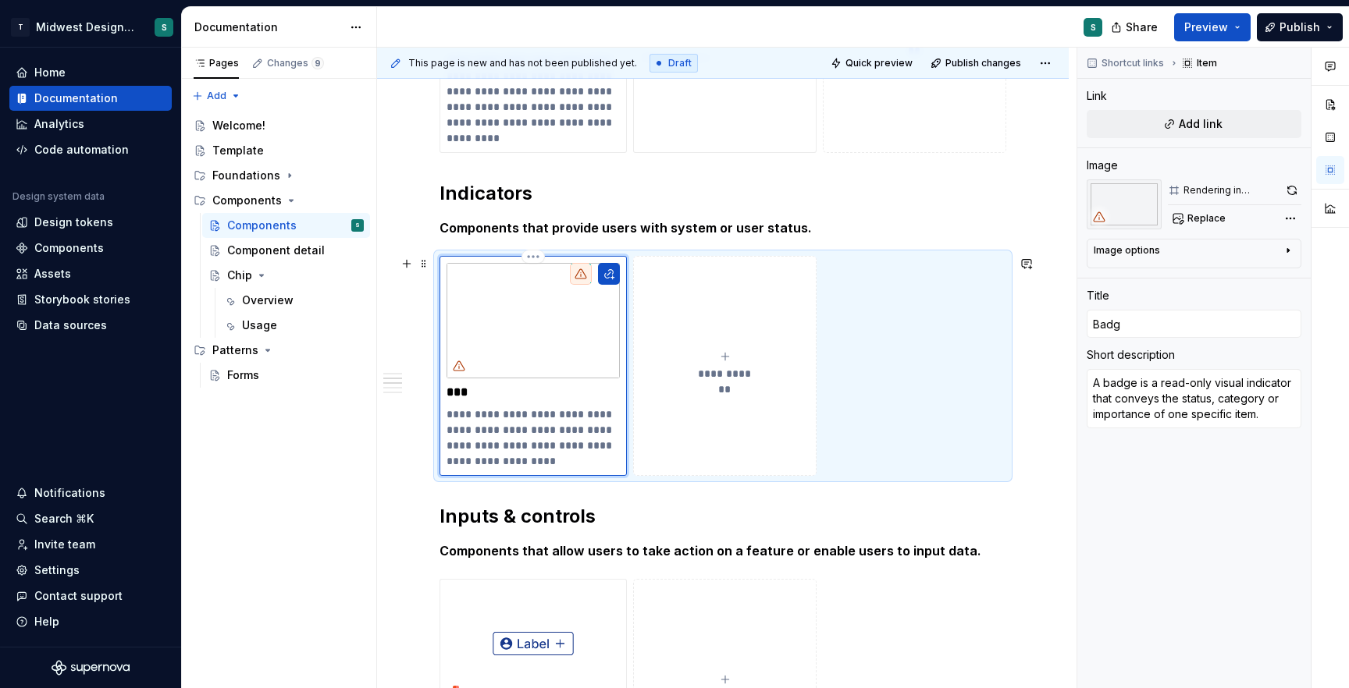
type input "Badge"
click at [438, 532] on div "**********" at bounding box center [723, 690] width 692 height 1803
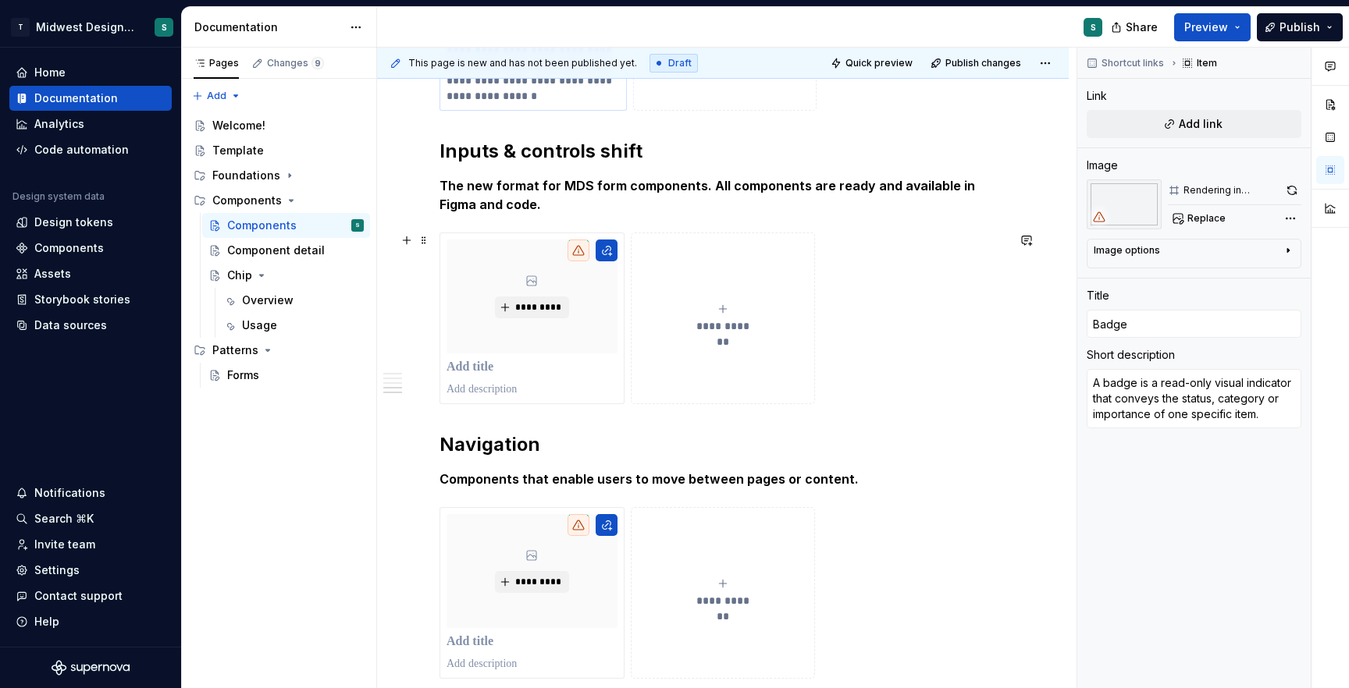
scroll to position [1384, 0]
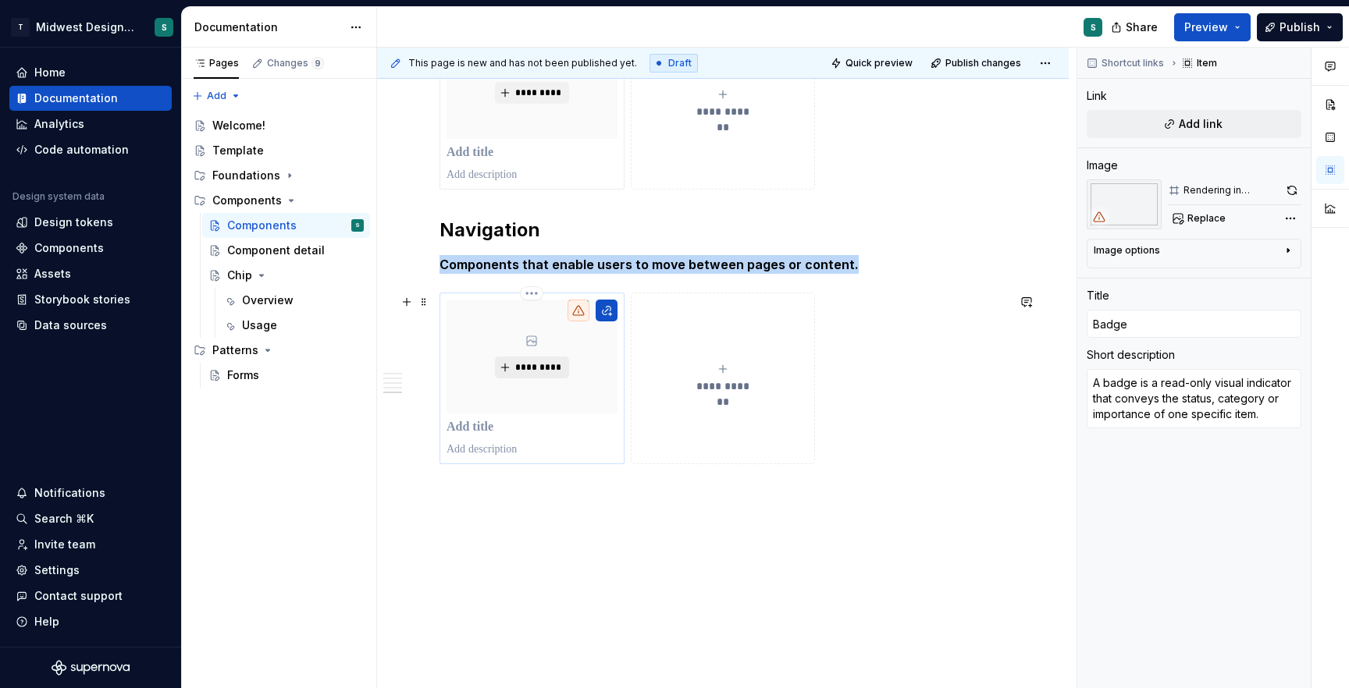
click at [523, 361] on span "*********" at bounding box center [538, 367] width 48 height 12
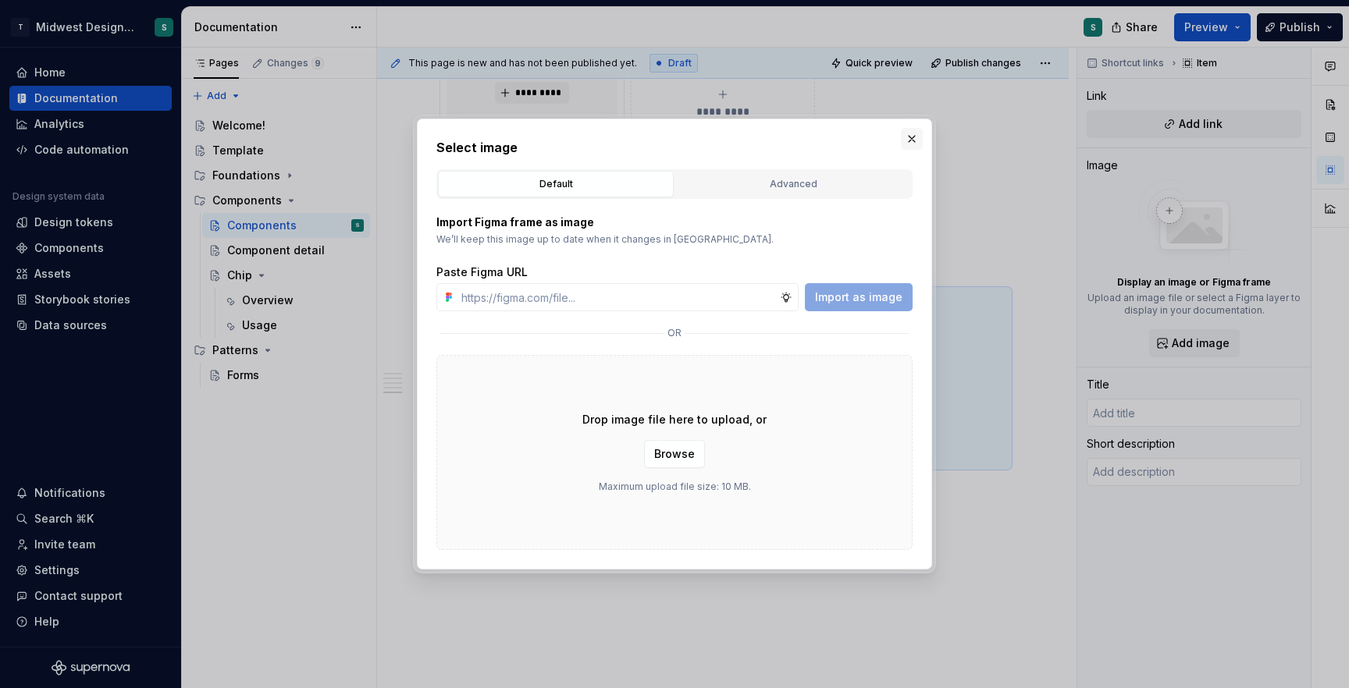
click at [921, 135] on button "button" at bounding box center [912, 139] width 22 height 22
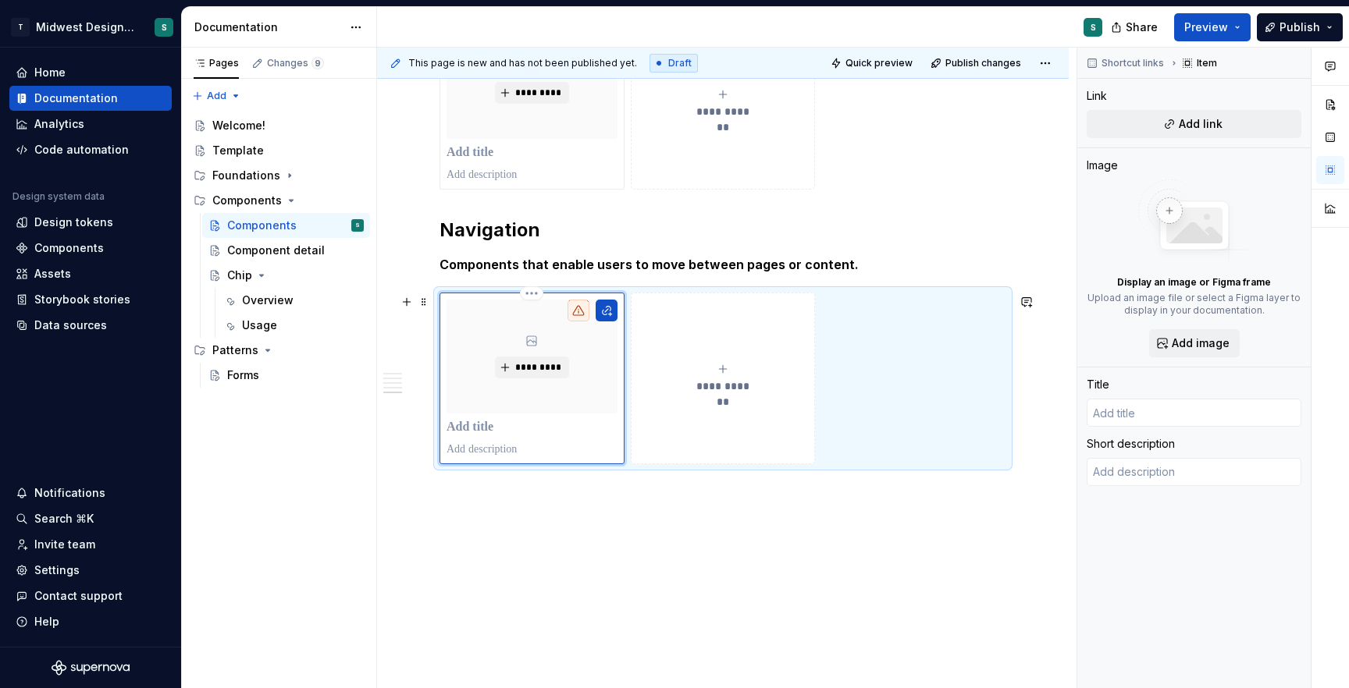
click at [493, 442] on p at bounding box center [531, 450] width 171 height 16
type textarea "*"
type textarea "Interactive elements that allow users to navigate to a new page or website or j…"
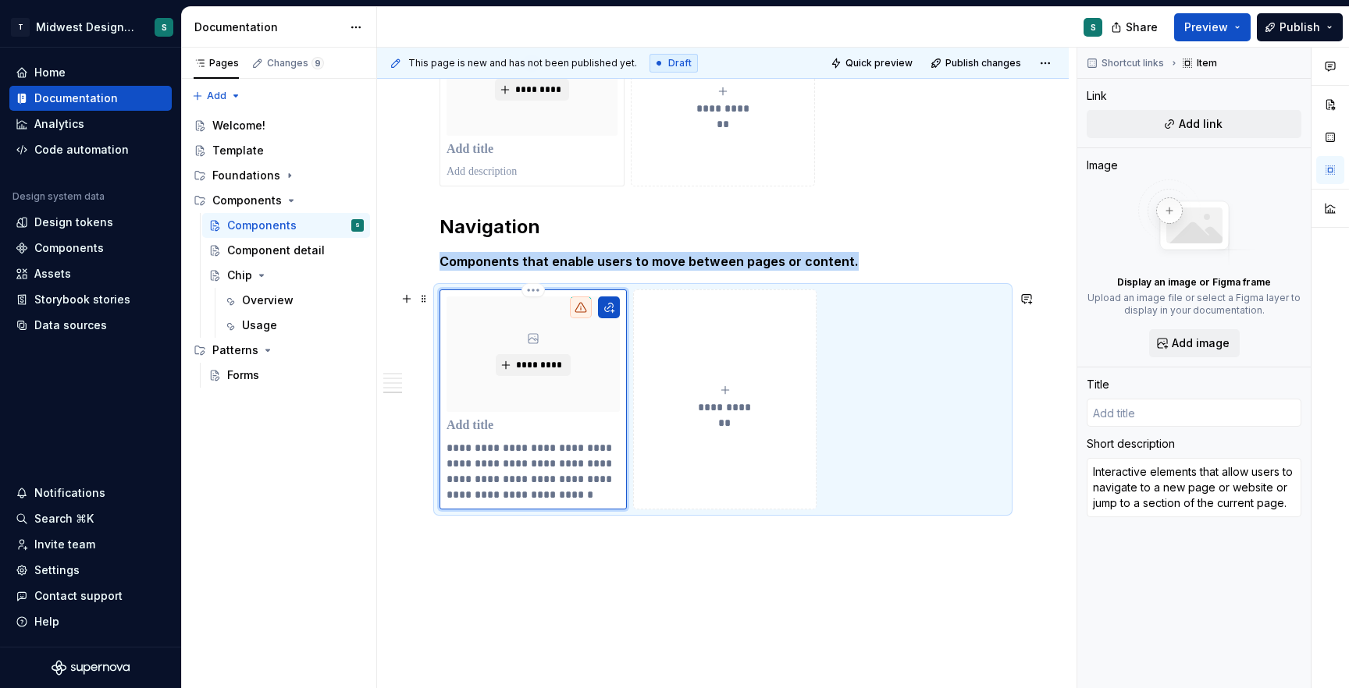
click at [474, 417] on div "**********" at bounding box center [532, 400] width 173 height 206
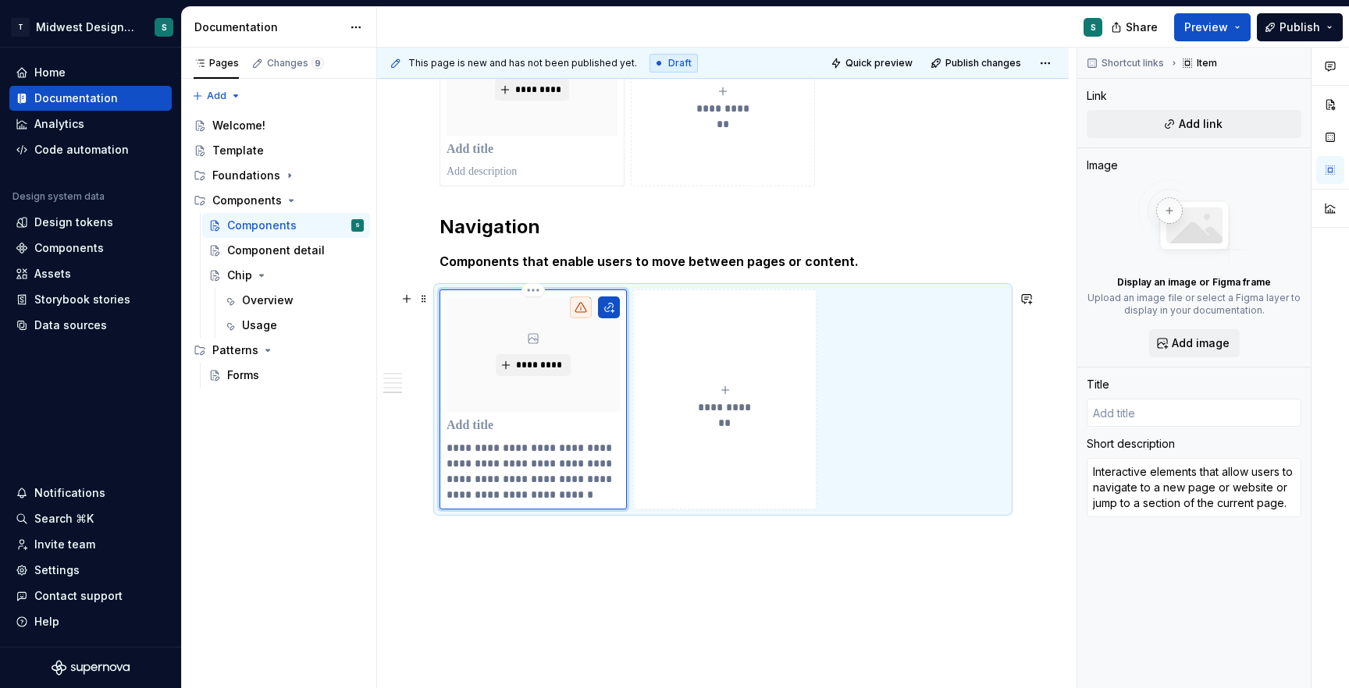
click at [474, 428] on p at bounding box center [532, 426] width 173 height 16
type textarea "*"
type input "L"
type textarea "*"
type input "Li"
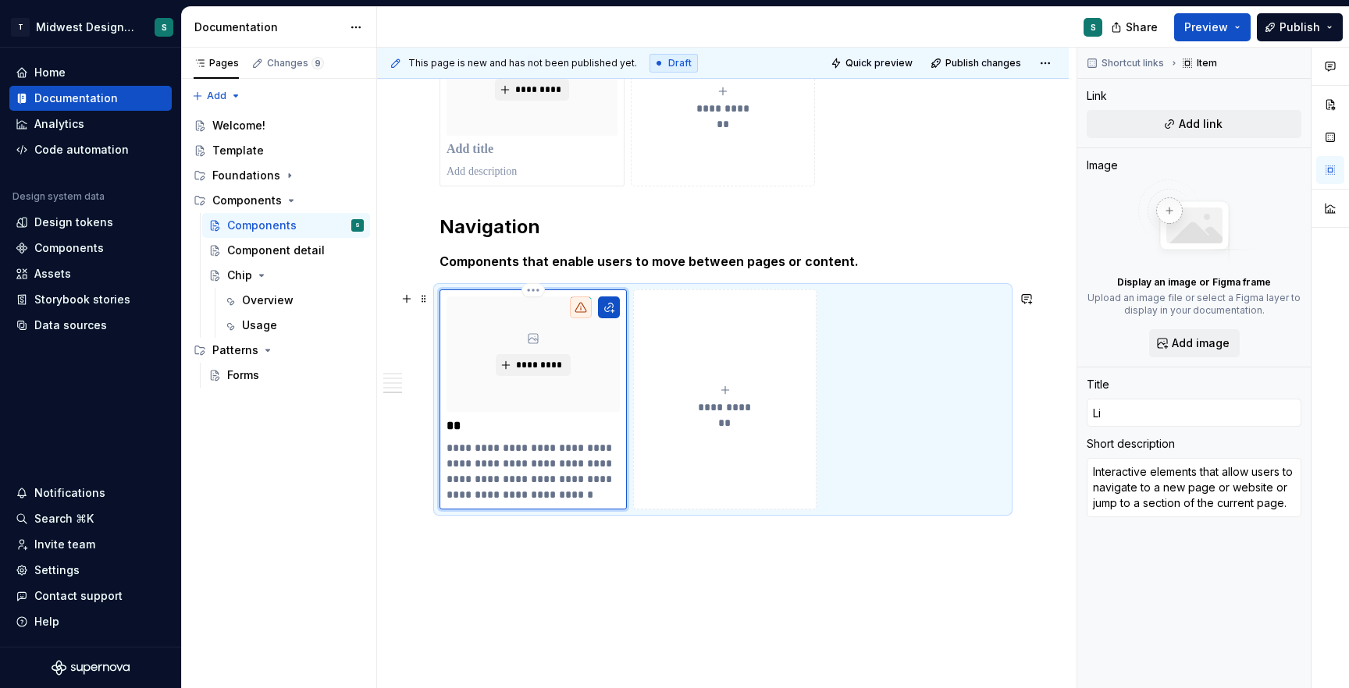
type textarea "*"
type input "[PERSON_NAME]"
type textarea "*"
type input "Link"
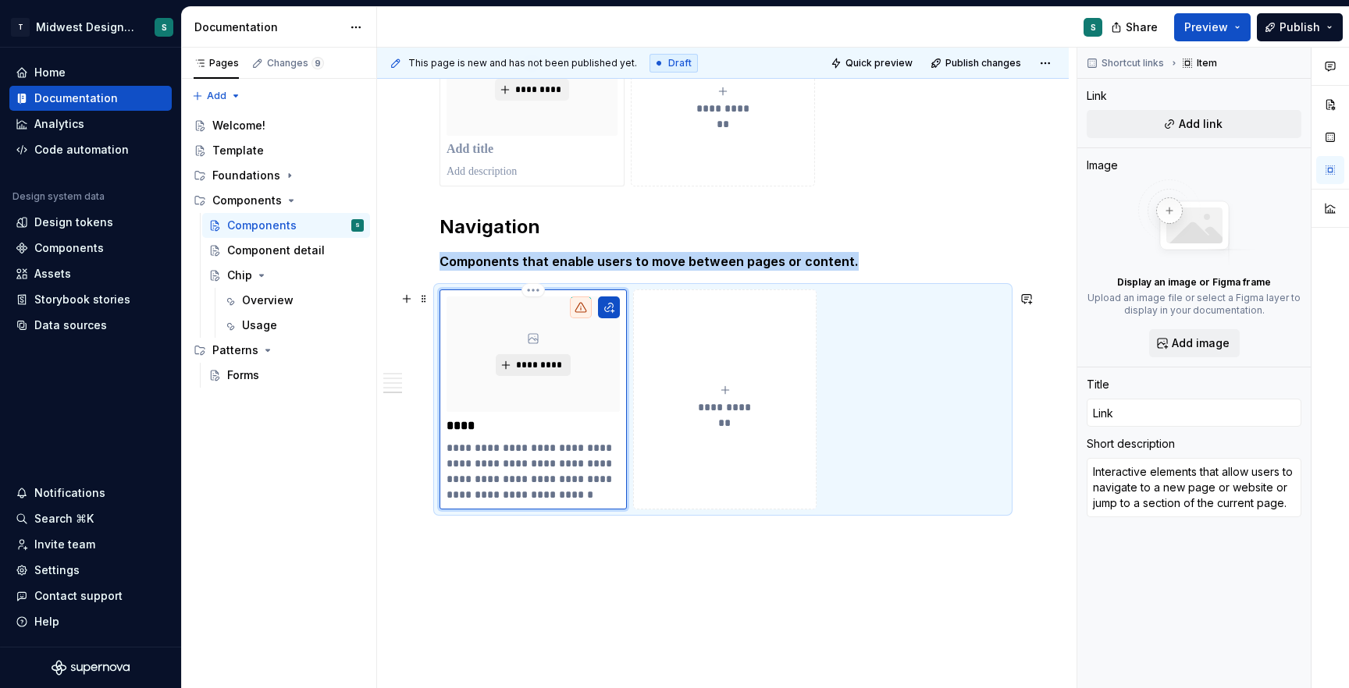
click at [538, 365] on span "*********" at bounding box center [539, 365] width 48 height 12
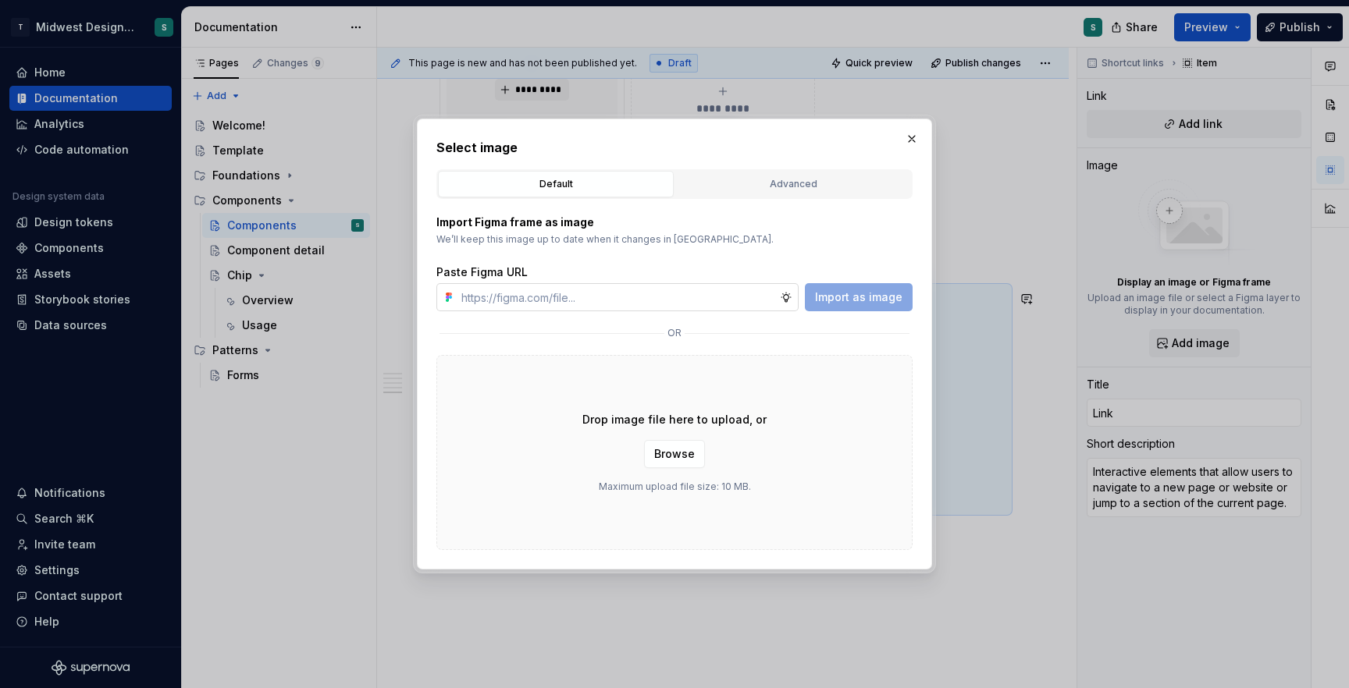
type textarea "*"
type input "[URL][DOMAIN_NAME]"
type textarea "*"
type input "[URL][DOMAIN_NAME]"
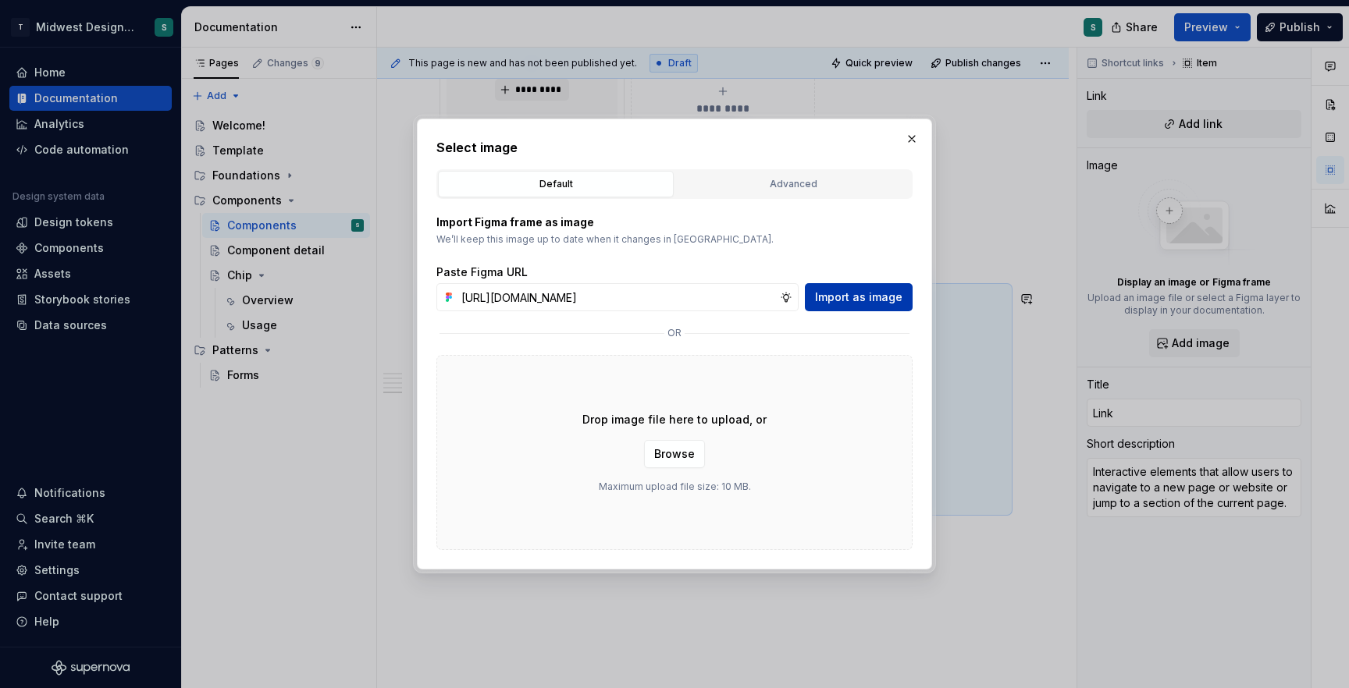
click at [884, 292] on span "Import as image" at bounding box center [858, 298] width 87 height 16
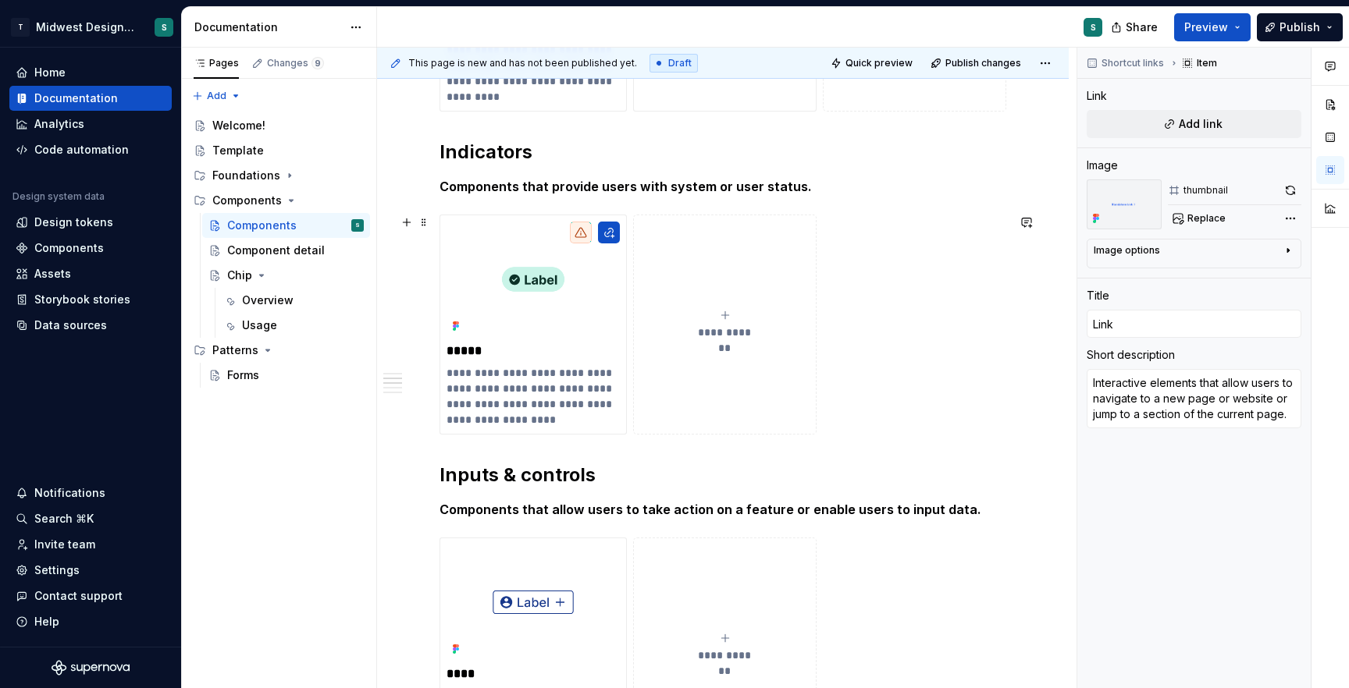
scroll to position [523, 0]
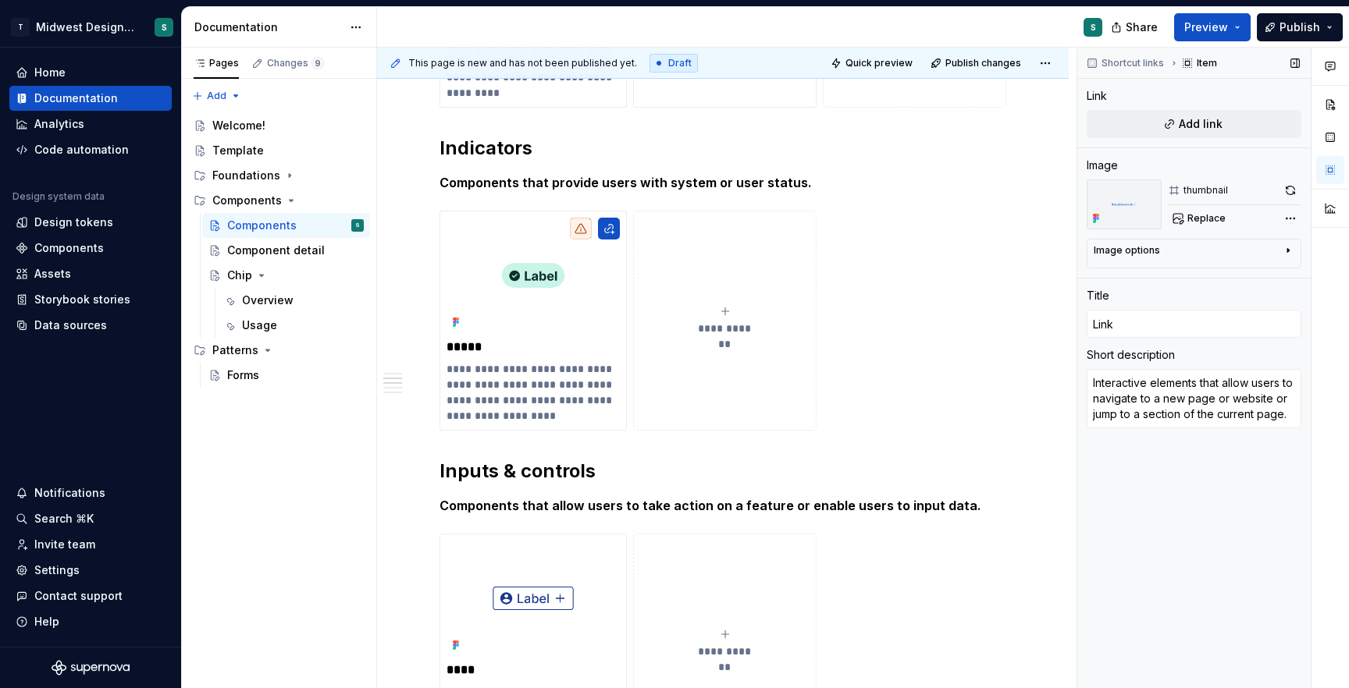
click at [1286, 251] on icon "button" at bounding box center [1288, 250] width 12 height 12
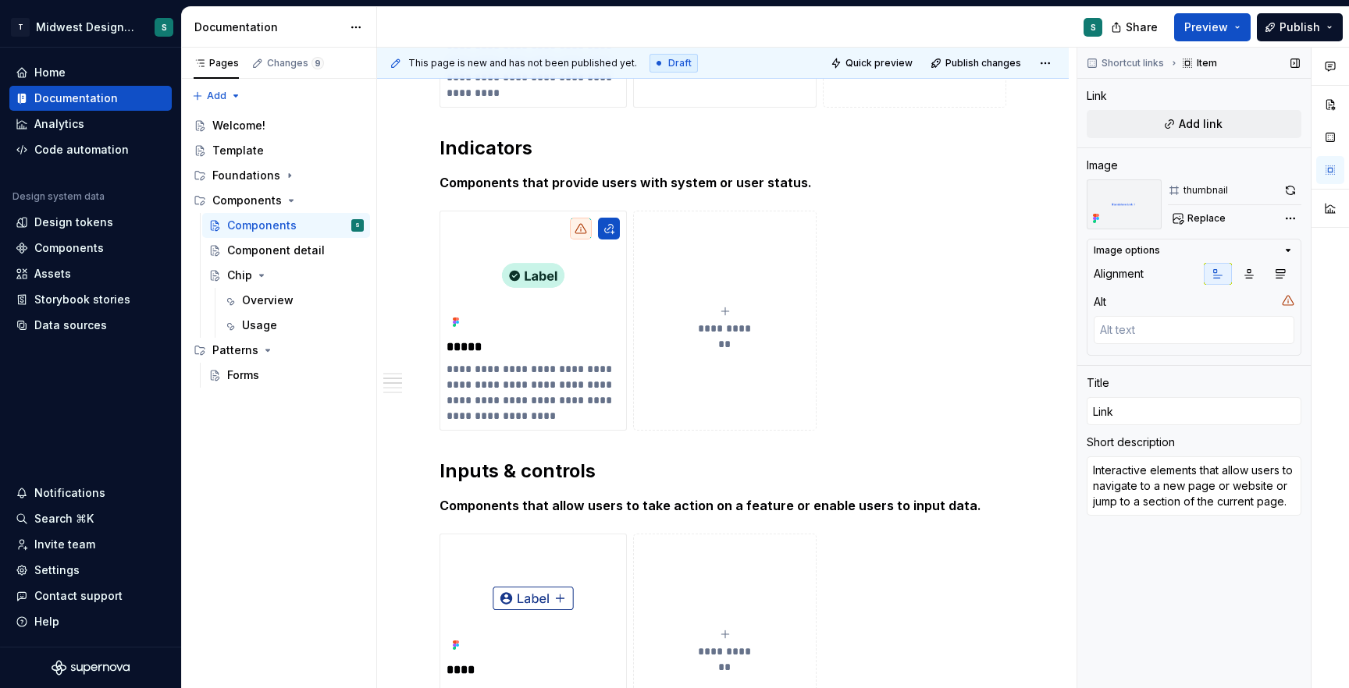
click at [1286, 251] on icon "button" at bounding box center [1288, 250] width 12 height 12
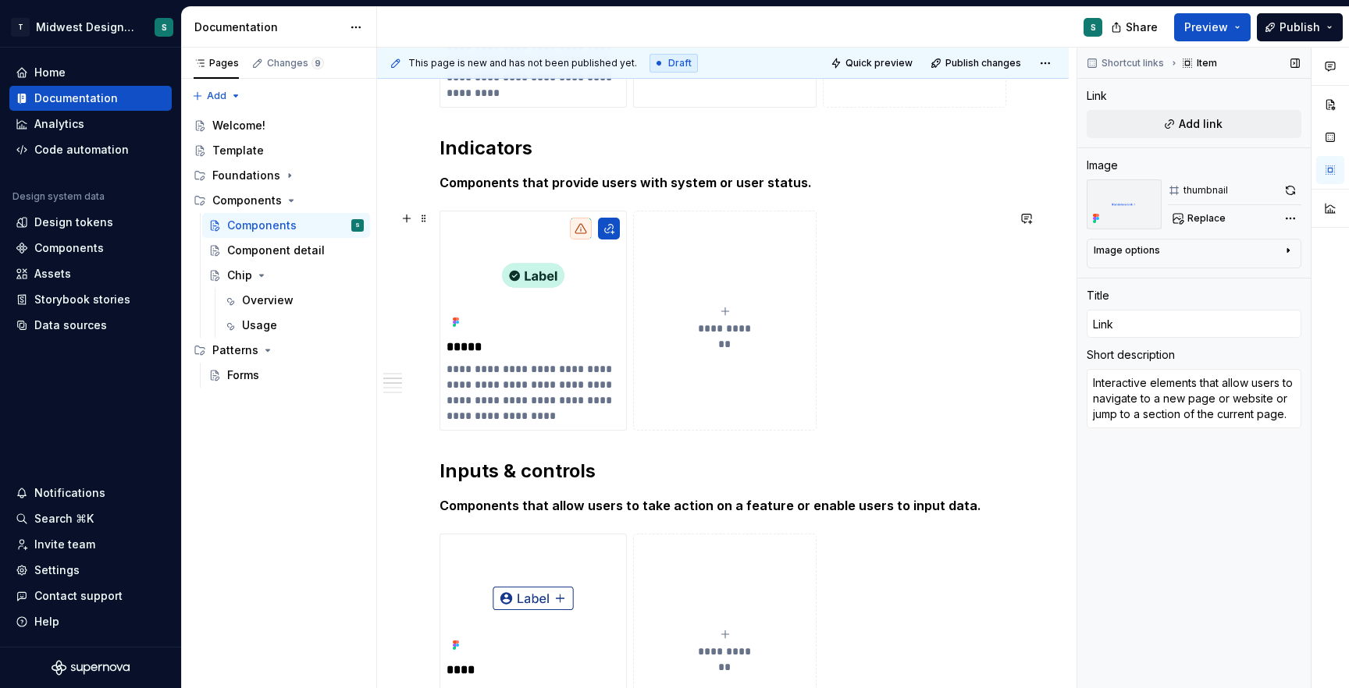
click at [968, 350] on div "**********" at bounding box center [722, 321] width 567 height 220
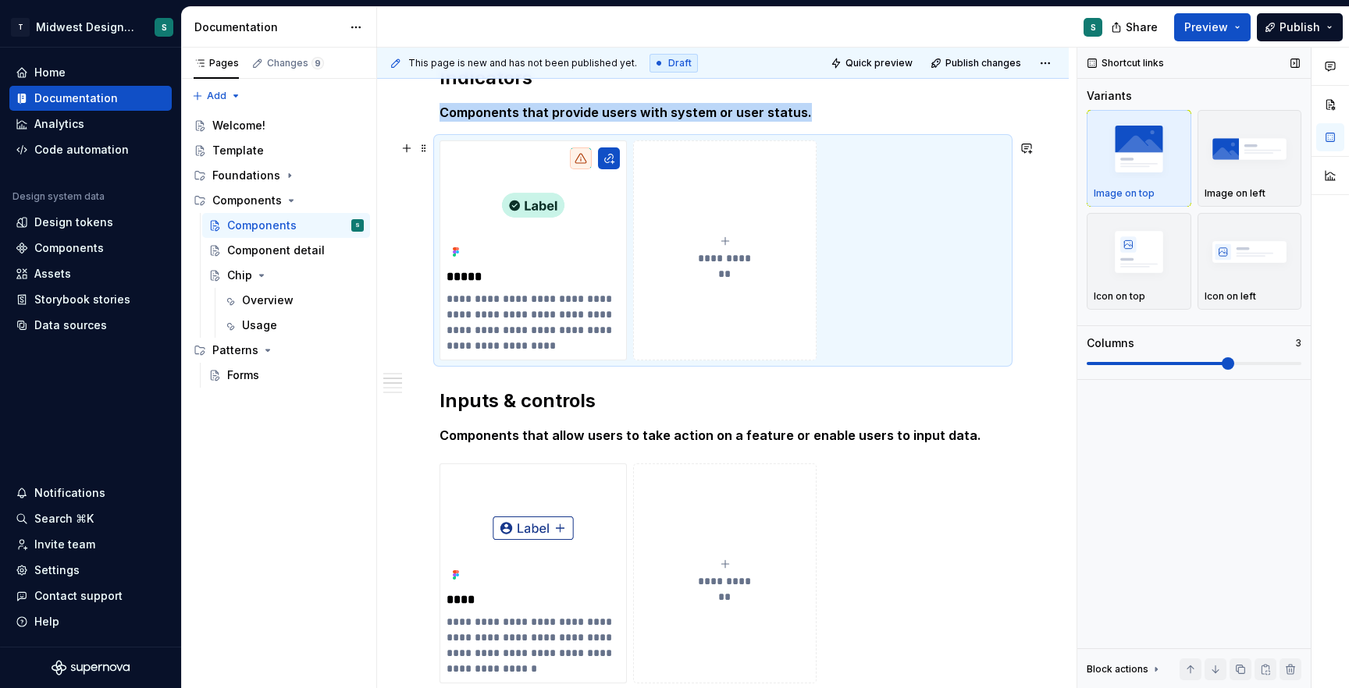
scroll to position [597, 0]
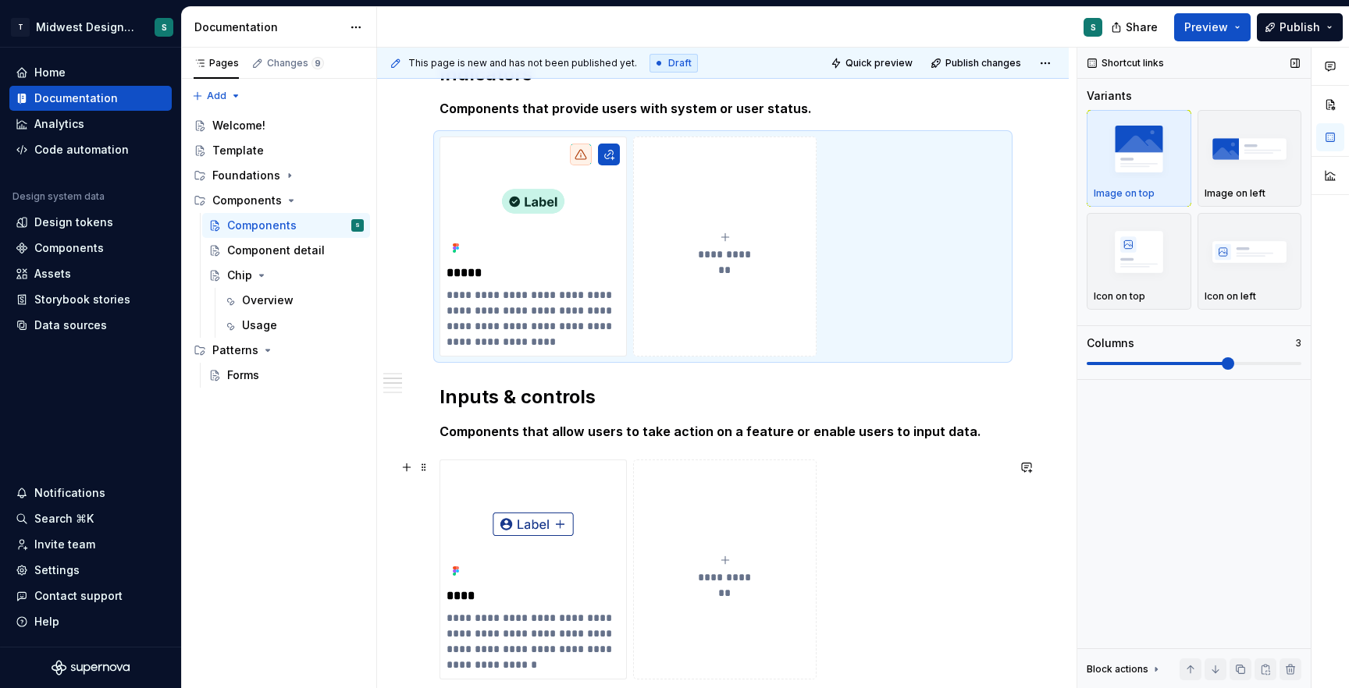
click at [889, 484] on div "**********" at bounding box center [722, 570] width 567 height 220
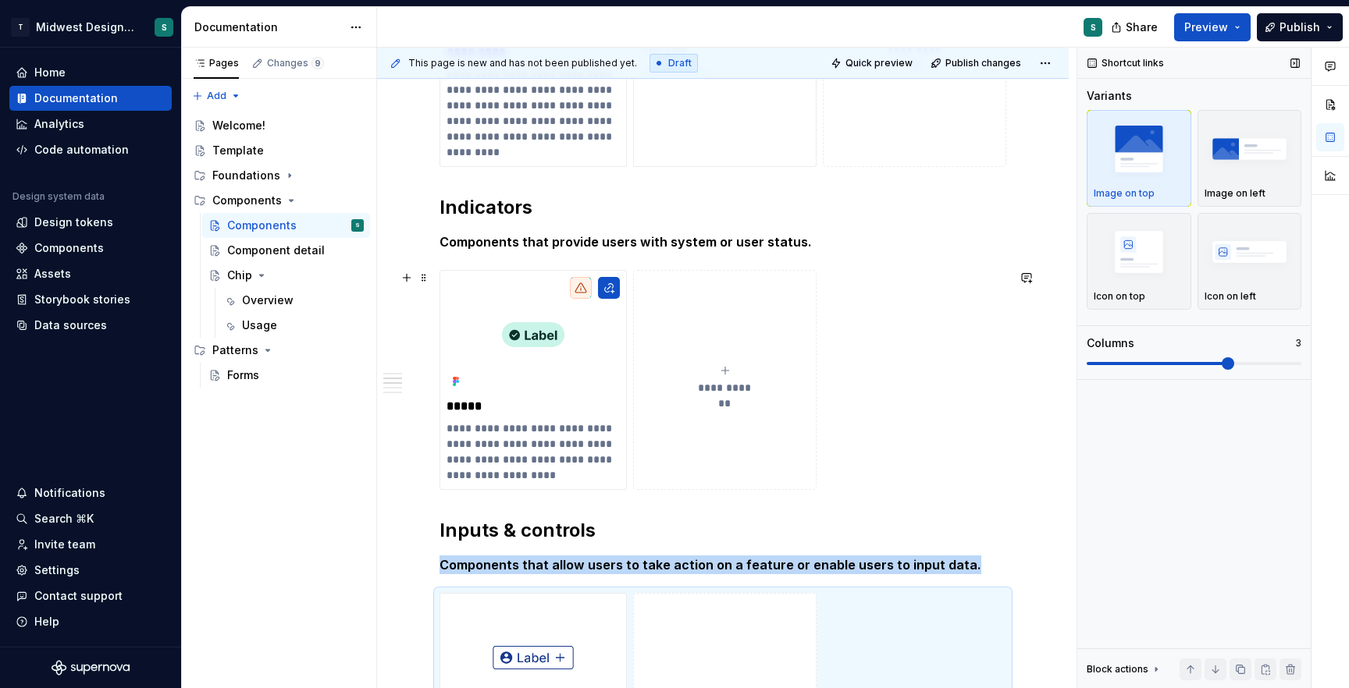
scroll to position [432, 0]
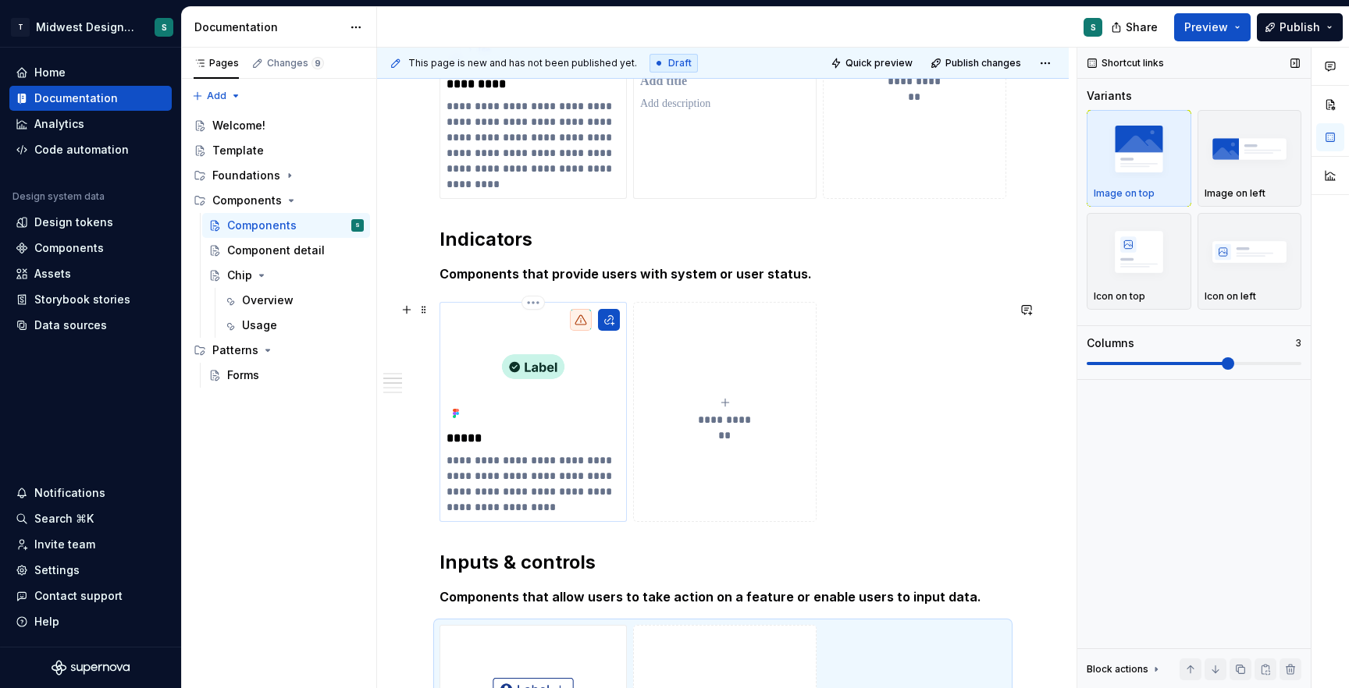
click at [560, 464] on p "**********" at bounding box center [532, 484] width 173 height 62
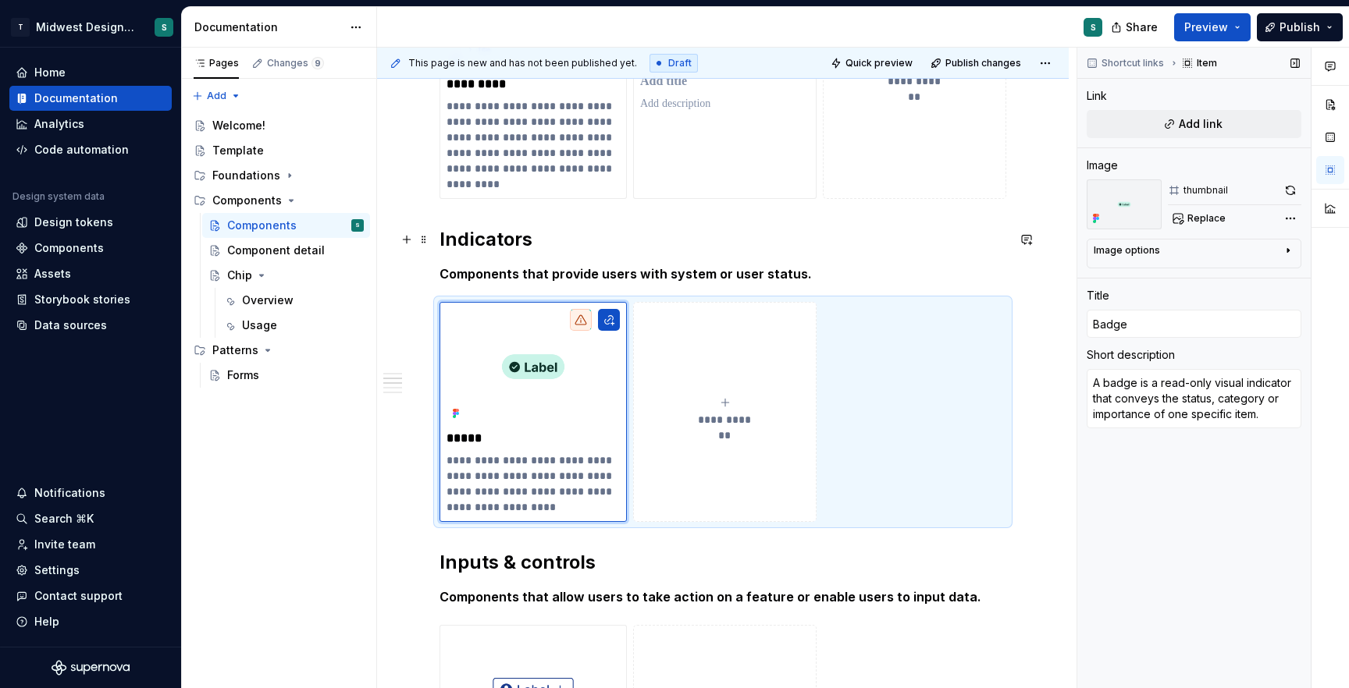
click at [992, 232] on h2 "Indicators" at bounding box center [722, 239] width 567 height 25
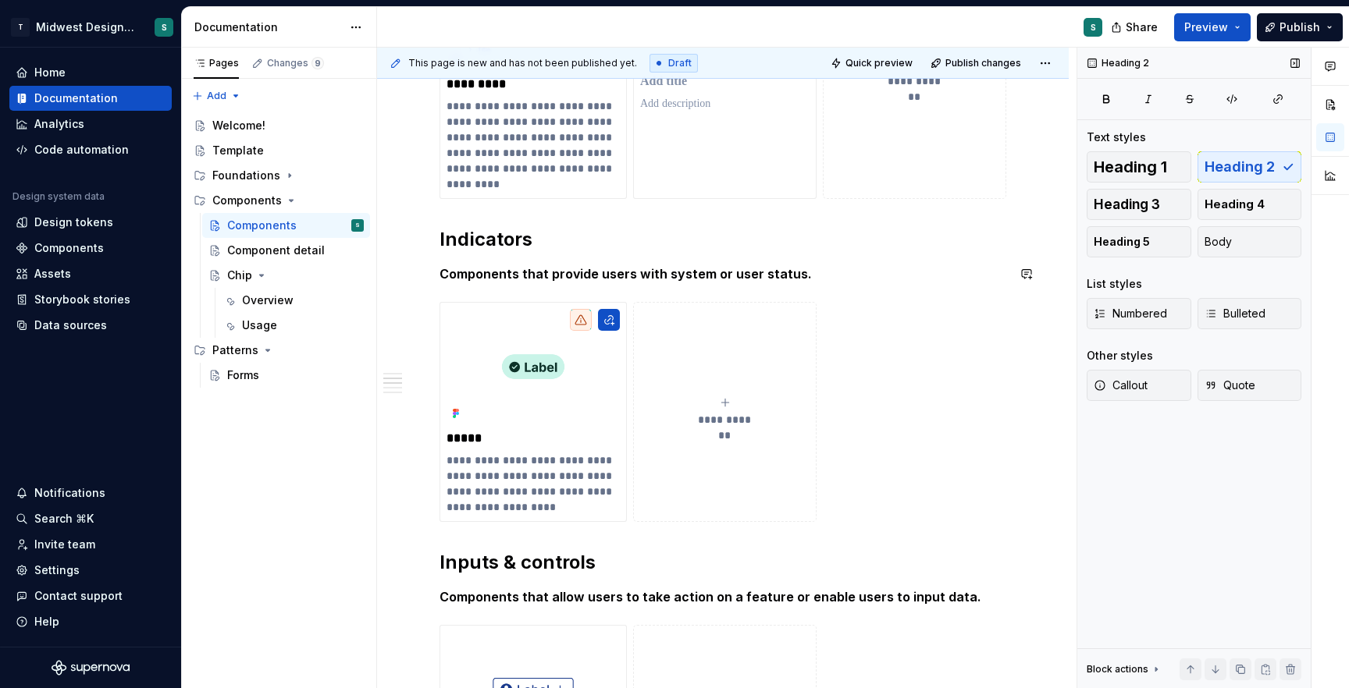
click at [969, 290] on div "**********" at bounding box center [722, 667] width 567 height 1589
click at [963, 353] on div "**********" at bounding box center [722, 412] width 567 height 220
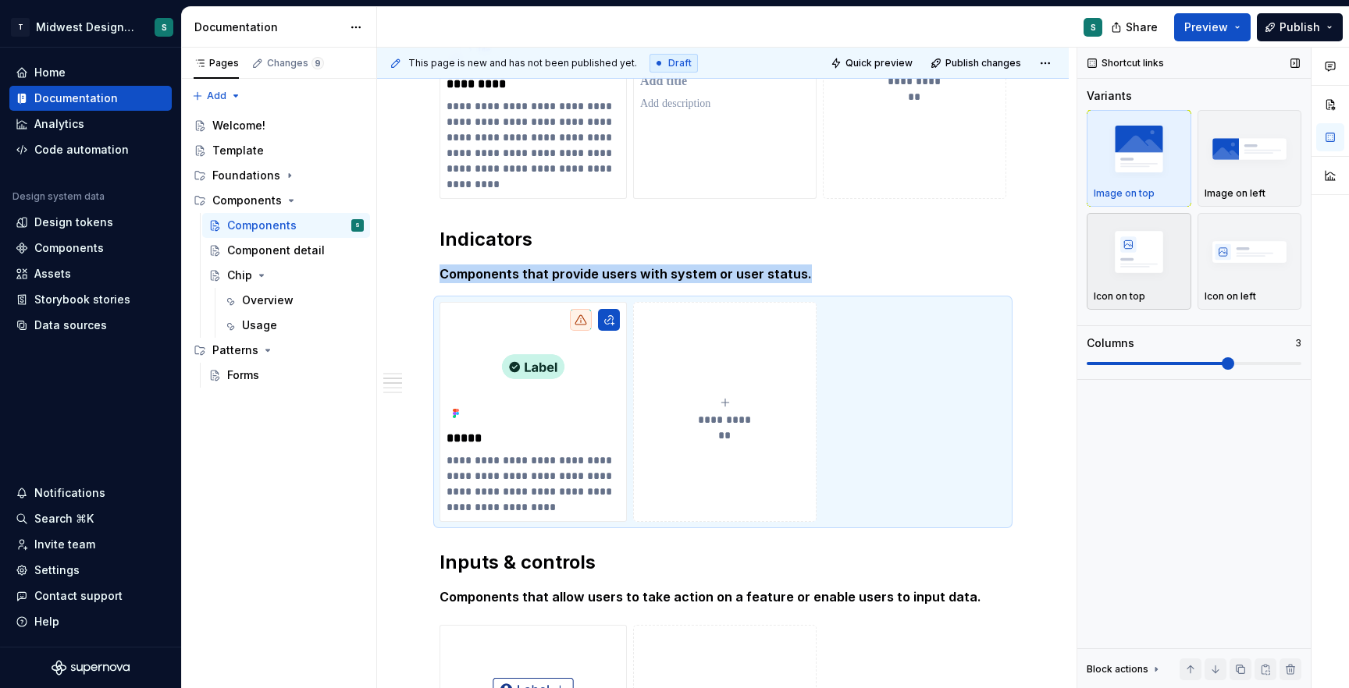
click at [1157, 287] on div "Icon on top" at bounding box center [1139, 261] width 91 height 83
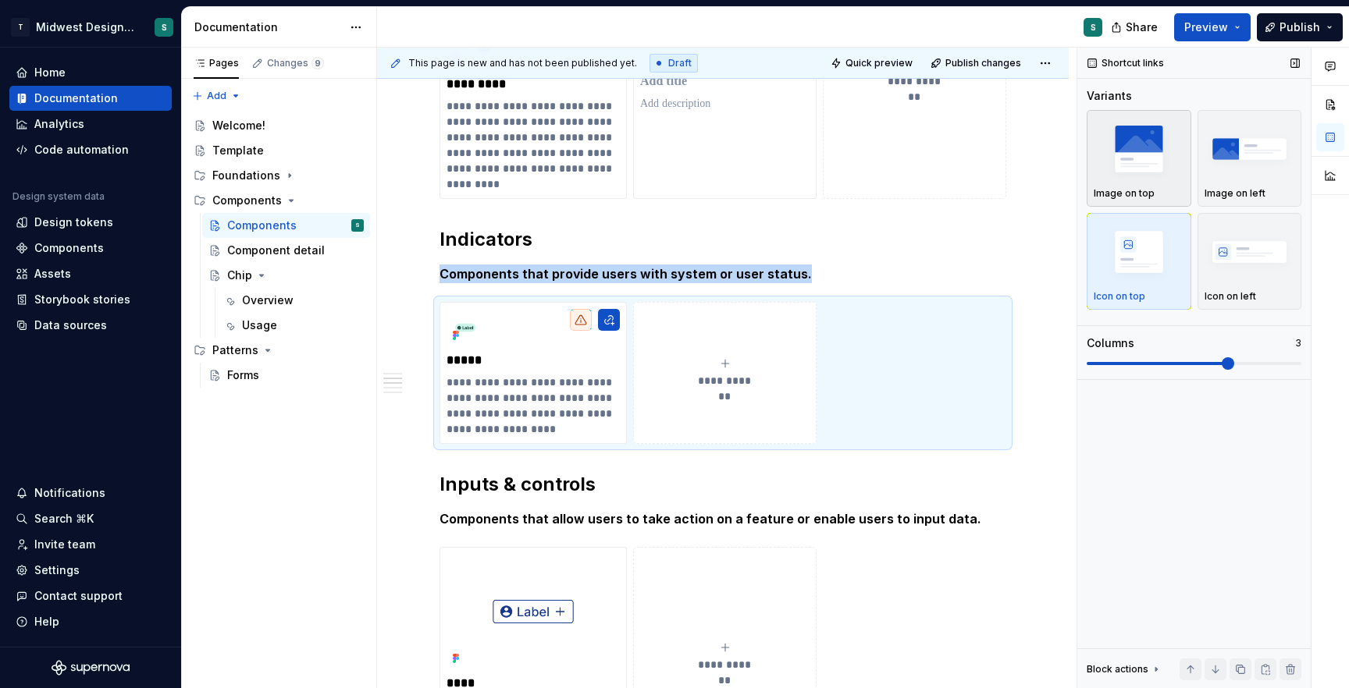
click at [1174, 134] on img "button" at bounding box center [1139, 148] width 91 height 57
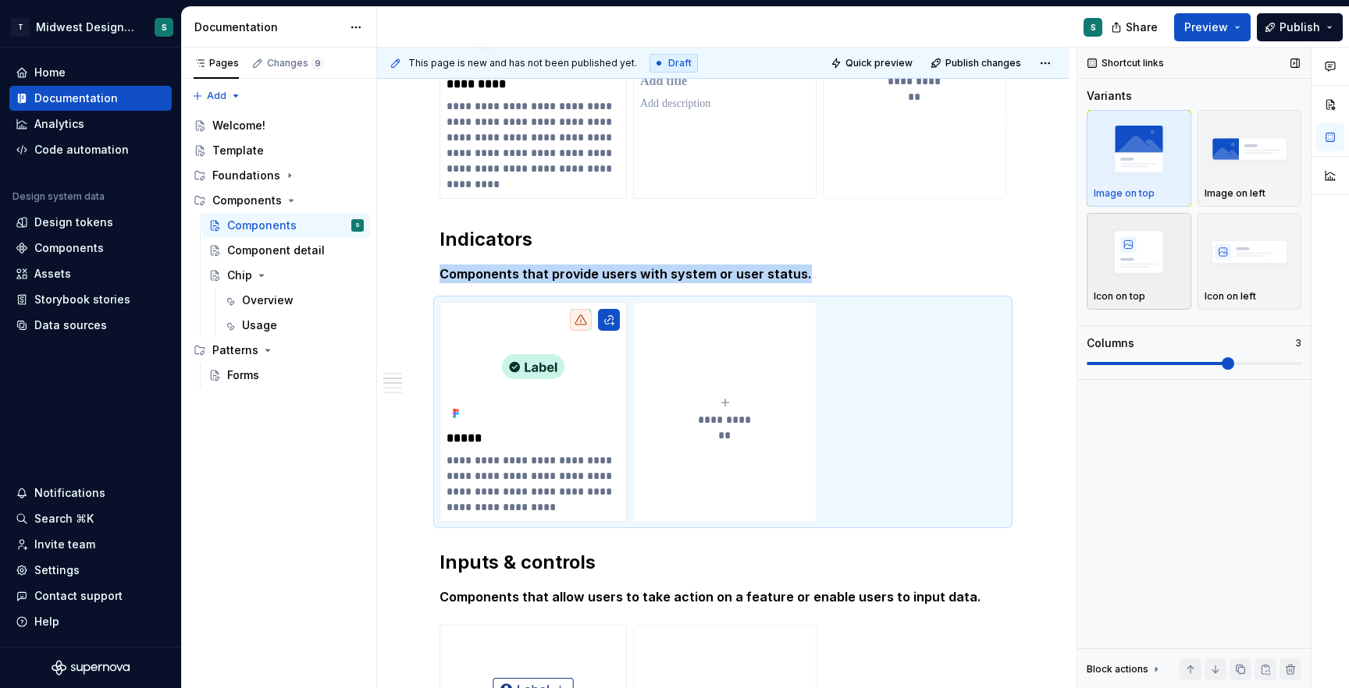
click at [1156, 232] on img "button" at bounding box center [1139, 251] width 91 height 57
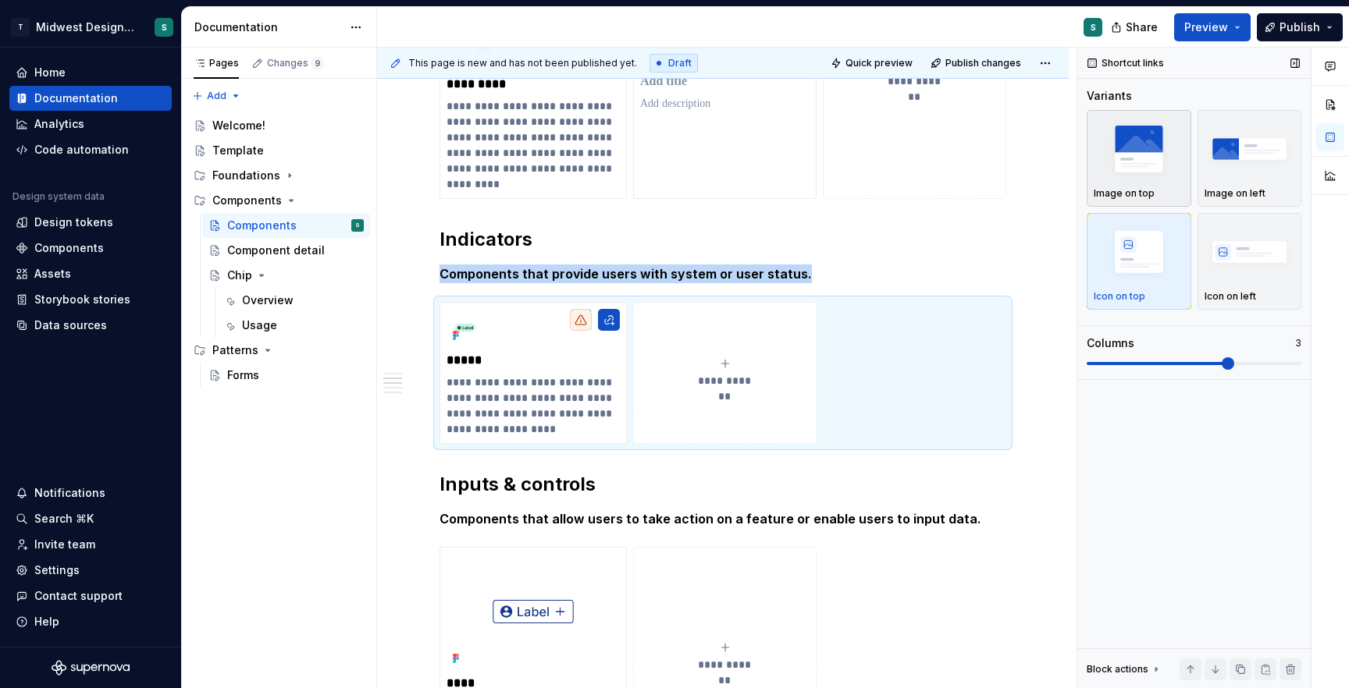
click at [1144, 144] on img "button" at bounding box center [1139, 148] width 91 height 57
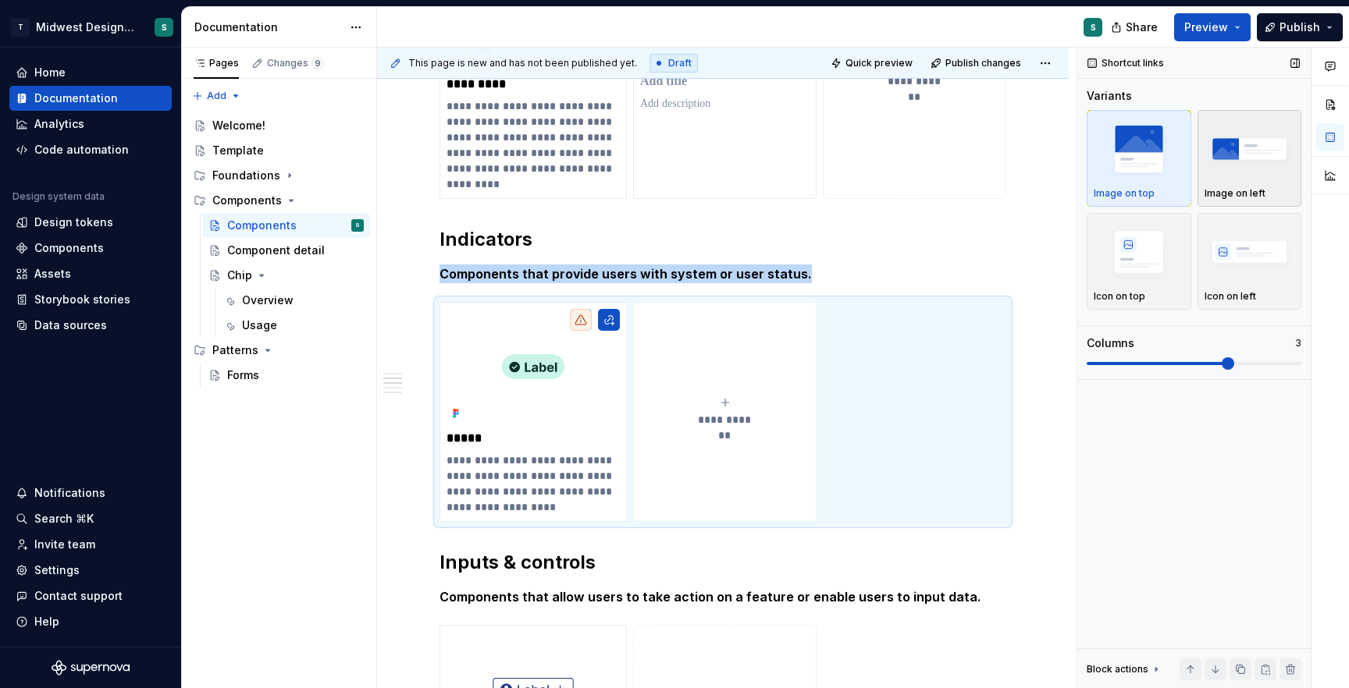
click at [1254, 151] on img "button" at bounding box center [1249, 148] width 91 height 57
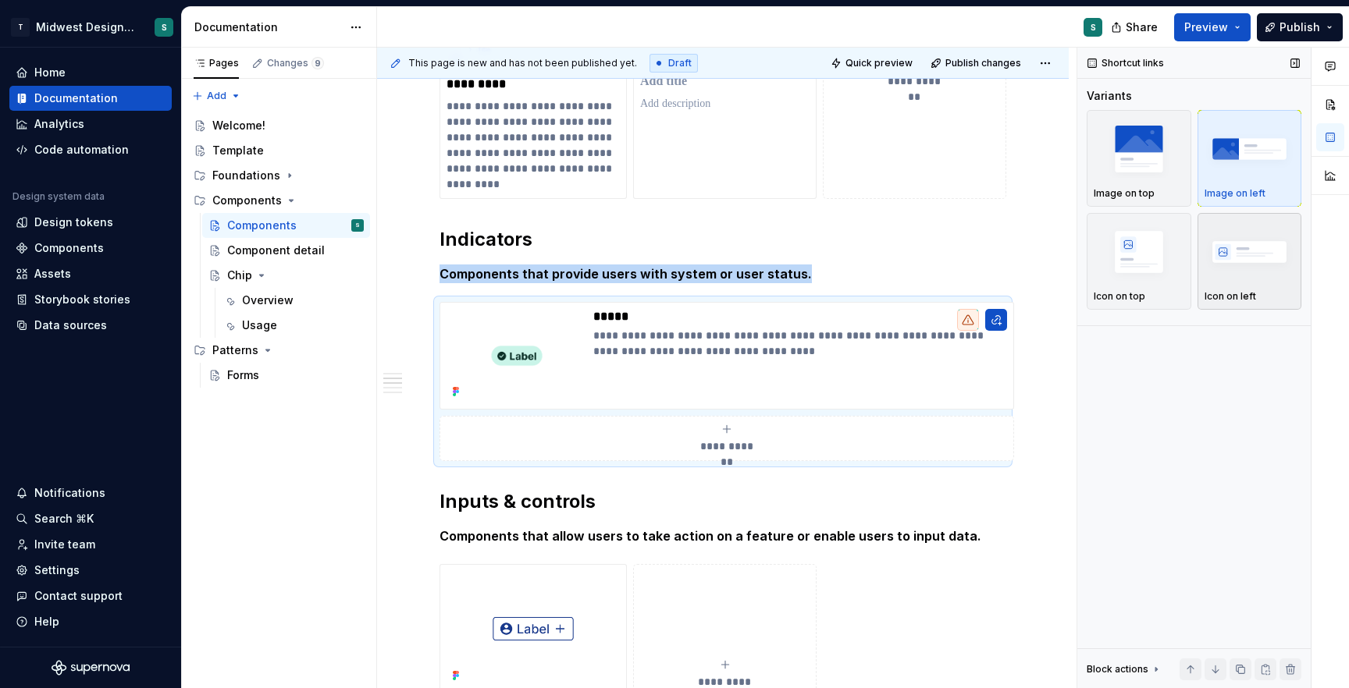
click at [1257, 283] on div "button" at bounding box center [1249, 252] width 91 height 64
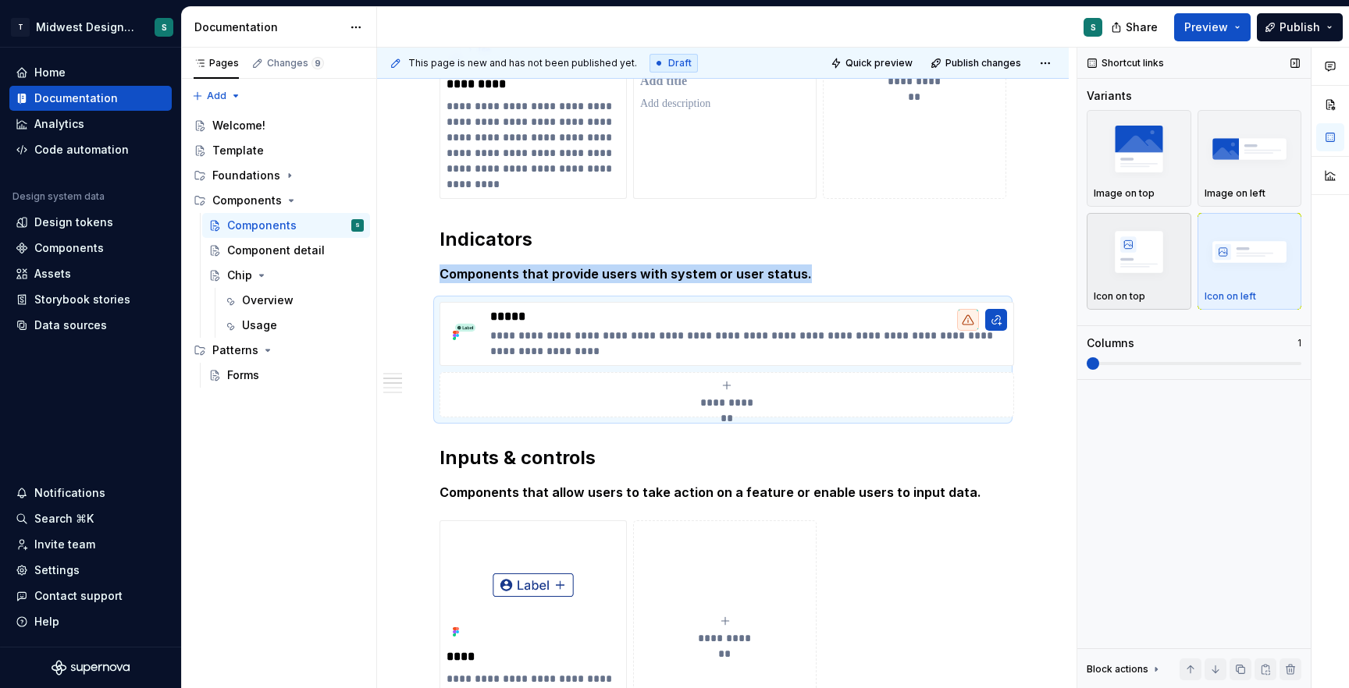
click at [1147, 265] on img "button" at bounding box center [1139, 251] width 91 height 57
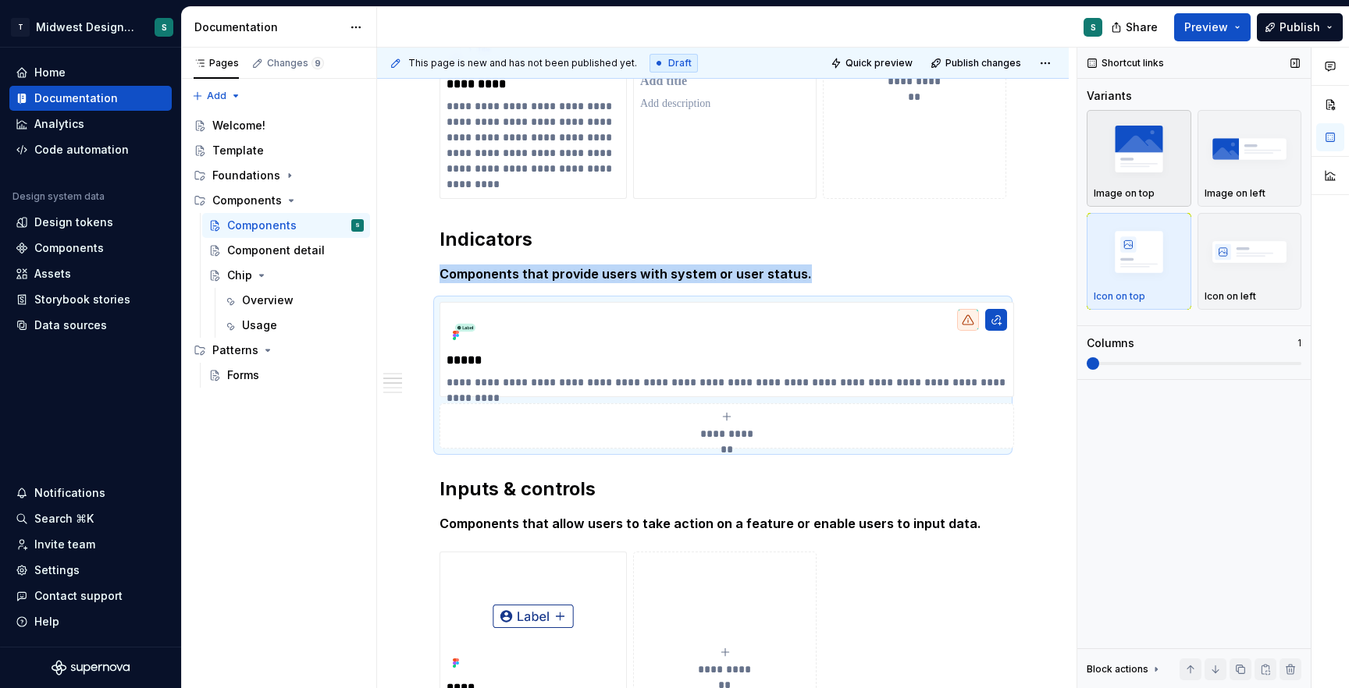
click at [1147, 173] on img "button" at bounding box center [1139, 148] width 91 height 57
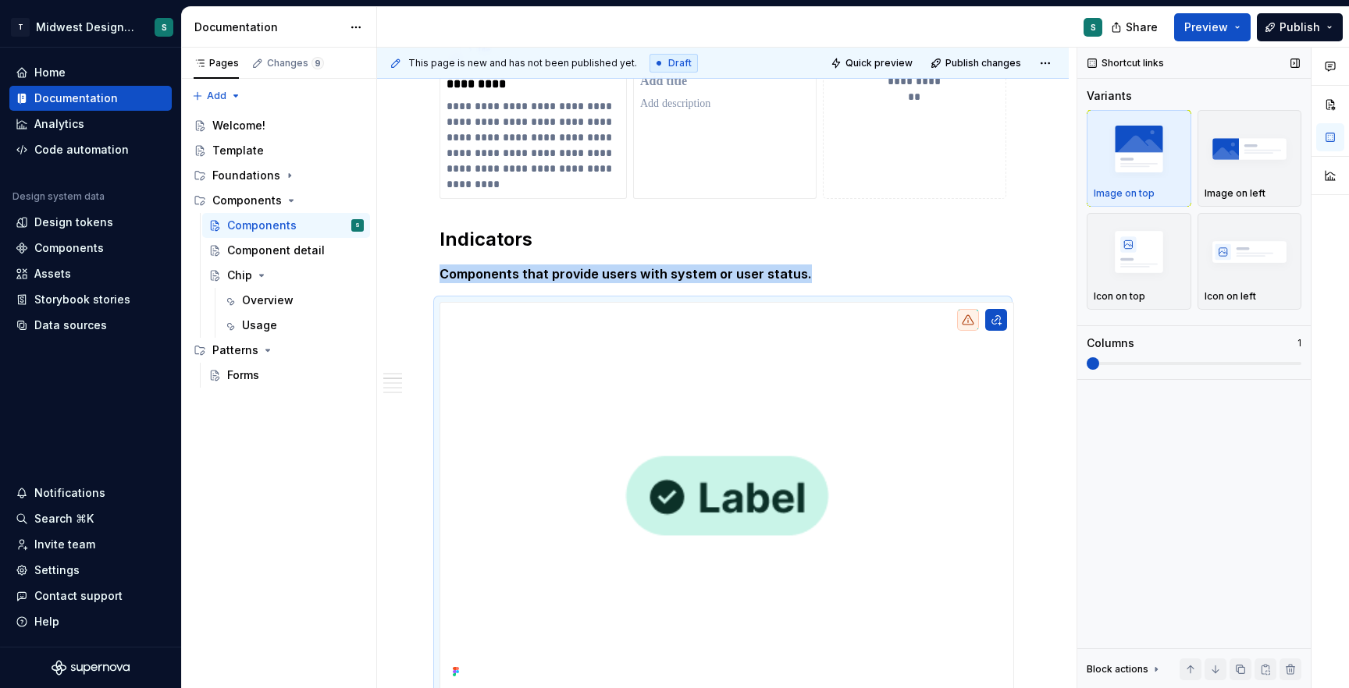
scroll to position [527, 0]
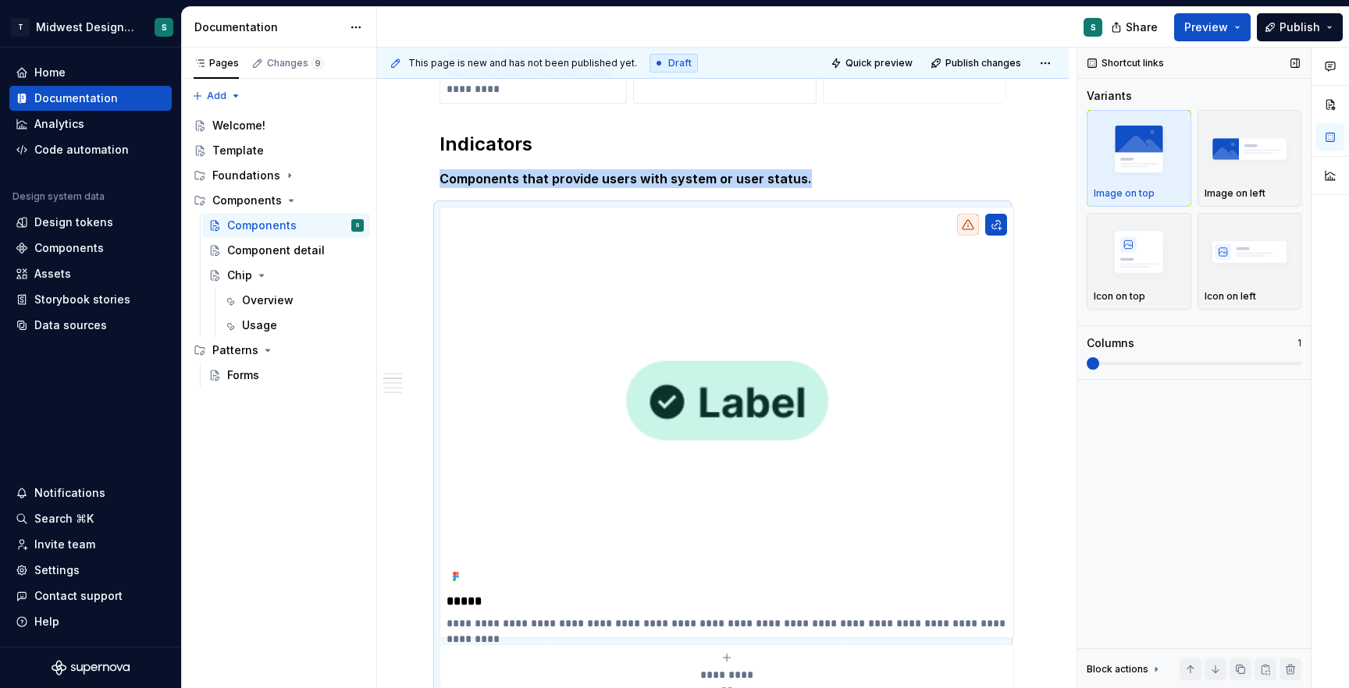
click at [1166, 173] on img "button" at bounding box center [1139, 148] width 91 height 57
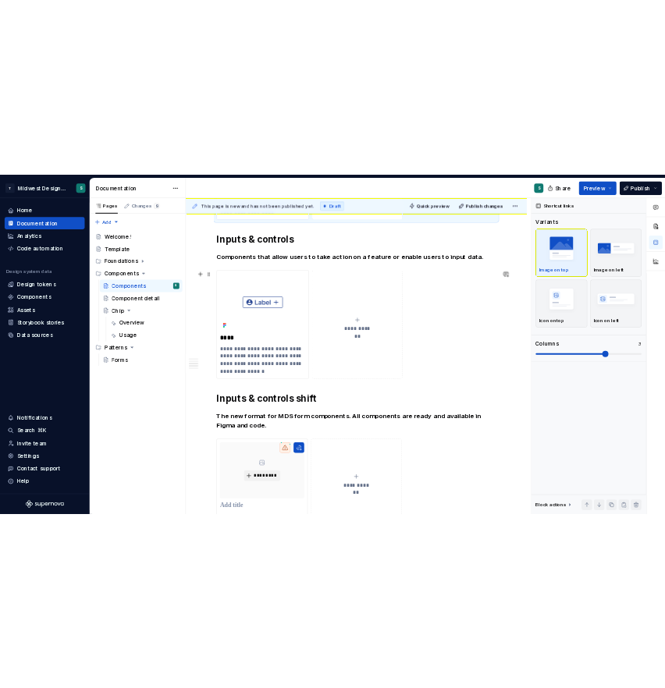
scroll to position [858, 0]
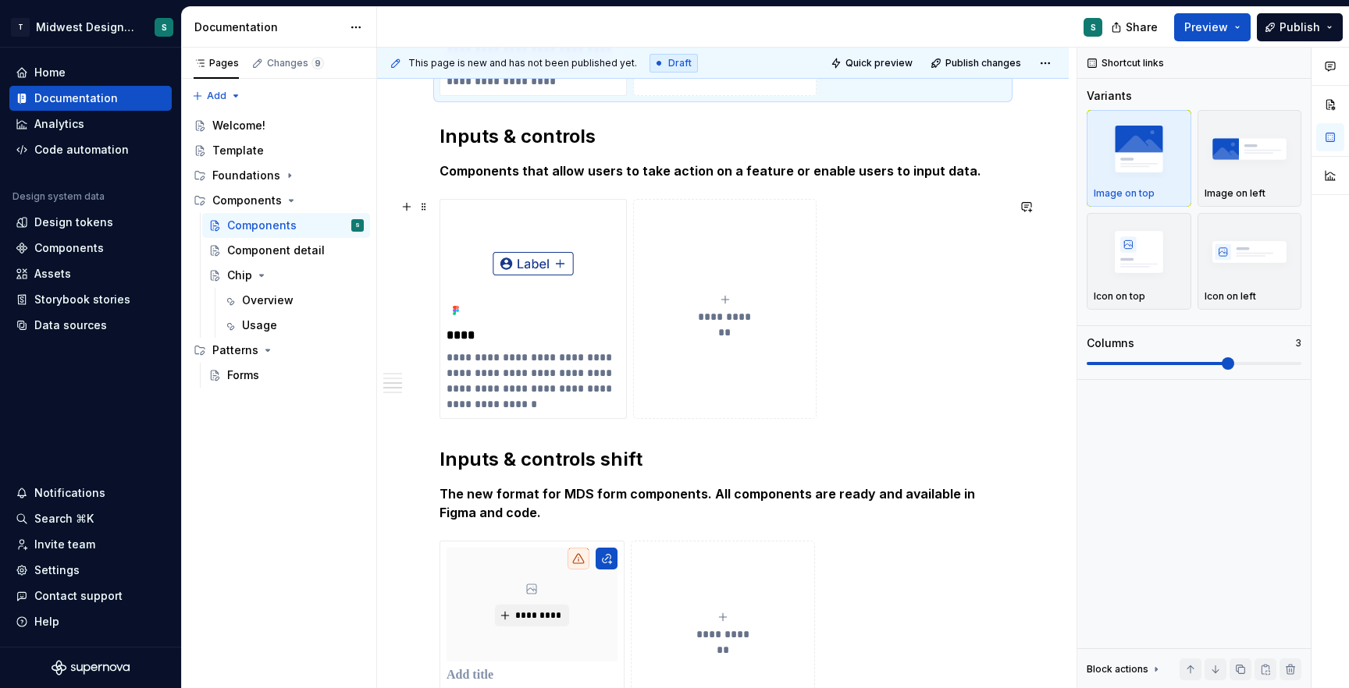
click at [827, 264] on div "**********" at bounding box center [722, 309] width 567 height 220
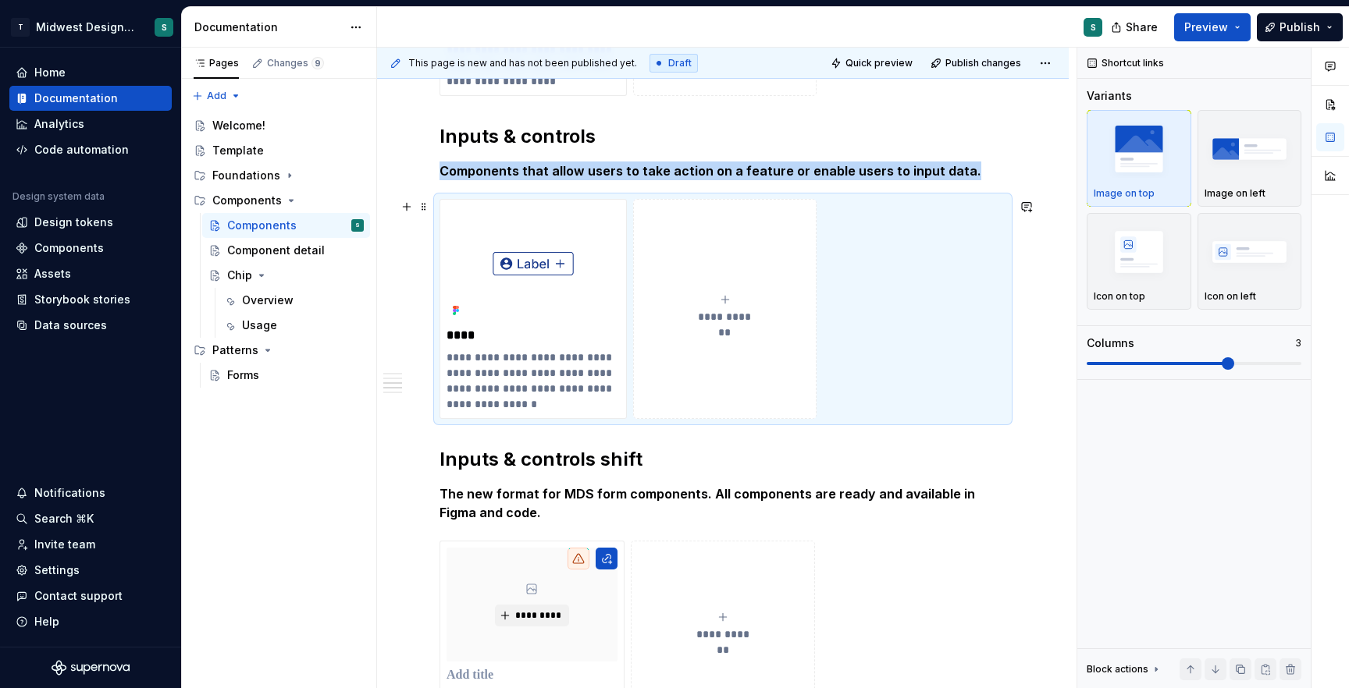
click at [745, 290] on button "**********" at bounding box center [724, 309] width 183 height 220
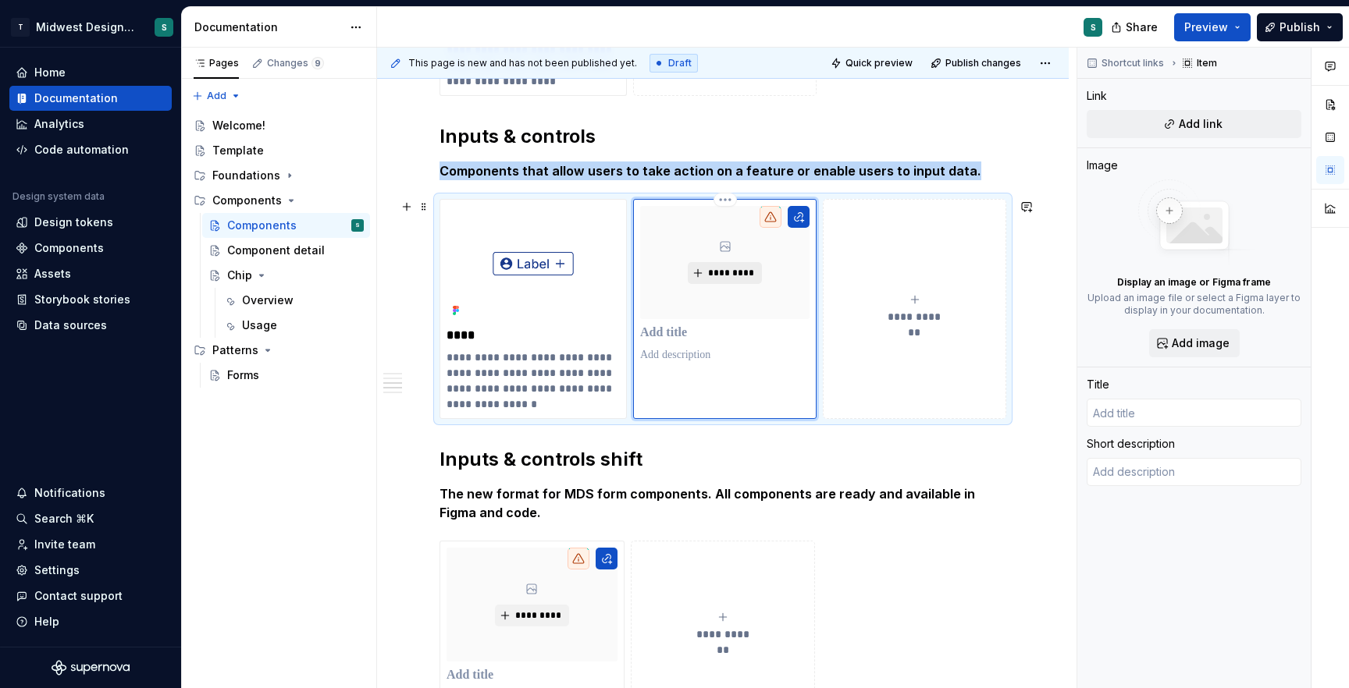
click at [732, 282] on button "*********" at bounding box center [725, 273] width 74 height 22
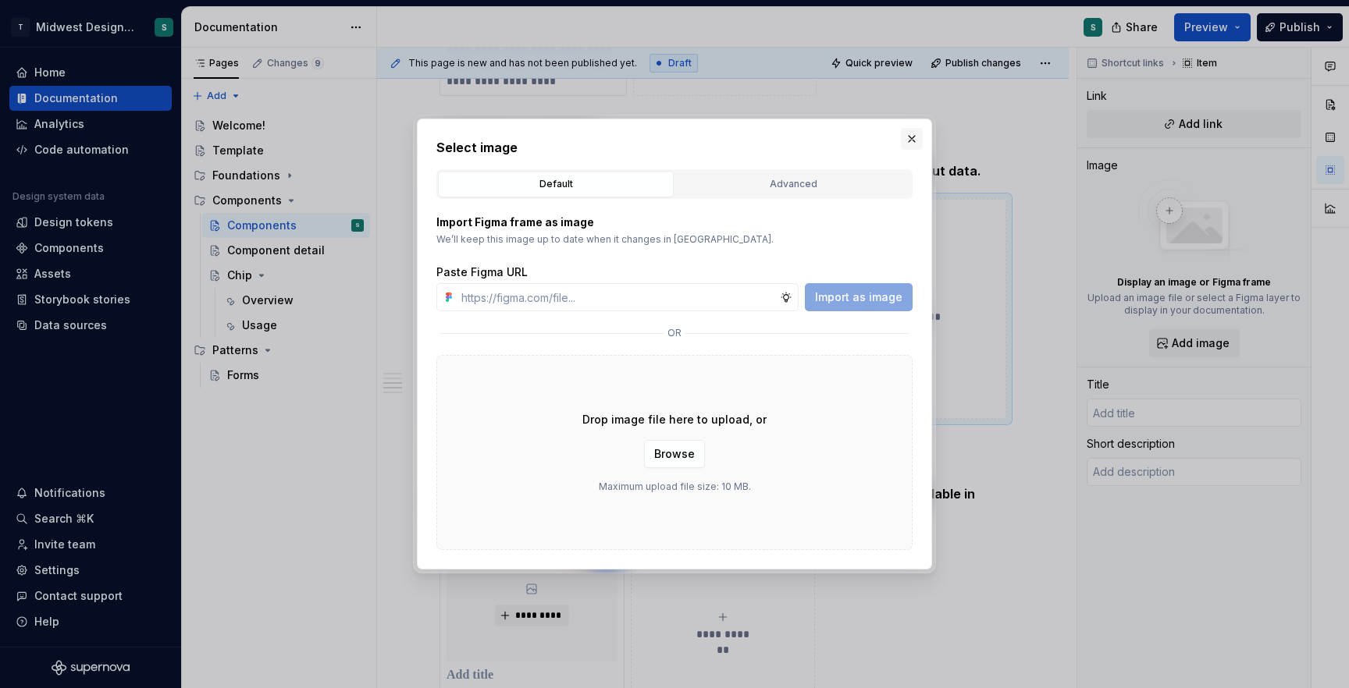
click at [904, 144] on button "button" at bounding box center [912, 139] width 22 height 22
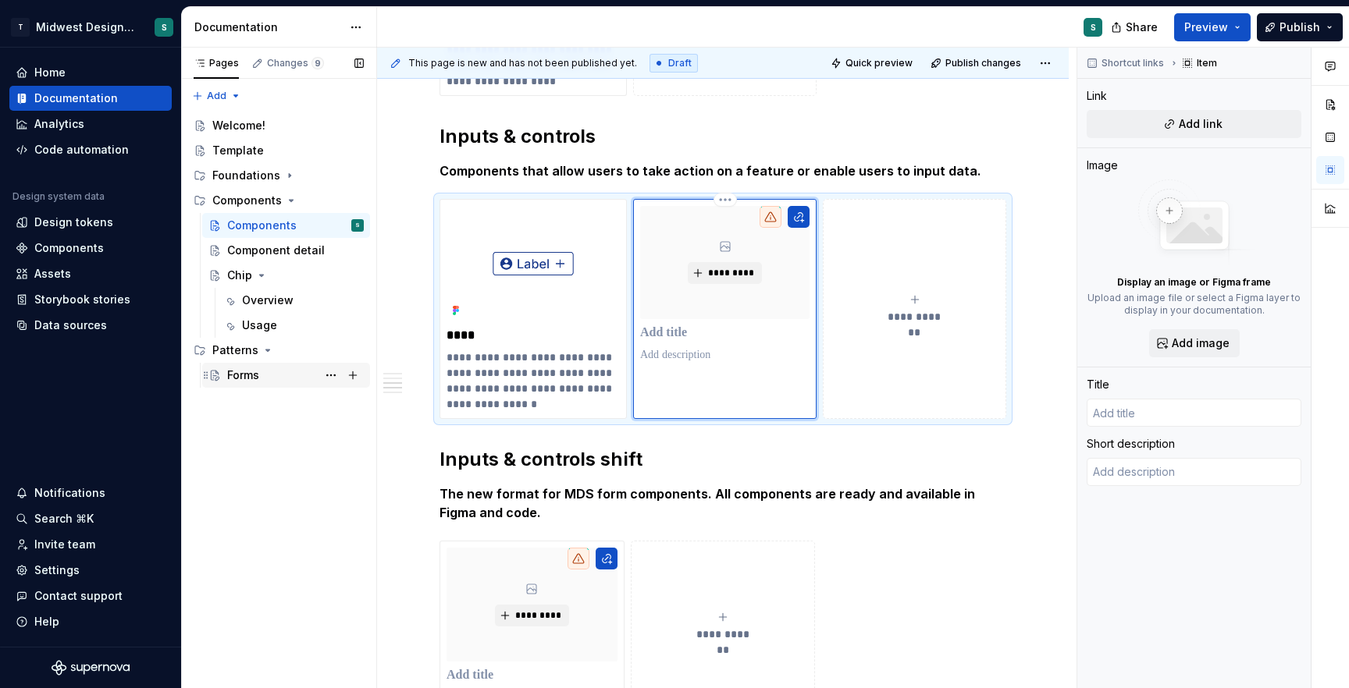
click at [240, 373] on div "Forms" at bounding box center [243, 376] width 32 height 16
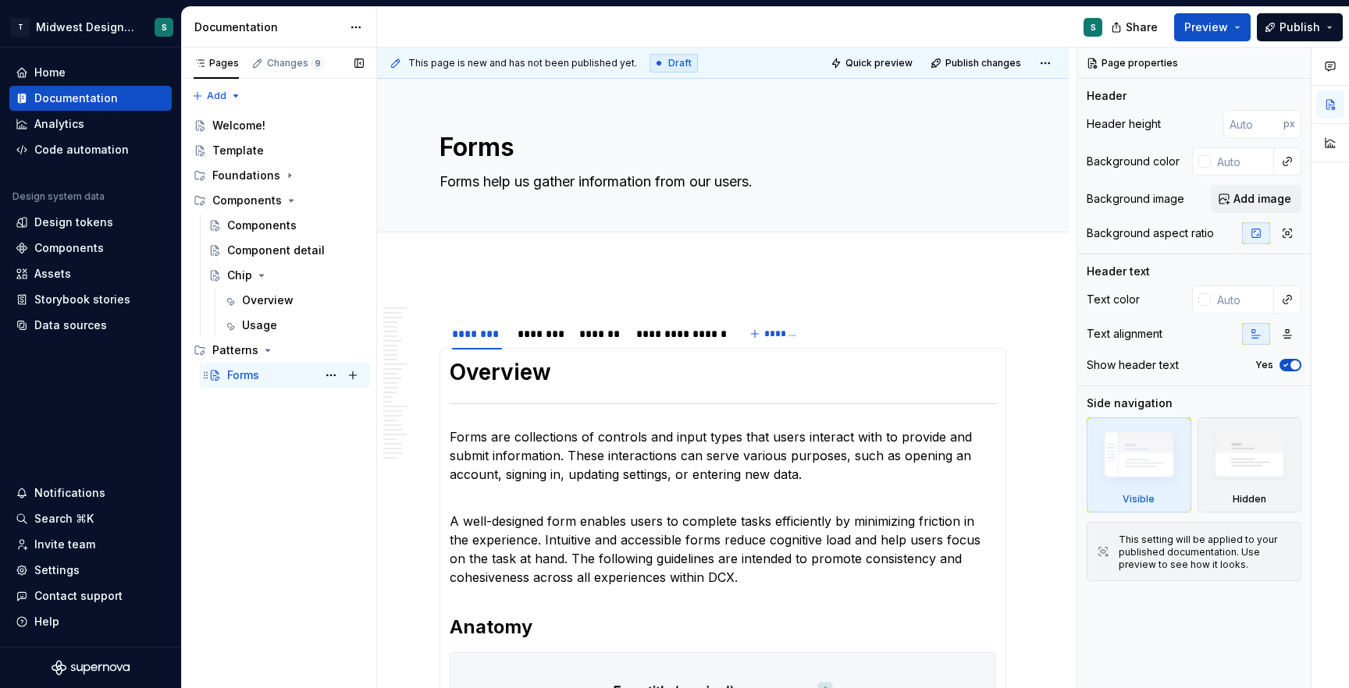
click at [261, 379] on div "Forms S" at bounding box center [295, 376] width 137 height 22
click at [286, 277] on div "Chip" at bounding box center [295, 276] width 137 height 22
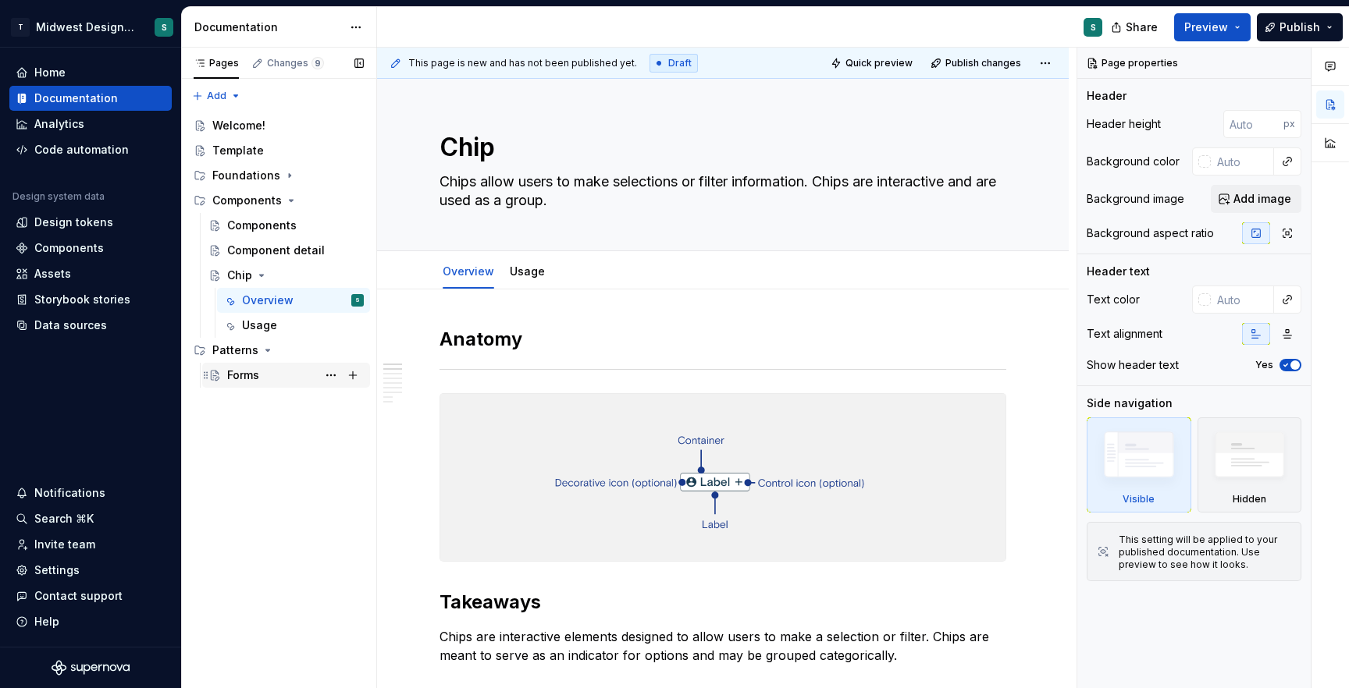
click at [247, 374] on div "Forms" at bounding box center [243, 376] width 32 height 16
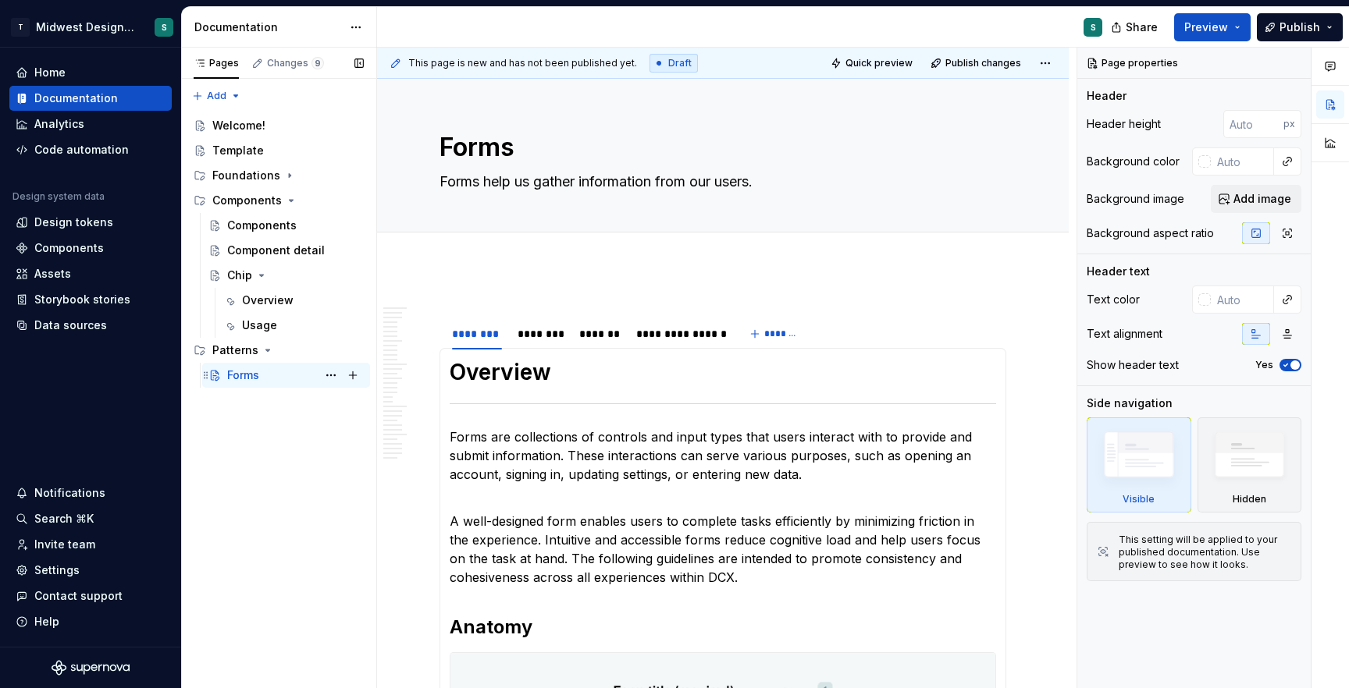
click at [215, 372] on icon "Page tree" at bounding box center [214, 375] width 12 height 12
click at [325, 376] on button "Page tree" at bounding box center [331, 376] width 22 height 22
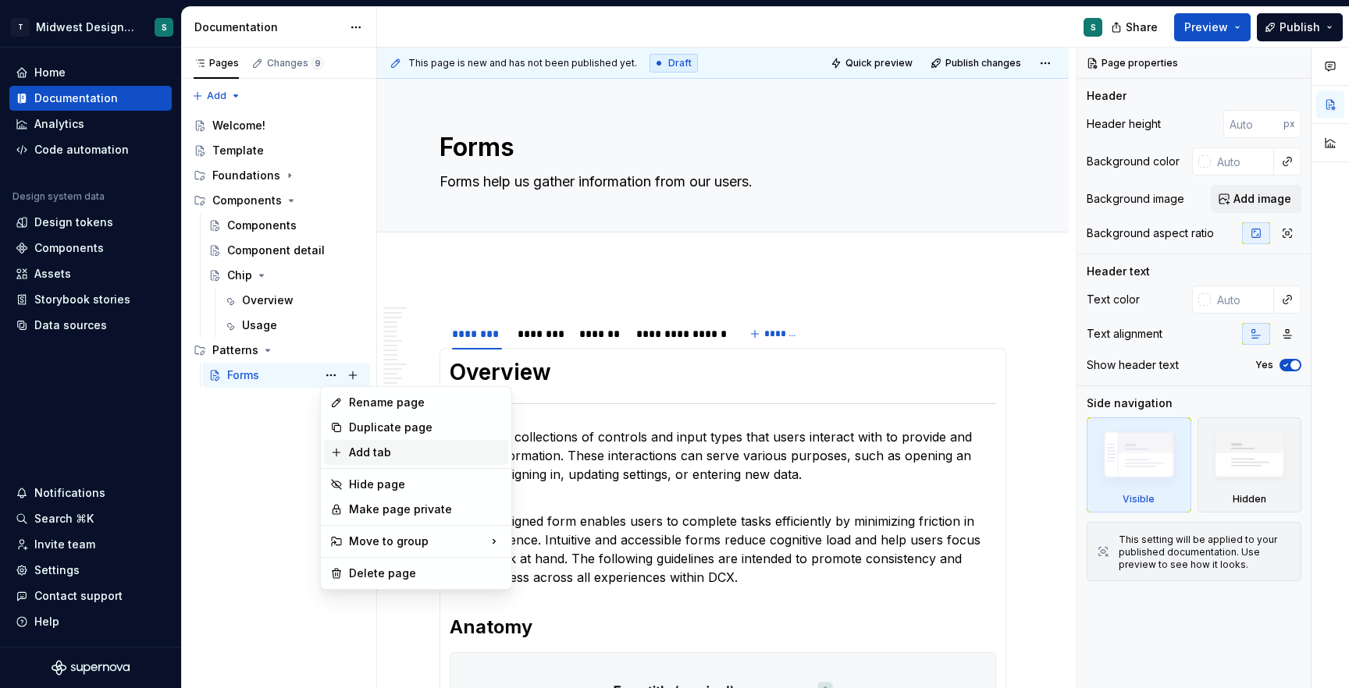
click at [354, 449] on div "Add tab" at bounding box center [425, 453] width 153 height 16
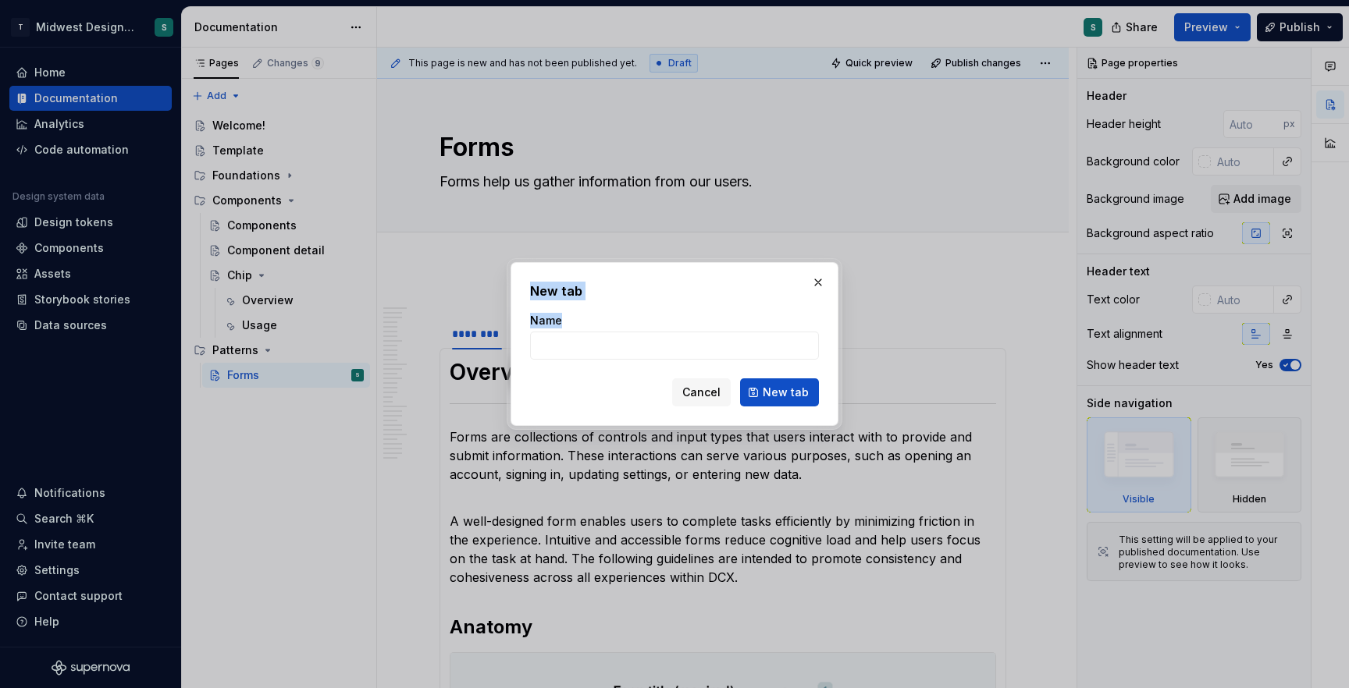
drag, startPoint x: 707, startPoint y: 275, endPoint x: 717, endPoint y: 374, distance: 99.6
click at [719, 375] on div "New tab Name Cancel New tab" at bounding box center [674, 344] width 328 height 164
click at [815, 286] on button "button" at bounding box center [818, 283] width 22 height 22
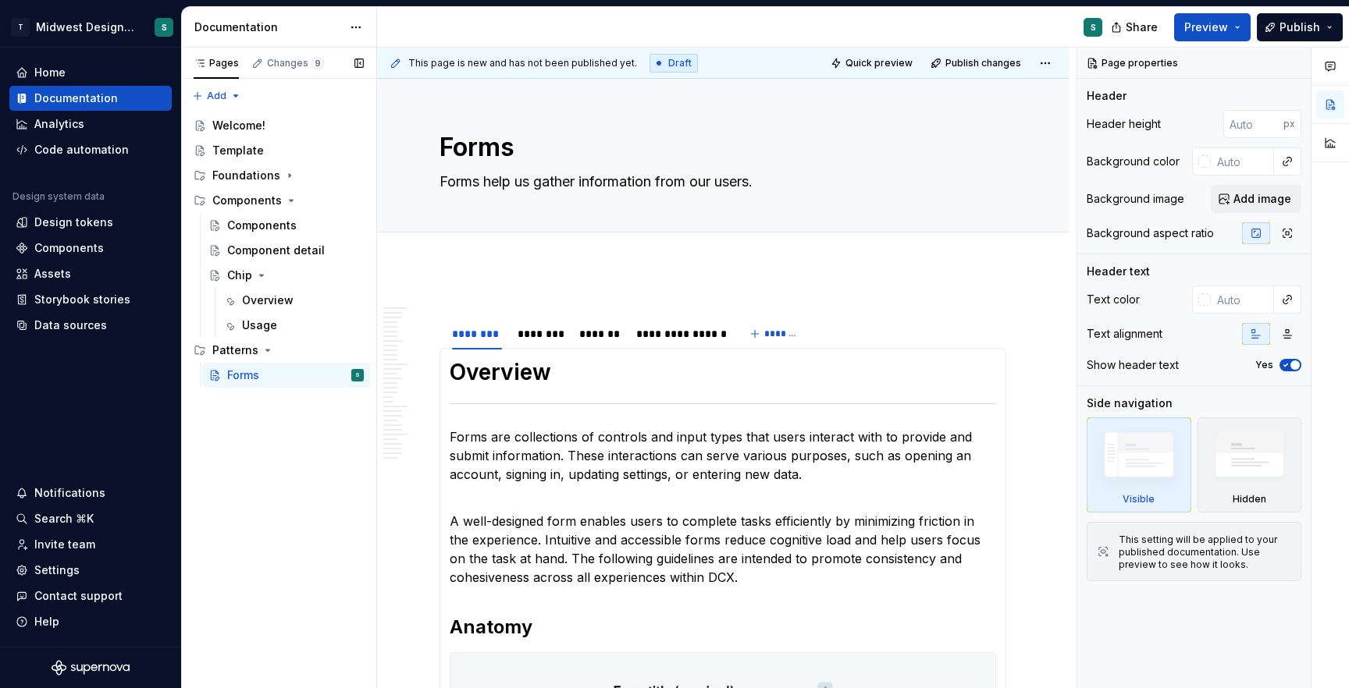
click at [290, 482] on div "Pages Changes 9 Add Accessibility guide for tree Page tree. Navigate the tree w…" at bounding box center [278, 369] width 195 height 642
click at [283, 272] on div "Chip" at bounding box center [295, 276] width 137 height 22
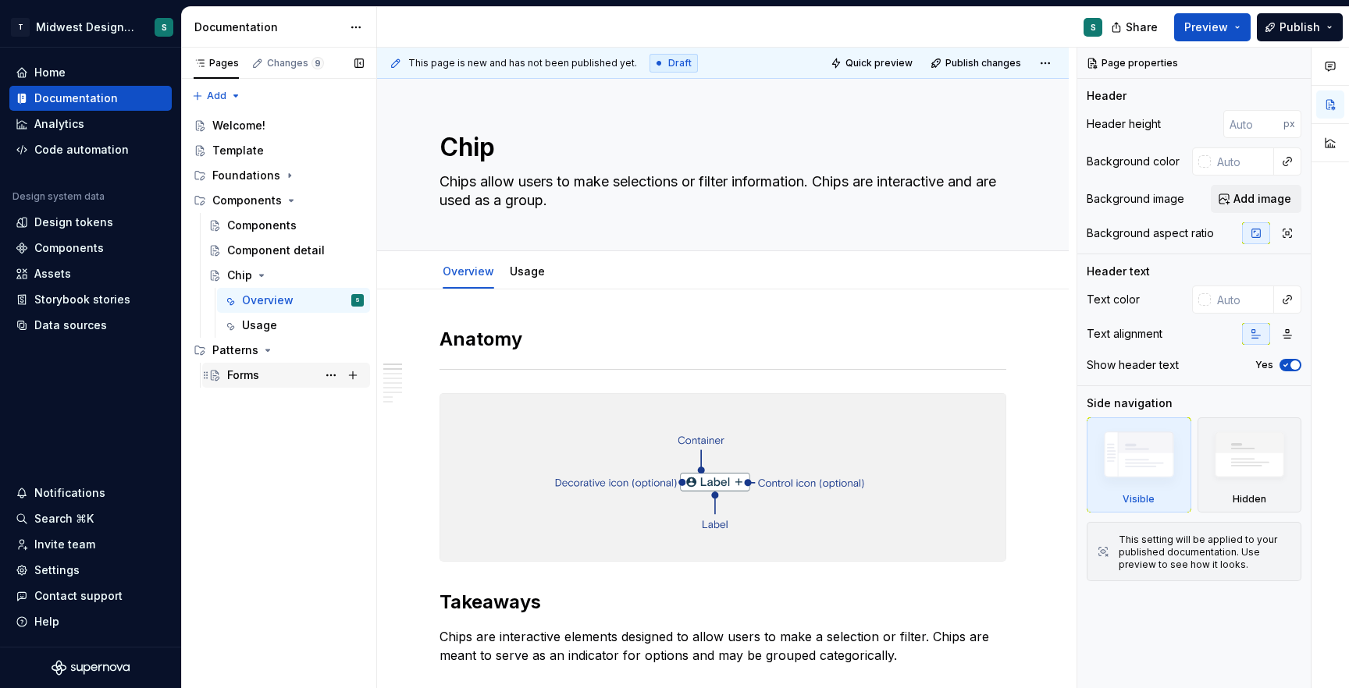
click at [237, 379] on div "Forms" at bounding box center [243, 376] width 32 height 16
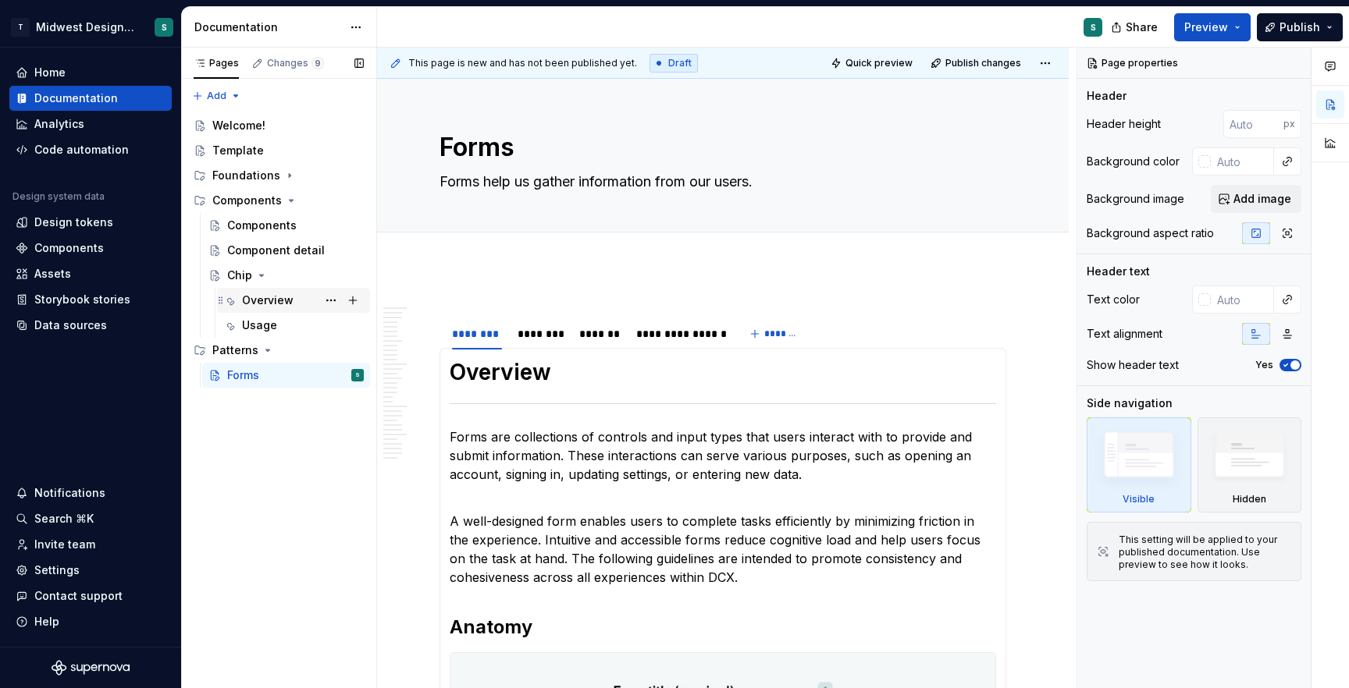
click at [286, 307] on div "Overview" at bounding box center [268, 301] width 52 height 16
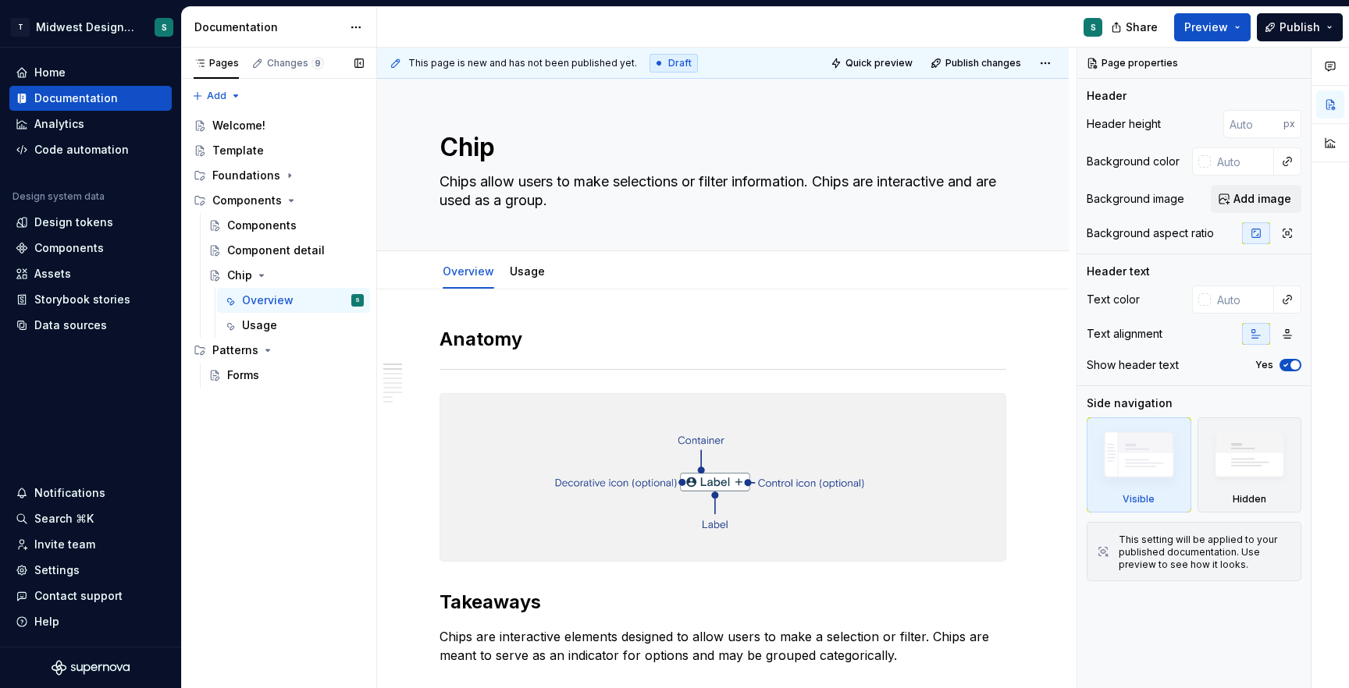
click at [265, 457] on div "Pages Changes 9 Add Accessibility guide for tree Page tree. Navigate the tree w…" at bounding box center [278, 369] width 195 height 642
click at [1000, 29] on div "S" at bounding box center [746, 27] width 738 height 41
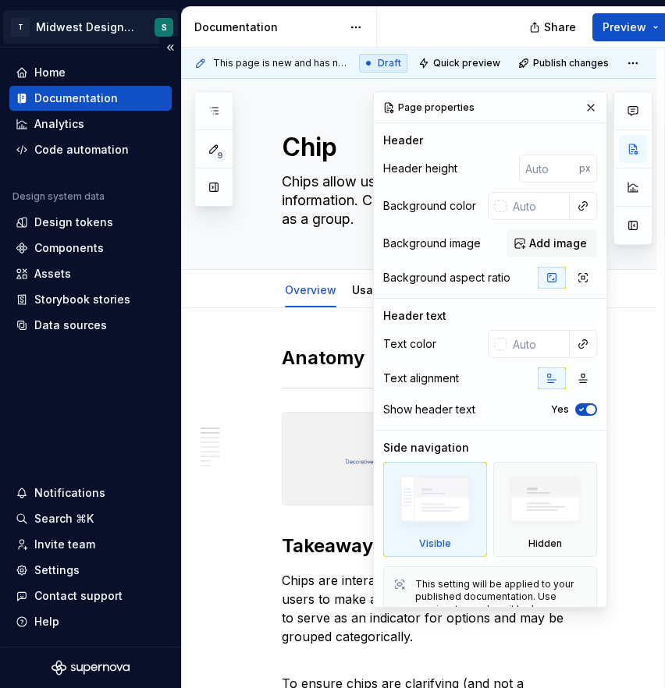
type textarea "*"
